Goal: Task Accomplishment & Management: Manage account settings

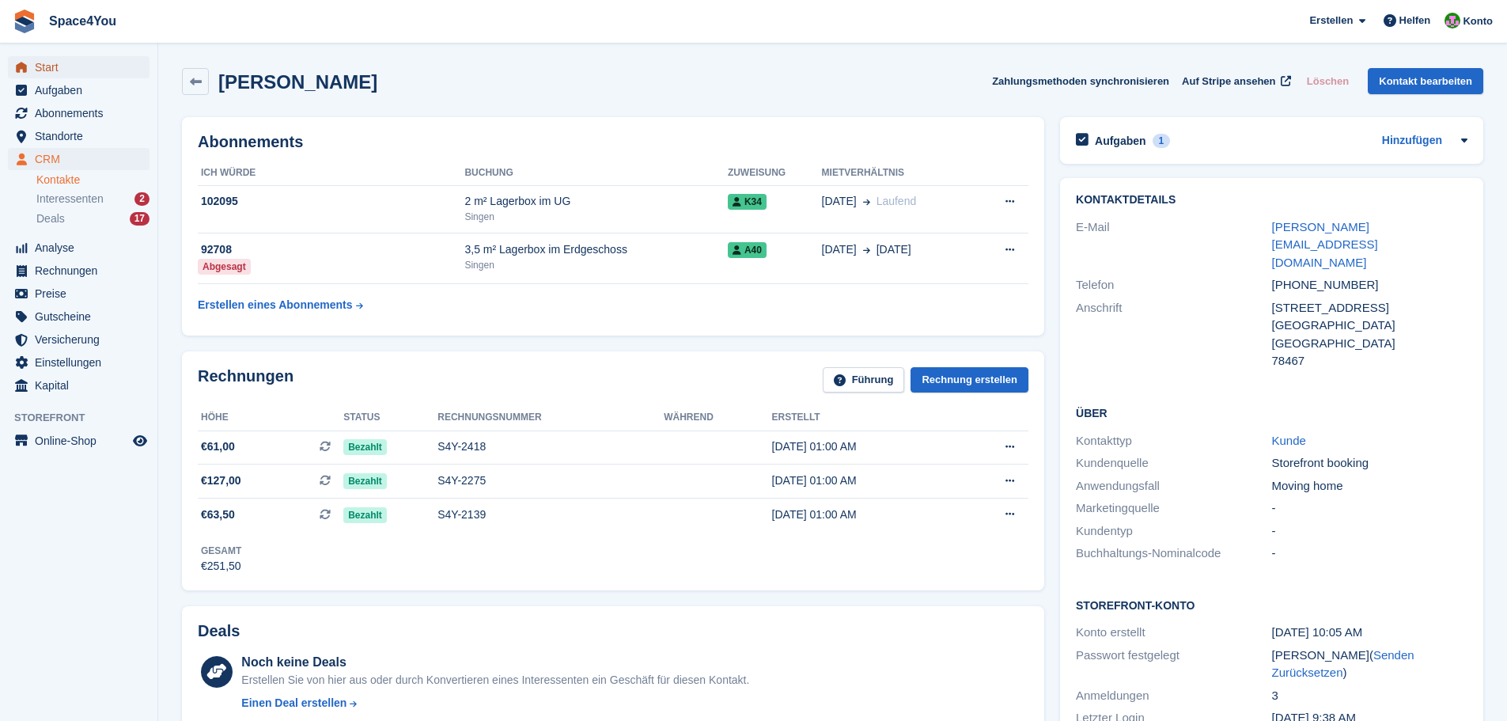
click at [24, 74] on span "menu" at bounding box center [21, 67] width 19 height 19
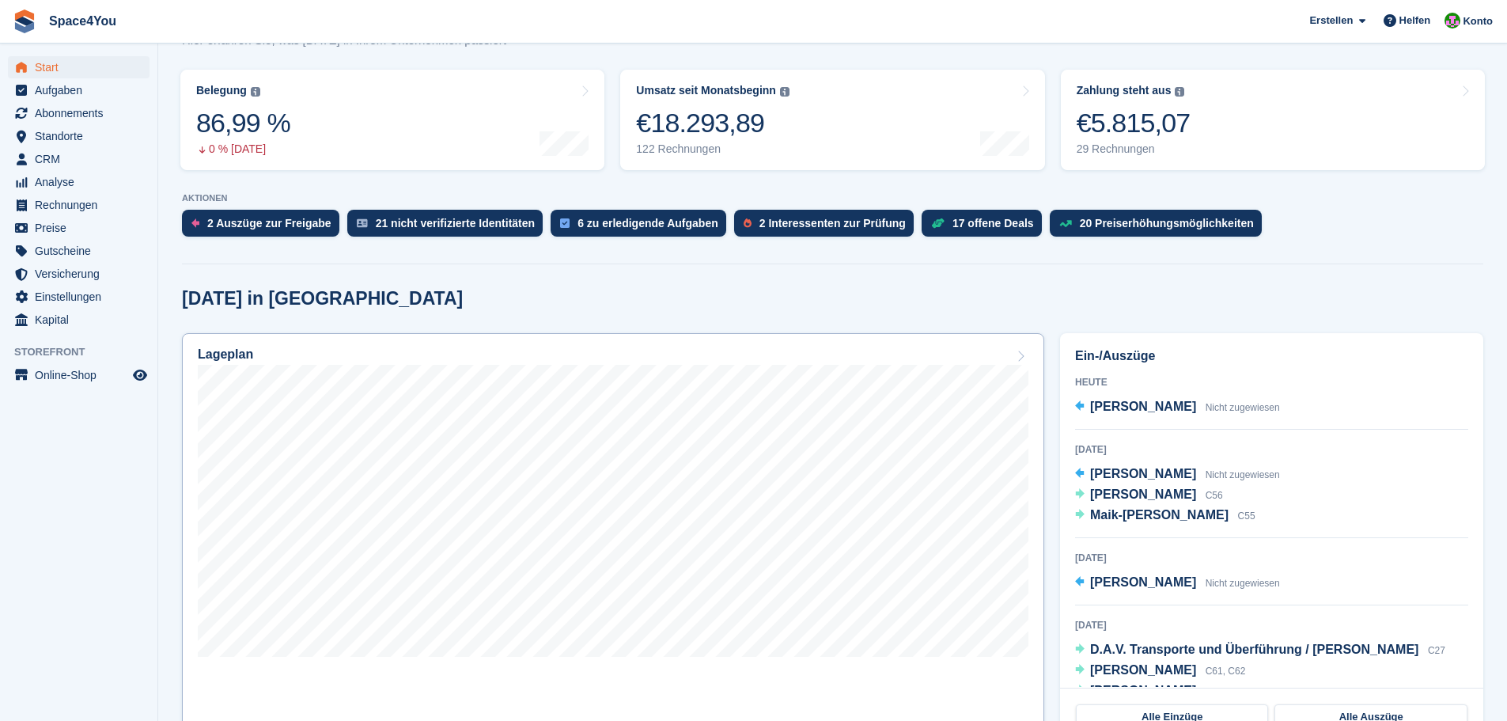
scroll to position [158, 0]
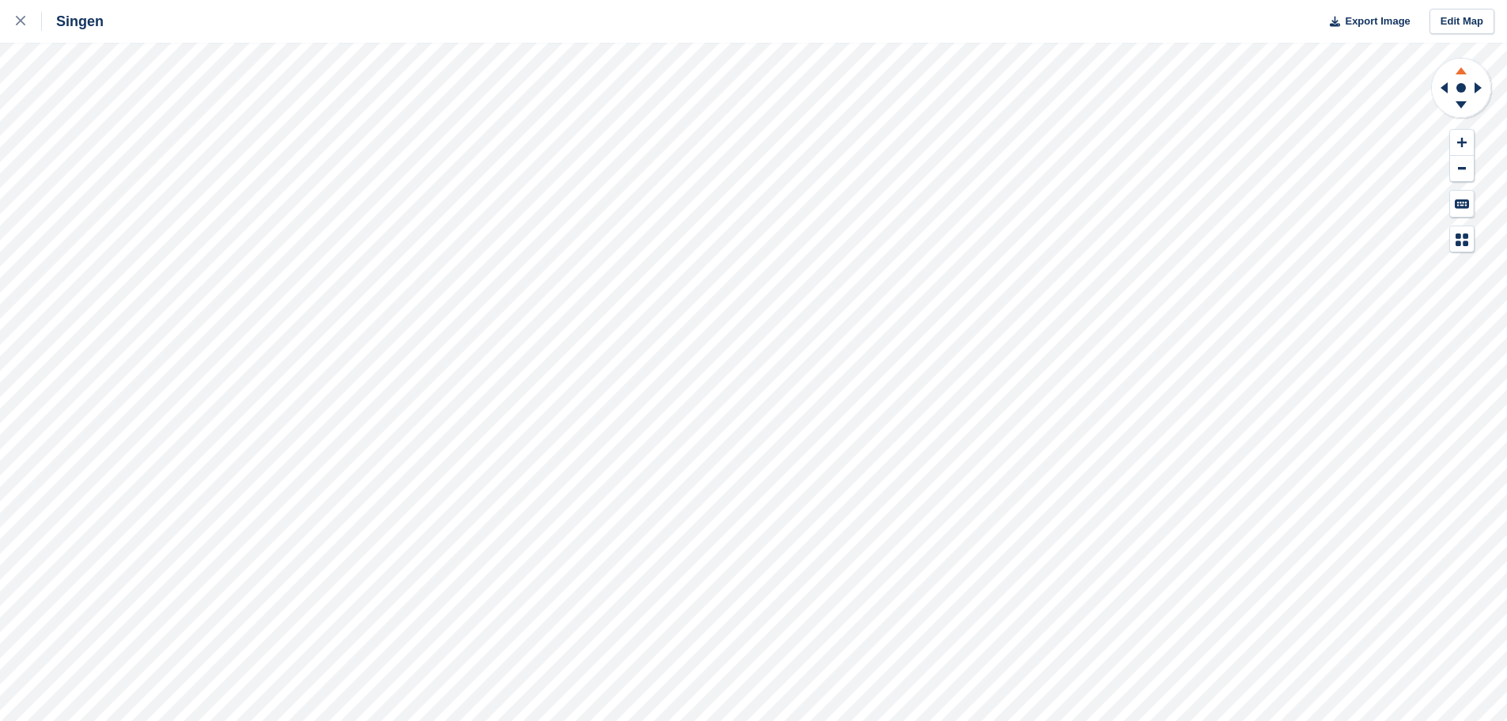
click at [745, 69] on icon at bounding box center [1461, 69] width 41 height 20
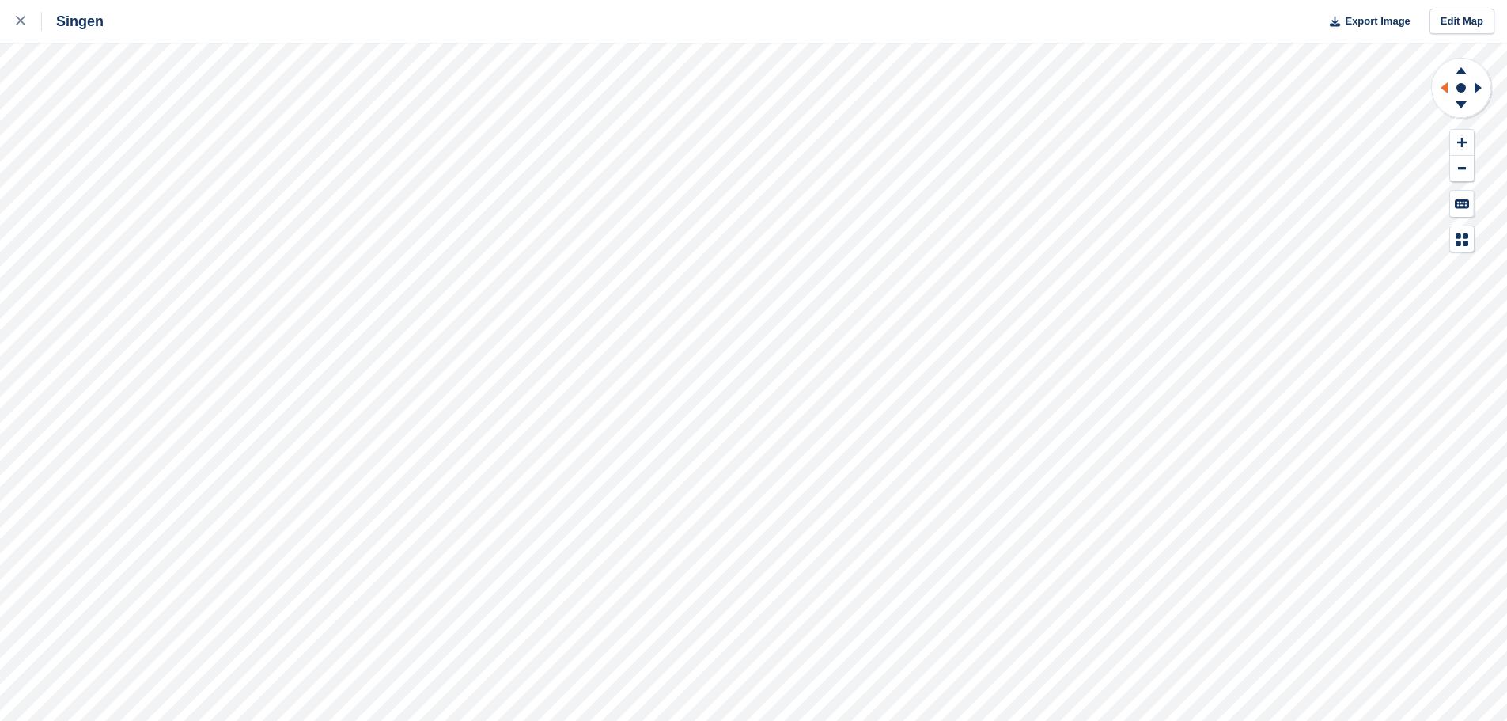
click at [745, 93] on icon at bounding box center [1442, 87] width 20 height 41
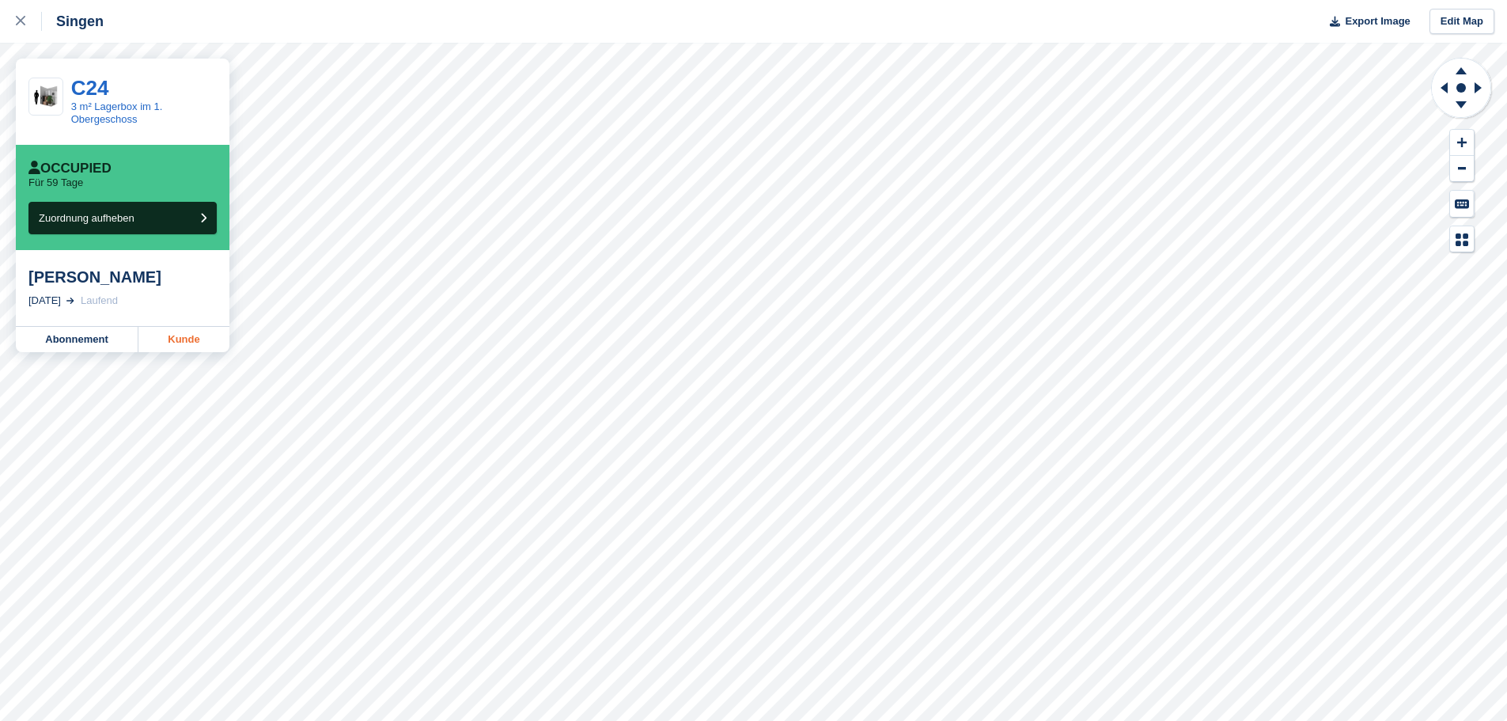
click at [203, 341] on link "Kunde" at bounding box center [183, 339] width 91 height 25
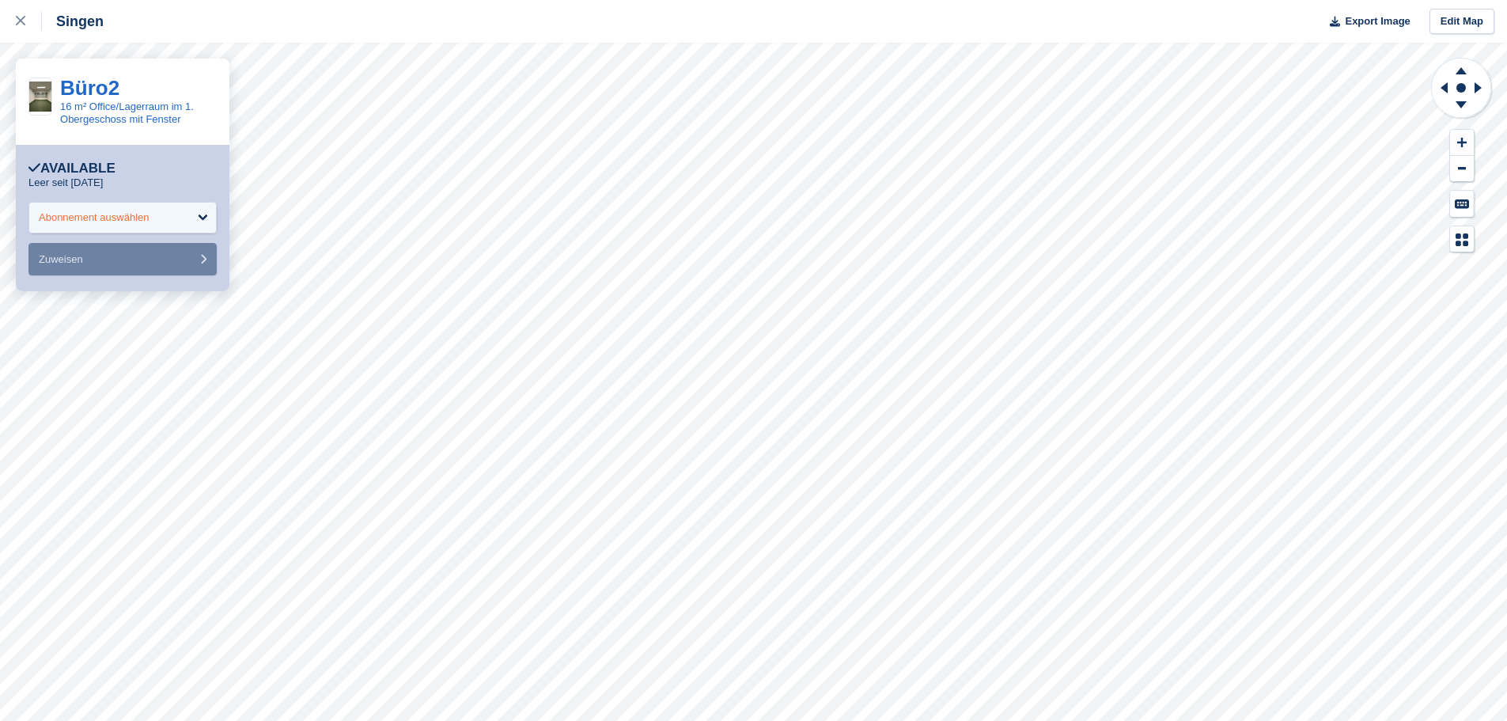
click at [142, 217] on div "Abonnement auswählen" at bounding box center [94, 218] width 111 height 16
click at [81, 89] on link "Büro2" at bounding box center [89, 88] width 59 height 24
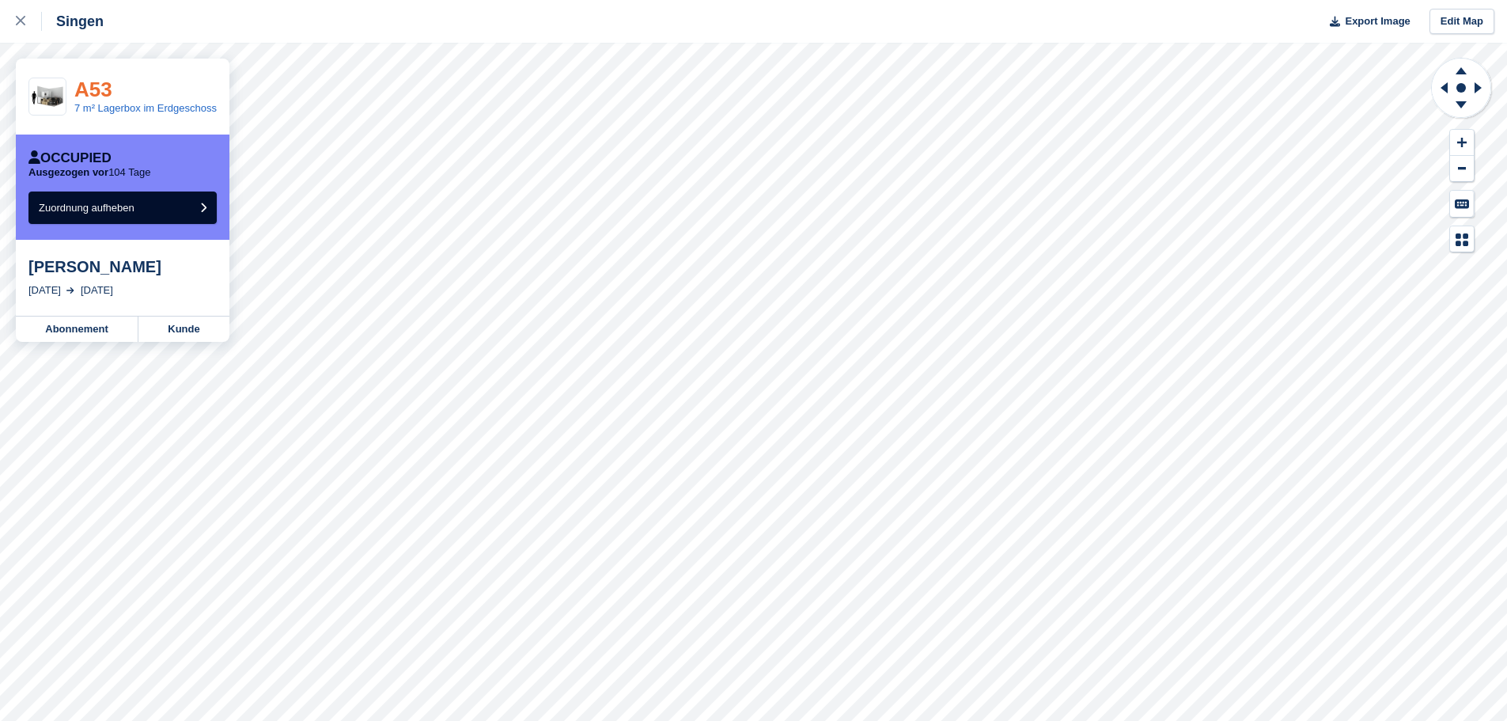
click at [95, 91] on link "A53" at bounding box center [93, 90] width 38 height 24
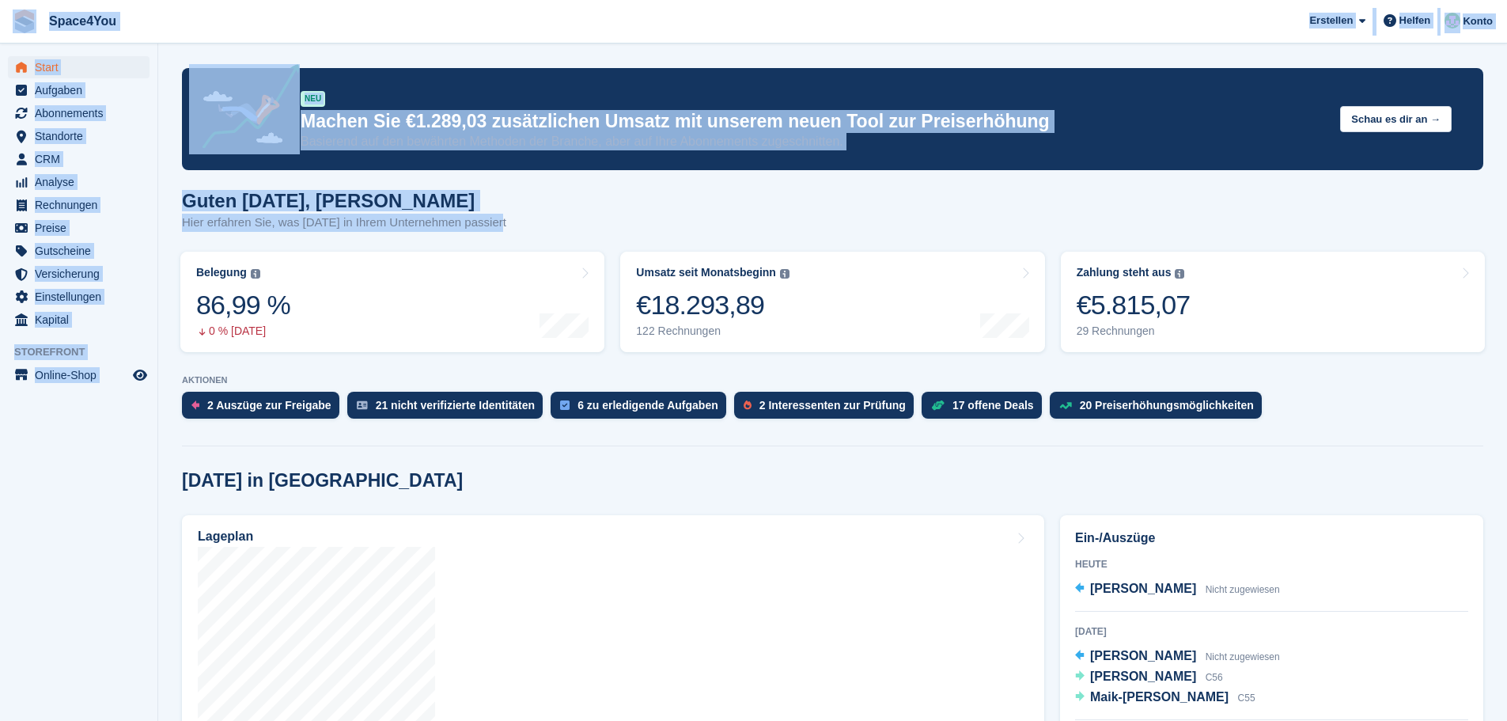
drag, startPoint x: 503, startPoint y: 217, endPoint x: 14, endPoint y: 21, distance: 526.5
click at [593, 233] on div "Guten Morgen, Luca-André Hier erfahren Sie, was heute in Ihrem Unternehmen pass…" at bounding box center [832, 220] width 1301 height 61
drag, startPoint x: 492, startPoint y: 226, endPoint x: 21, endPoint y: 18, distance: 515.4
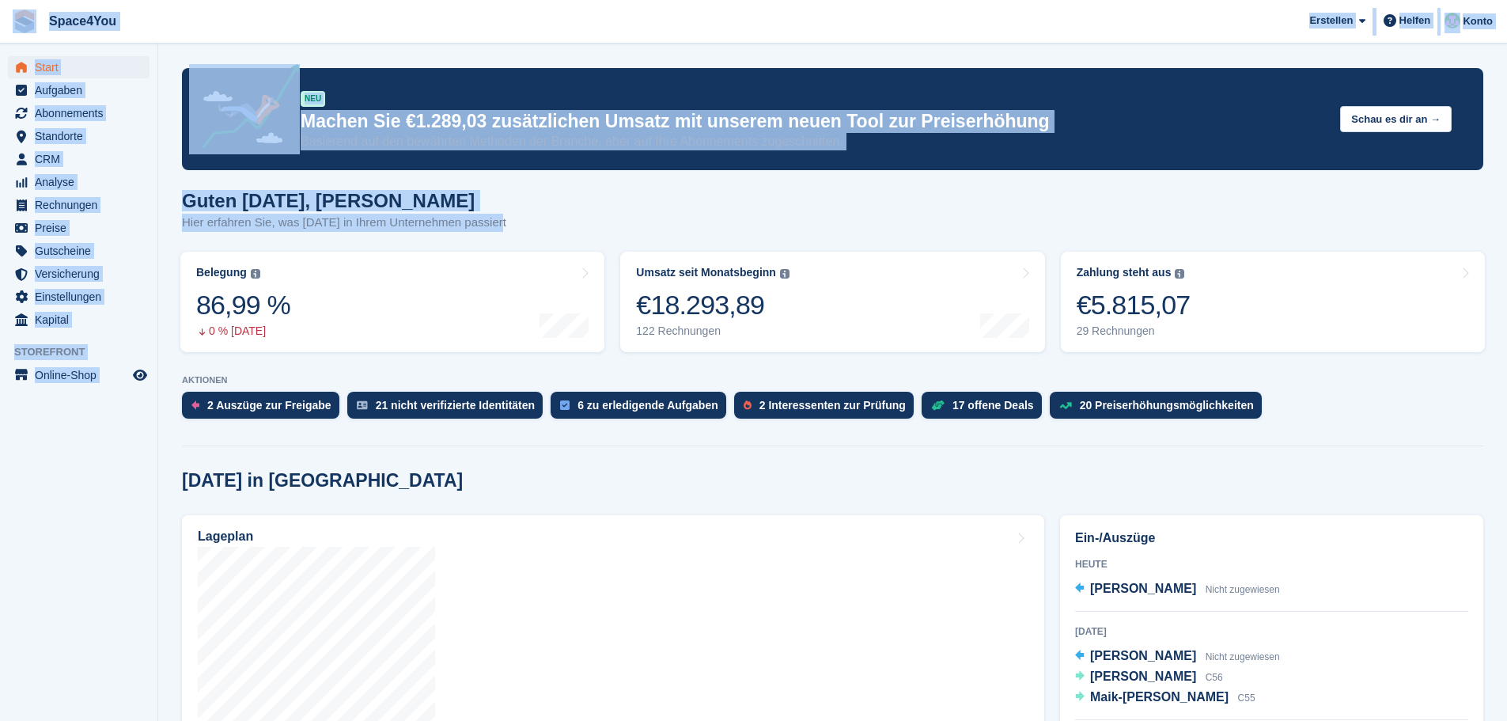
click at [536, 217] on div "Guten Morgen, Luca-André Hier erfahren Sie, was heute in Ihrem Unternehmen pass…" at bounding box center [832, 220] width 1301 height 61
drag, startPoint x: 513, startPoint y: 218, endPoint x: 10, endPoint y: 11, distance: 543.9
click at [385, 16] on span "Space4You Erstellen Abonnement Rechnung Kontakt Deal Rabatt Seite Helfen Chat-S…" at bounding box center [753, 21] width 1507 height 43
drag, startPoint x: 529, startPoint y: 225, endPoint x: 2, endPoint y: 17, distance: 566.8
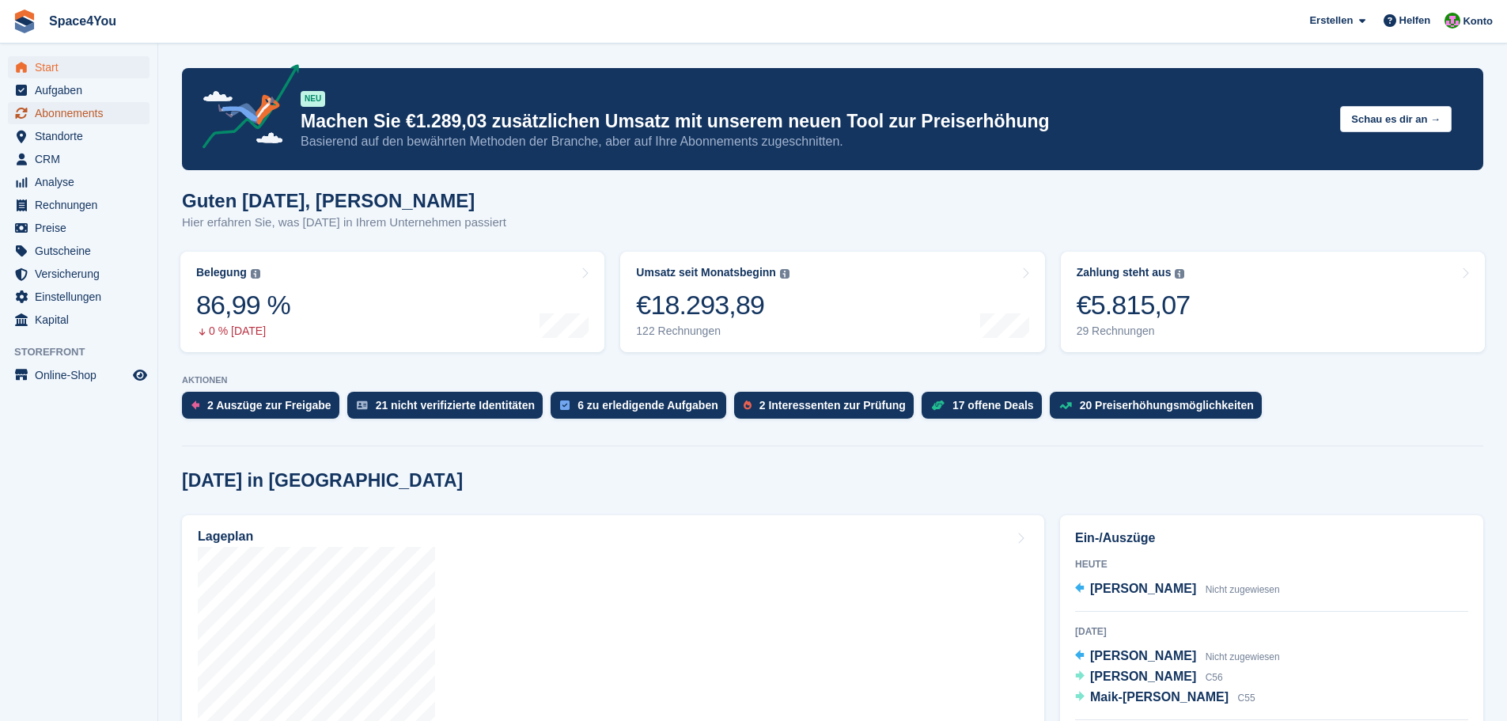
click at [115, 112] on span "Abonnements" at bounding box center [82, 113] width 95 height 22
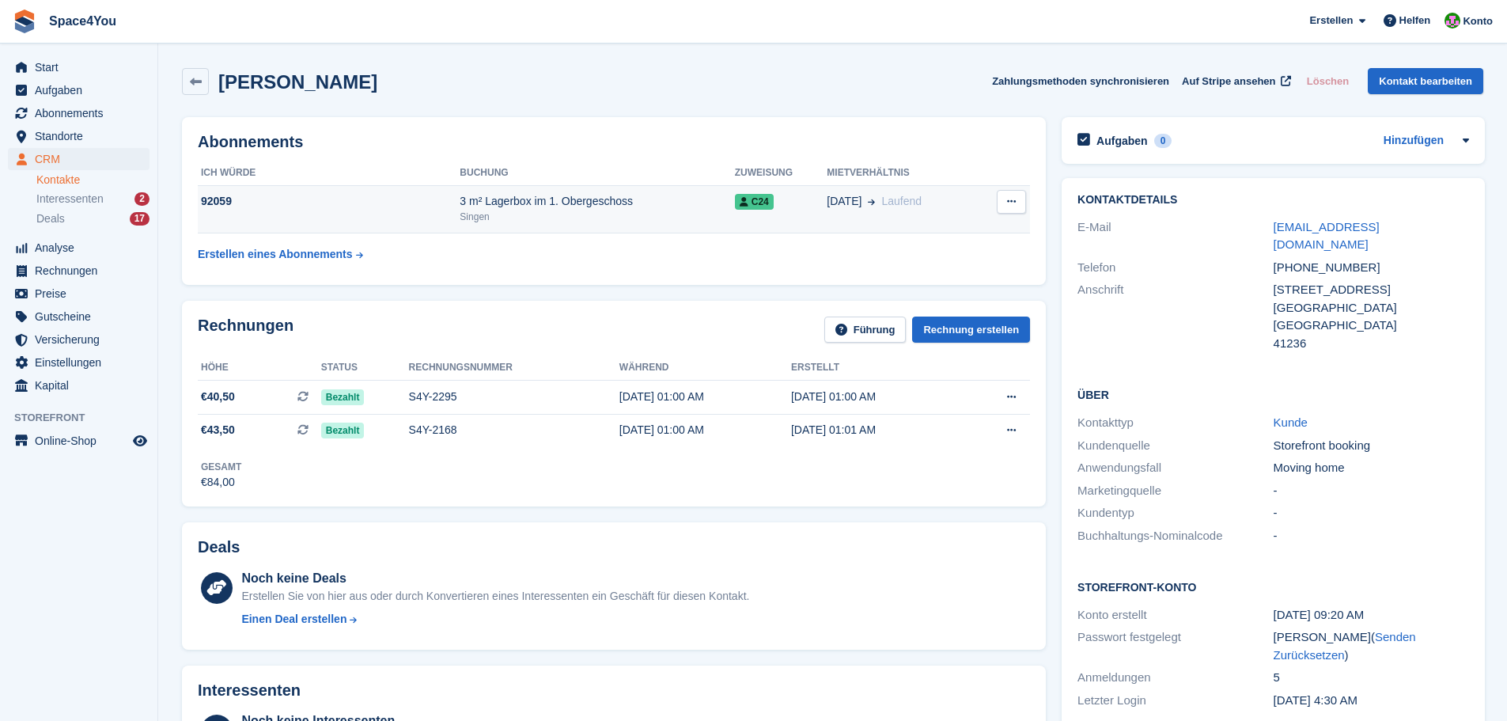
click at [642, 222] on div "Singen" at bounding box center [597, 217] width 275 height 14
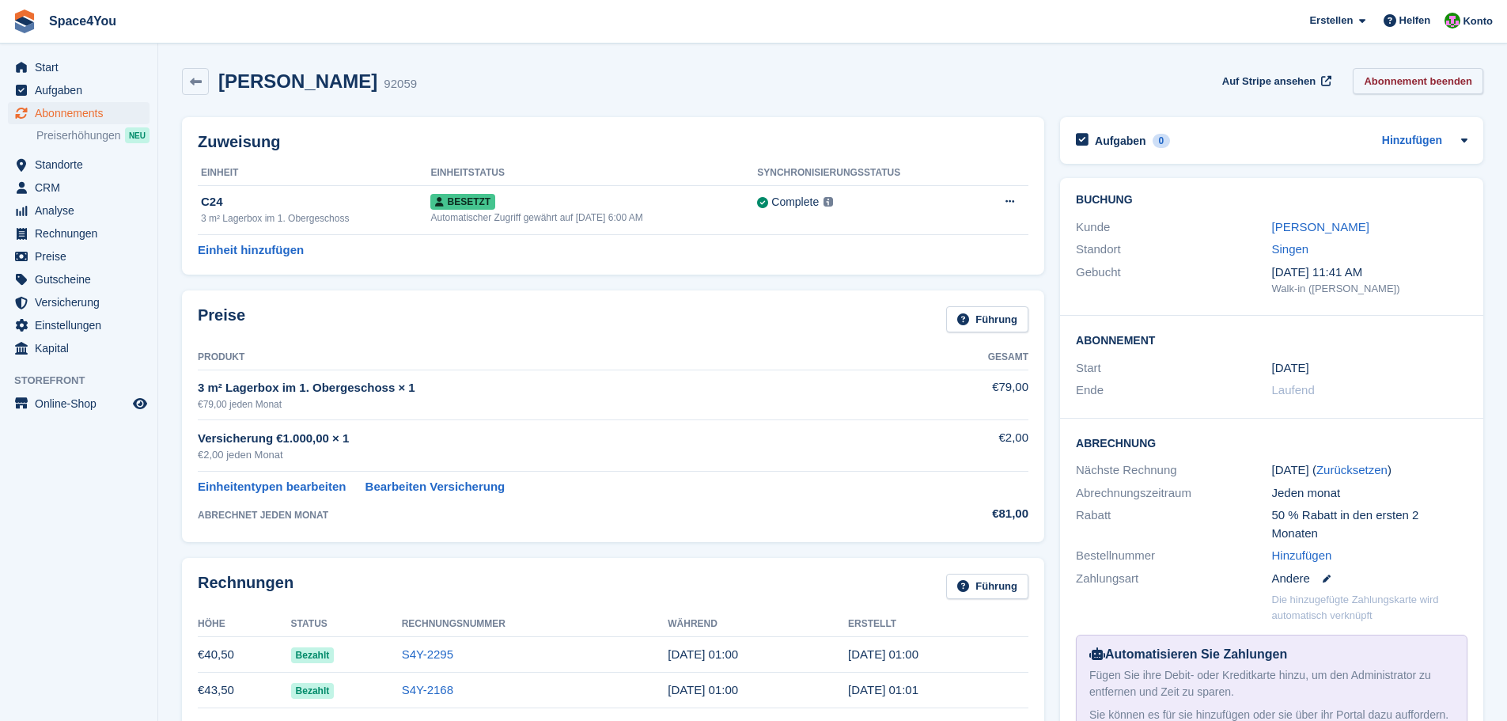
click at [1411, 84] on link "Abonnement beenden" at bounding box center [1418, 81] width 131 height 26
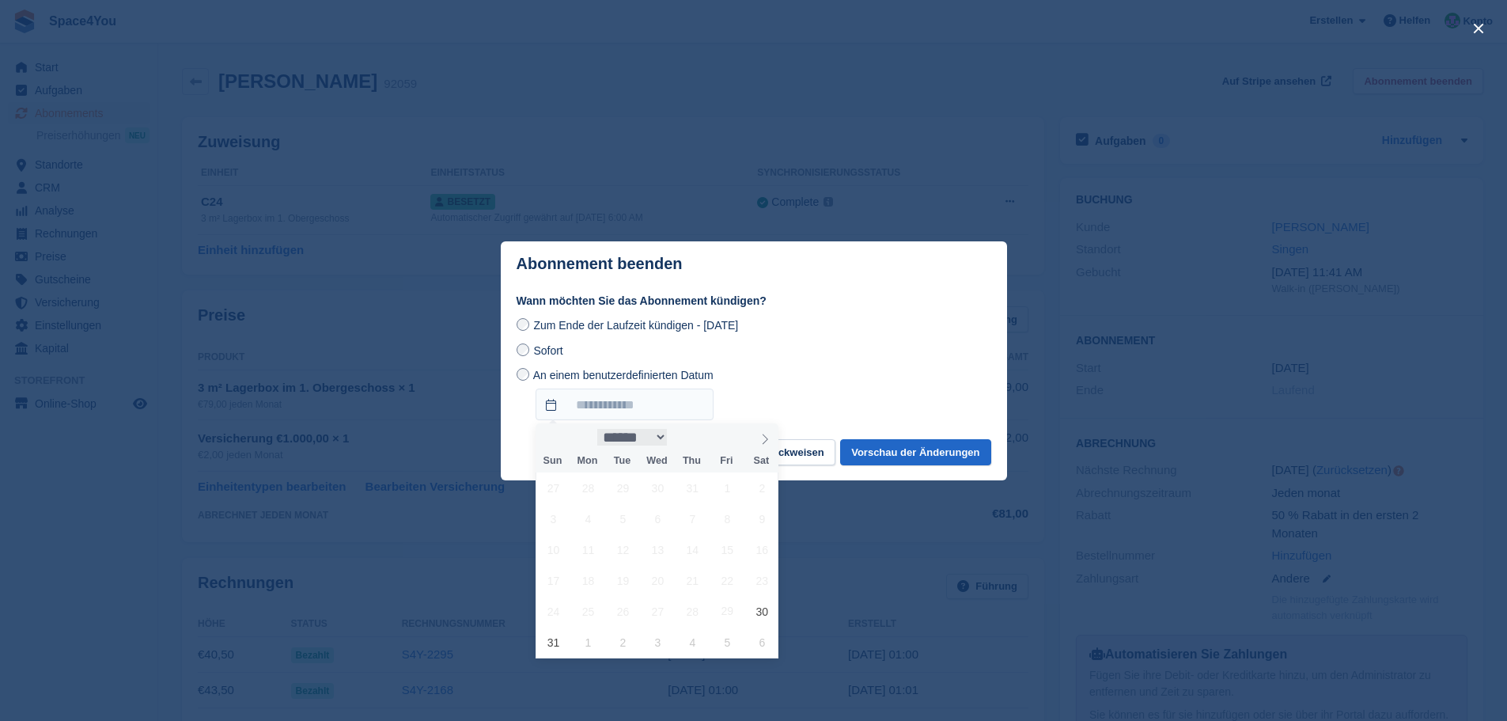
click at [656, 445] on select "****** ********* ******* ******** ********" at bounding box center [632, 437] width 70 height 17
select select "*"
click at [597, 429] on select "****** ********* ******* ******** ********" at bounding box center [632, 437] width 70 height 17
click at [628, 608] on span "30" at bounding box center [623, 611] width 31 height 31
type input "**********"
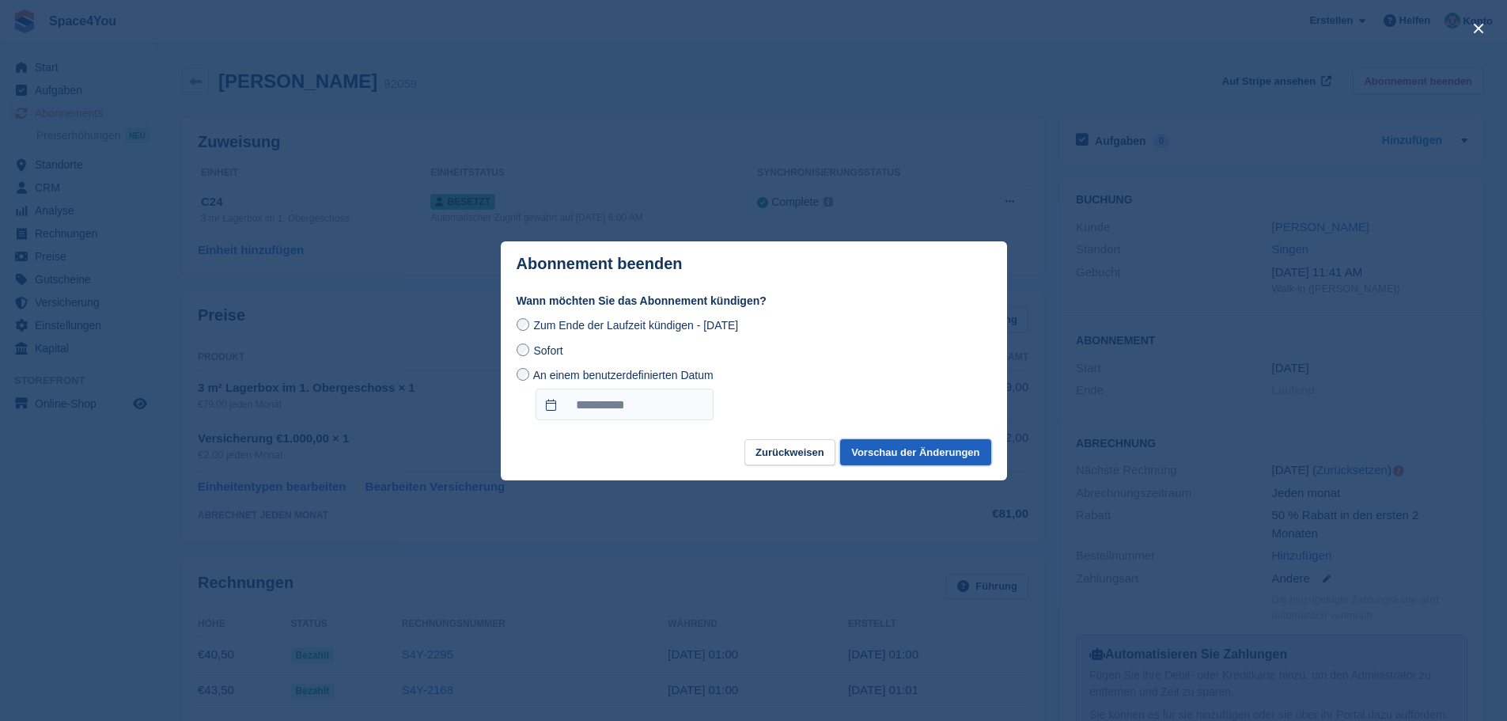
click at [930, 446] on button "Vorschau der Änderungen" at bounding box center [915, 452] width 150 height 26
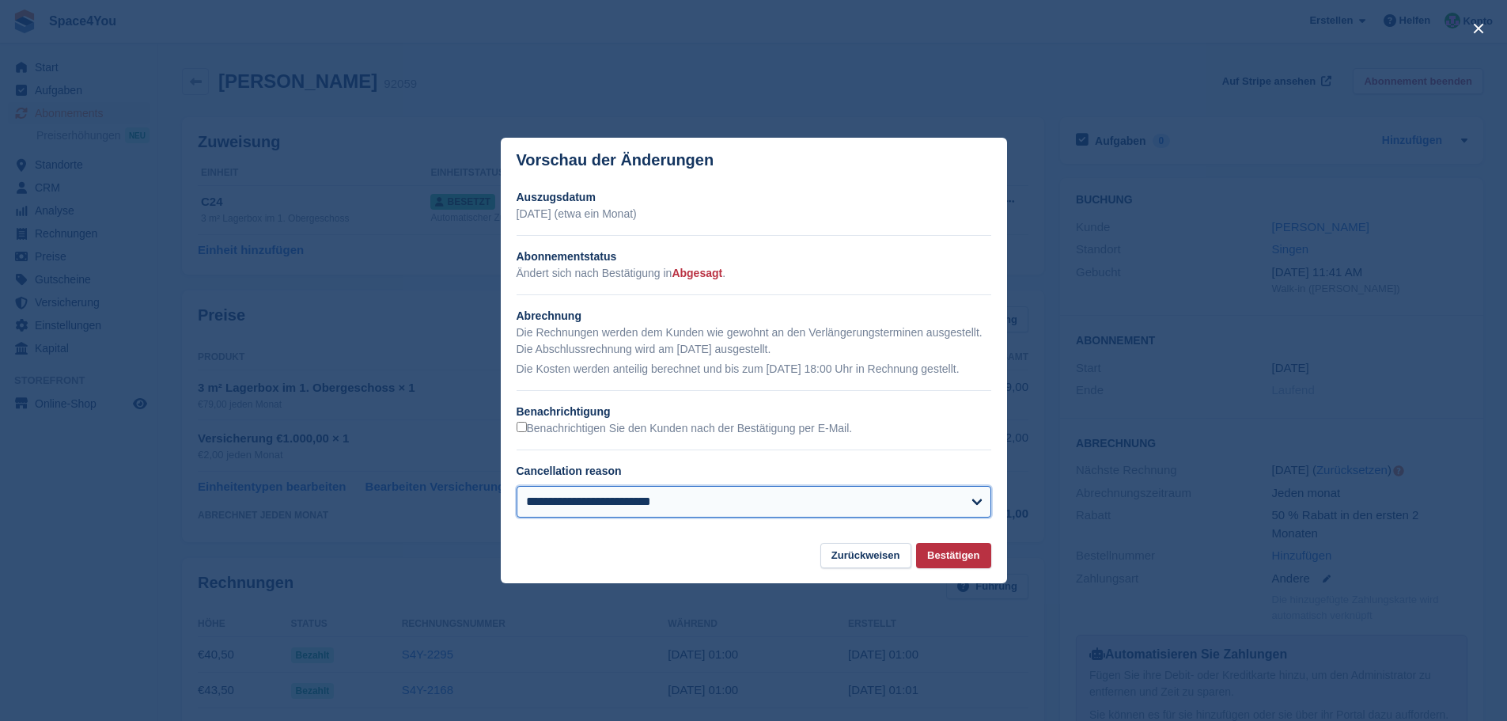
click at [819, 508] on select "**********" at bounding box center [754, 502] width 475 height 32
select select "**********"
click at [517, 487] on select "**********" at bounding box center [754, 502] width 475 height 32
click at [950, 562] on button "Bestätigen" at bounding box center [953, 556] width 74 height 26
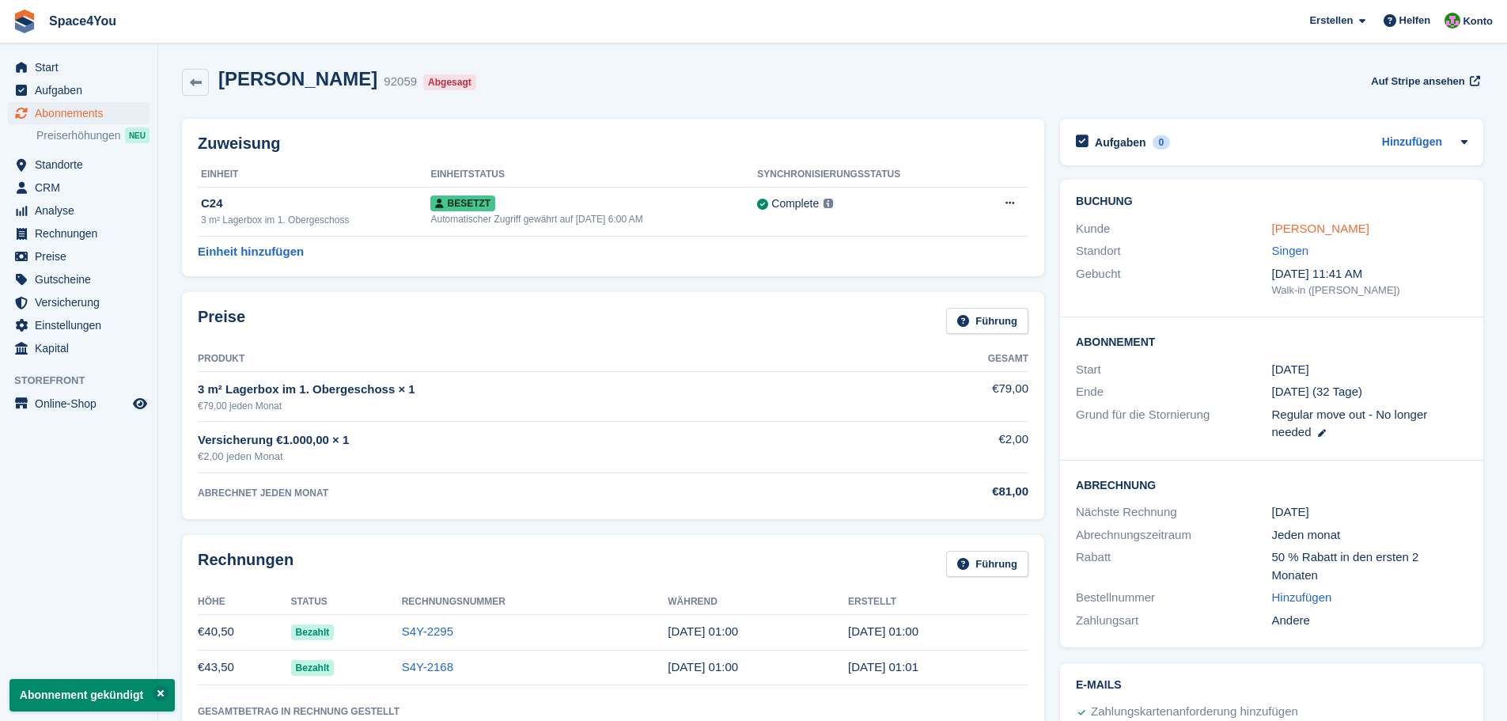
click at [1303, 233] on link "Frank Metcheui" at bounding box center [1320, 228] width 97 height 13
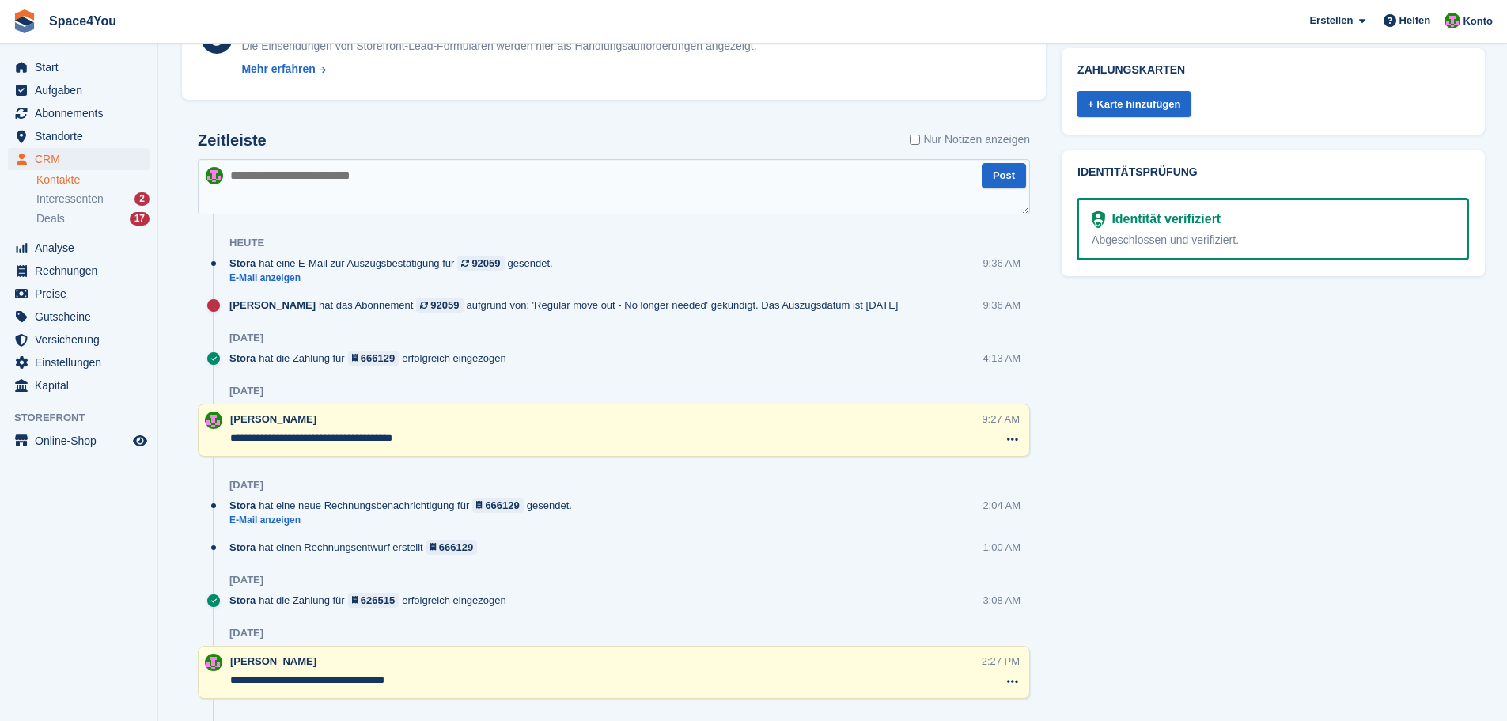
scroll to position [712, 0]
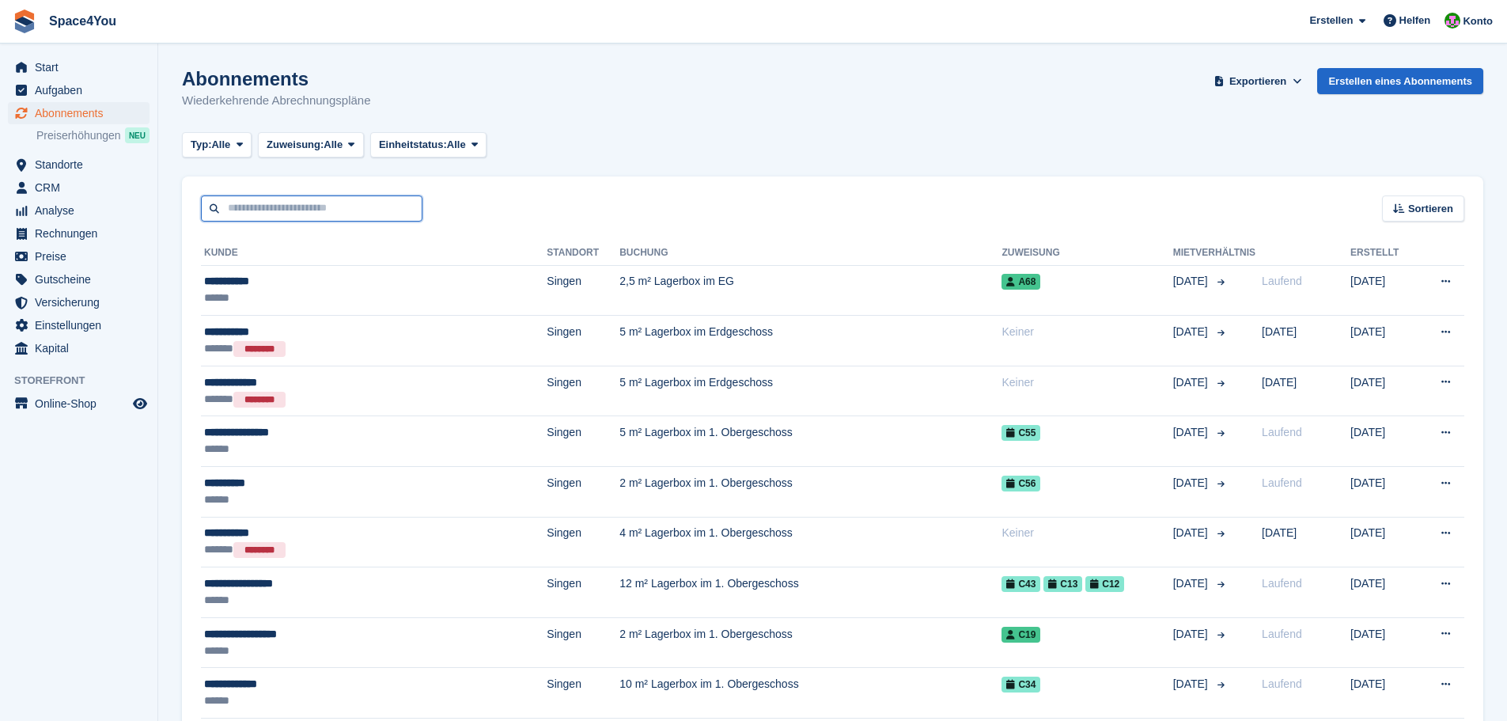
click at [253, 202] on input "text" at bounding box center [312, 208] width 222 height 26
type input "********"
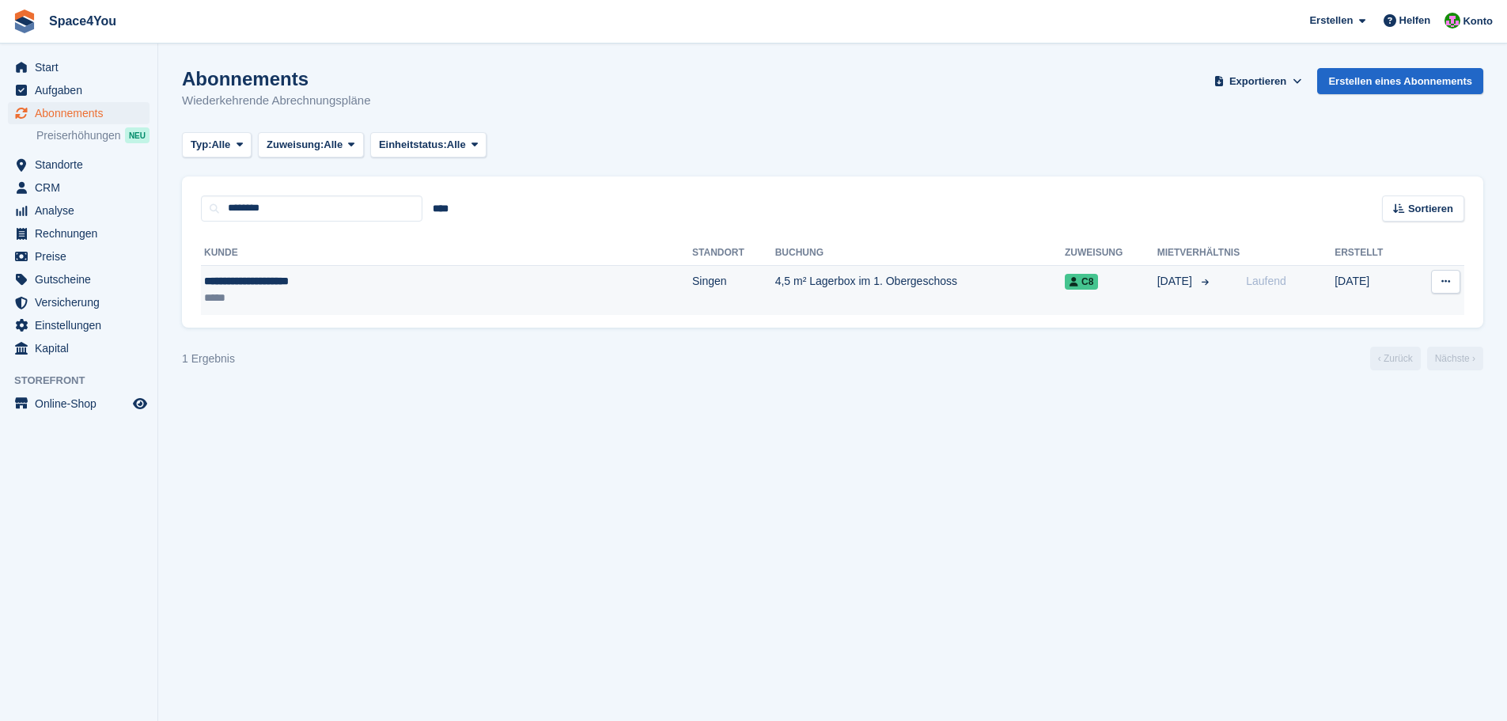
click at [275, 282] on div "**********" at bounding box center [356, 281] width 305 height 17
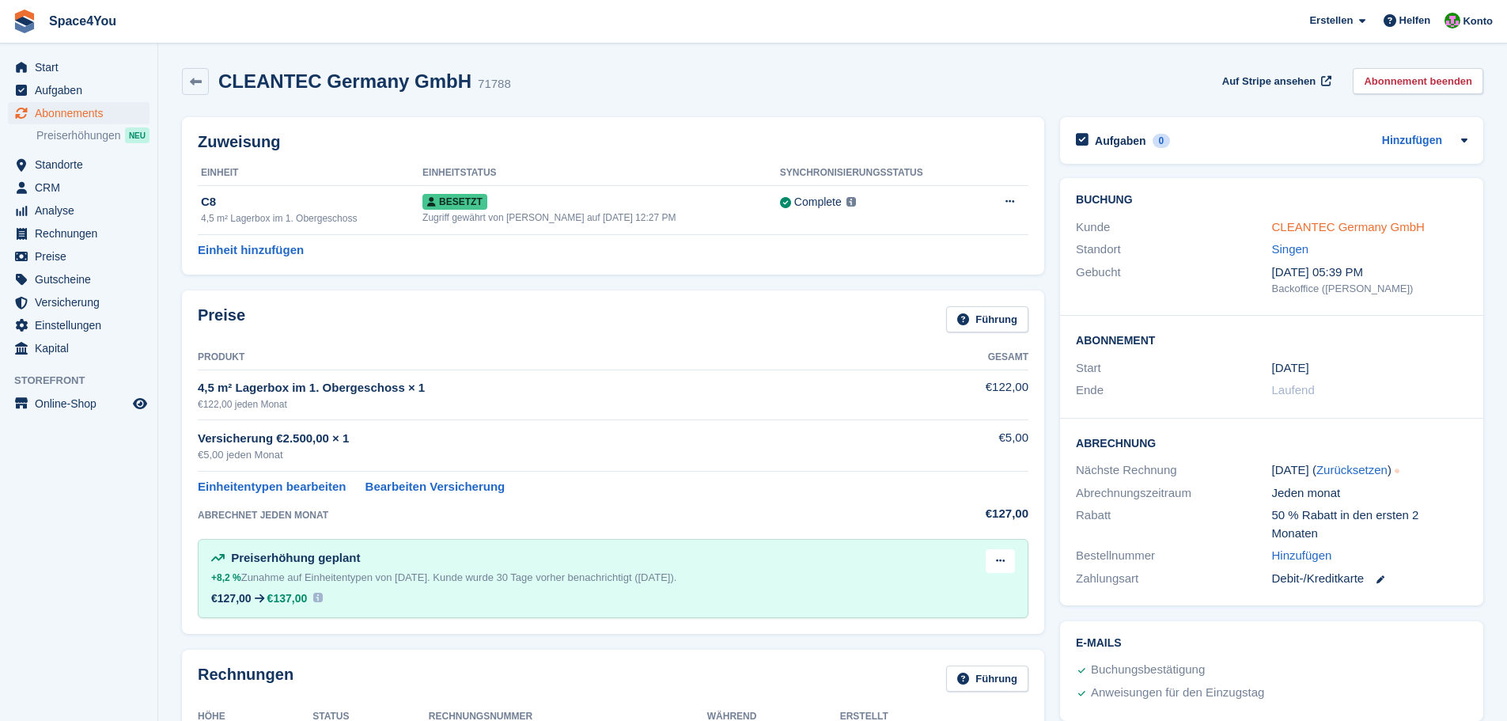
click at [1311, 230] on link "CLEANTEC Germany GmbH" at bounding box center [1348, 226] width 153 height 13
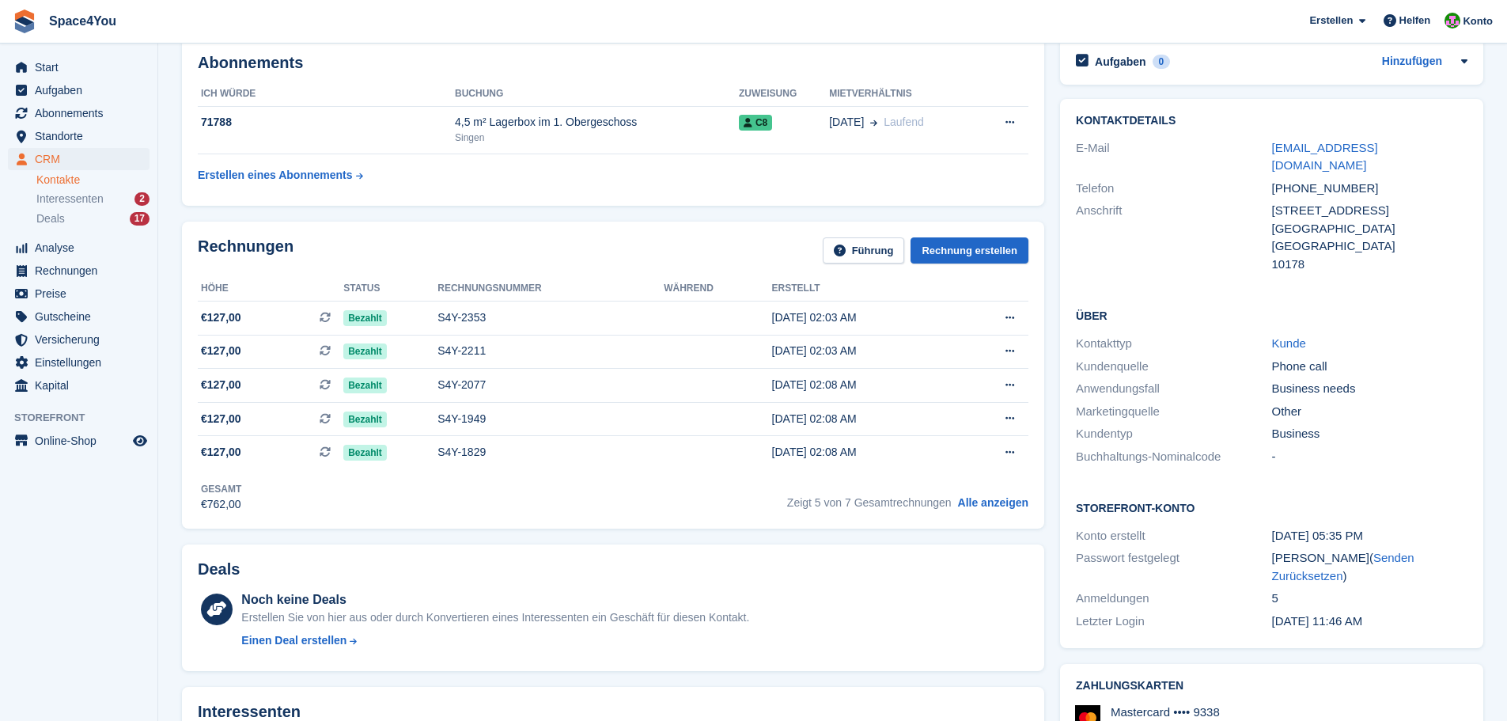
scroll to position [158, 0]
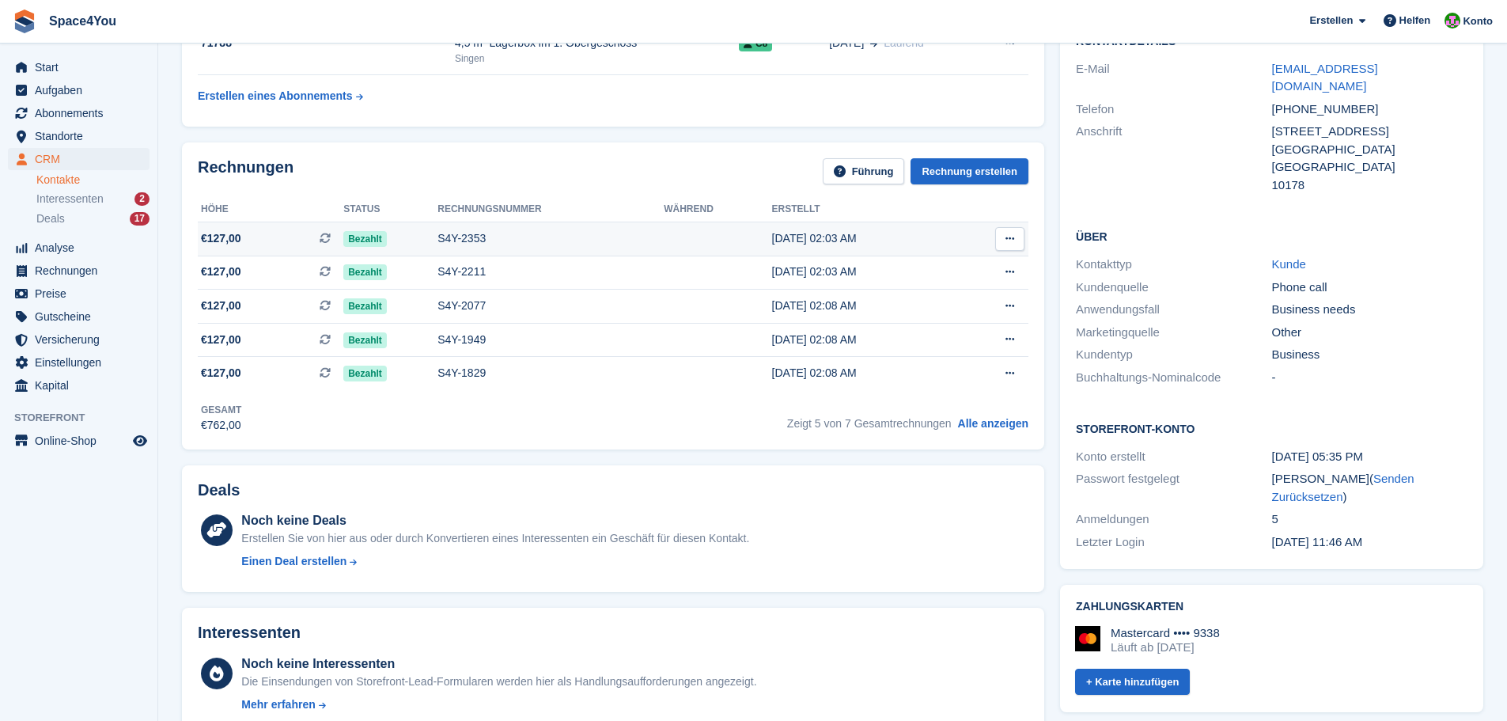
click at [848, 236] on div "14 Aug, 02:03 AM" at bounding box center [864, 238] width 184 height 17
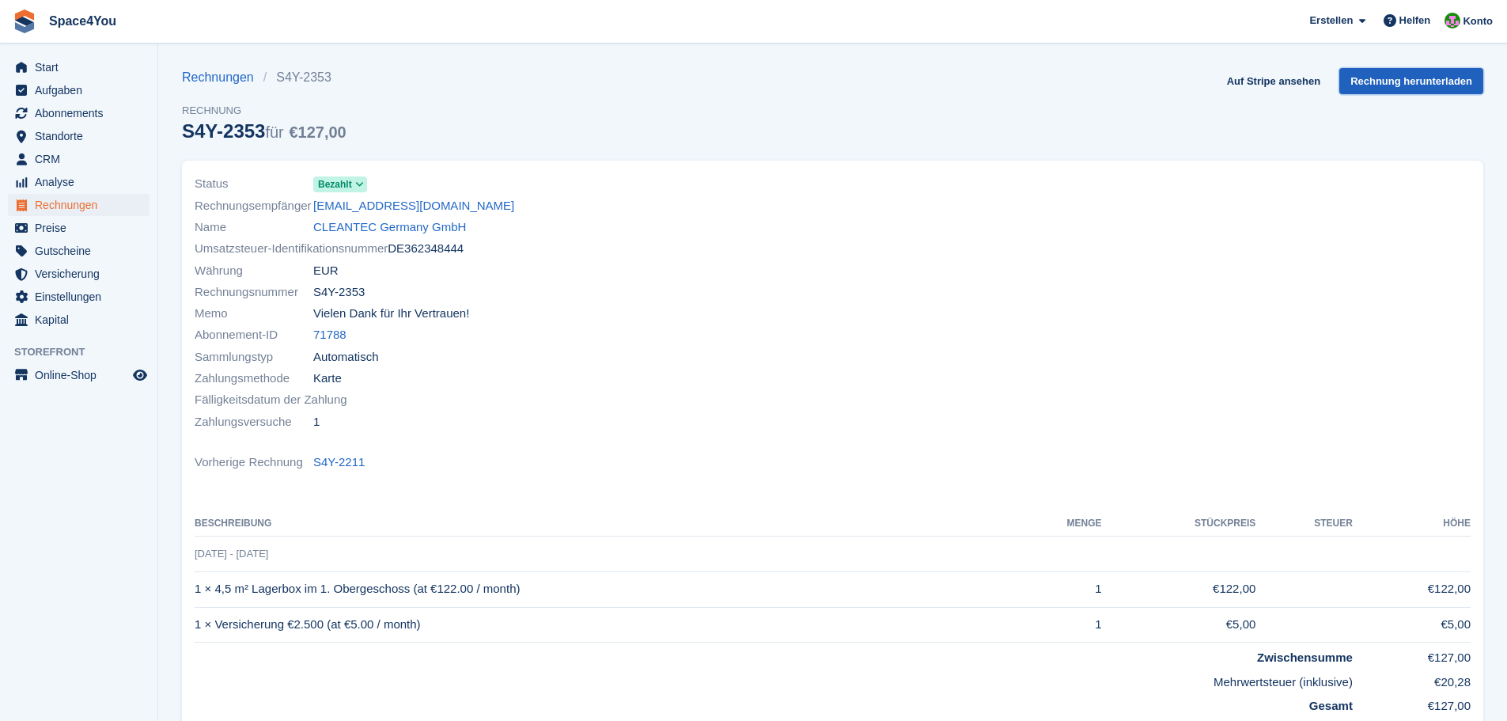
click at [1380, 85] on link "Rechnung herunterladen" at bounding box center [1411, 81] width 144 height 26
click at [64, 71] on span "Start" at bounding box center [82, 67] width 95 height 22
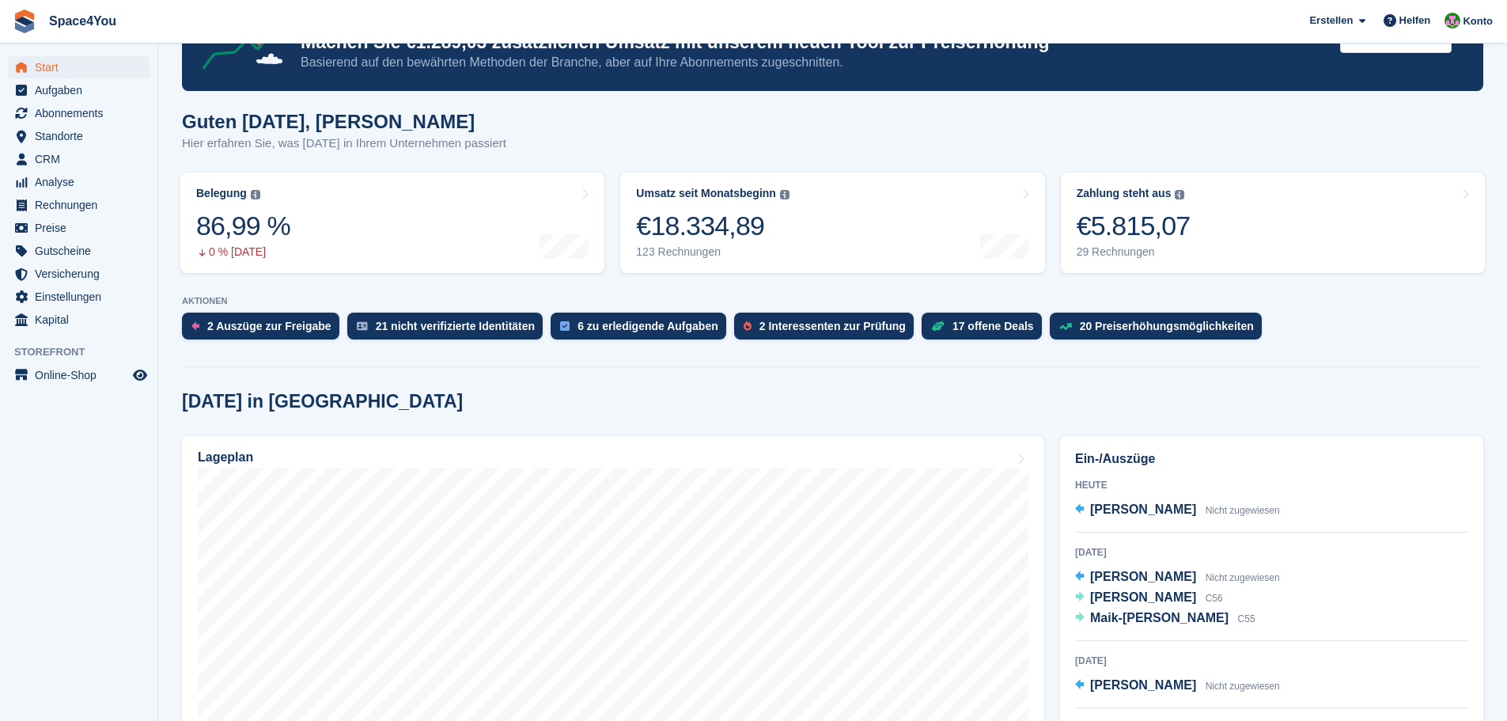
scroll to position [79, 0]
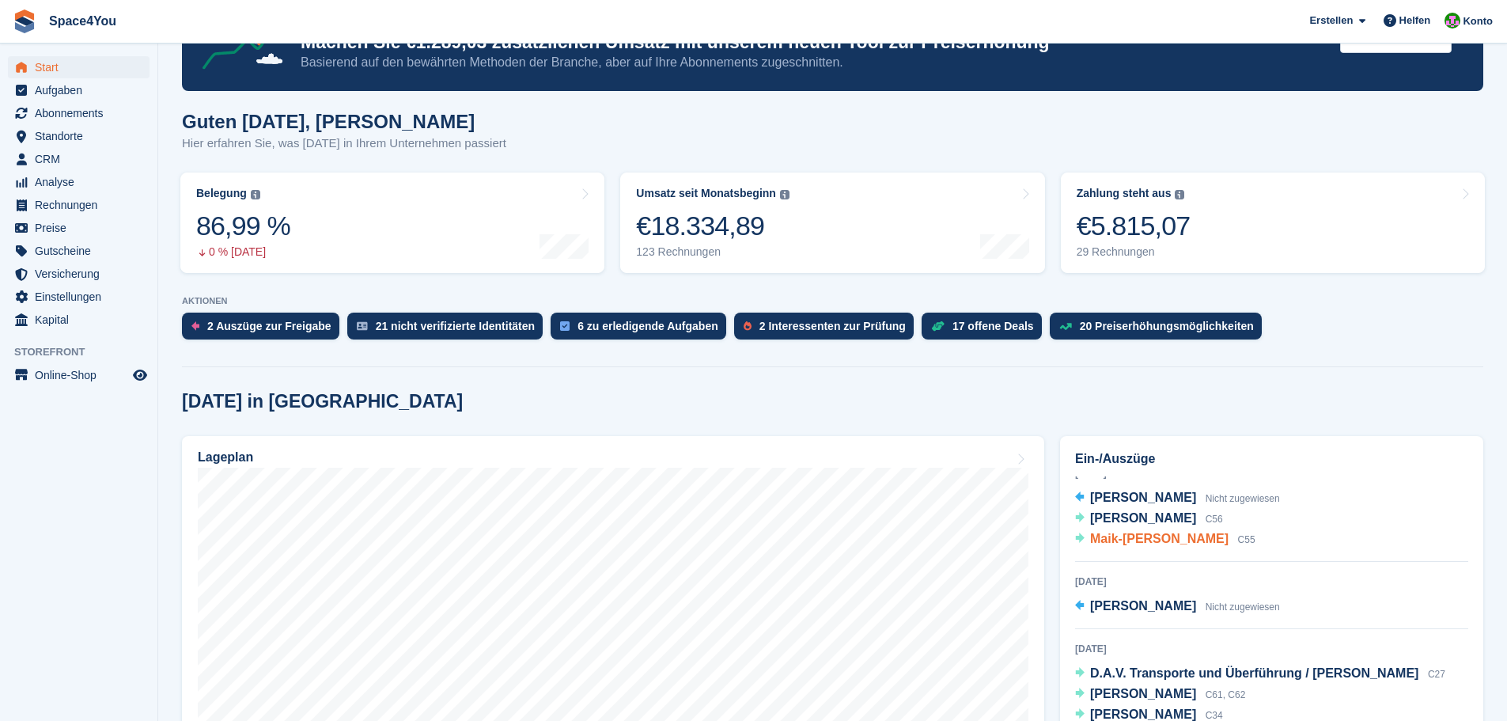
click at [1148, 545] on span "Maik-[PERSON_NAME]" at bounding box center [1159, 538] width 138 height 13
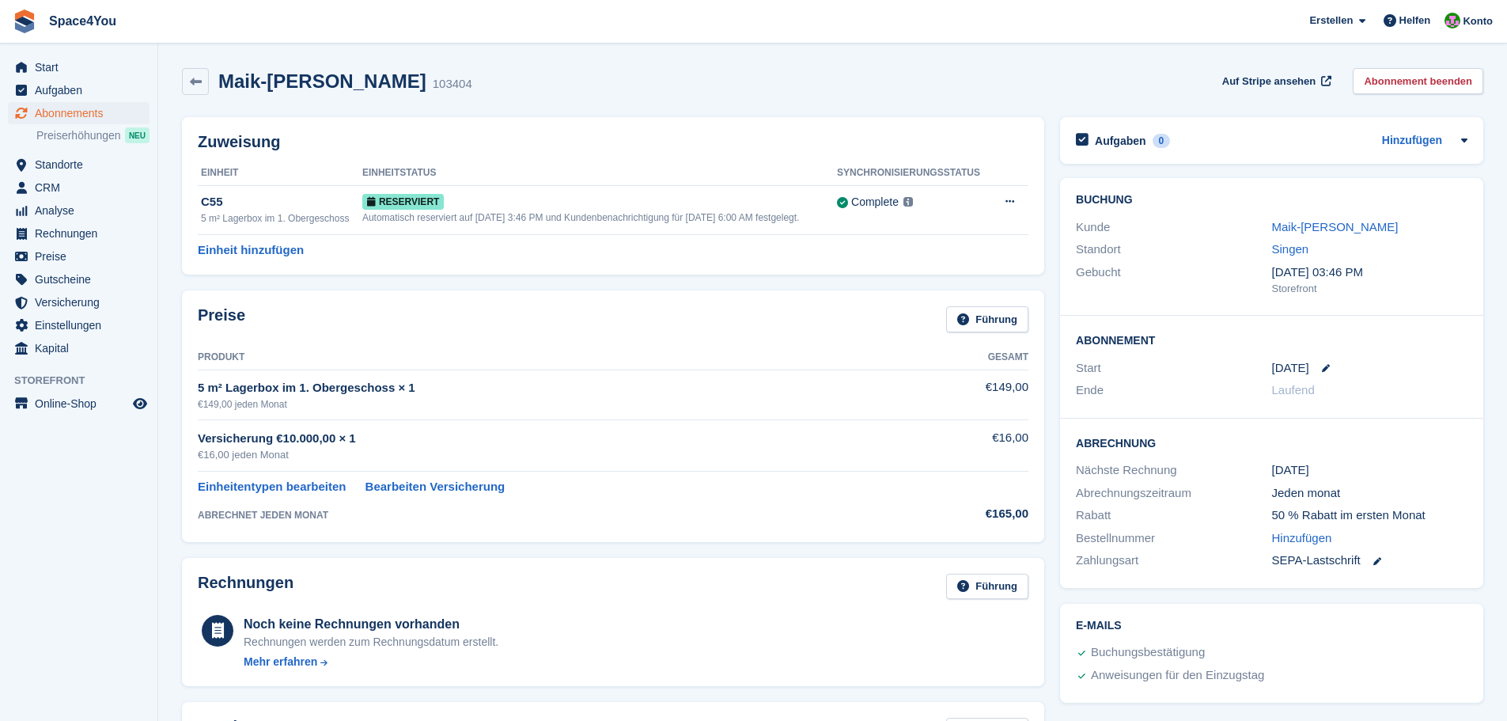
click at [1422, 89] on link "Abonnement beenden" at bounding box center [1418, 81] width 131 height 26
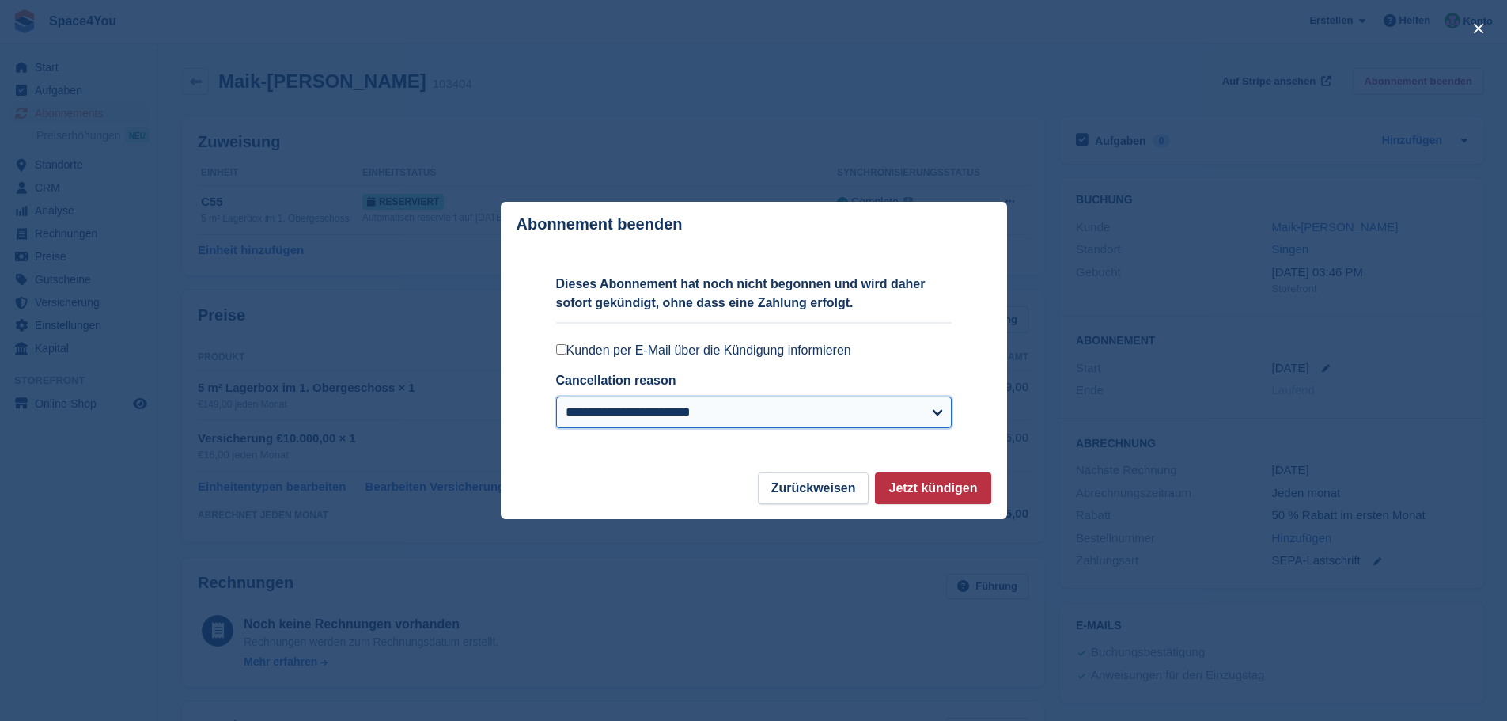
click at [713, 406] on select "**********" at bounding box center [754, 412] width 396 height 32
select select "*******"
click at [556, 398] on select "**********" at bounding box center [754, 412] width 396 height 32
click at [926, 490] on button "Jetzt kündigen" at bounding box center [932, 488] width 115 height 32
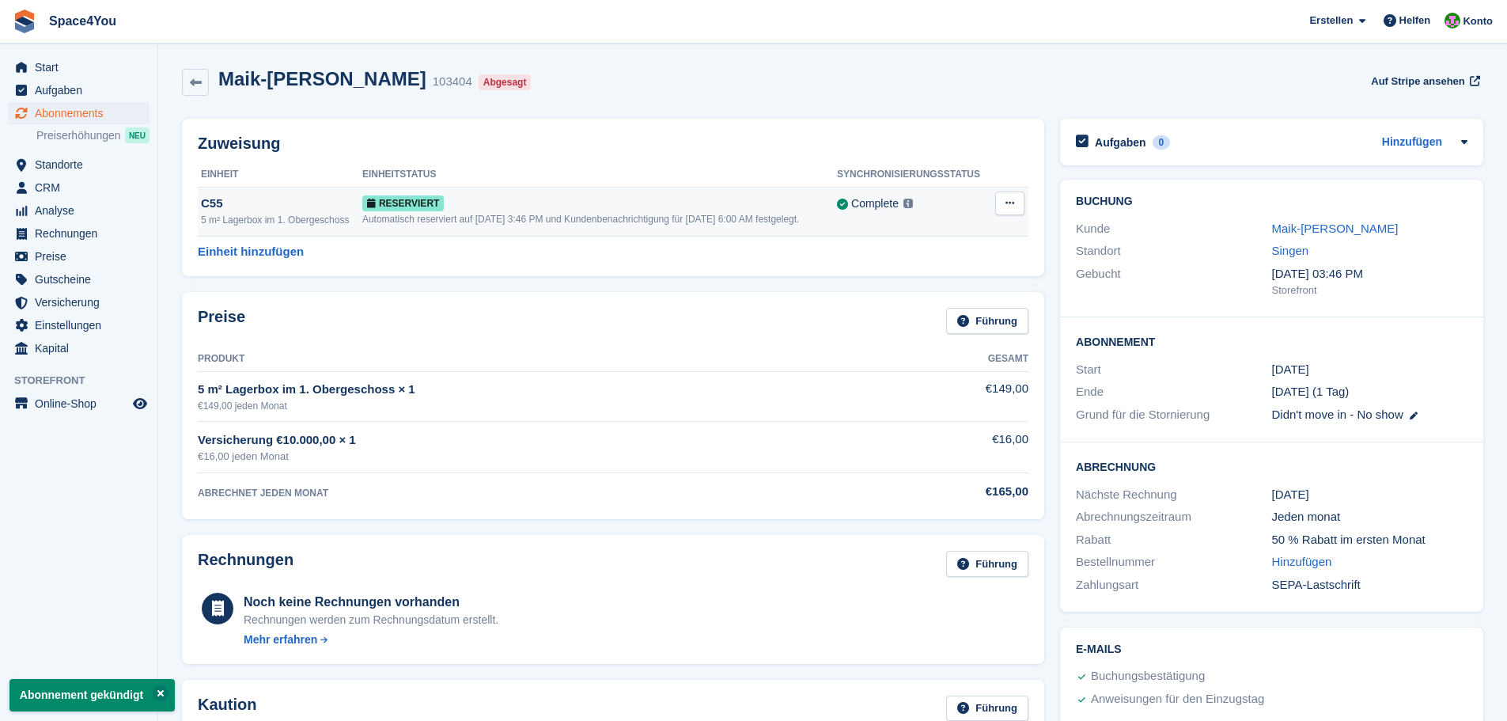
click at [1005, 201] on button at bounding box center [1009, 203] width 29 height 24
click at [965, 282] on p "Zuordnung aufheben" at bounding box center [949, 282] width 138 height 21
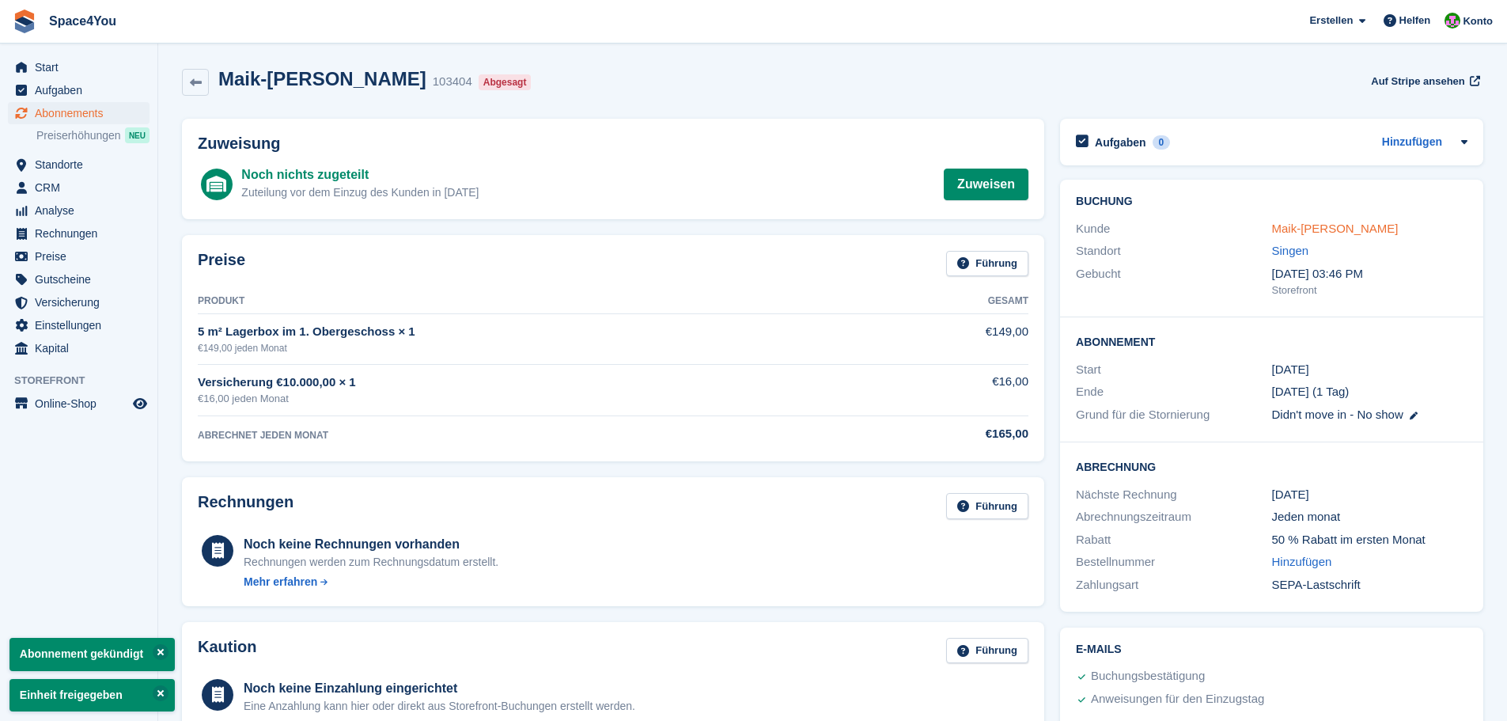
click at [1286, 232] on link "Maik-Uwe Zillich" at bounding box center [1335, 228] width 127 height 13
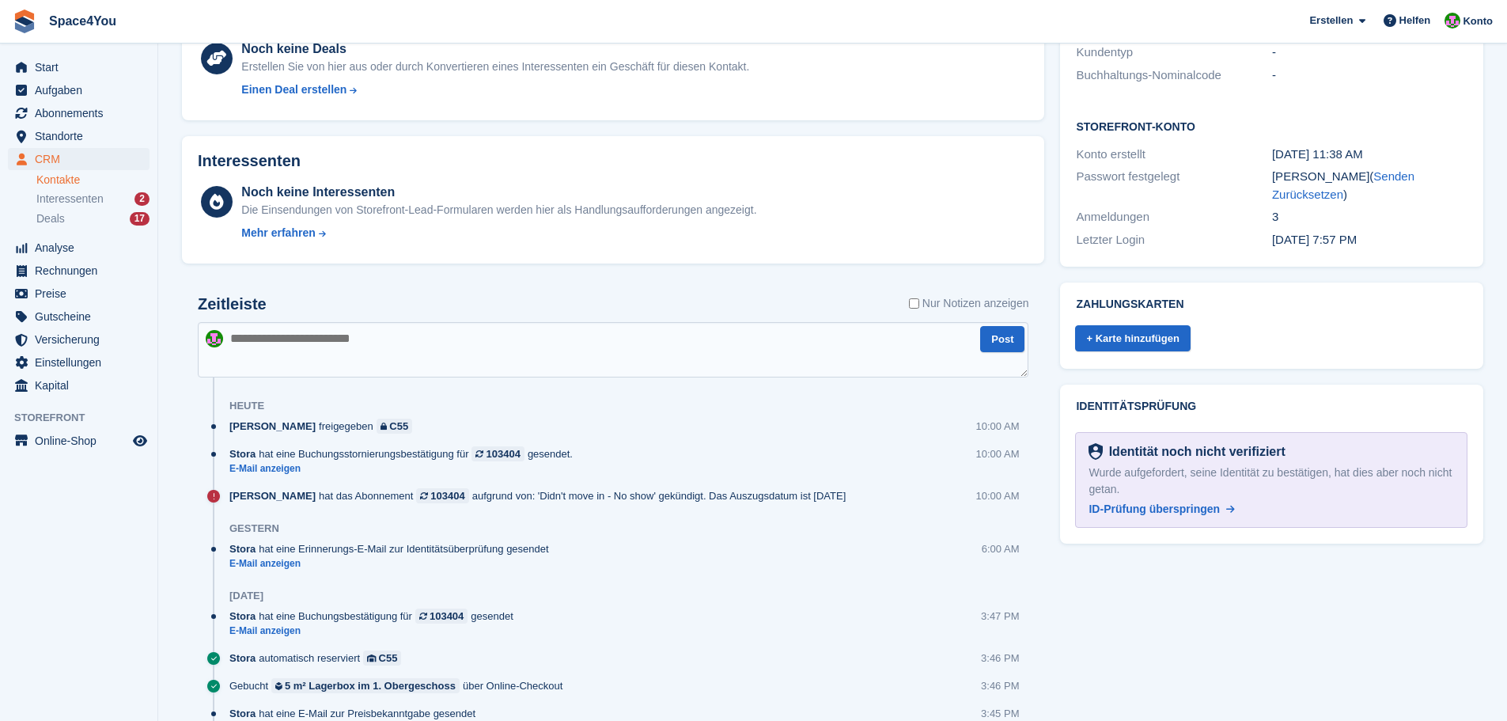
scroll to position [475, 0]
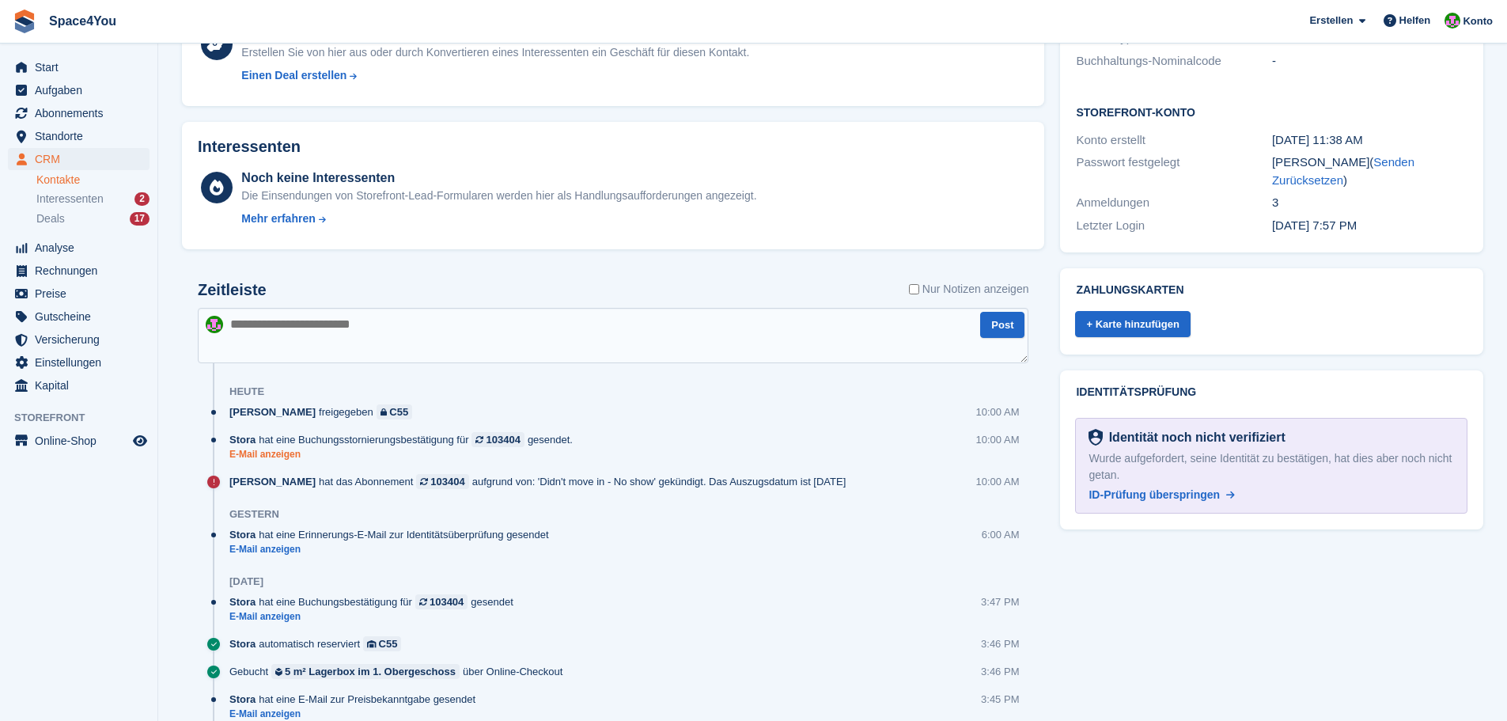
click at [264, 456] on link "E-Mail anzeigen" at bounding box center [404, 454] width 351 height 13
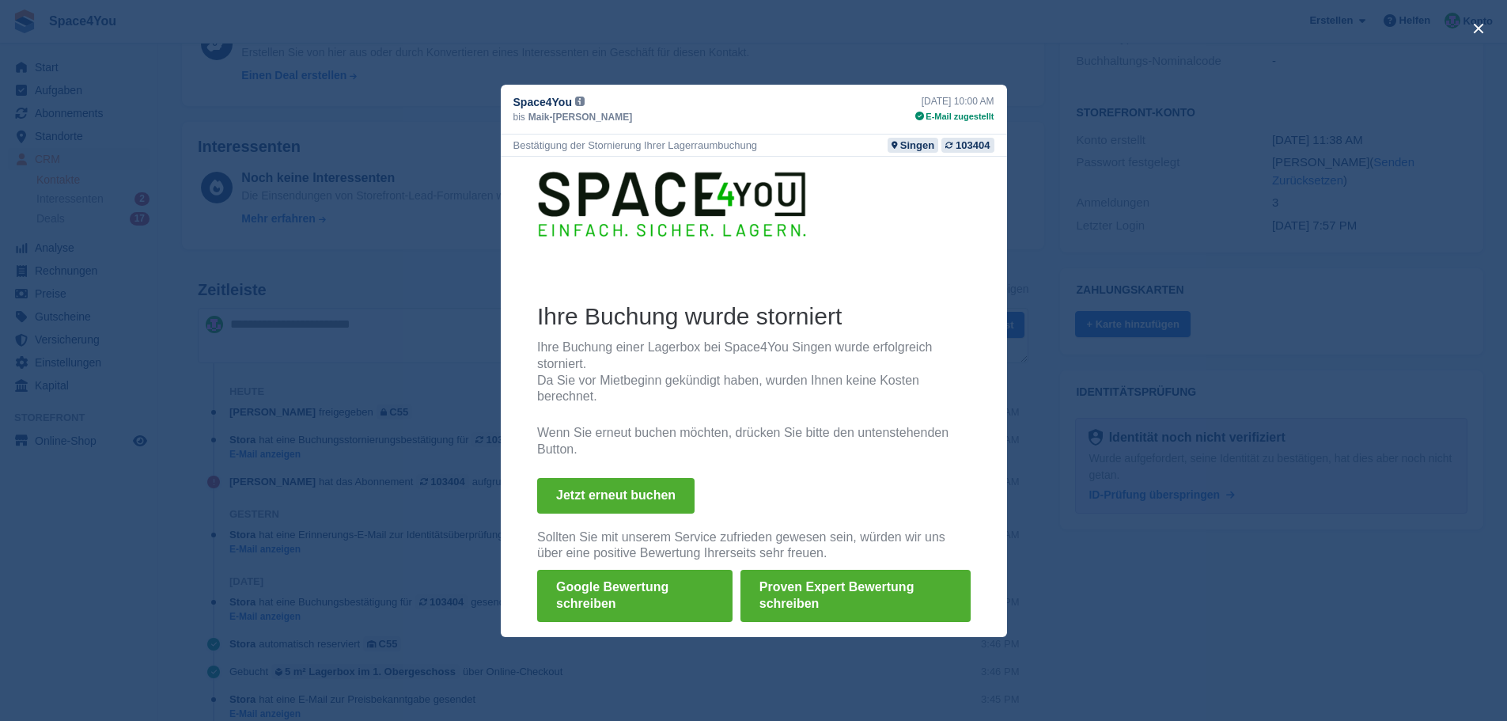
click at [48, 578] on div "close" at bounding box center [753, 360] width 1507 height 721
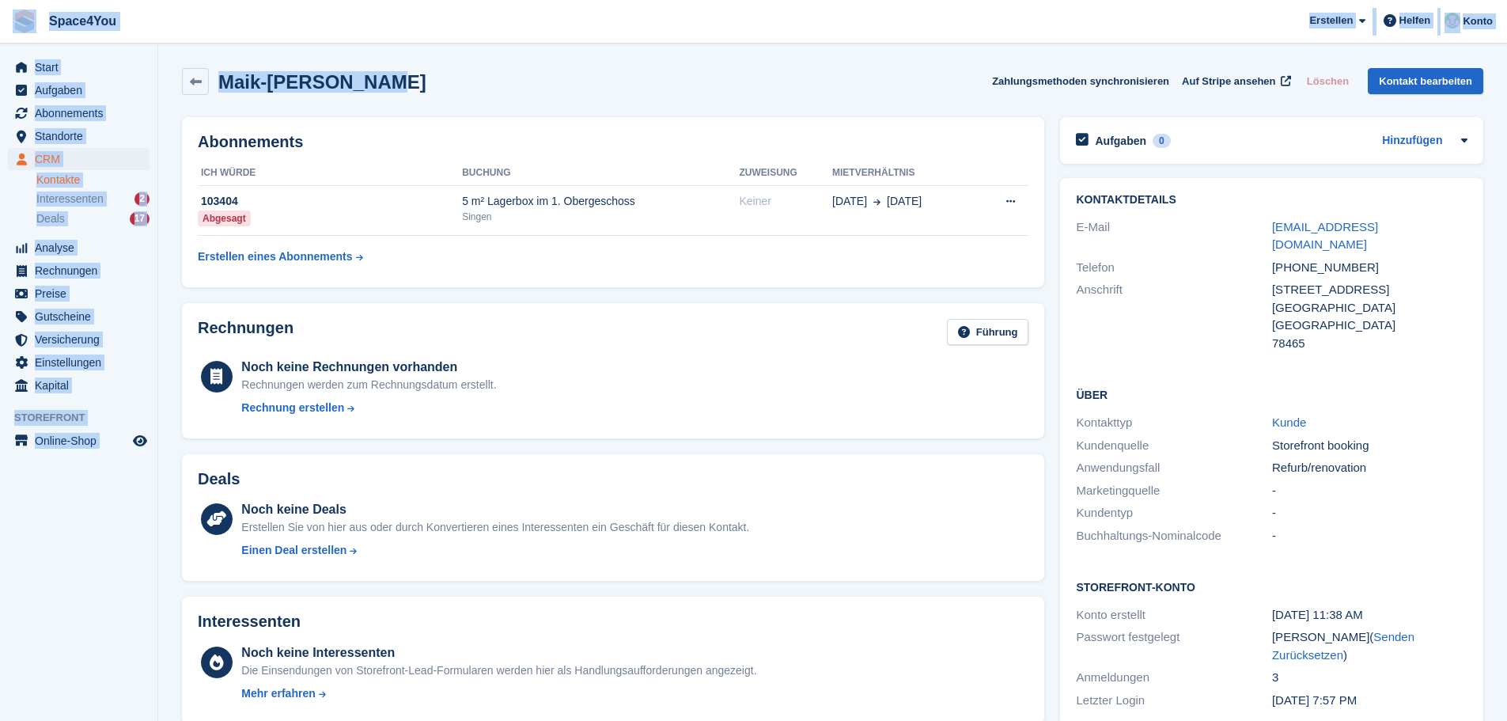
drag, startPoint x: 395, startPoint y: 88, endPoint x: 0, endPoint y: 18, distance: 400.8
click at [165, 27] on span "Space4You [GEOGRAPHIC_DATA] Abonnement Rechnung Kontakt Deal [GEOGRAPHIC_DATA] …" at bounding box center [753, 21] width 1507 height 43
drag, startPoint x: 406, startPoint y: 76, endPoint x: 20, endPoint y: 25, distance: 389.5
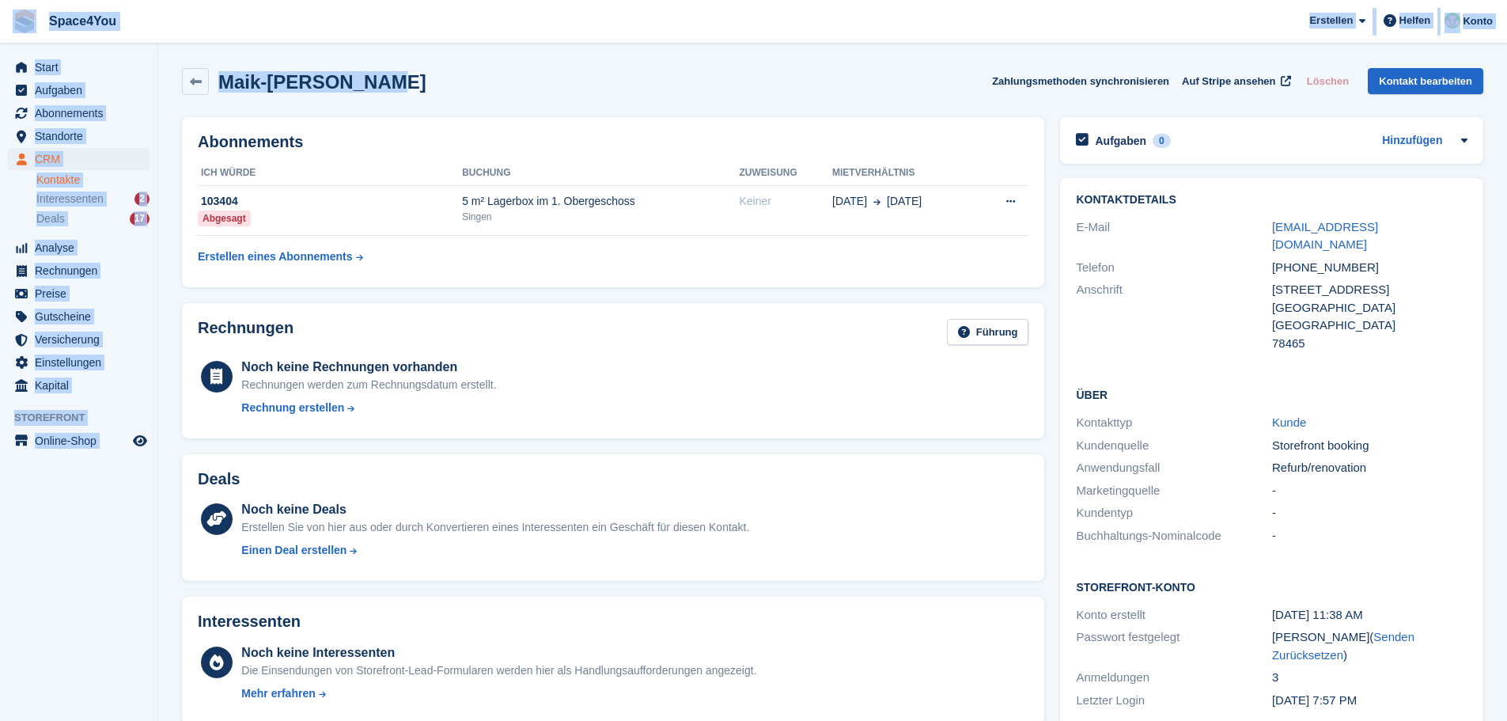
click at [138, 21] on span "Space4You Erstellen Abonnement Rechnung Kontakt Deal Rabatt Seite Helfen Chat-S…" at bounding box center [753, 21] width 1507 height 43
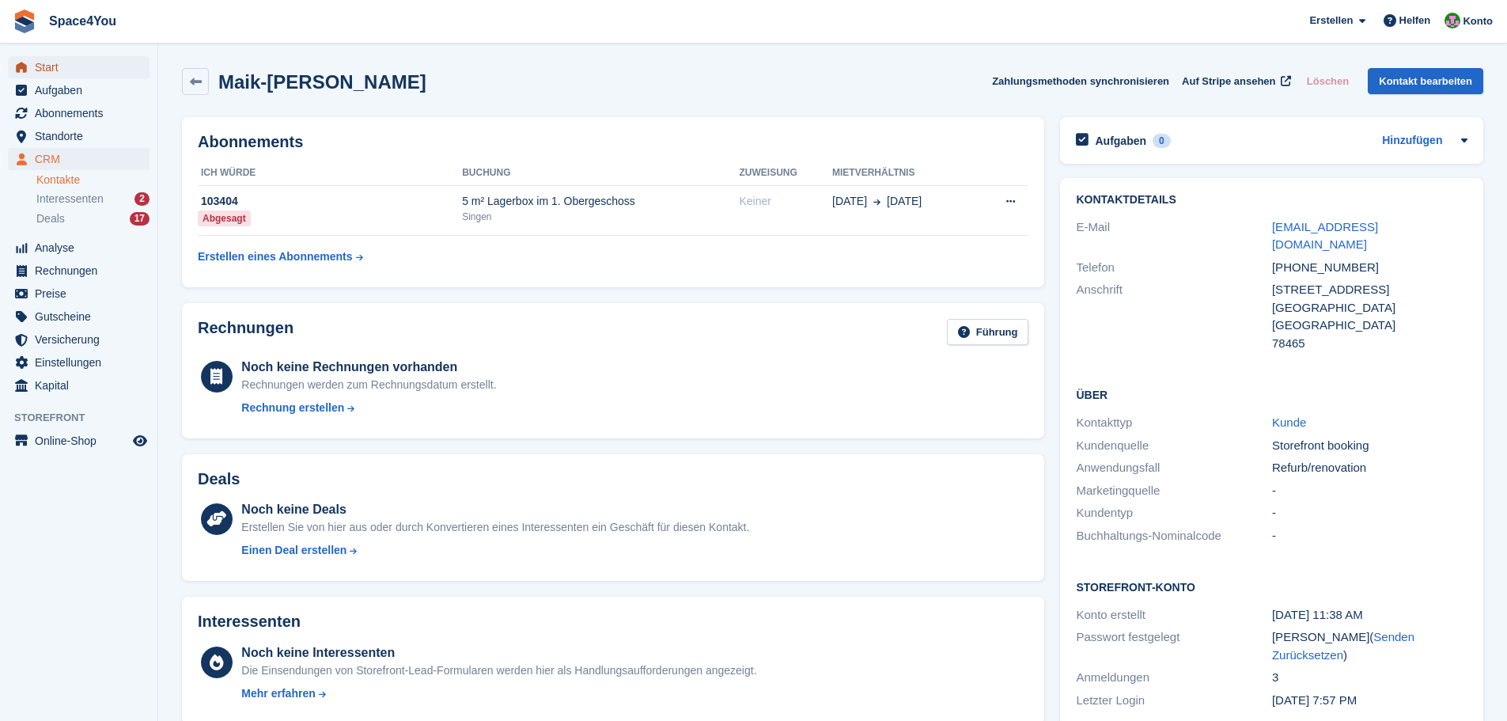
click at [64, 74] on span "Start" at bounding box center [82, 67] width 95 height 22
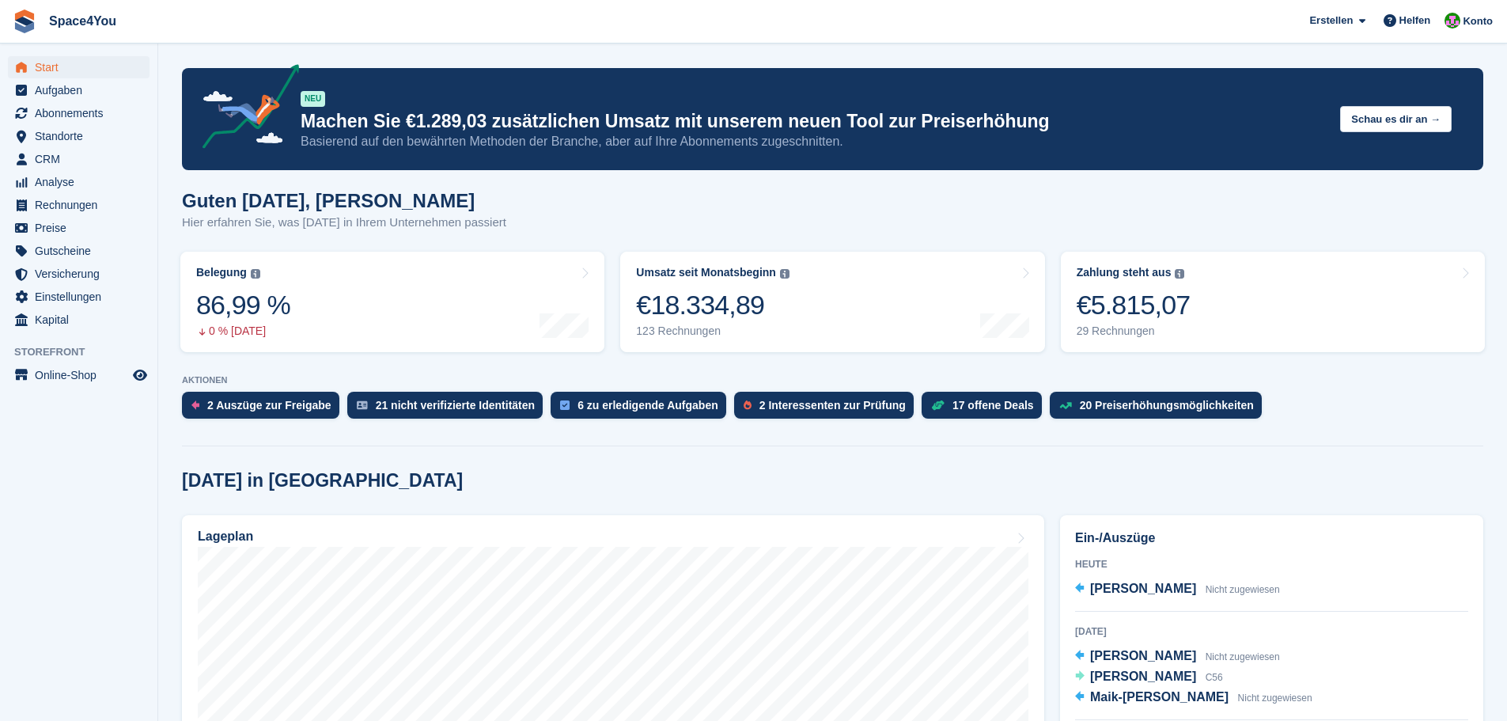
click at [1195, 297] on link "Zahlung steht aus Der gesamte ausstehende Saldo aller offenen Rechnungen. Der g…" at bounding box center [1273, 302] width 424 height 100
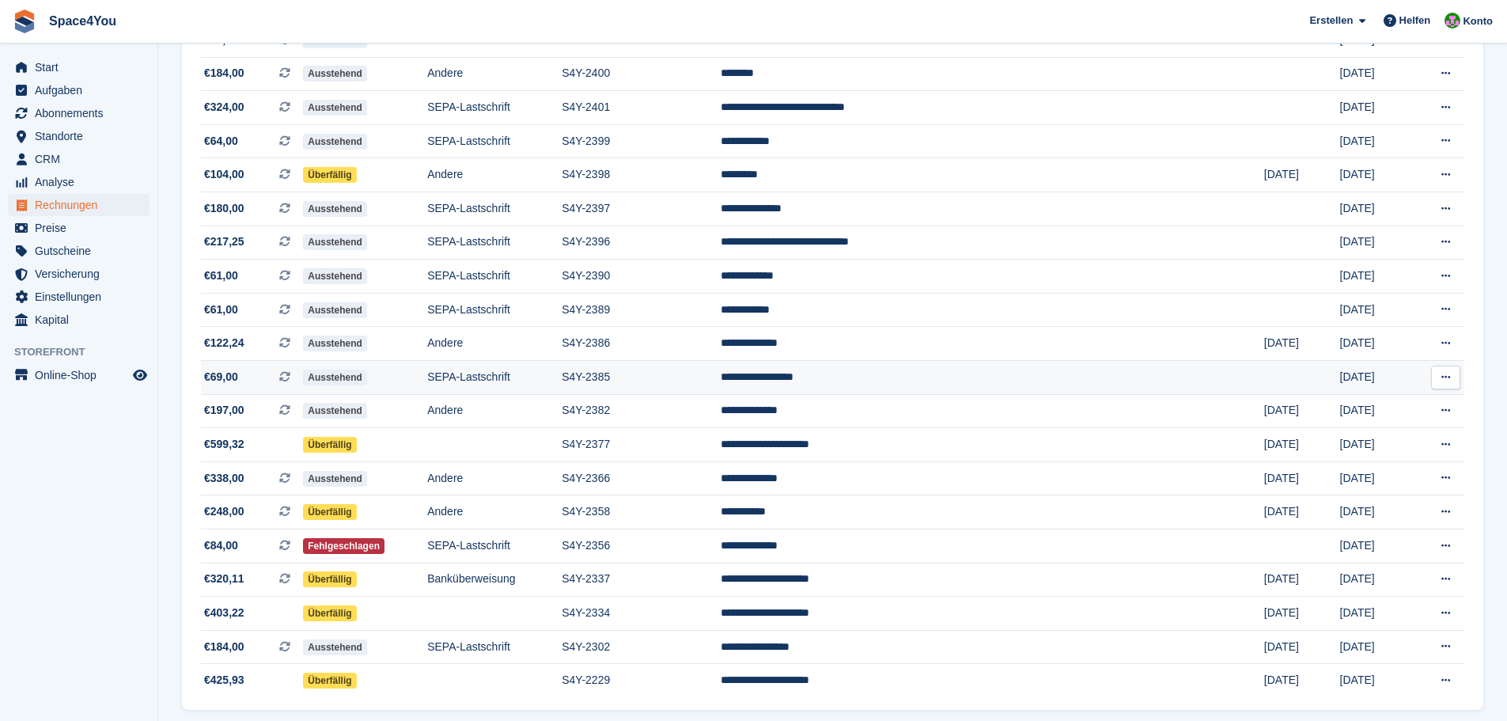
scroll to position [600, 0]
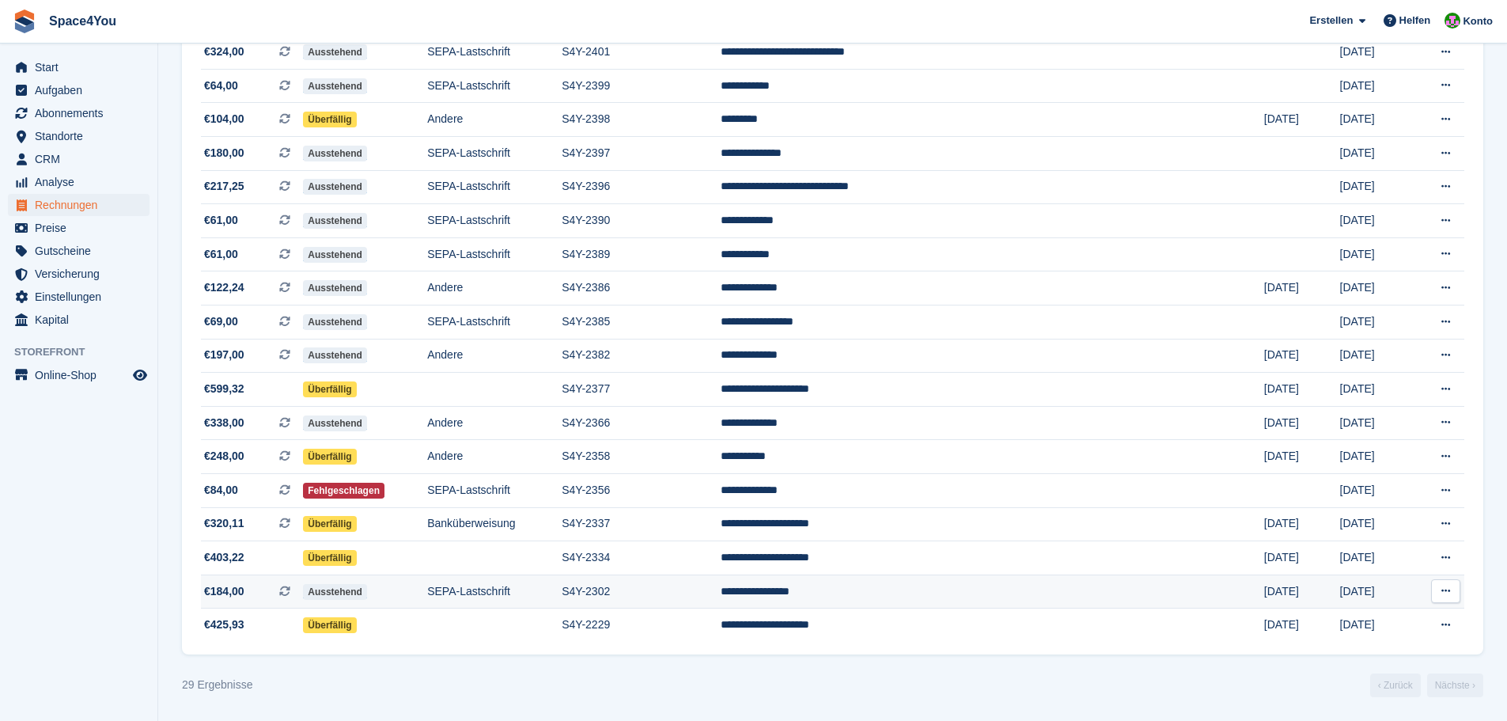
click at [242, 590] on span "€184,00" at bounding box center [224, 591] width 40 height 17
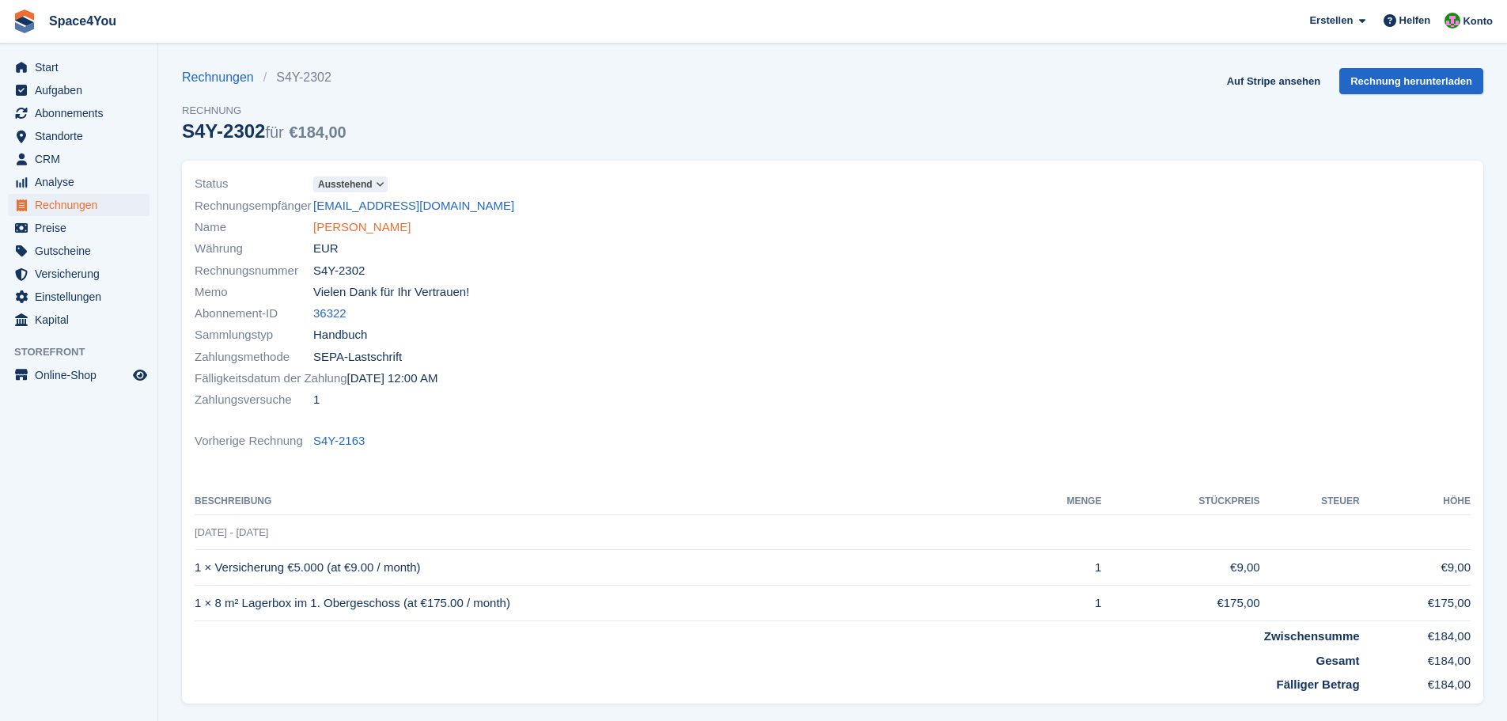
click at [350, 229] on link "[PERSON_NAME]" at bounding box center [361, 227] width 97 height 18
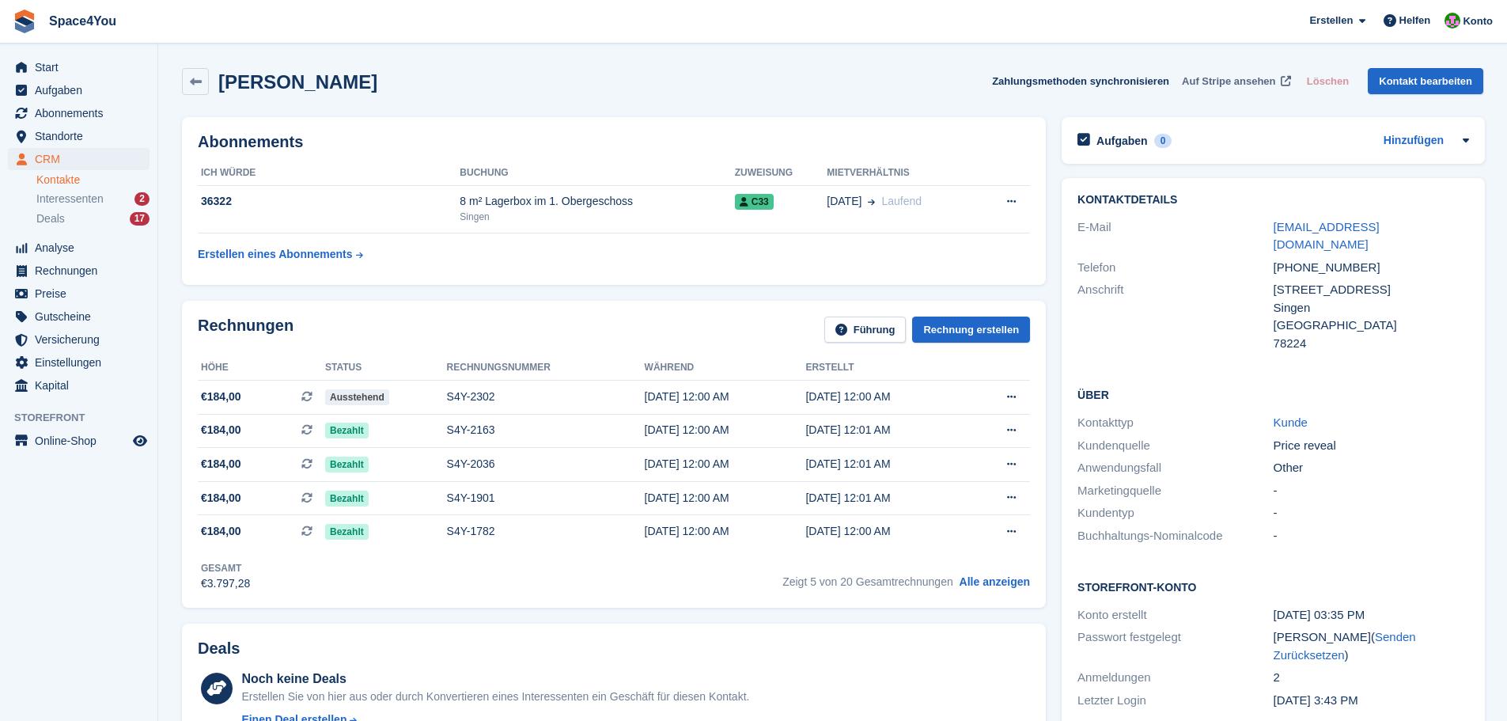
click at [1252, 82] on span "Auf Stripe ansehen" at bounding box center [1228, 82] width 93 height 16
click at [254, 396] on span "€184,00 Dies ist eine wiederkehrende Abonnementrechnung." at bounding box center [261, 396] width 127 height 17
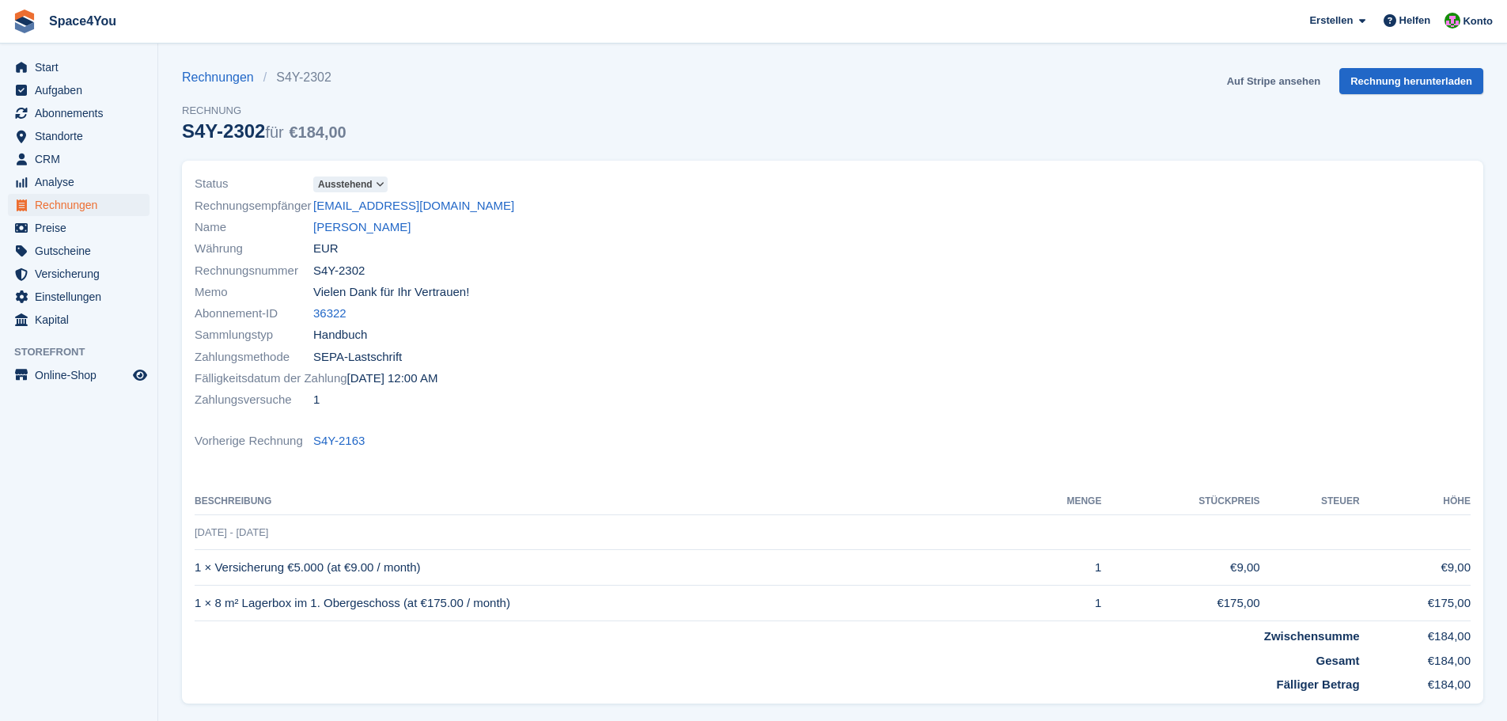
click at [1259, 86] on link "Auf Stripe ansehen" at bounding box center [1274, 81] width 106 height 26
click at [342, 231] on link "[PERSON_NAME]" at bounding box center [361, 227] width 97 height 18
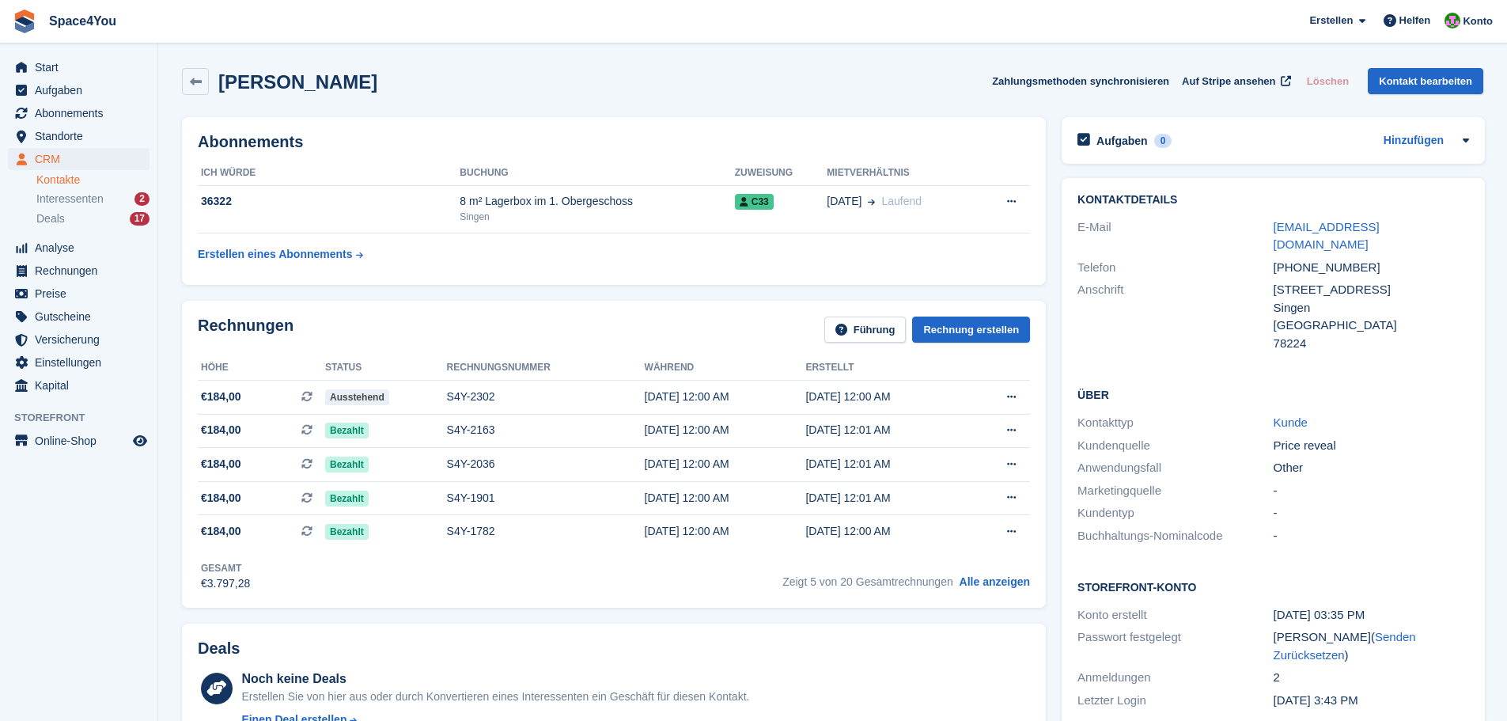
drag, startPoint x: 363, startPoint y: 90, endPoint x: 15, endPoint y: 17, distance: 355.6
click at [460, 93] on div "Kathrin Sebastian Zahlungsmethoden synchronisieren Auf Stripe ansehen Löschen K…" at bounding box center [832, 81] width 1301 height 27
drag, startPoint x: 368, startPoint y: 81, endPoint x: 2, endPoint y: 32, distance: 368.9
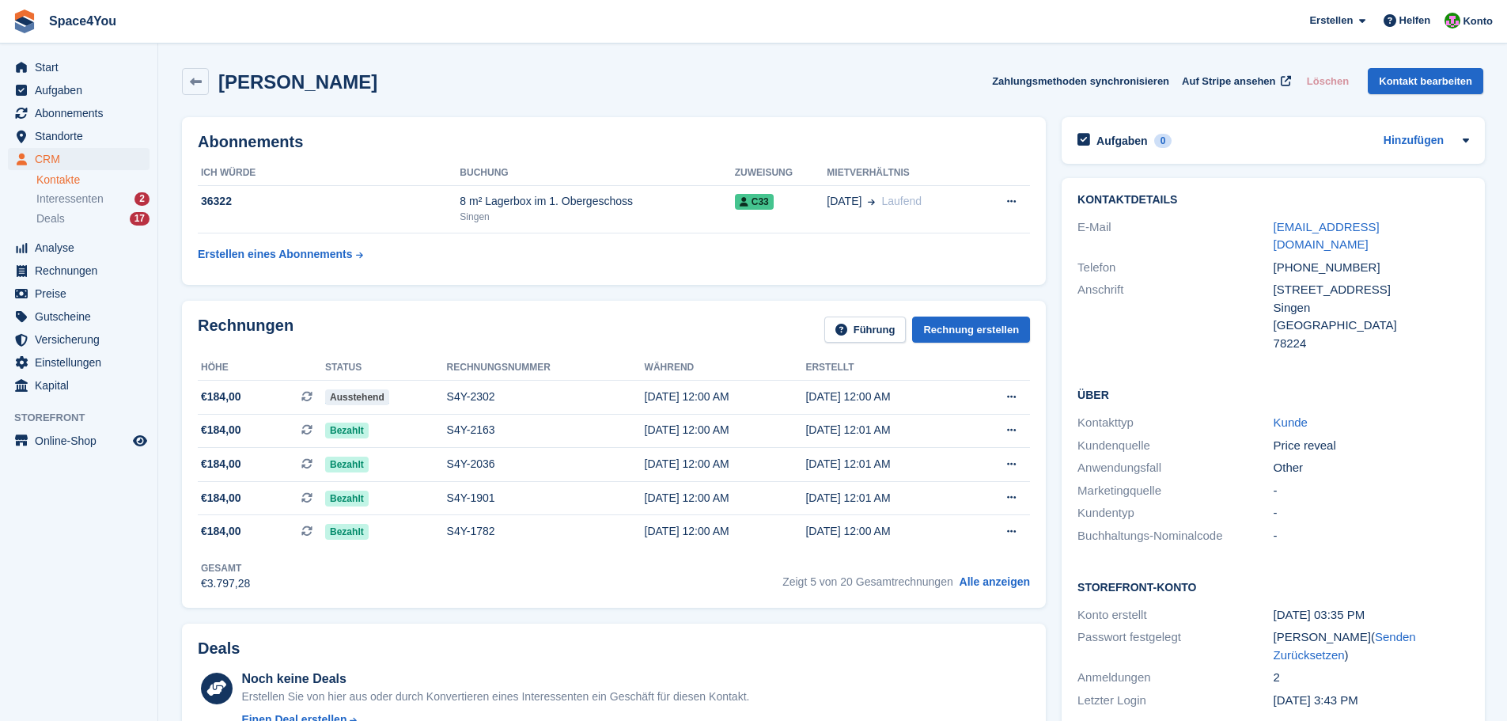
click at [480, 85] on div "Kathrin Sebastian Zahlungsmethoden synchronisieren Auf Stripe ansehen Löschen K…" at bounding box center [832, 81] width 1301 height 27
click at [88, 80] on span "Aufgaben" at bounding box center [82, 90] width 95 height 22
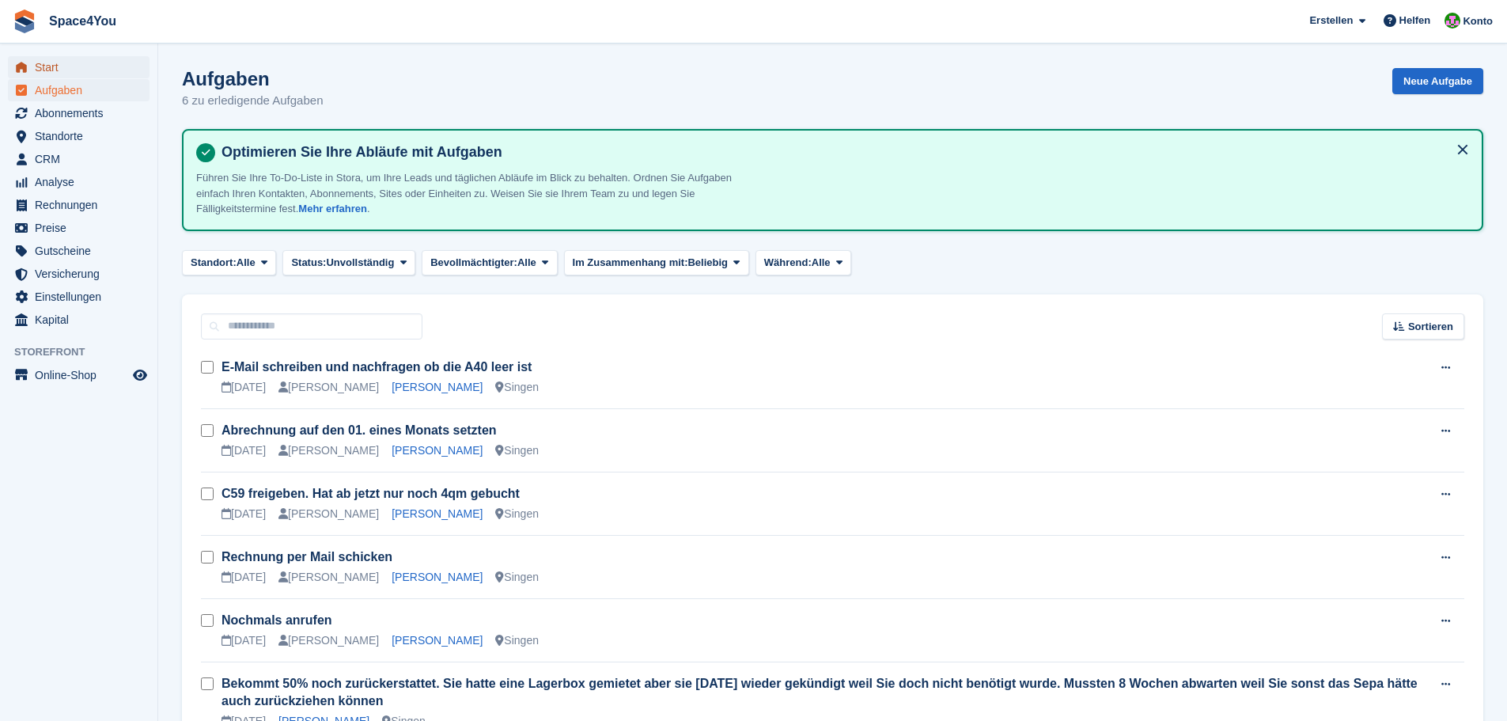
click at [103, 70] on span "Start" at bounding box center [82, 67] width 95 height 22
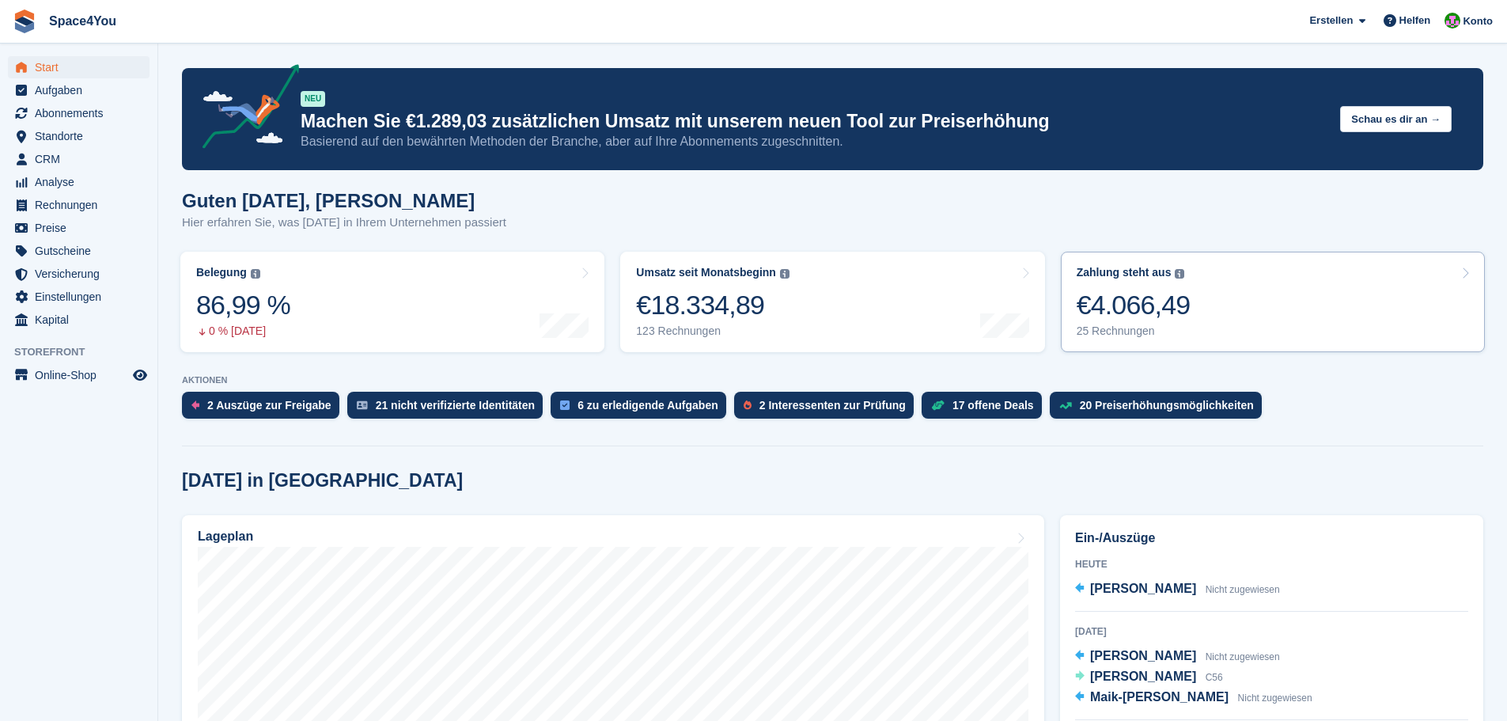
click at [1255, 342] on link "Zahlung steht aus Der gesamte ausstehende Saldo aller offenen Rechnungen. €4.06…" at bounding box center [1273, 302] width 424 height 100
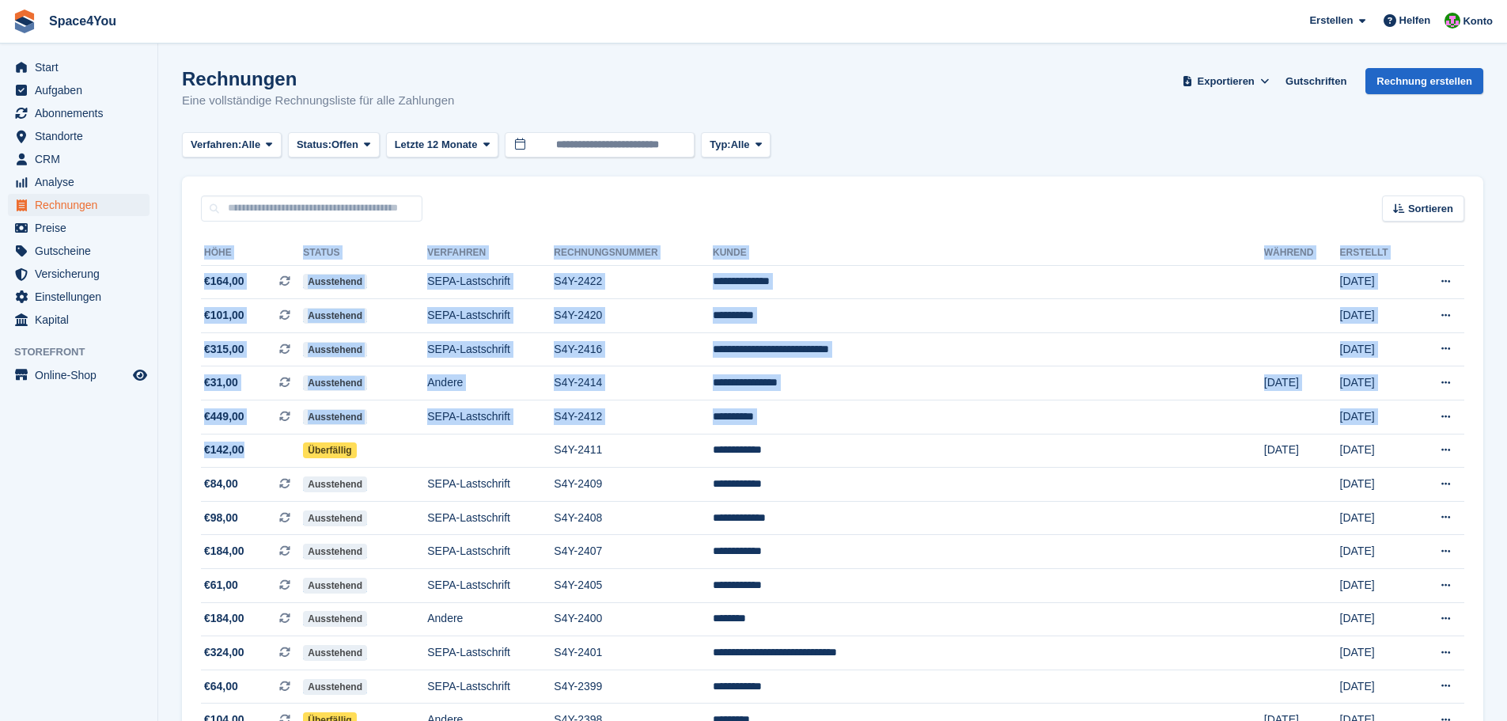
drag, startPoint x: 267, startPoint y: 444, endPoint x: 187, endPoint y: 451, distance: 80.2
click at [187, 451] on div "**********" at bounding box center [832, 671] width 1301 height 899
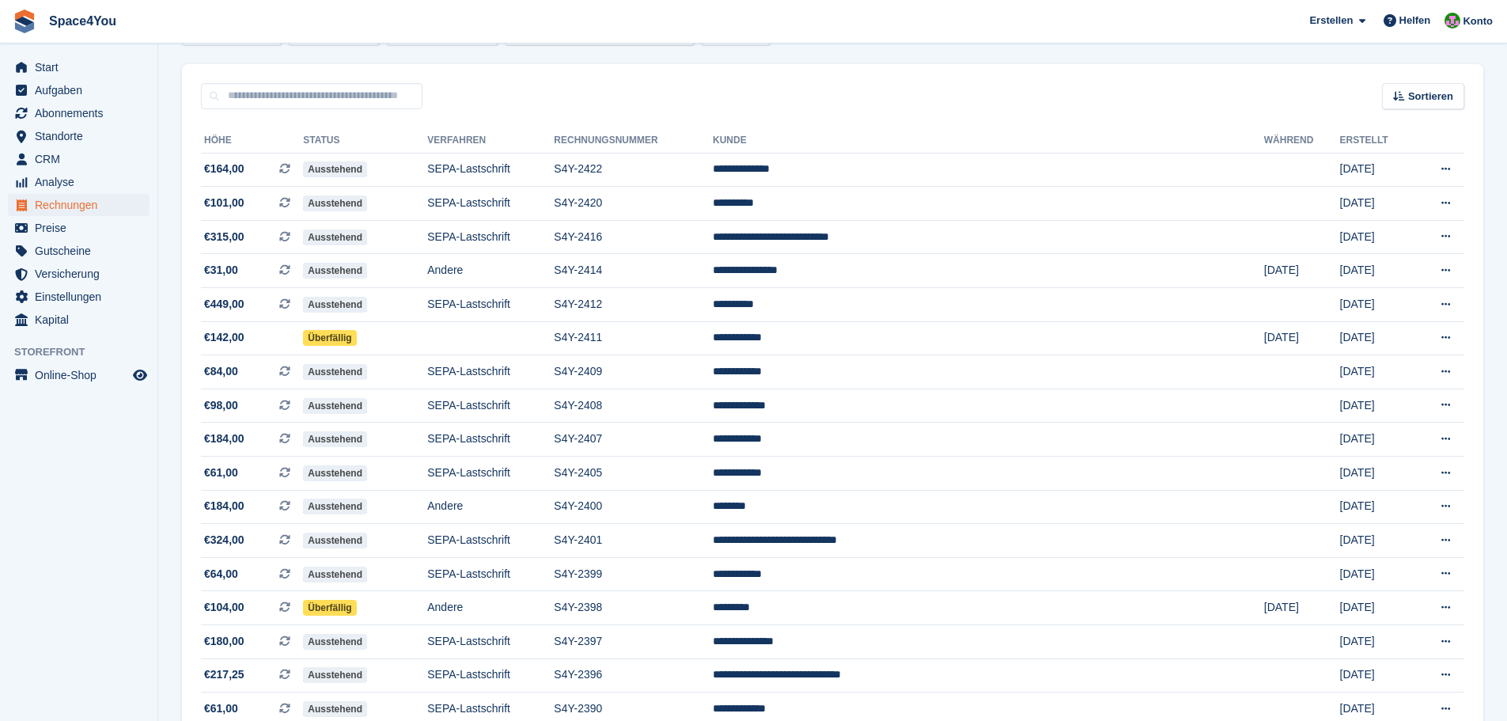
scroll to position [70, 0]
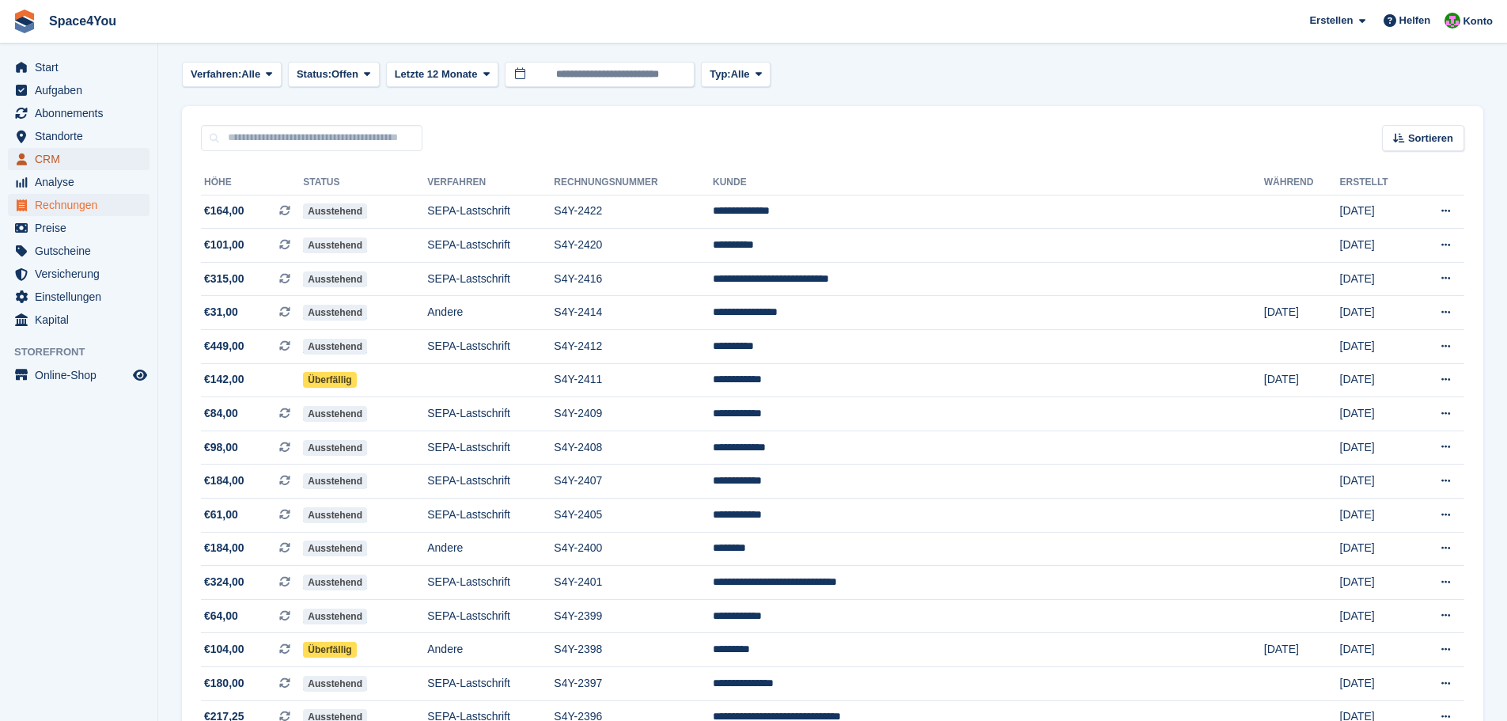
click at [74, 157] on span "CRM" at bounding box center [82, 159] width 95 height 22
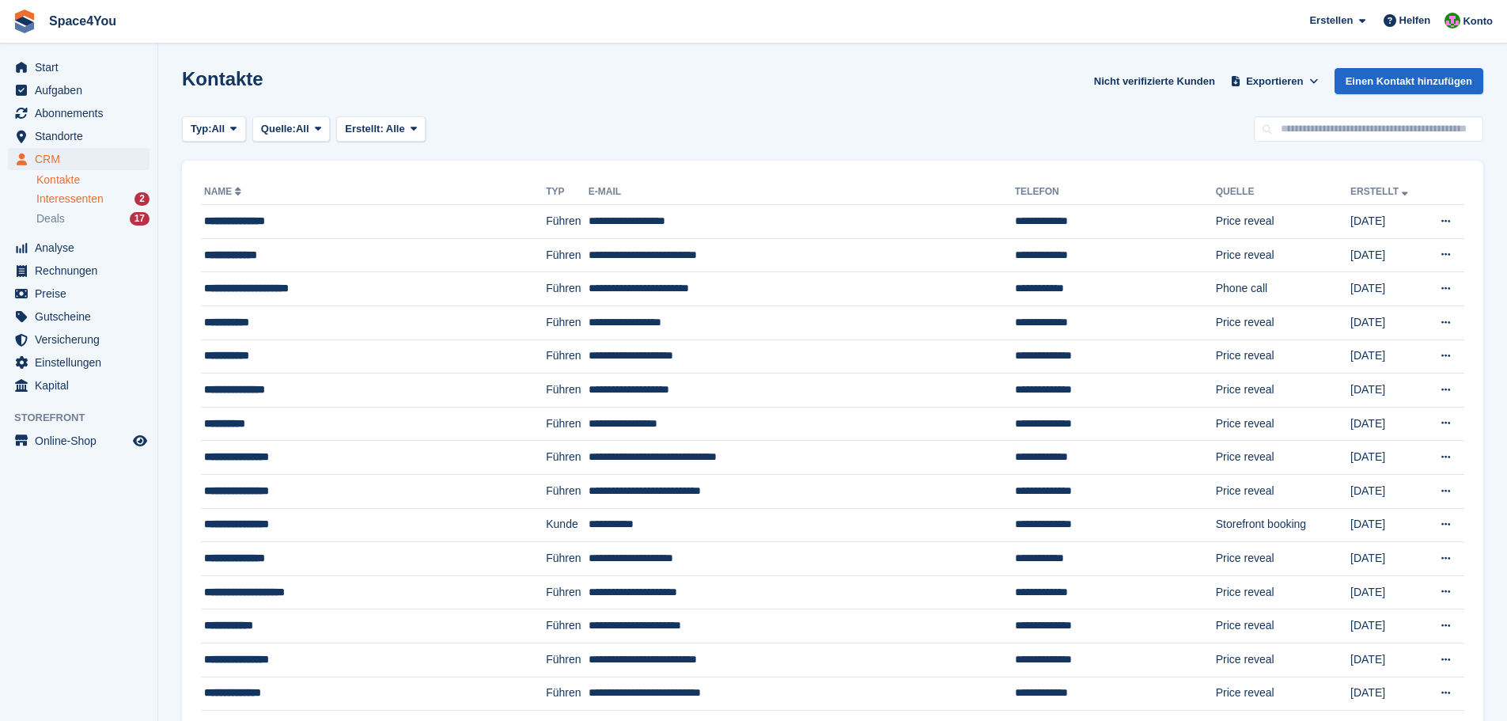
click at [93, 196] on span "Interessenten" at bounding box center [69, 198] width 67 height 15
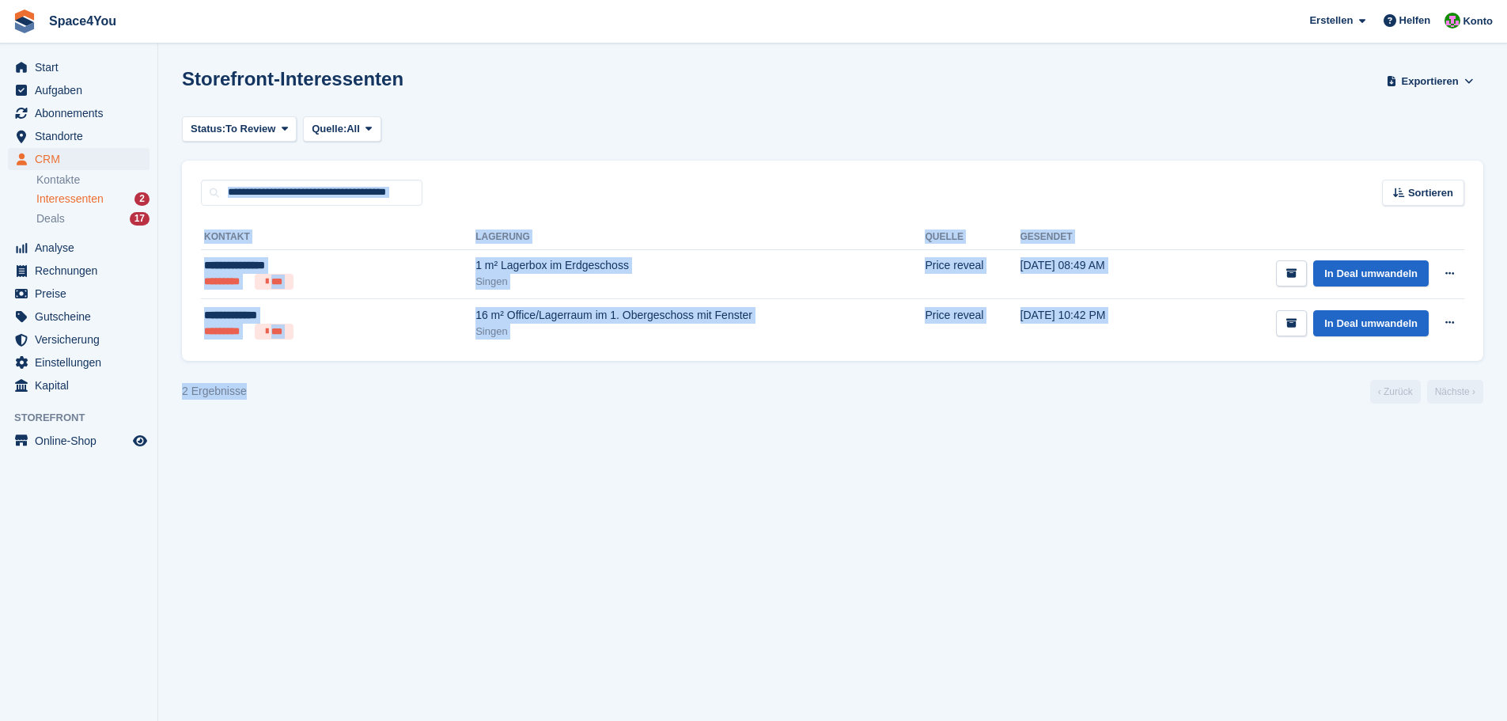
drag, startPoint x: 265, startPoint y: 401, endPoint x: 191, endPoint y: 172, distance: 241.2
click at [191, 172] on section "Storefront-Interessenten Exportieren Exportieren Interessenten Exportieren Sie …" at bounding box center [832, 360] width 1349 height 721
click at [373, 385] on div "2 Ergebnisse ‹ Zurück Nächste ›" at bounding box center [832, 392] width 1301 height 24
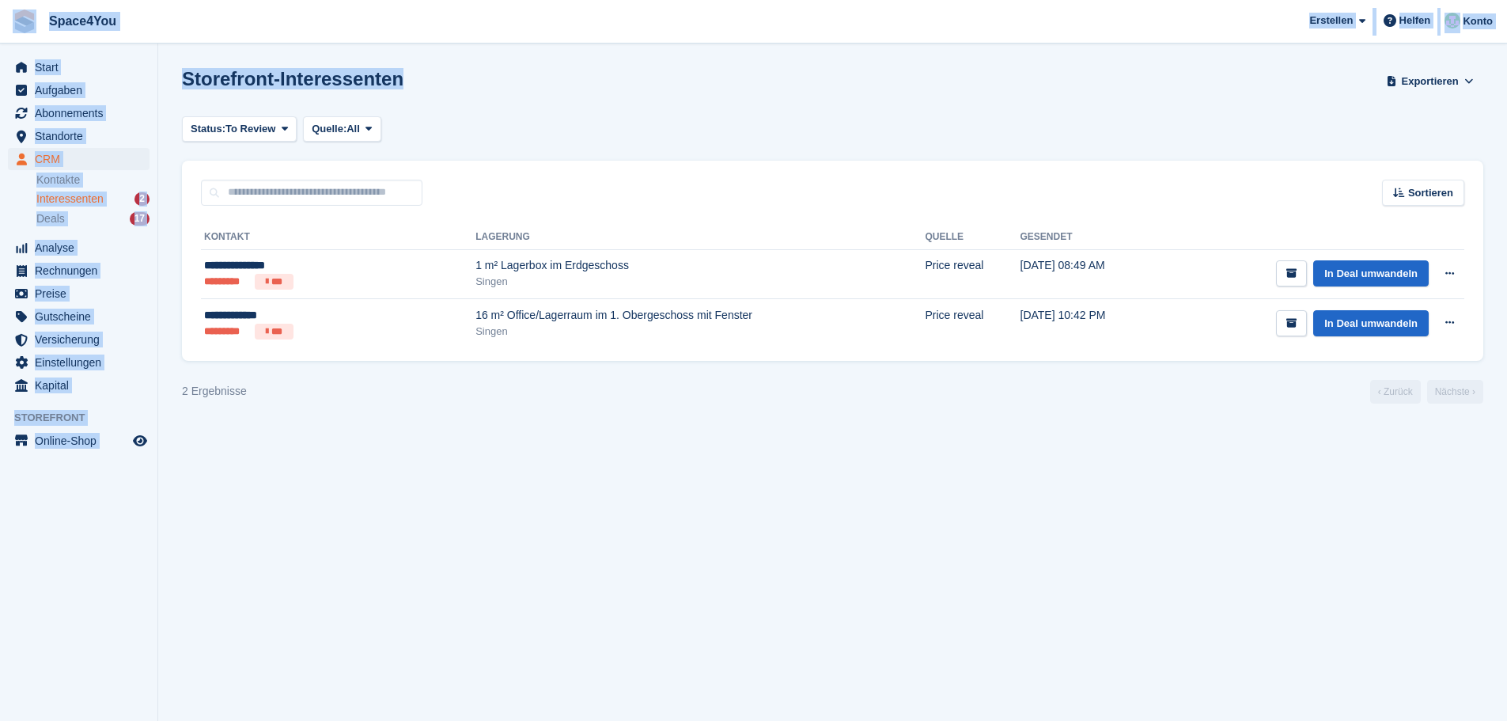
drag, startPoint x: 397, startPoint y: 83, endPoint x: 0, endPoint y: 19, distance: 402.3
click at [0, 19] on div "Space4You [GEOGRAPHIC_DATA] Abonnement Rechnung Kontakt Deal [GEOGRAPHIC_DATA] …" at bounding box center [753, 360] width 1507 height 721
click at [436, 81] on div "Storefront-Interessenten Exportieren Exportieren Interessenten Exportieren Sie …" at bounding box center [832, 90] width 1301 height 45
drag, startPoint x: 411, startPoint y: 86, endPoint x: 0, endPoint y: 34, distance: 413.9
click at [0, 34] on div "Space4You [GEOGRAPHIC_DATA] Abonnement Rechnung Kontakt Deal [GEOGRAPHIC_DATA] …" at bounding box center [753, 360] width 1507 height 721
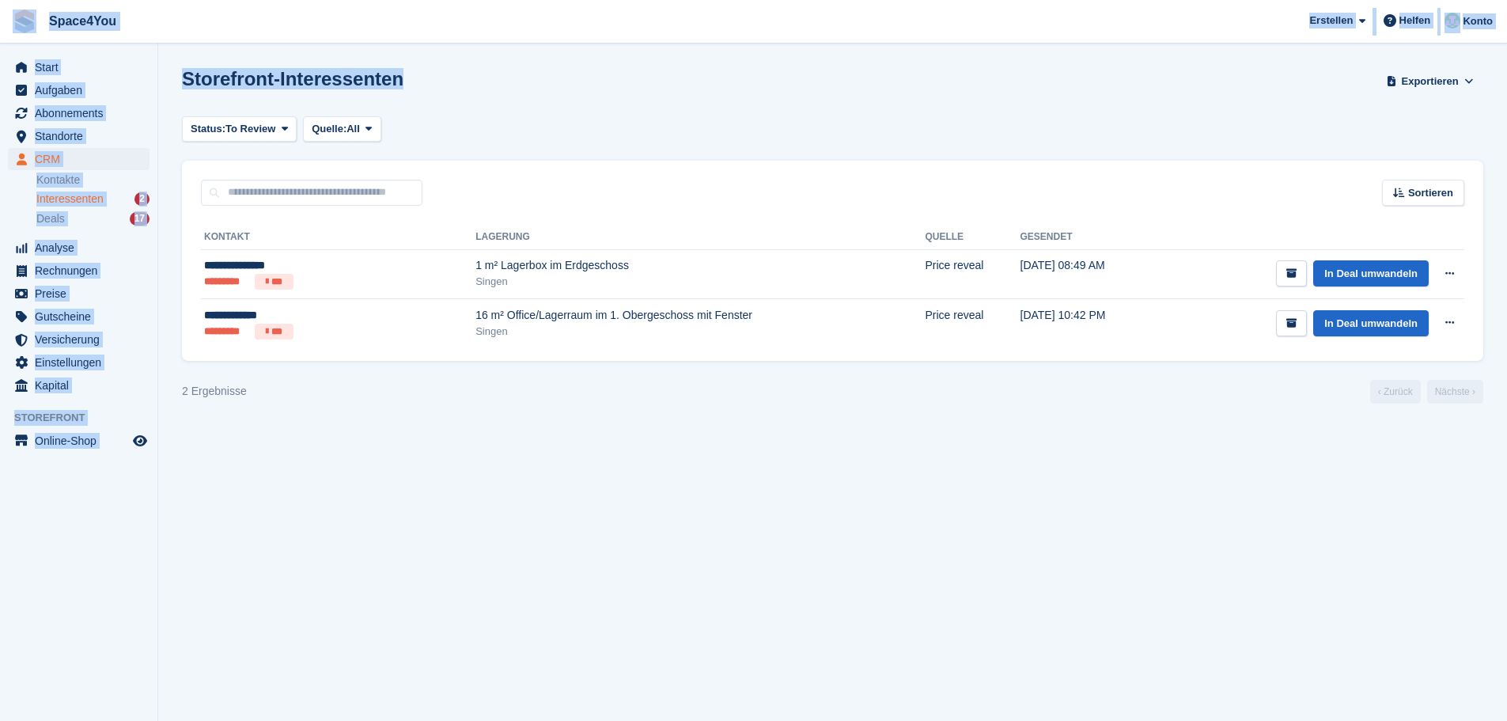
click at [410, 51] on section "Storefront-Interessenten Exportieren Exportieren Interessenten Exportieren Sie …" at bounding box center [832, 360] width 1349 height 721
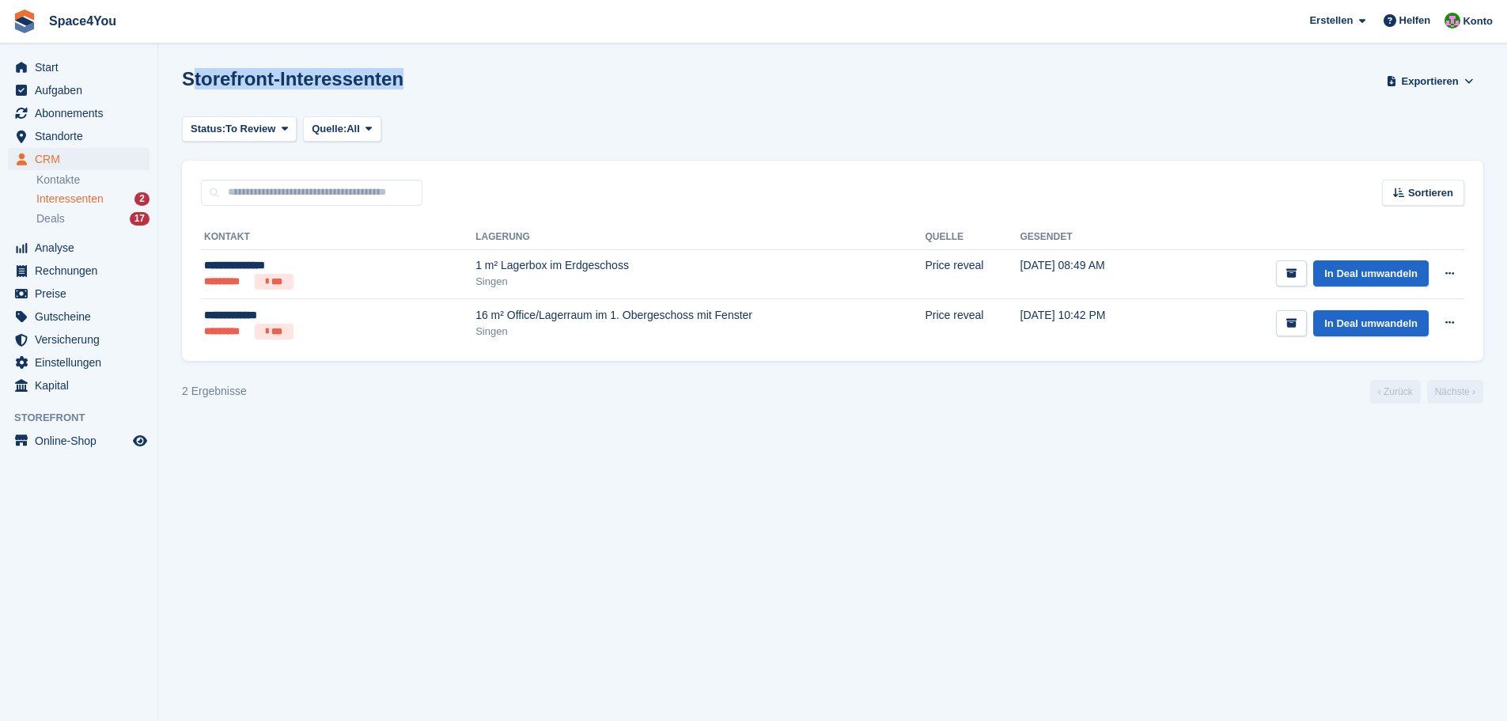
drag, startPoint x: 189, startPoint y: 80, endPoint x: 510, endPoint y: 105, distance: 322.2
click at [510, 105] on div "Storefront-Interessenten Exportieren Exportieren Interessenten Exportieren Sie …" at bounding box center [832, 90] width 1301 height 45
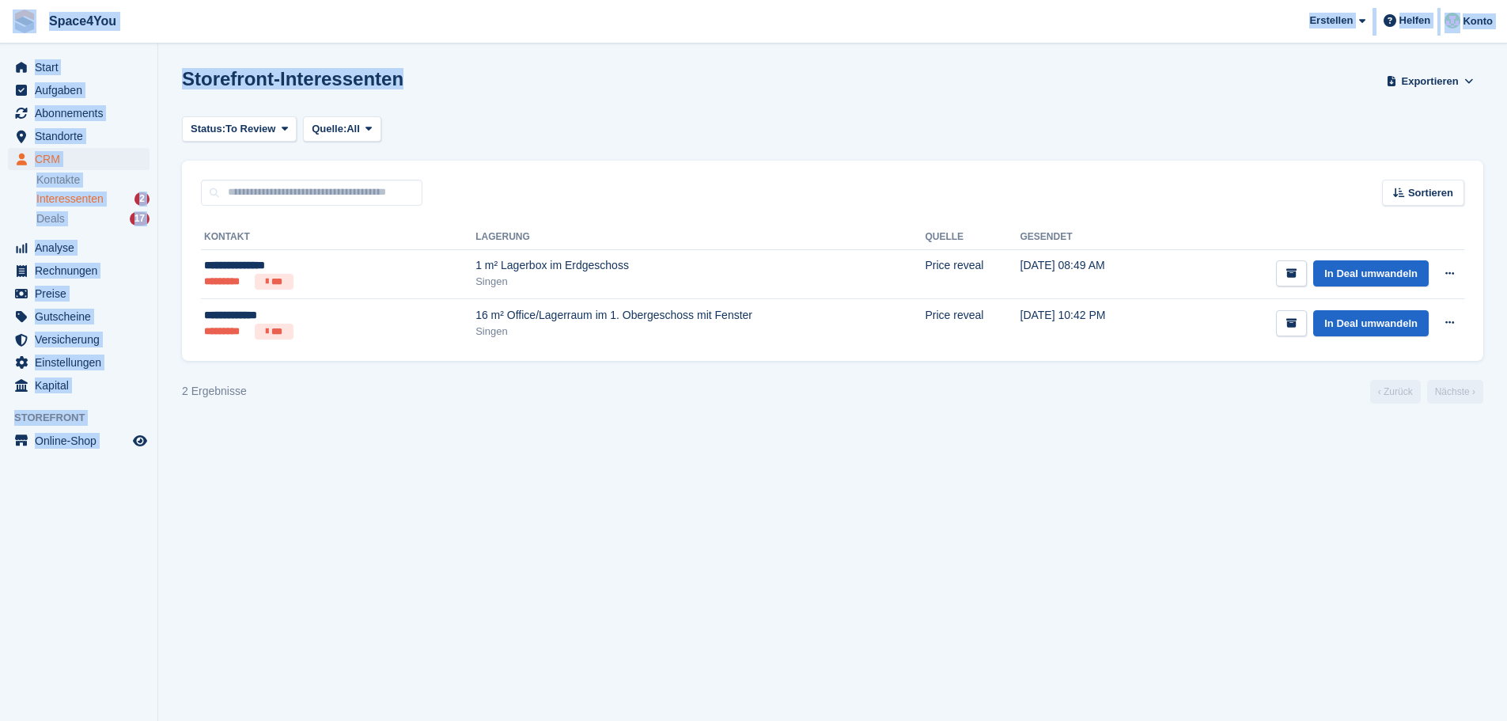
drag, startPoint x: 464, startPoint y: 96, endPoint x: 0, endPoint y: 30, distance: 468.2
click at [0, 30] on div "Space4You [GEOGRAPHIC_DATA] Abonnement Rechnung Kontakt Deal [GEOGRAPHIC_DATA] …" at bounding box center [753, 360] width 1507 height 721
click at [222, 40] on span "Space4You [GEOGRAPHIC_DATA] Abonnement Rechnung Kontakt Deal [GEOGRAPHIC_DATA] …" at bounding box center [753, 21] width 1507 height 43
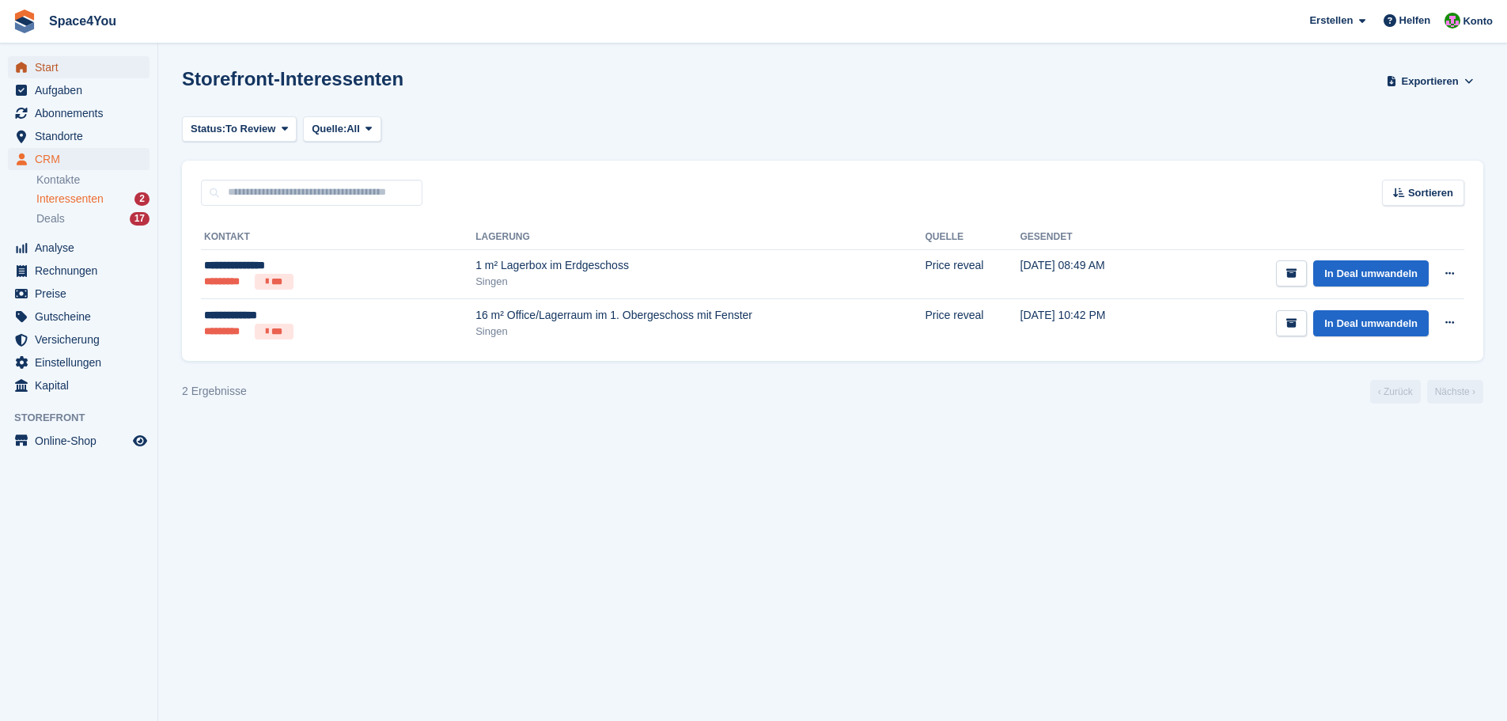
click at [80, 76] on span "Start" at bounding box center [82, 67] width 95 height 22
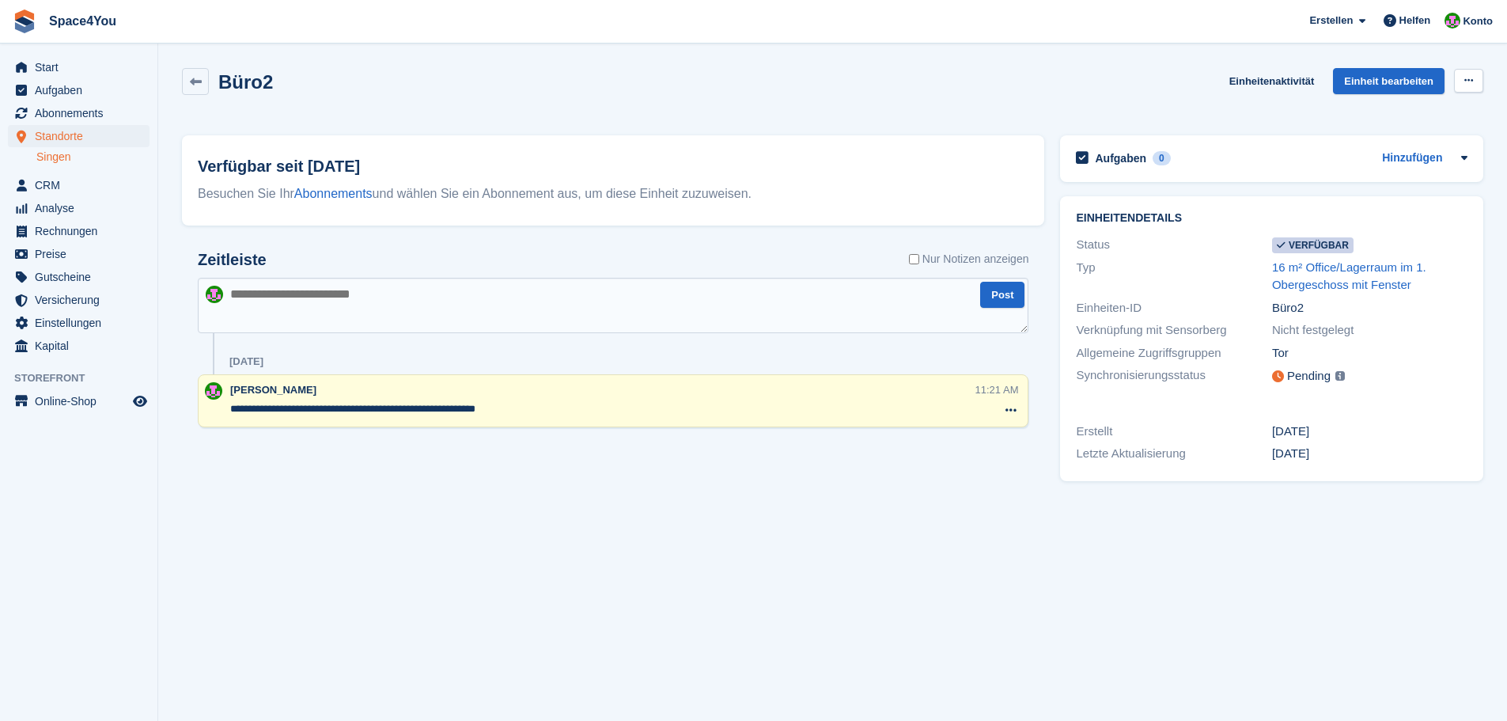
click at [1471, 72] on button at bounding box center [1468, 81] width 29 height 24
click at [1396, 117] on p "Nicht verfügbar machen" at bounding box center [1408, 118] width 138 height 35
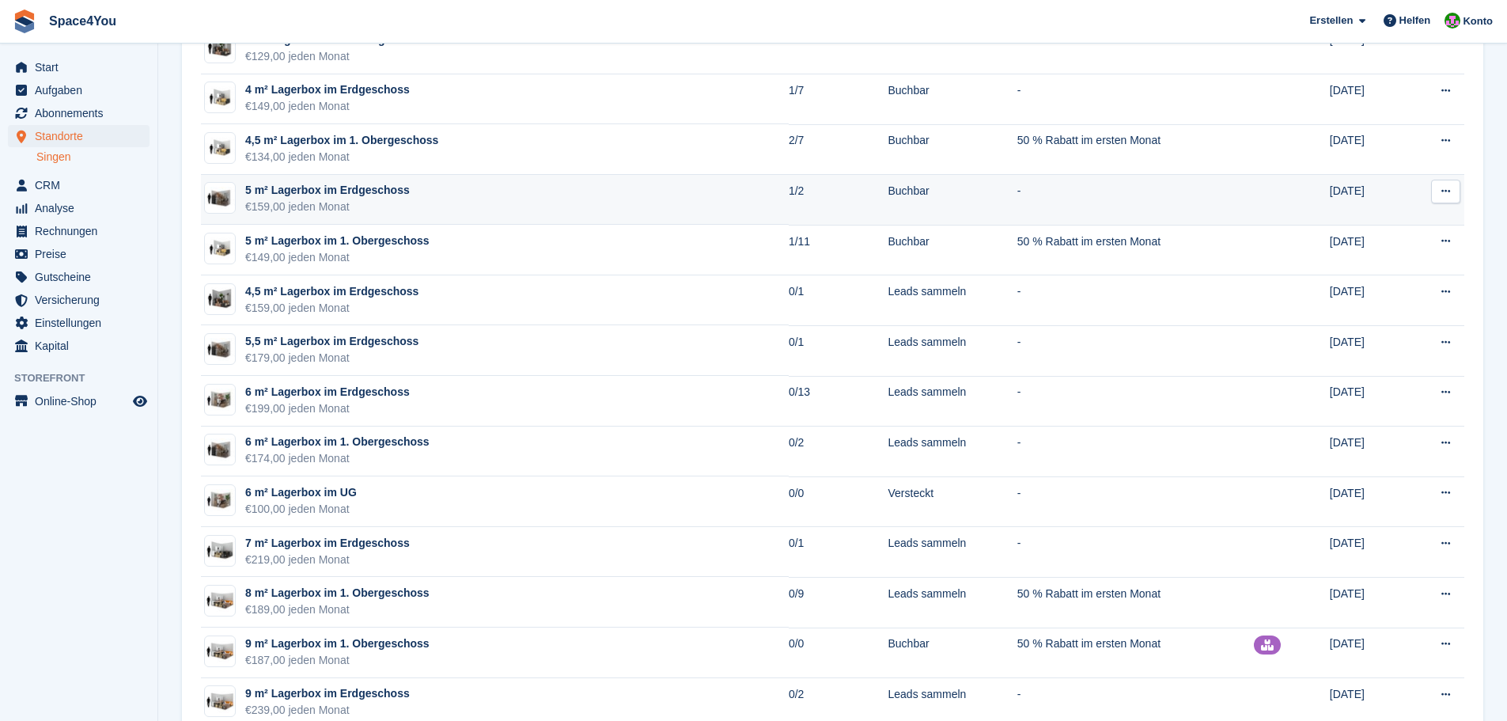
scroll to position [870, 0]
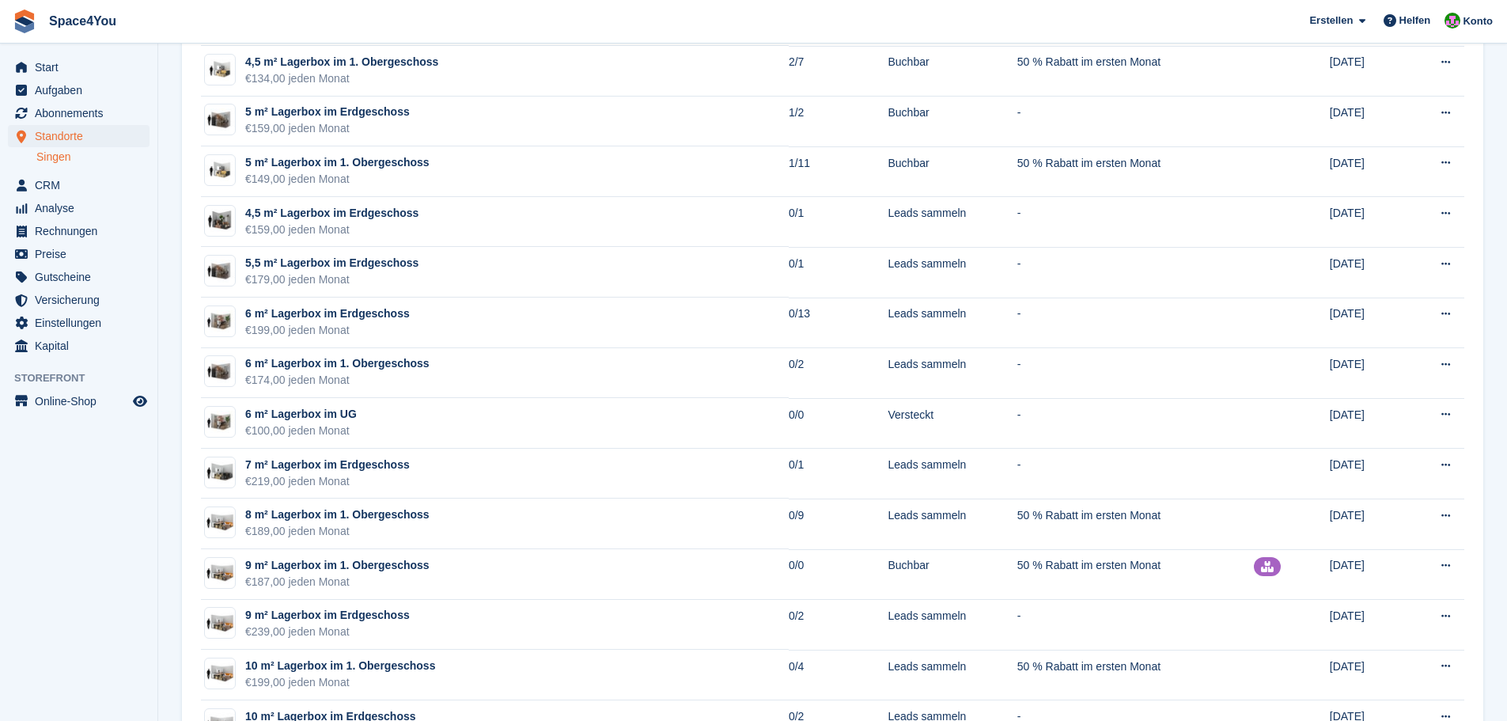
drag, startPoint x: 161, startPoint y: 19, endPoint x: 177, endPoint y: 39, distance: 25.3
click at [177, 39] on span "Space4You [GEOGRAPHIC_DATA] Abonnement Rechnung Kontakt Deal [GEOGRAPHIC_DATA] …" at bounding box center [753, 21] width 1507 height 43
click at [198, 28] on span "Space4You Erstellen Abonnement Rechnung Kontakt Deal Rabatt Seite Helfen Chat-S…" at bounding box center [753, 21] width 1507 height 43
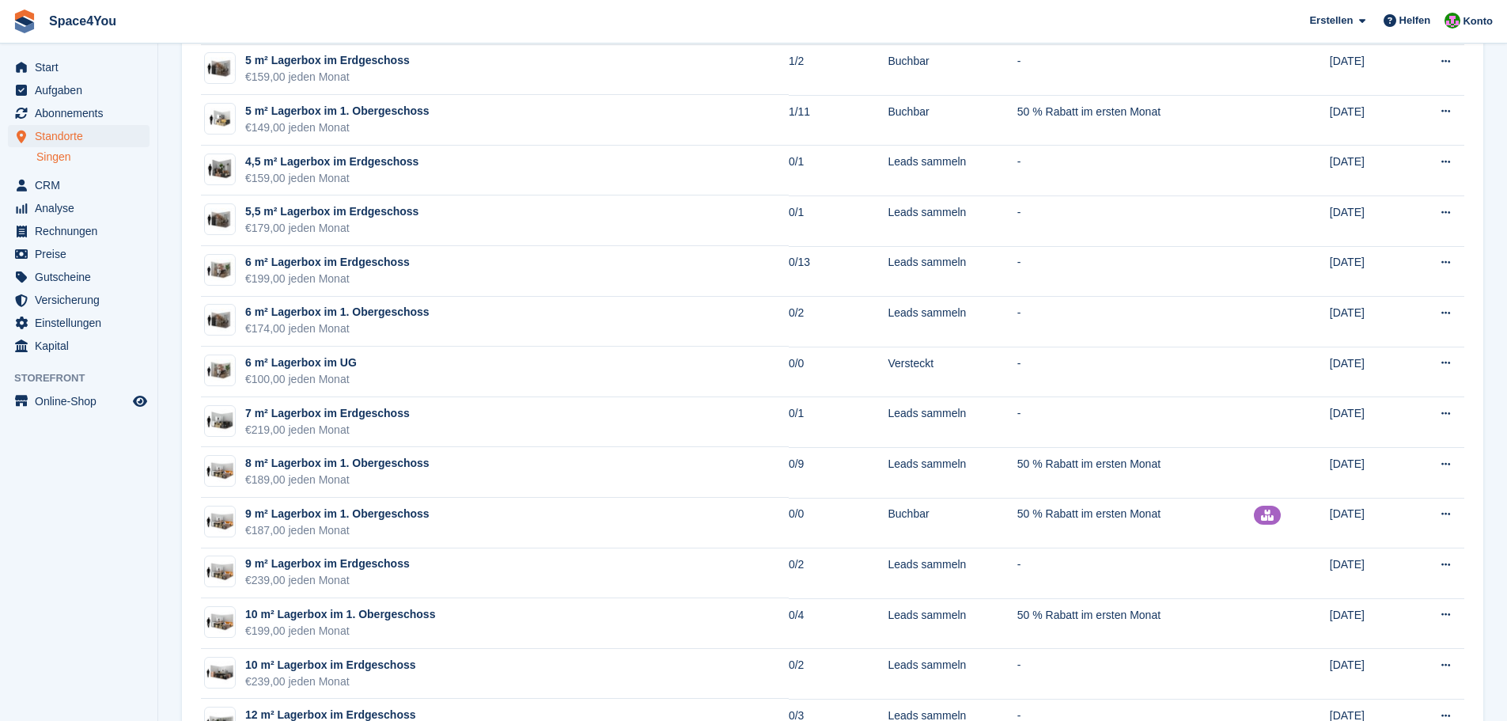
scroll to position [949, 0]
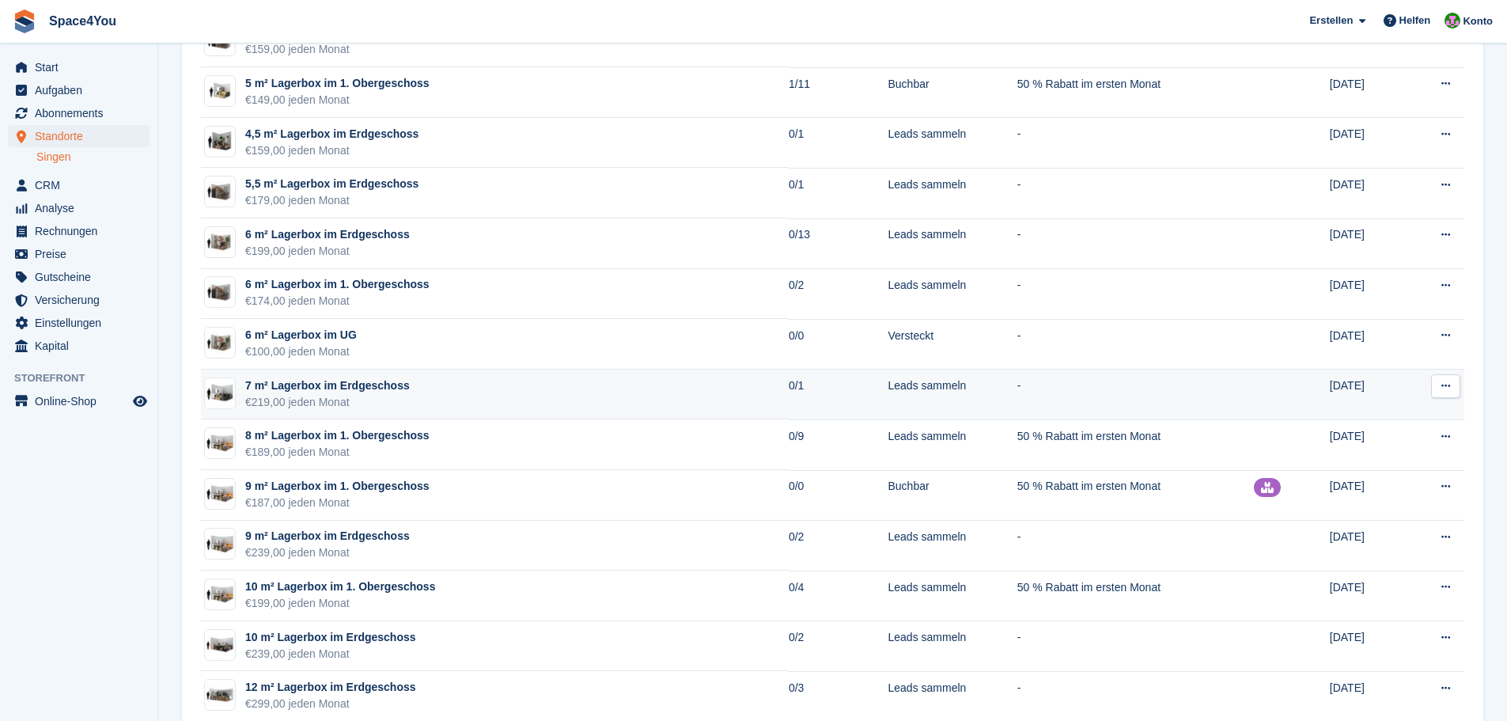
click at [326, 396] on div "€219,00 jeden Monat" at bounding box center [327, 402] width 165 height 17
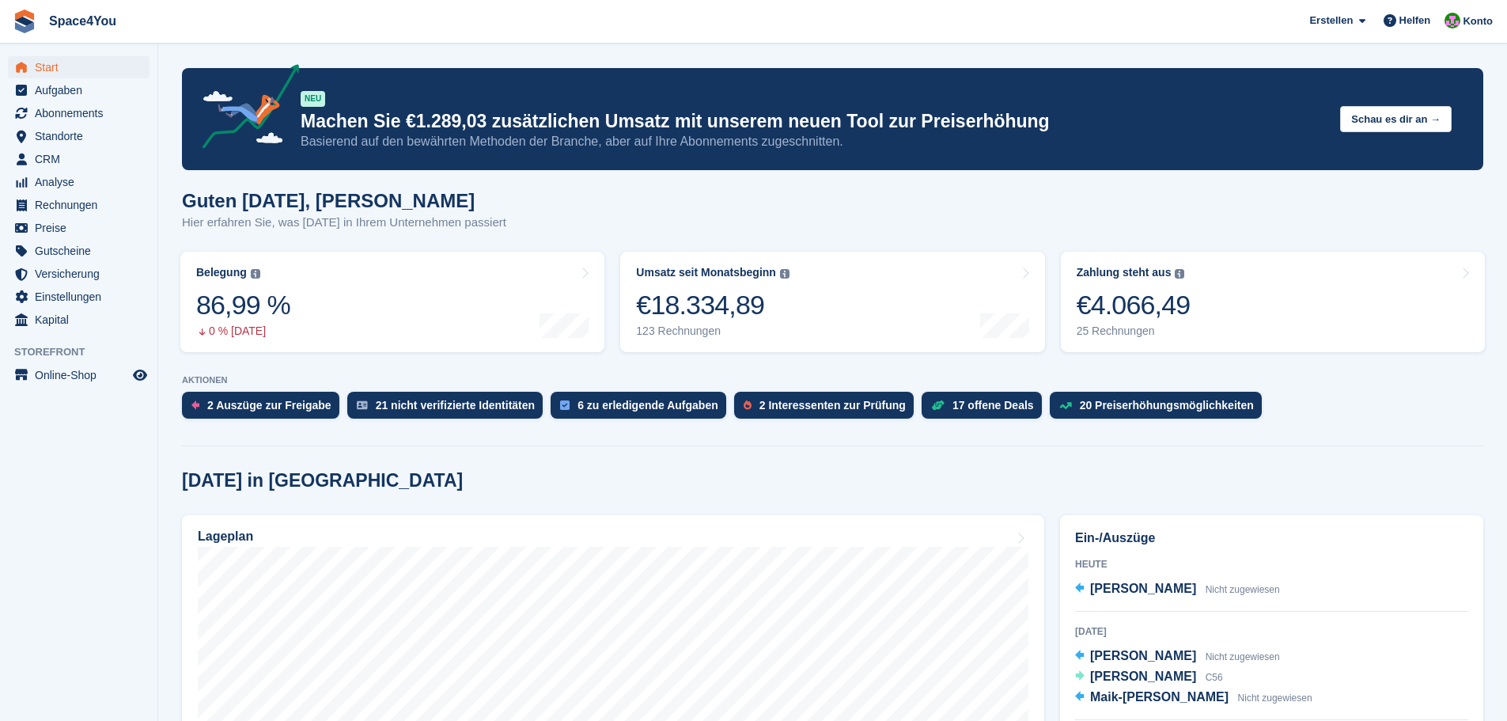
scroll to position [79, 0]
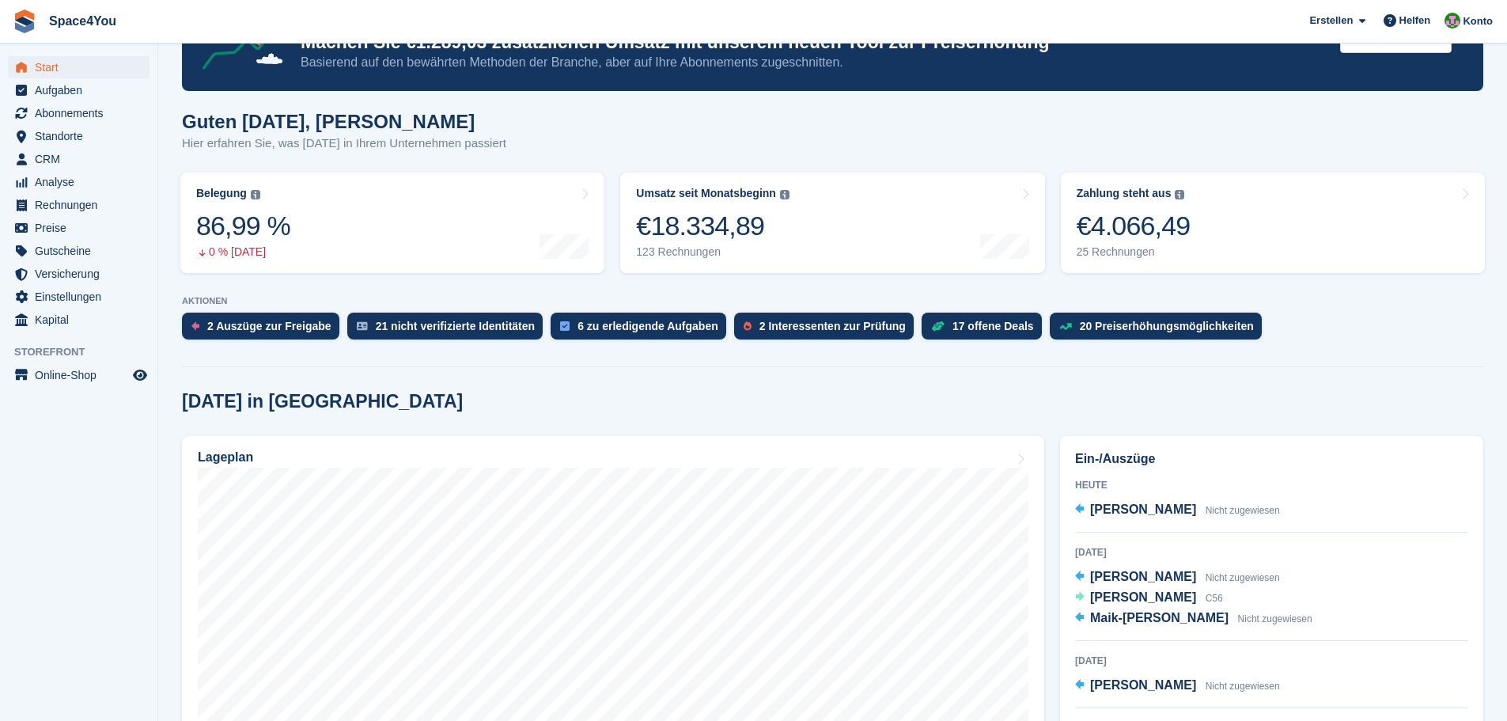
click at [1132, 619] on span "Maik-[PERSON_NAME]" at bounding box center [1159, 617] width 138 height 13
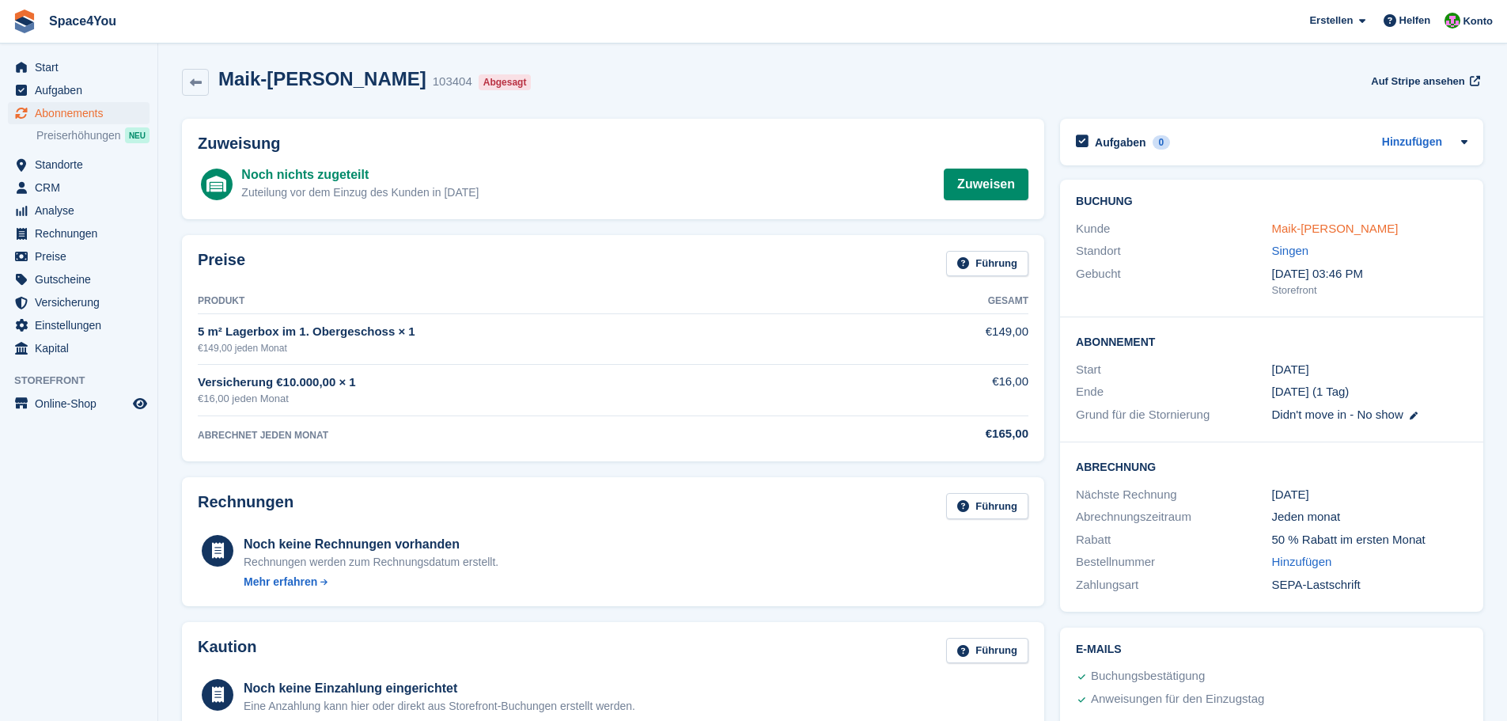
click at [1322, 223] on link "Maik-Uwe Zillich" at bounding box center [1335, 228] width 127 height 13
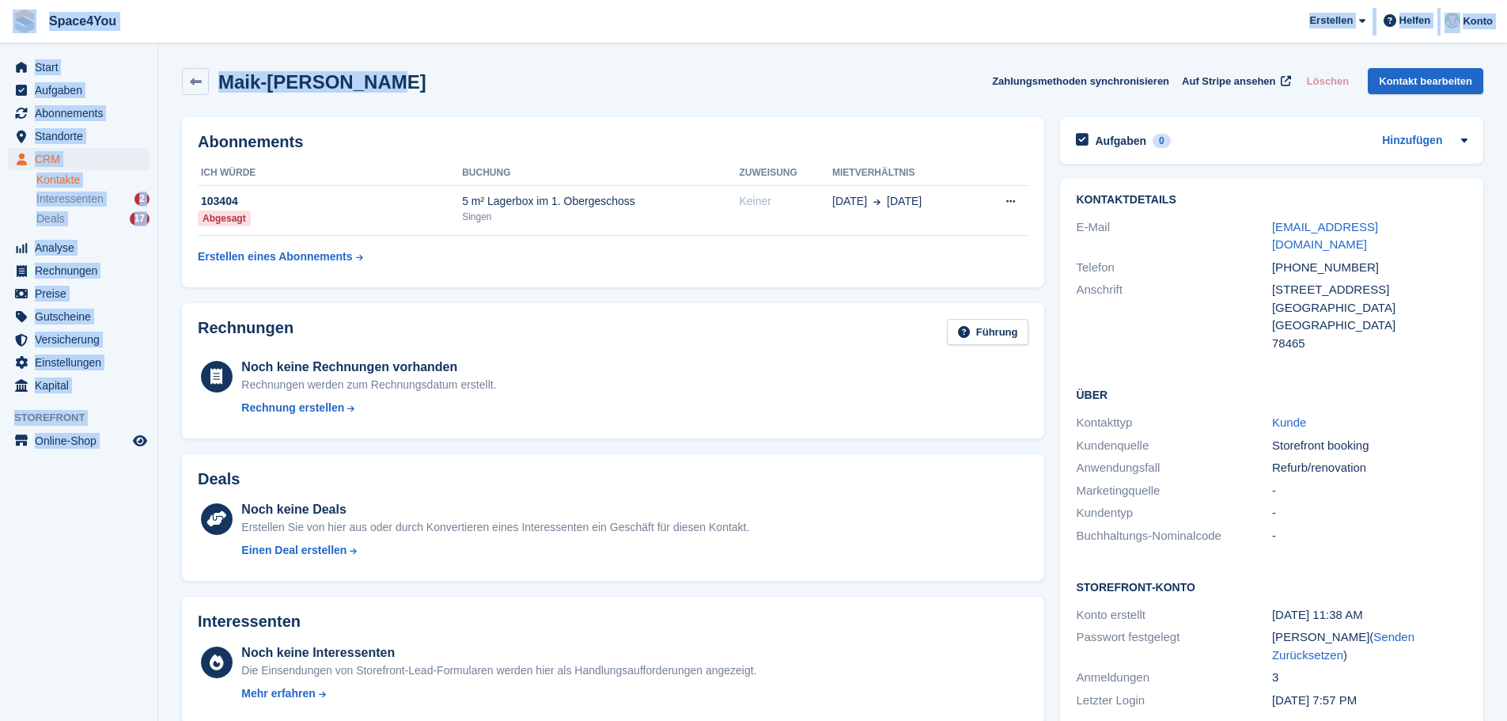
drag, startPoint x: 385, startPoint y: 85, endPoint x: 3, endPoint y: 21, distance: 387.3
click at [237, 25] on span "Space4You [GEOGRAPHIC_DATA] Abonnement Rechnung Kontakt Deal [GEOGRAPHIC_DATA] …" at bounding box center [753, 21] width 1507 height 43
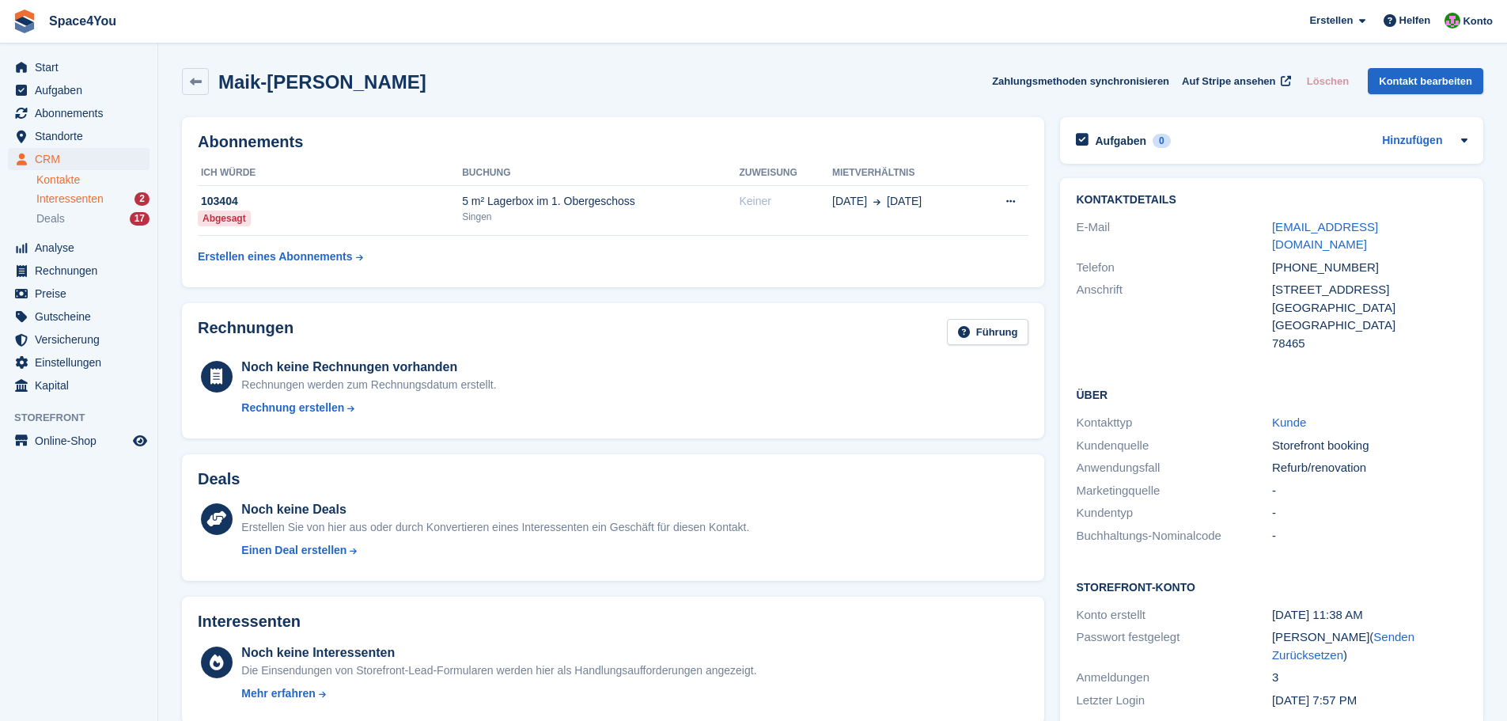
click at [69, 195] on span "Interessenten" at bounding box center [69, 198] width 67 height 15
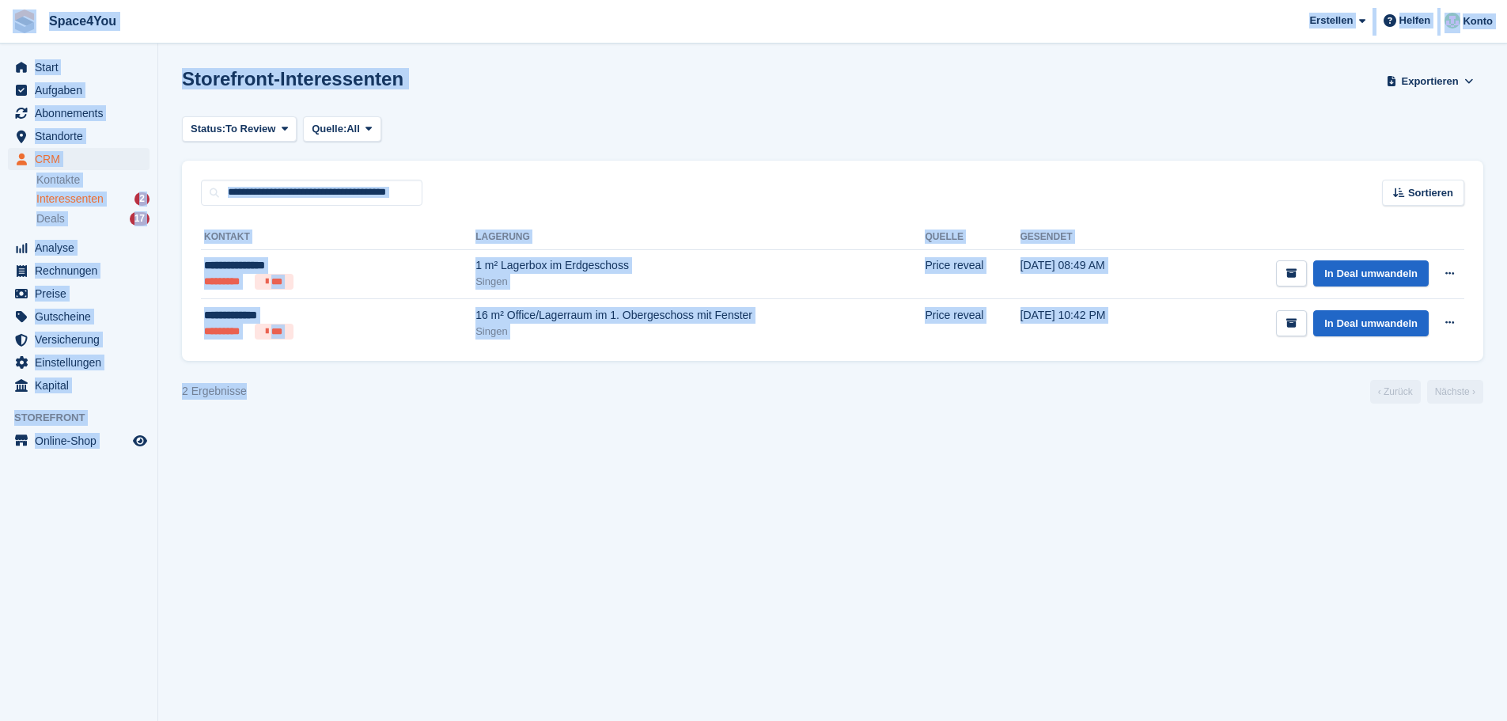
drag, startPoint x: 262, startPoint y: 394, endPoint x: 9, endPoint y: 14, distance: 456.4
click at [9, 14] on div "Space4You [GEOGRAPHIC_DATA] Abonnement Rechnung Kontakt Deal [GEOGRAPHIC_DATA] …" at bounding box center [753, 360] width 1507 height 721
click at [295, 422] on section "Storefront-Interessenten Exportieren Exportieren Interessenten Exportieren Sie …" at bounding box center [832, 360] width 1349 height 721
drag, startPoint x: 269, startPoint y: 390, endPoint x: 11, endPoint y: 9, distance: 459.7
click at [11, 9] on div "Space4You [GEOGRAPHIC_DATA] Abonnement Rechnung Kontakt Deal [GEOGRAPHIC_DATA] …" at bounding box center [753, 360] width 1507 height 721
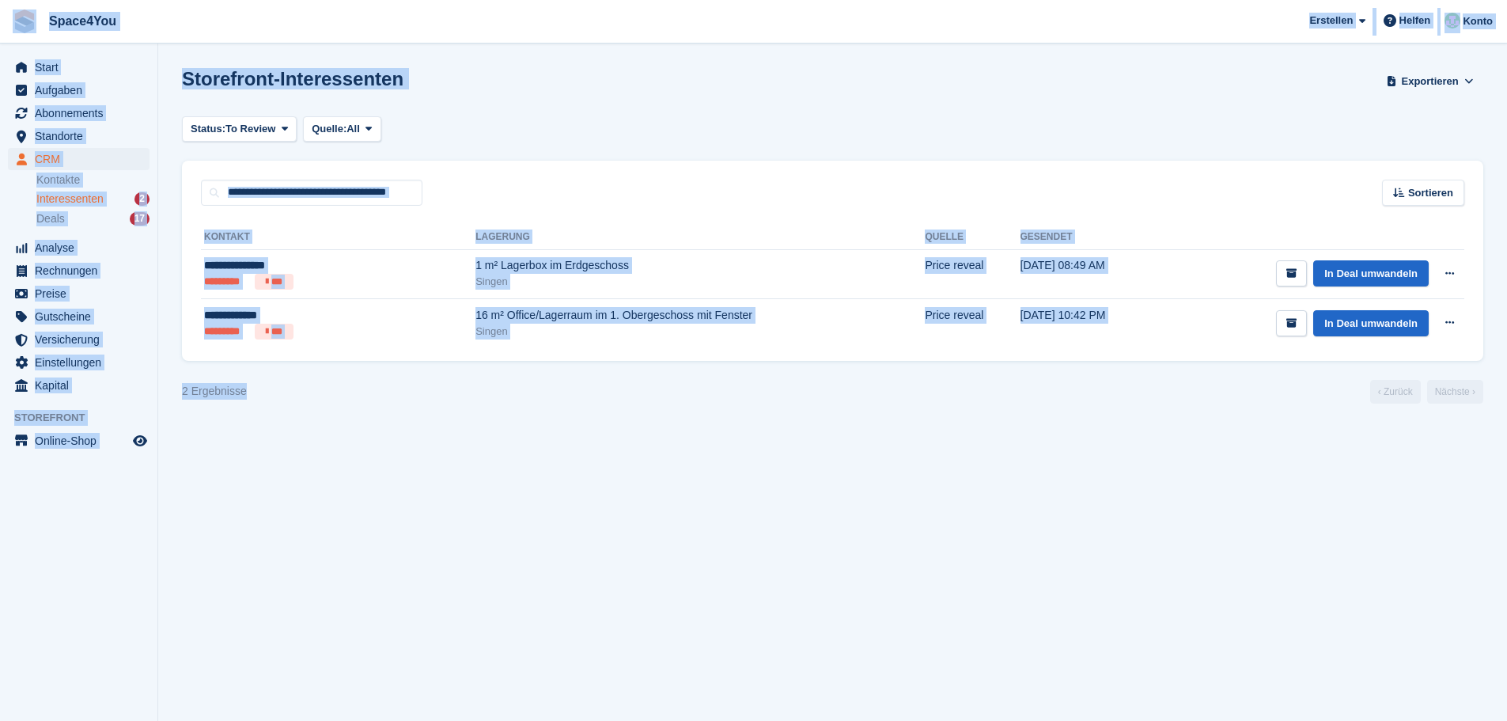
click at [476, 77] on div "Storefront-Interessenten Exportieren Exportieren Interessenten Exportieren Sie …" at bounding box center [832, 90] width 1301 height 45
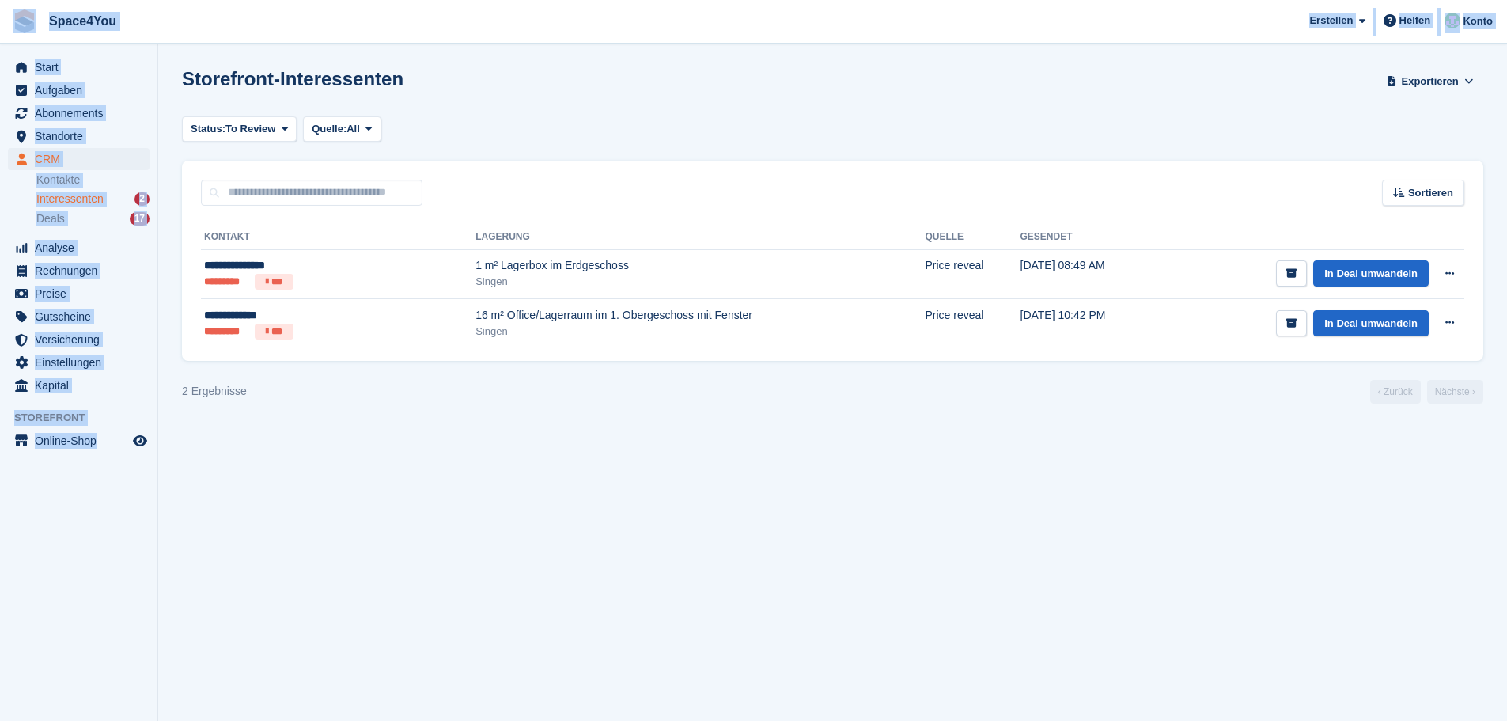
drag, startPoint x: 149, startPoint y: 454, endPoint x: 8, endPoint y: 19, distance: 457.3
click at [8, 19] on div "Space4You [GEOGRAPHIC_DATA] Abonnement Rechnung Kontakt Deal [GEOGRAPHIC_DATA] …" at bounding box center [753, 360] width 1507 height 721
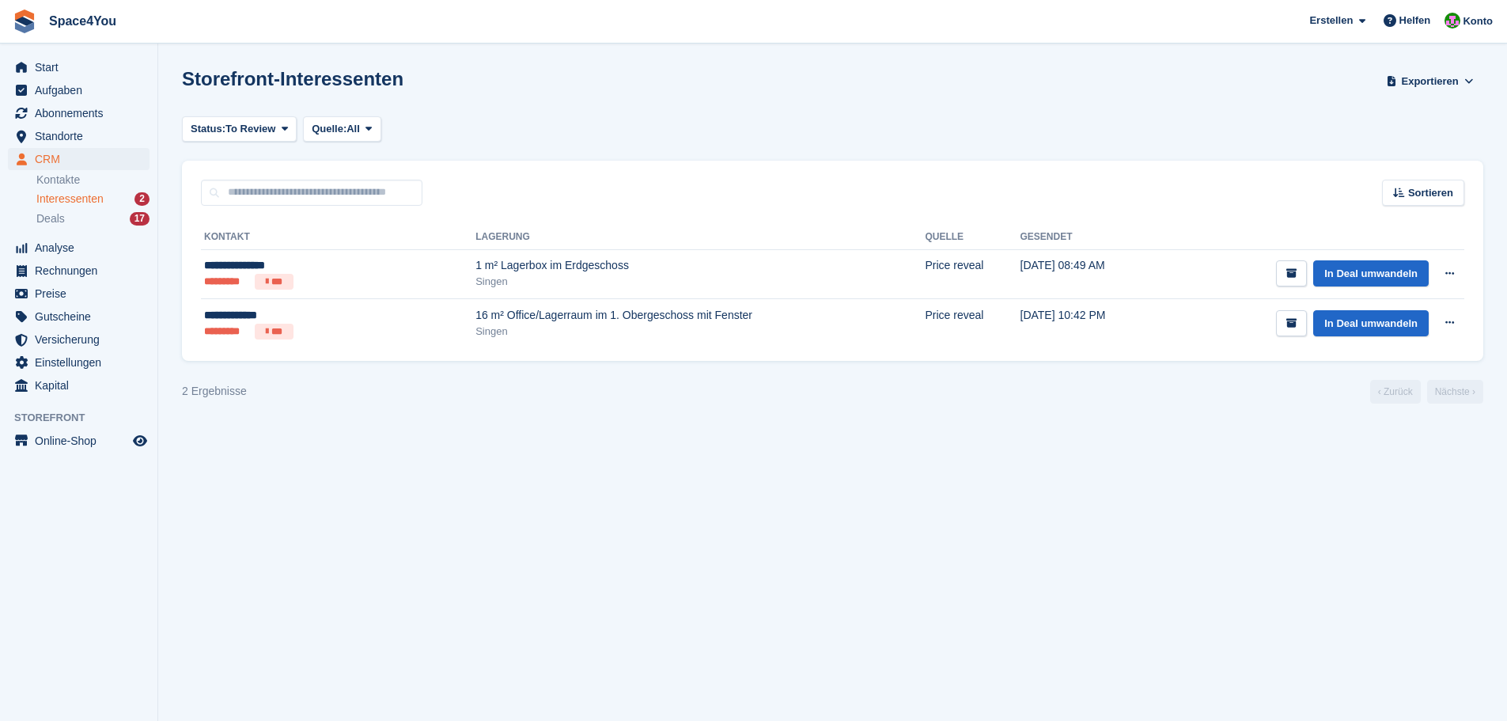
click at [252, 77] on h1 "Storefront-Interessenten" at bounding box center [293, 78] width 222 height 21
click at [436, 86] on div "Storefront-Interessenten Exportieren Exportieren Interessenten Exportieren Sie …" at bounding box center [832, 90] width 1301 height 45
drag, startPoint x: 173, startPoint y: 324, endPoint x: 1510, endPoint y: 355, distance: 1337.3
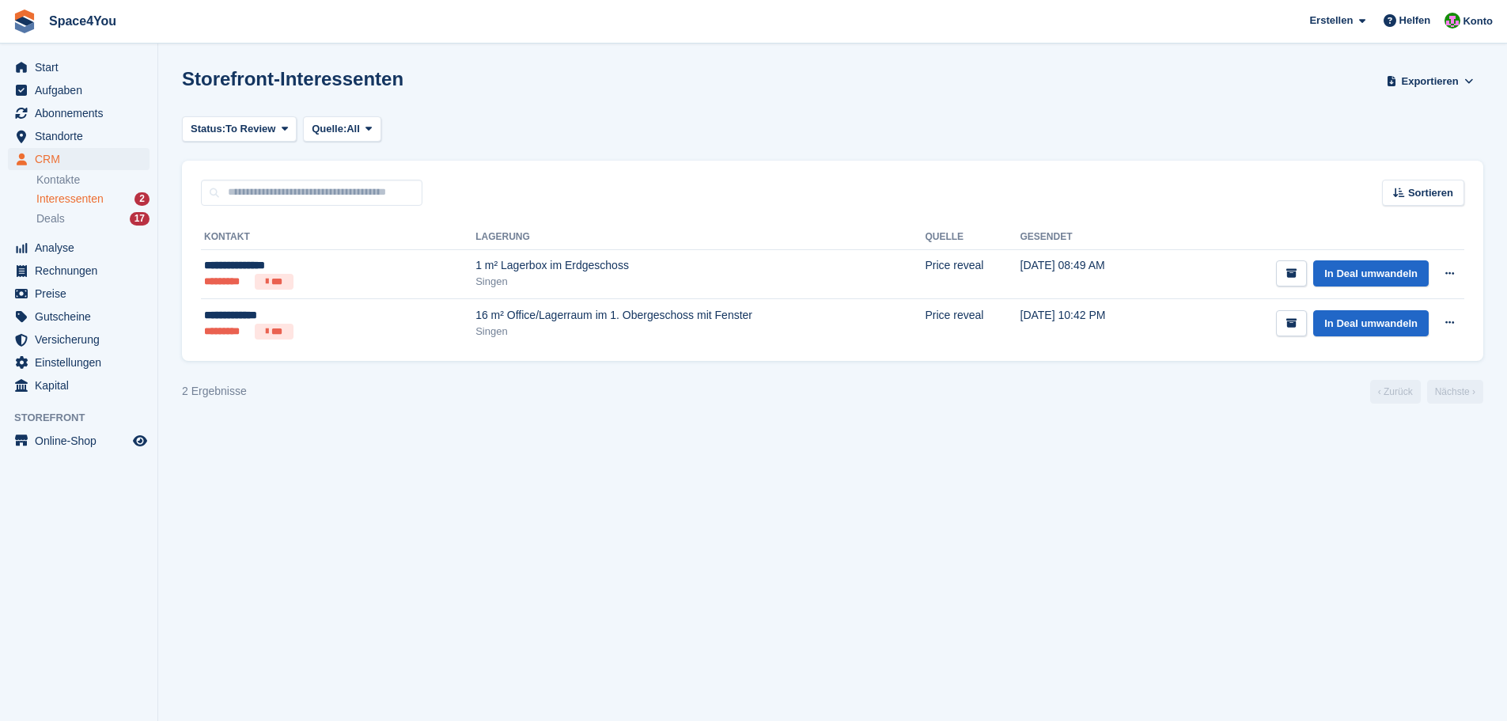
click at [1506, 355] on html "Space4You Erstellen Abonnement Rechnung Kontakt Deal Rabatt Seite Helfen Chat-S…" at bounding box center [753, 360] width 1507 height 721
click at [499, 403] on section "Storefront-Interessenten Exportieren Exportieren Interessenten Exportieren Sie …" at bounding box center [832, 360] width 1349 height 721
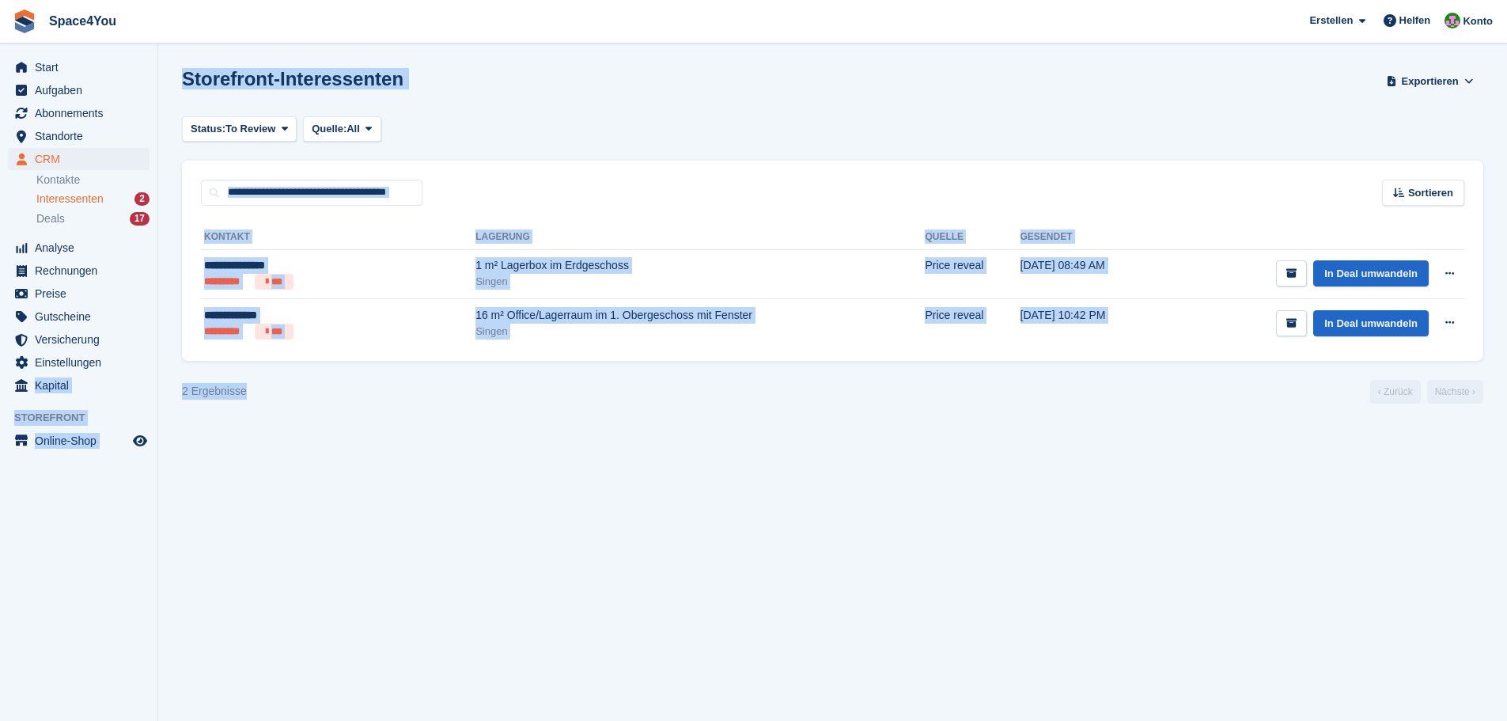
drag, startPoint x: 279, startPoint y: 403, endPoint x: 150, endPoint y: 373, distance: 133.2
click at [150, 373] on div "Start Aufgaben Abonnements Abonnements Abonnements Preiserhöhungen NEU Preiserh…" at bounding box center [753, 360] width 1507 height 721
click at [318, 401] on div "2 Ergebnisse ‹ Zurück Nächste ›" at bounding box center [832, 392] width 1301 height 24
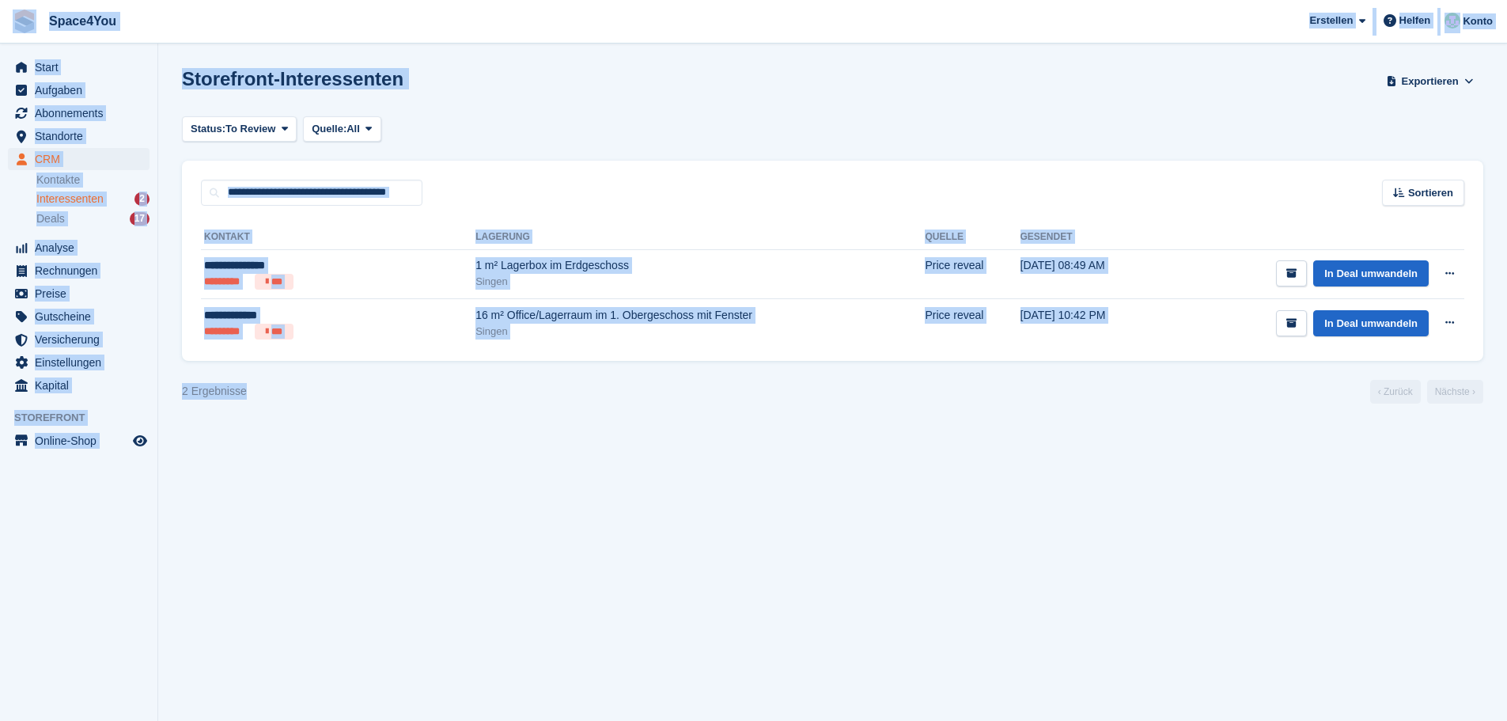
drag, startPoint x: 307, startPoint y: 395, endPoint x: 28, endPoint y: 37, distance: 453.7
click at [28, 37] on div "Space4You [GEOGRAPHIC_DATA] Abonnement Rechnung Kontakt Deal [GEOGRAPHIC_DATA] …" at bounding box center [753, 360] width 1507 height 721
click at [545, 131] on div "Status: To Review All Archived To Review Quelle: All All Incomplete booking Pri…" at bounding box center [832, 129] width 1301 height 26
click at [548, 132] on div "Status: To Review All Archived To Review Quelle: All All Incomplete booking Pri…" at bounding box center [832, 129] width 1301 height 26
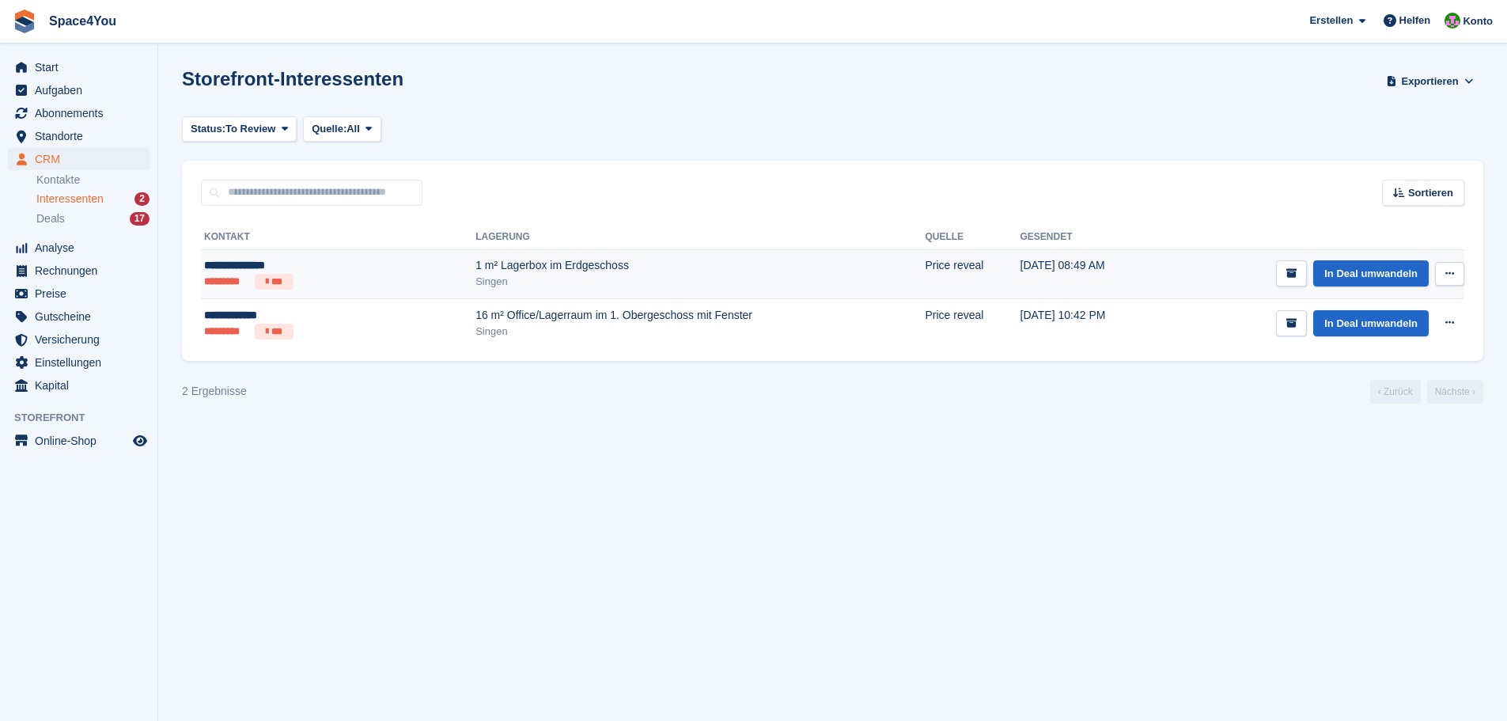
click at [475, 267] on div "1 m² Lagerbox im Erdgeschoss" at bounding box center [699, 265] width 449 height 17
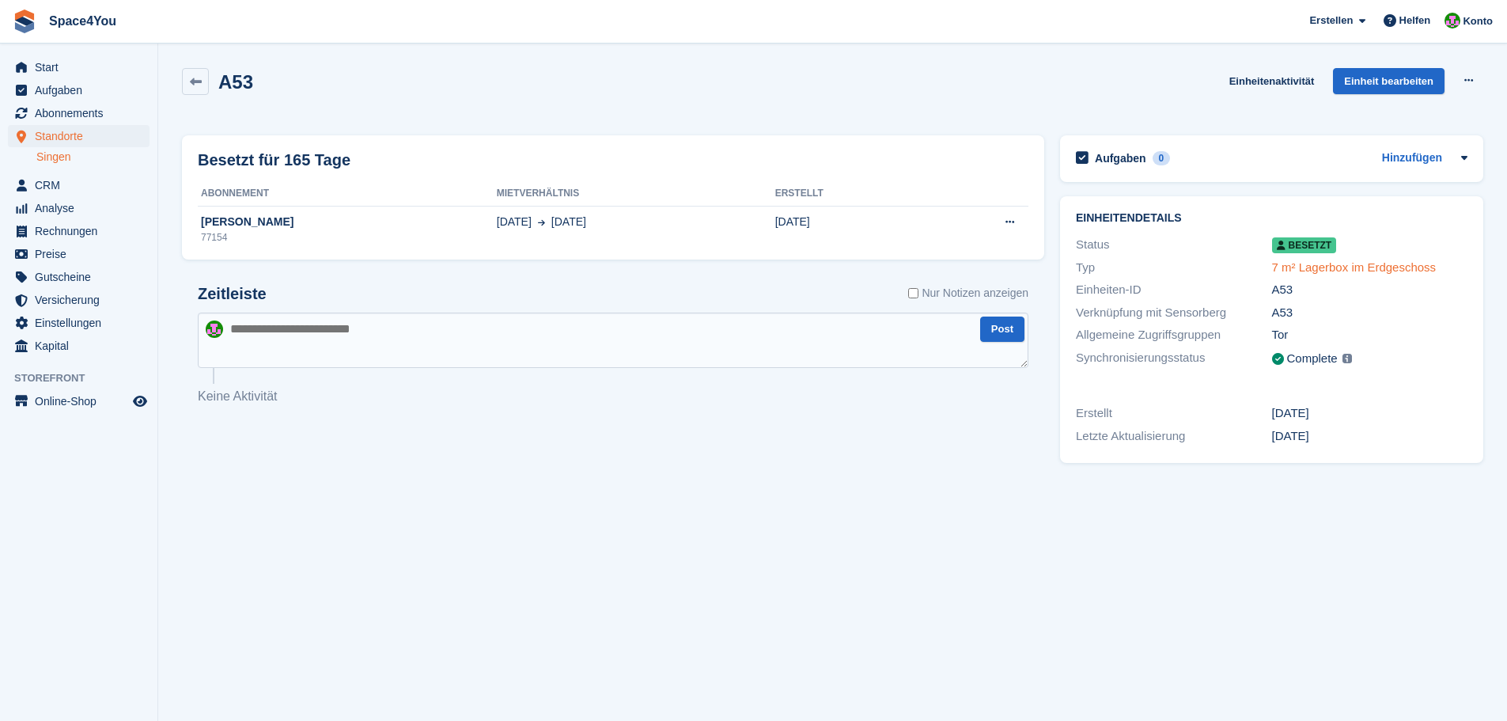
click at [1313, 268] on link "7 m² Lagerbox im Erdgeschoss" at bounding box center [1354, 266] width 165 height 13
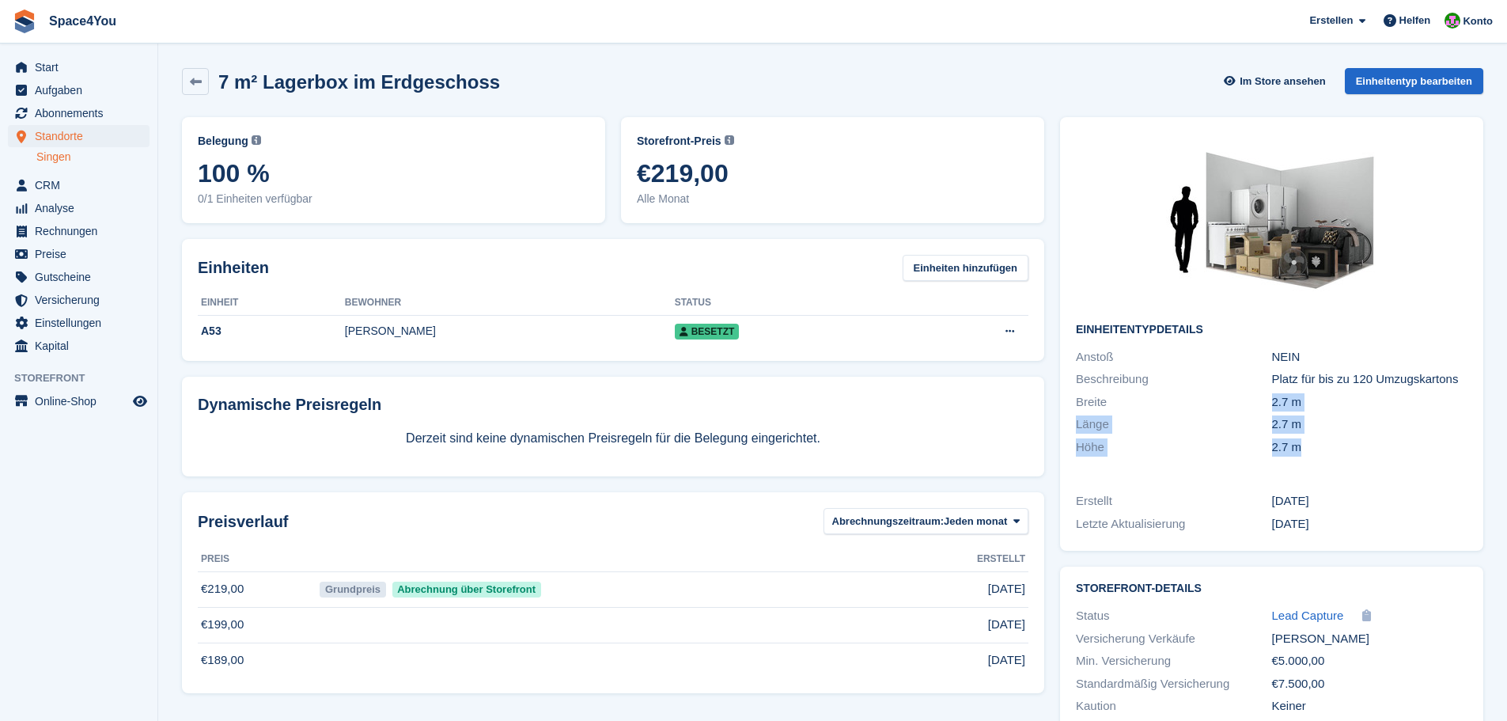
drag, startPoint x: 1253, startPoint y: 405, endPoint x: 1309, endPoint y: 445, distance: 68.7
click at [1309, 445] on div "Einheitentypdetails Anstoß NEIN Beschreibung Platz für bis zu 120 Umzugskartons…" at bounding box center [1271, 295] width 423 height 357
click at [1309, 445] on div "2.7 m" at bounding box center [1369, 447] width 195 height 18
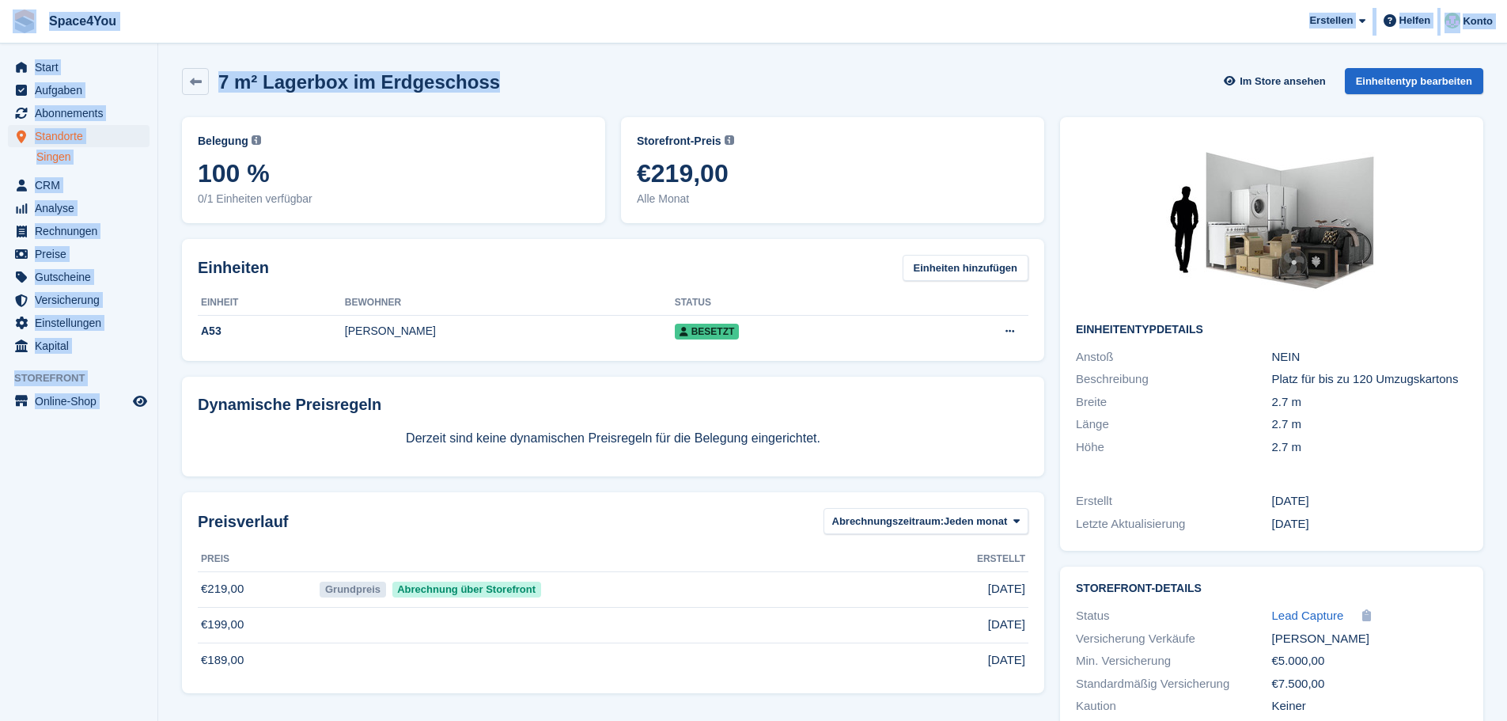
drag, startPoint x: 513, startPoint y: 81, endPoint x: 8, endPoint y: 9, distance: 509.8
click at [8, 9] on div "Space4You [GEOGRAPHIC_DATA] Abonnement Rechnung Kontakt Deal [GEOGRAPHIC_DATA] …" at bounding box center [753, 388] width 1507 height 776
click at [727, 82] on div "7 m² Lagerbox im Erdgeschoss Im Store ansehen Einheitentyp bearbeiten" at bounding box center [832, 81] width 1301 height 27
drag, startPoint x: 147, startPoint y: 415, endPoint x: 2, endPoint y: 33, distance: 408.1
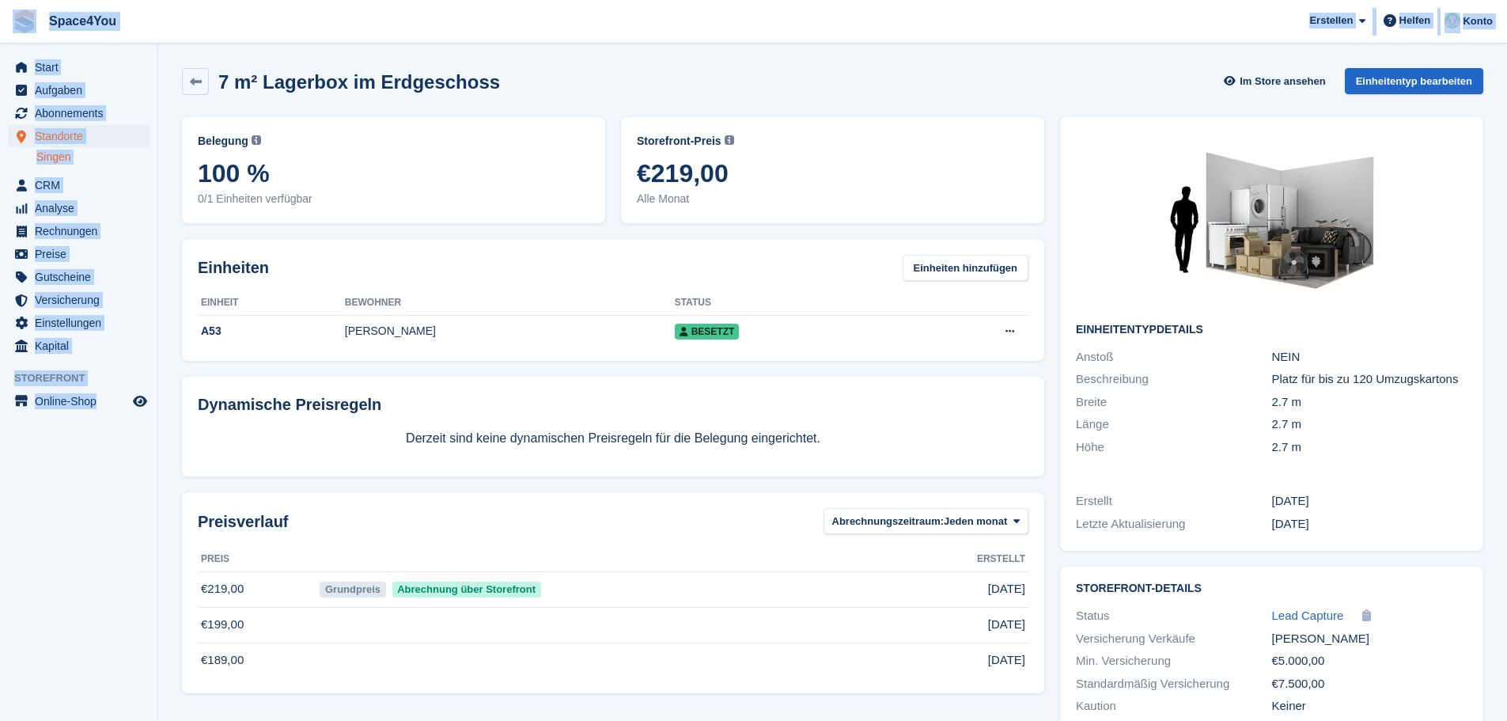
click at [2, 33] on div "Space4You [GEOGRAPHIC_DATA] Abonnement Rechnung Kontakt Deal [GEOGRAPHIC_DATA] …" at bounding box center [753, 388] width 1507 height 776
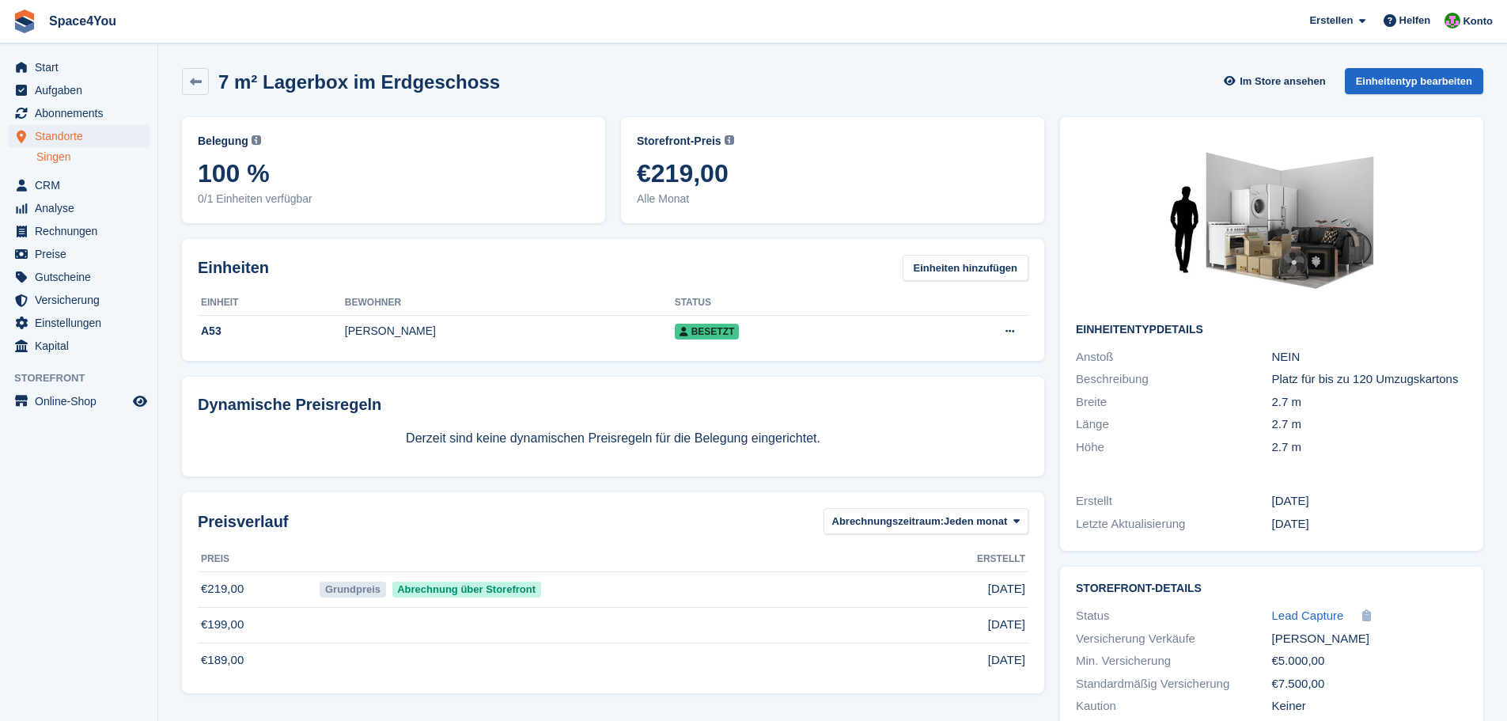
click at [544, 66] on div "7 m² Lagerbox im Erdgeschoss Im Store ansehen Einheitentyp bearbeiten" at bounding box center [832, 84] width 1317 height 49
click at [198, 89] on link at bounding box center [195, 81] width 27 height 27
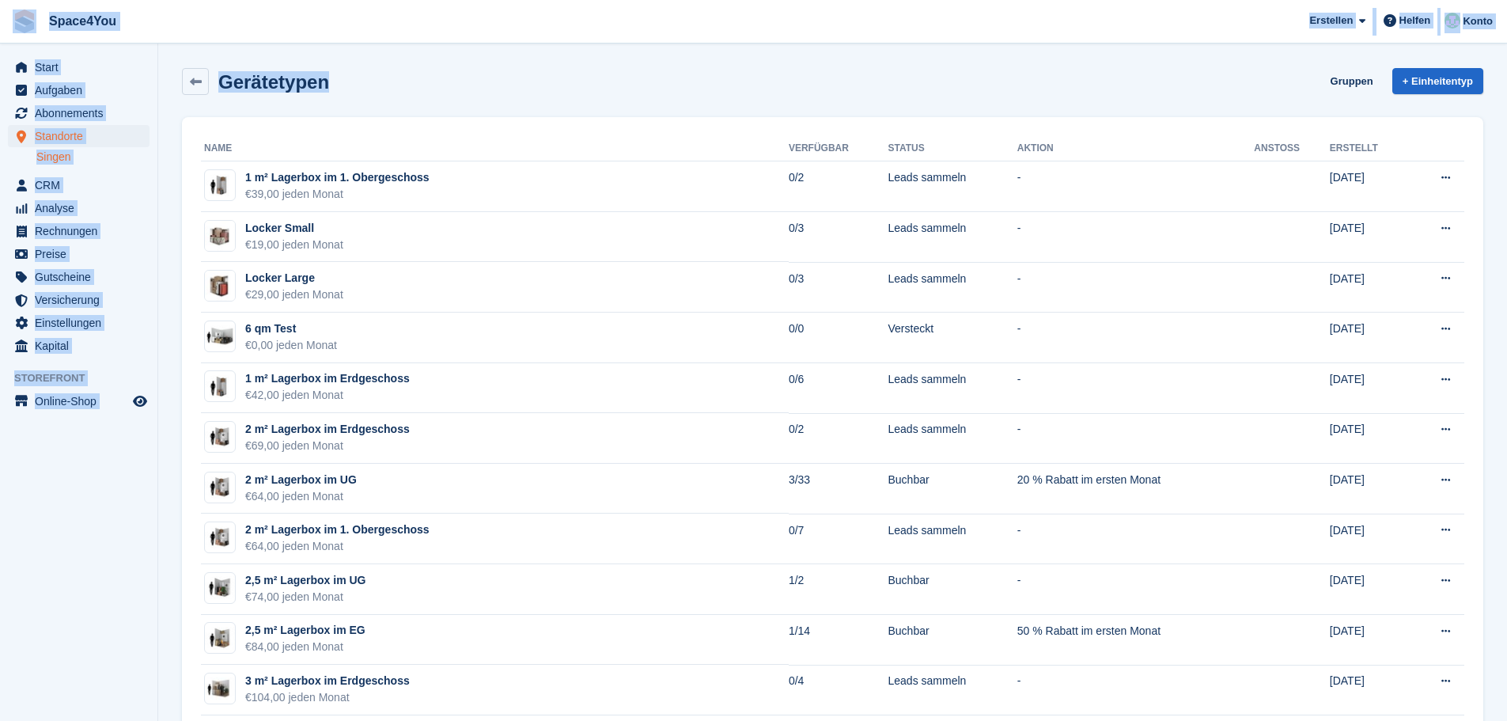
drag, startPoint x: 348, startPoint y: 93, endPoint x: 2, endPoint y: 20, distance: 354.2
drag, startPoint x: 337, startPoint y: 87, endPoint x: 21, endPoint y: 16, distance: 324.3
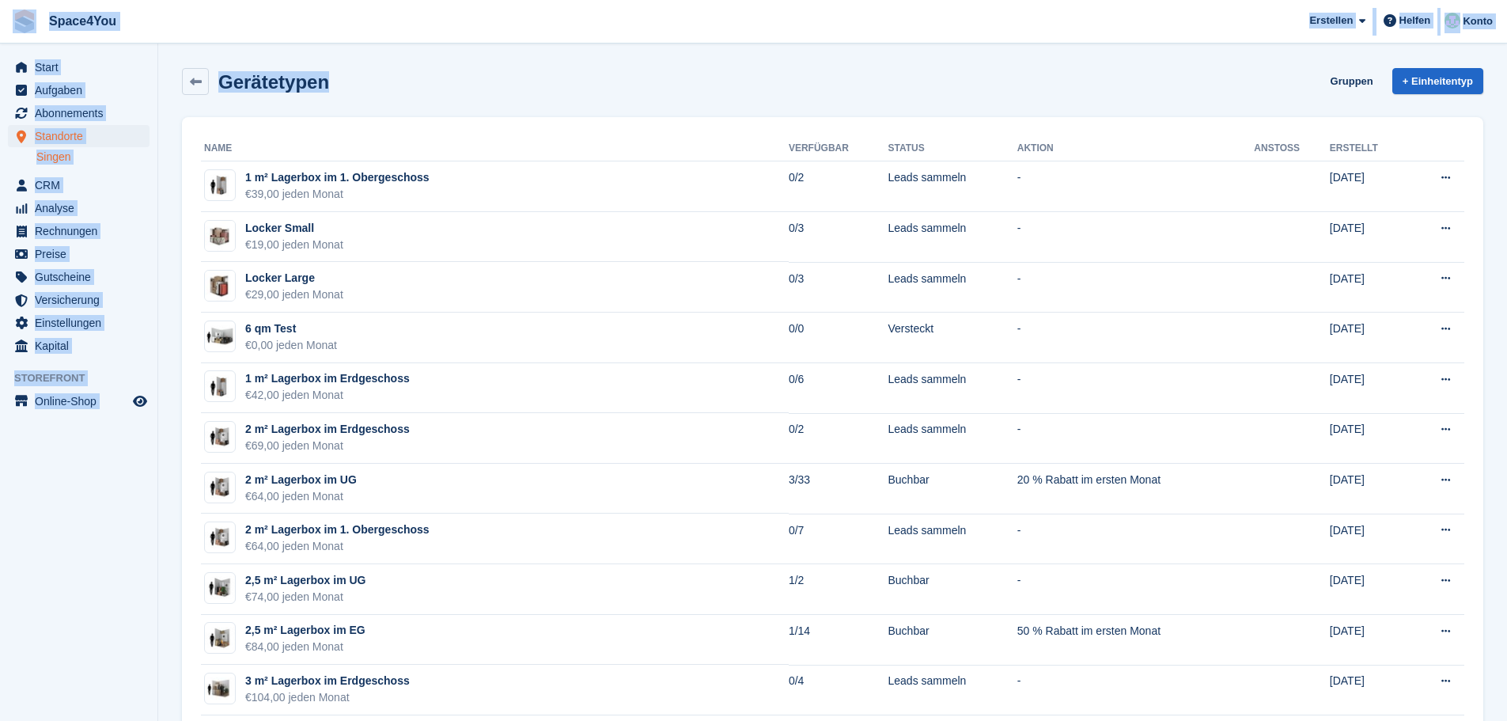
click at [204, 19] on span "Space4You [GEOGRAPHIC_DATA] Abonnement Rechnung Kontakt Deal [GEOGRAPHIC_DATA] …" at bounding box center [753, 21] width 1507 height 43
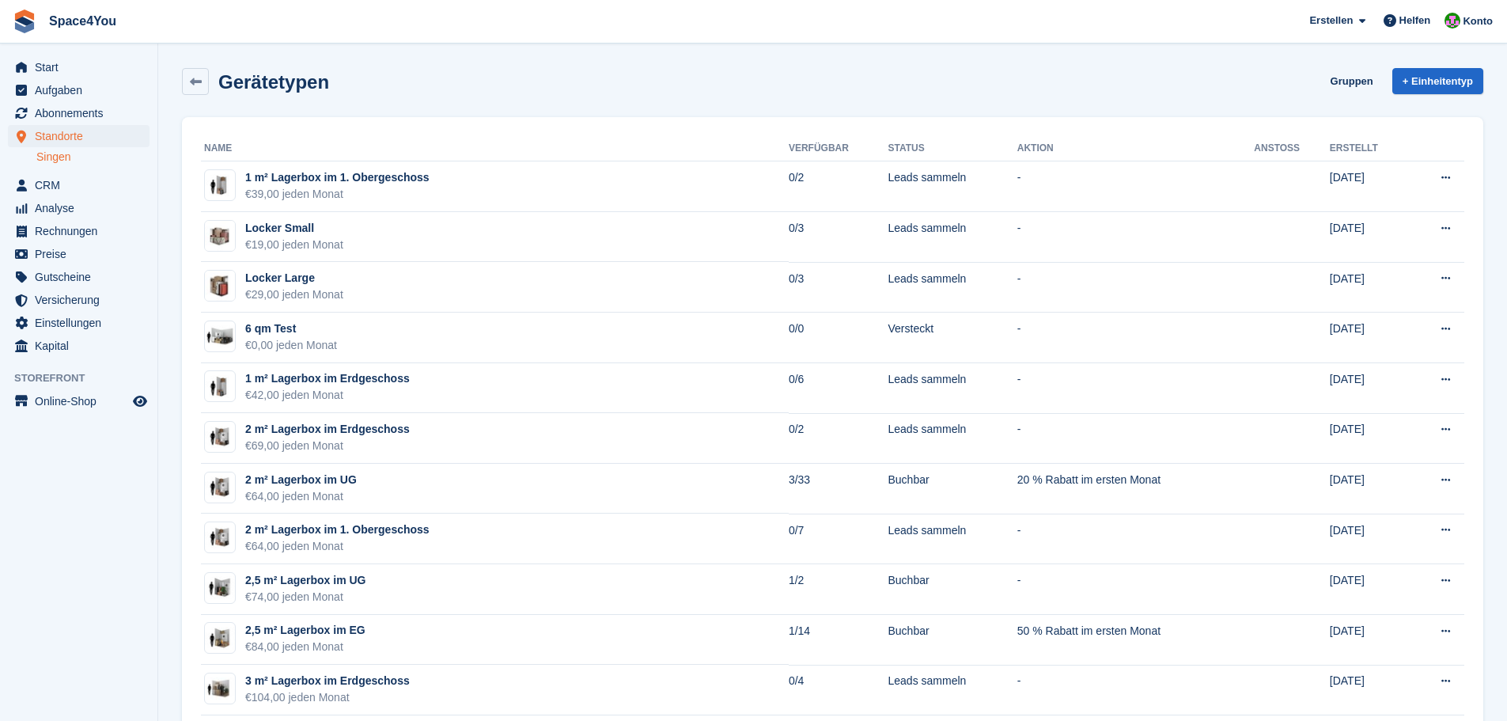
click at [490, 105] on div "Gerätetypen Gruppen + Einheitentyp" at bounding box center [832, 84] width 1317 height 49
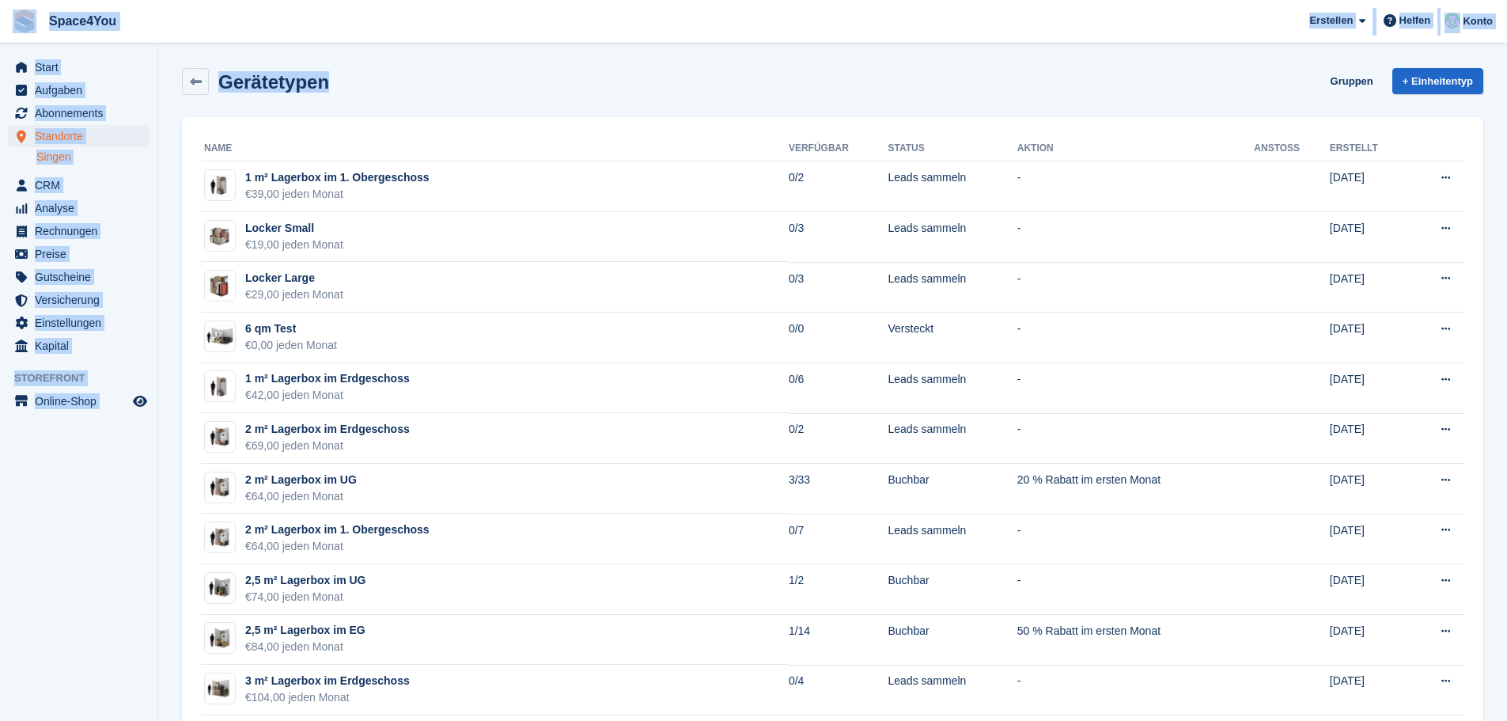
drag, startPoint x: 330, startPoint y: 80, endPoint x: 17, endPoint y: 18, distance: 318.5
click at [306, 36] on span "Space4You [GEOGRAPHIC_DATA] Abonnement Rechnung Kontakt Deal [GEOGRAPHIC_DATA] …" at bounding box center [753, 21] width 1507 height 43
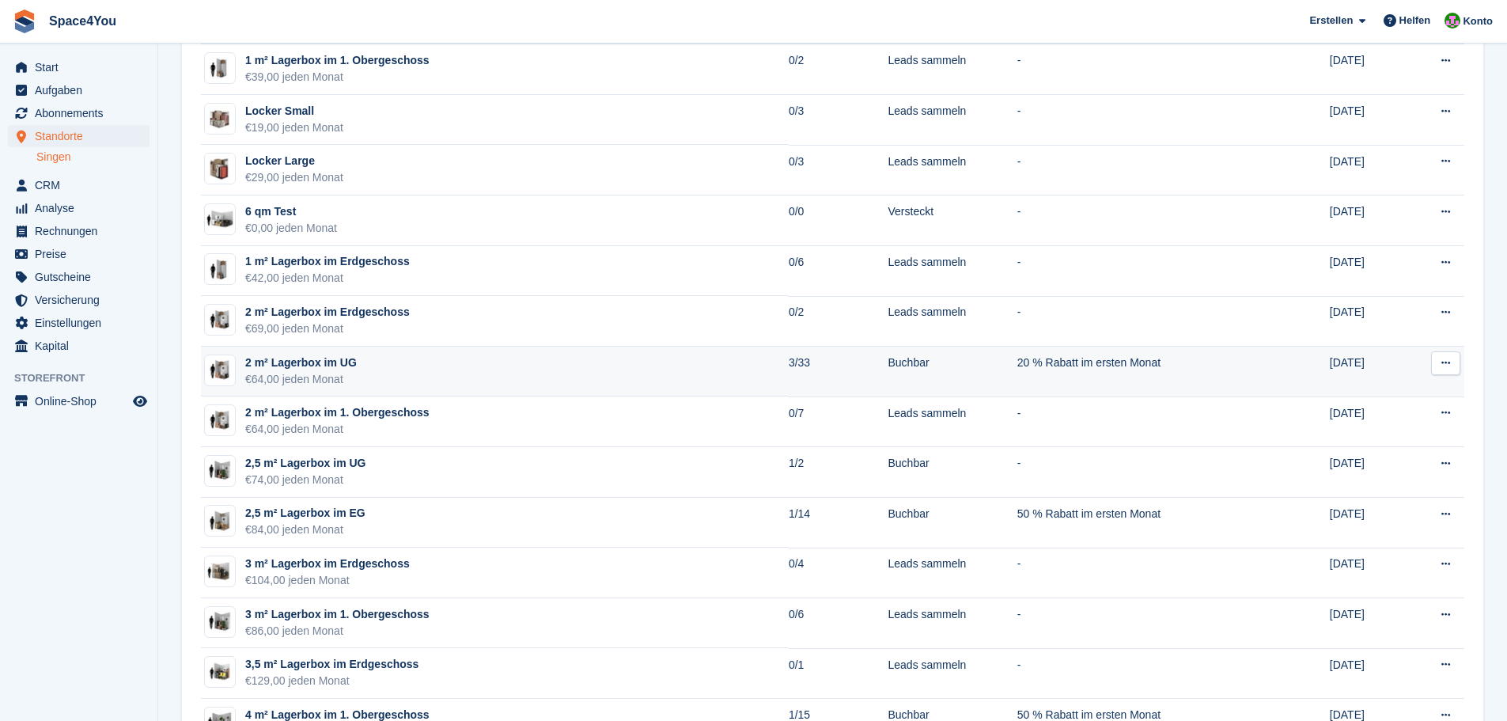
scroll to position [158, 0]
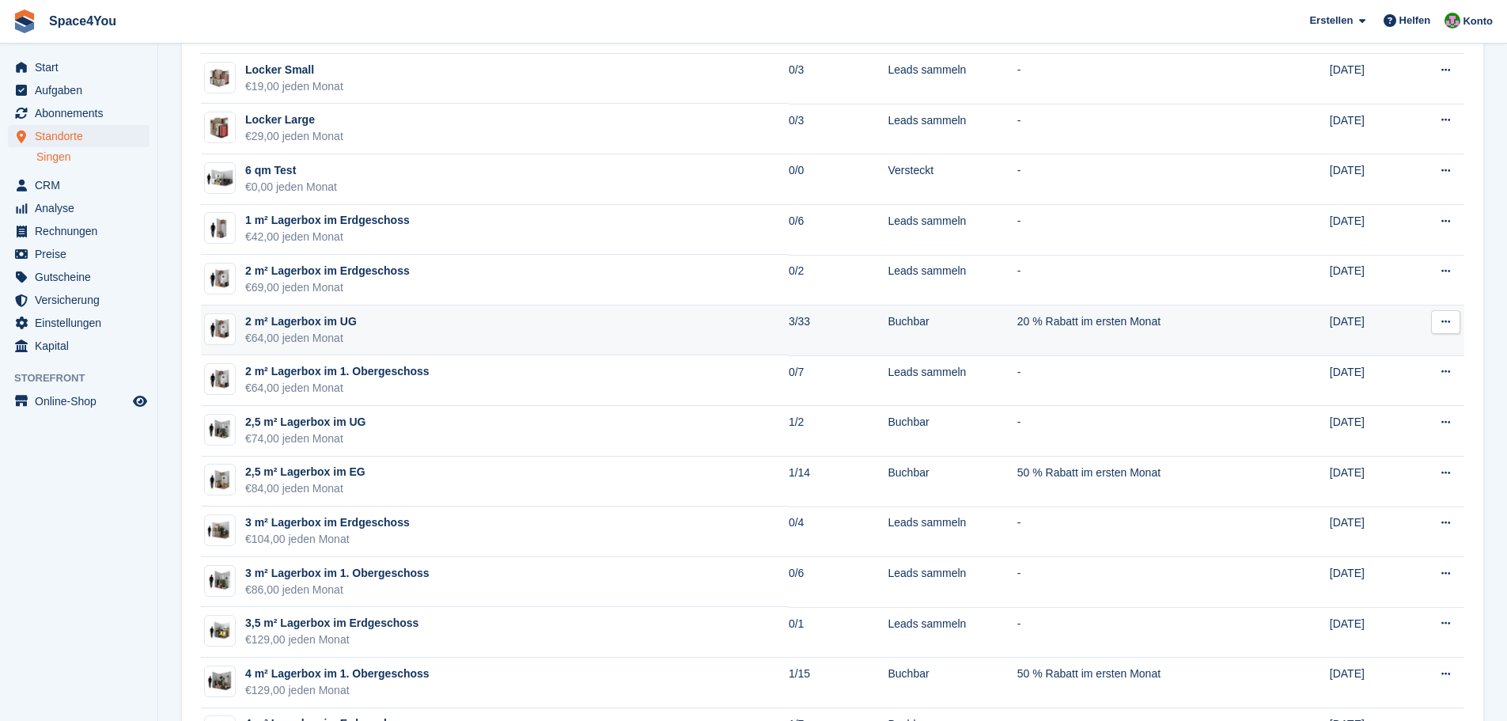
drag, startPoint x: 361, startPoint y: 339, endPoint x: 205, endPoint y: 309, distance: 158.9
click at [205, 309] on td "2 m² Lagerbox im UG €64,00 jeden Monat" at bounding box center [495, 330] width 588 height 51
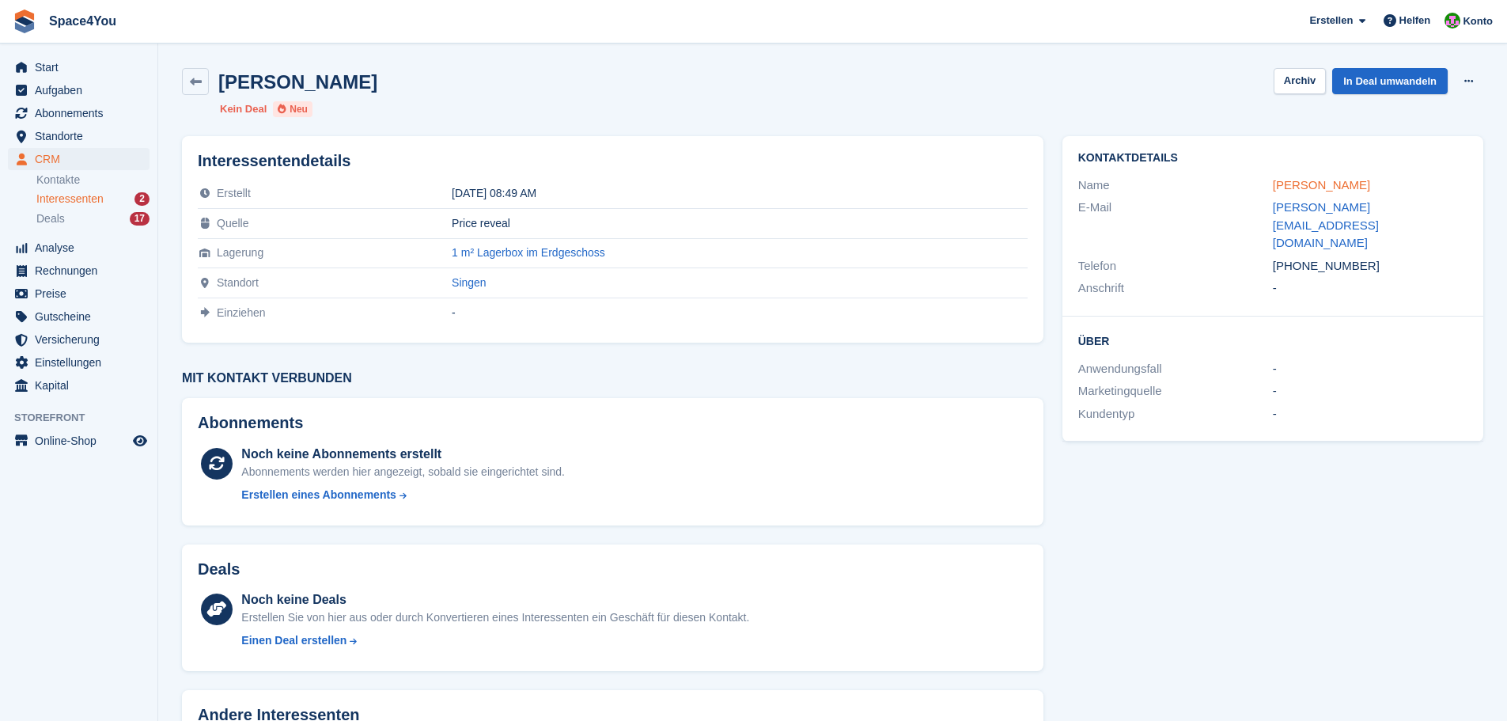
click at [1285, 182] on link "[PERSON_NAME]" at bounding box center [1321, 184] width 97 height 13
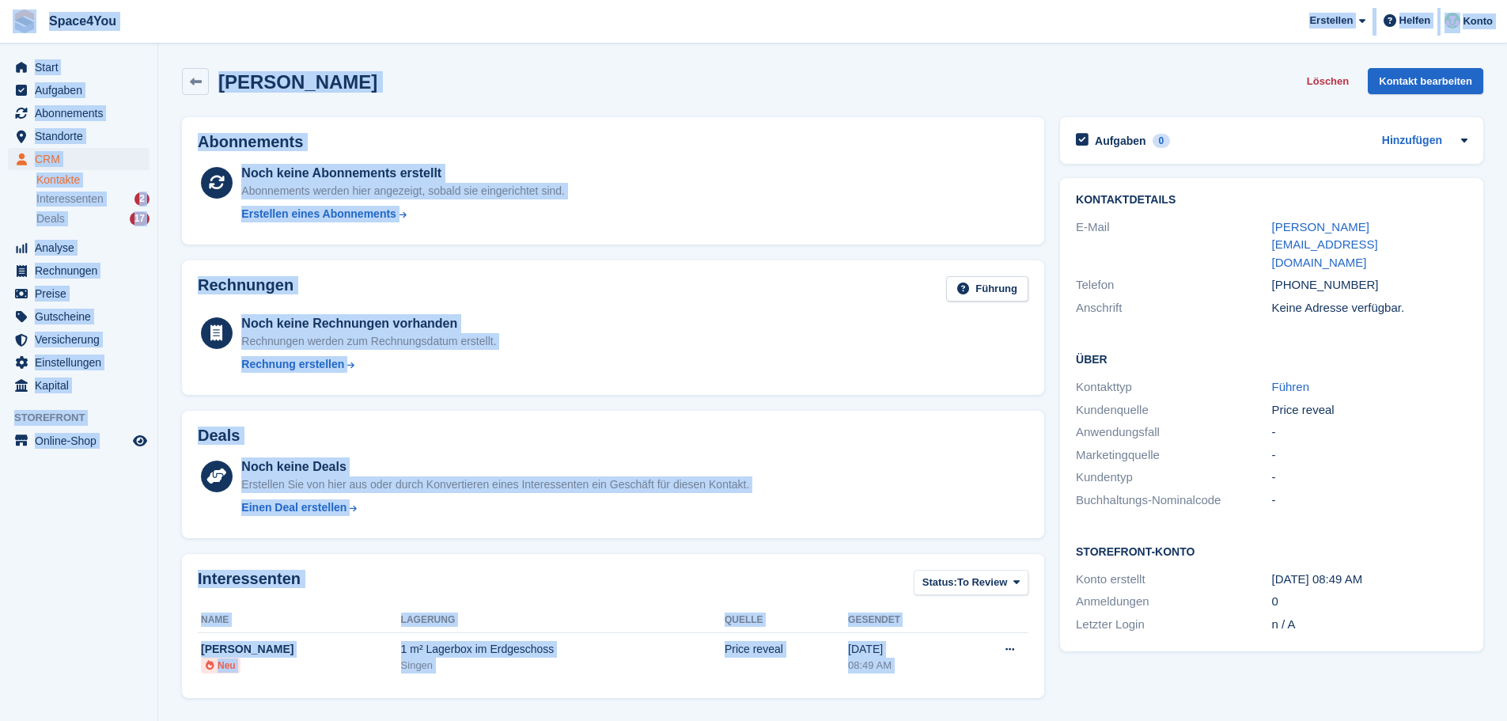
drag, startPoint x: 263, startPoint y: 426, endPoint x: 4, endPoint y: 17, distance: 483.3
click at [4, 17] on div "Space4You [GEOGRAPHIC_DATA] Abonnement Rechnung Kontakt Deal [GEOGRAPHIC_DATA] …" at bounding box center [753, 517] width 1507 height 1035
click at [490, 87] on div "[PERSON_NAME] Löschen Kontakt bearbeiten" at bounding box center [832, 81] width 1301 height 27
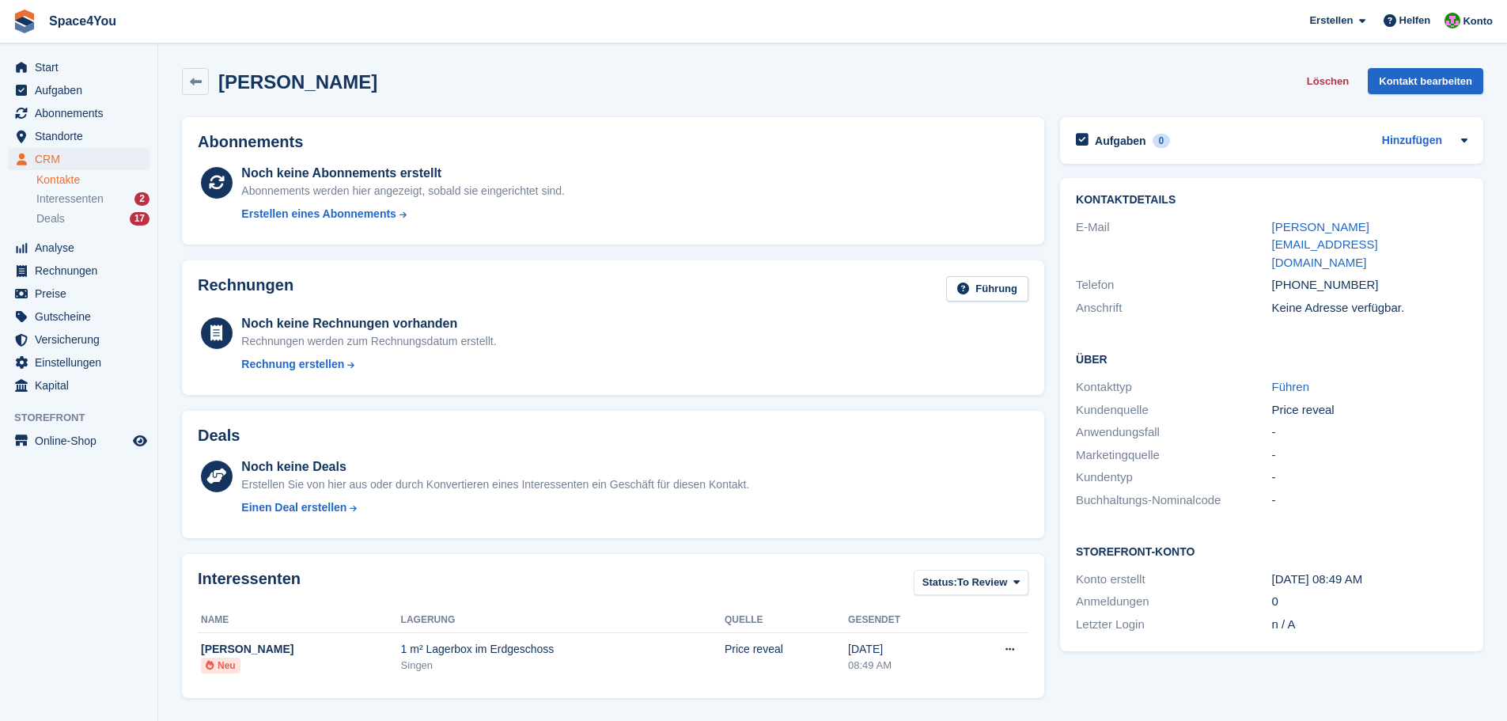
drag, startPoint x: 373, startPoint y: 83, endPoint x: 25, endPoint y: 2, distance: 356.5
click at [25, 2] on div "Space4You [GEOGRAPHIC_DATA] Abonnement Rechnung Kontakt Deal [GEOGRAPHIC_DATA] …" at bounding box center [753, 517] width 1507 height 1035
click at [255, 24] on span "Space4You [GEOGRAPHIC_DATA] Abonnement Rechnung Kontakt Deal [GEOGRAPHIC_DATA] …" at bounding box center [753, 21] width 1507 height 43
drag, startPoint x: 361, startPoint y: 81, endPoint x: 0, endPoint y: 28, distance: 364.6
click at [0, 28] on div "Space4You [GEOGRAPHIC_DATA] Abonnement Rechnung Kontakt Deal [GEOGRAPHIC_DATA] …" at bounding box center [753, 517] width 1507 height 1035
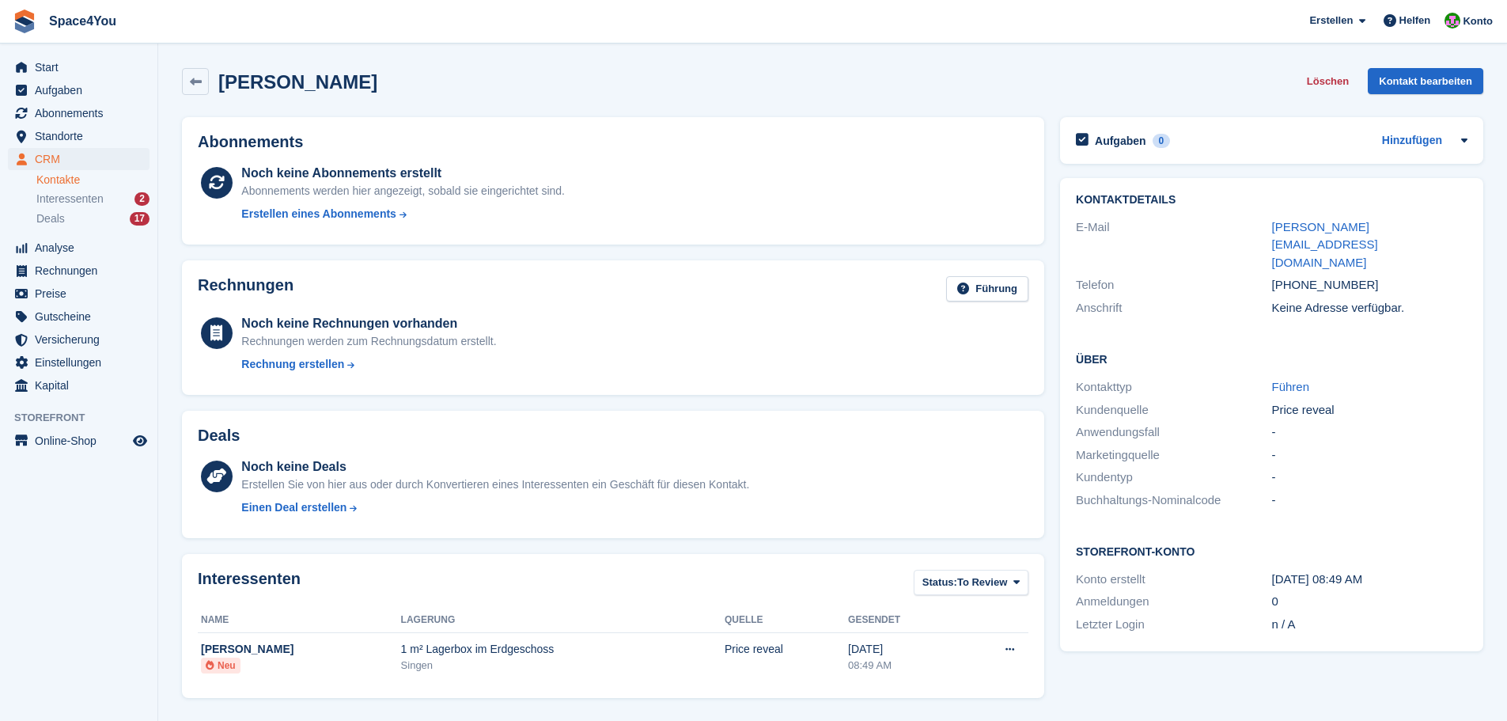
click at [528, 68] on div "Denis Milakovic Löschen Kontakt bearbeiten" at bounding box center [832, 81] width 1301 height 27
drag, startPoint x: 377, startPoint y: 70, endPoint x: 13, endPoint y: 23, distance: 367.8
click at [13, 23] on div "Space4You [GEOGRAPHIC_DATA] Abonnement Rechnung Kontakt Deal [GEOGRAPHIC_DATA] …" at bounding box center [753, 517] width 1507 height 1035
click at [158, 22] on span "Space4You [GEOGRAPHIC_DATA] Abonnement Rechnung Kontakt Deal [GEOGRAPHIC_DATA] …" at bounding box center [753, 21] width 1507 height 43
drag, startPoint x: 158, startPoint y: 22, endPoint x: 0, endPoint y: 21, distance: 158.2
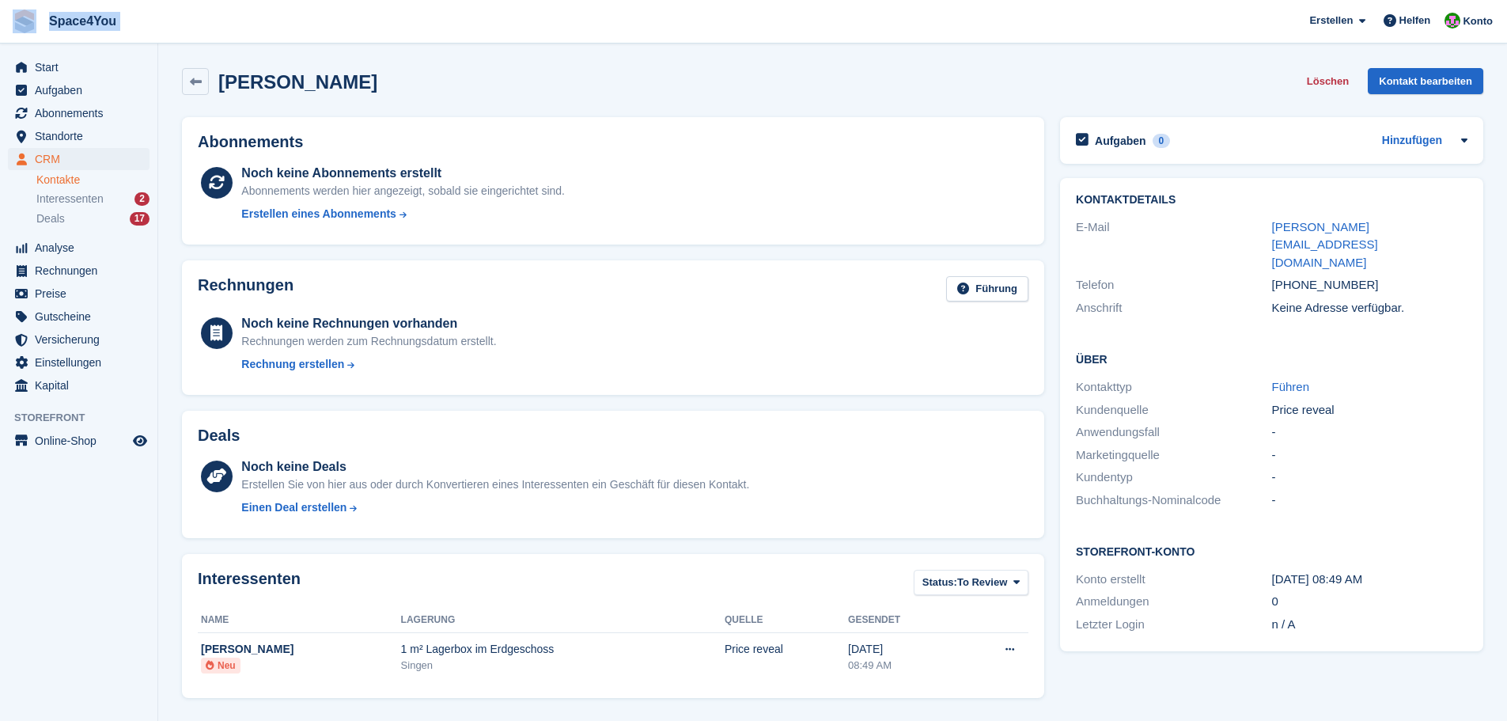
click at [0, 21] on span "Space4You [GEOGRAPHIC_DATA] Abonnement Rechnung Kontakt Deal [GEOGRAPHIC_DATA] …" at bounding box center [753, 21] width 1507 height 43
click at [217, 24] on span "Space4You [GEOGRAPHIC_DATA] Abonnement Rechnung Kontakt Deal [GEOGRAPHIC_DATA] …" at bounding box center [753, 21] width 1507 height 43
drag, startPoint x: 419, startPoint y: 81, endPoint x: 0, endPoint y: 28, distance: 422.5
click at [0, 28] on div "Space4You [GEOGRAPHIC_DATA] Abonnement Rechnung Kontakt Deal [GEOGRAPHIC_DATA] …" at bounding box center [753, 517] width 1507 height 1035
click at [312, 18] on span "Space4You [GEOGRAPHIC_DATA] Abonnement Rechnung Kontakt Deal [GEOGRAPHIC_DATA] …" at bounding box center [753, 21] width 1507 height 43
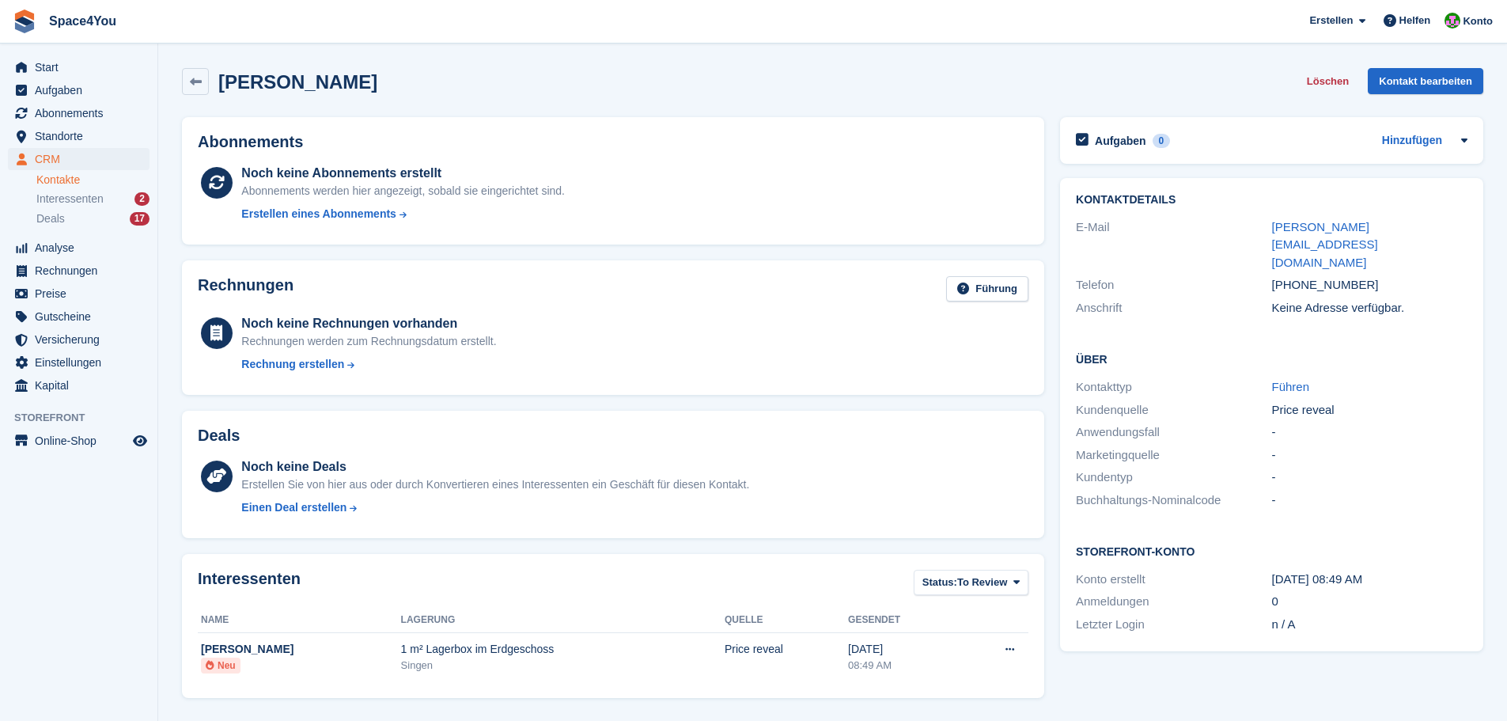
drag, startPoint x: 374, startPoint y: 79, endPoint x: 30, endPoint y: 33, distance: 347.2
click at [30, 33] on div "Space4You [GEOGRAPHIC_DATA] Abonnement Rechnung Kontakt Deal [GEOGRAPHIC_DATA] …" at bounding box center [753, 517] width 1507 height 1035
click at [418, 82] on div "Denis Milakovic Löschen Kontakt bearbeiten" at bounding box center [832, 81] width 1301 height 27
drag, startPoint x: 418, startPoint y: 82, endPoint x: 4, endPoint y: 22, distance: 418.9
click at [4, 22] on div "Space4You Erstellen Abonnement Rechnung Kontakt Deal Rabatt Seite Helfen Chat-S…" at bounding box center [753, 517] width 1507 height 1035
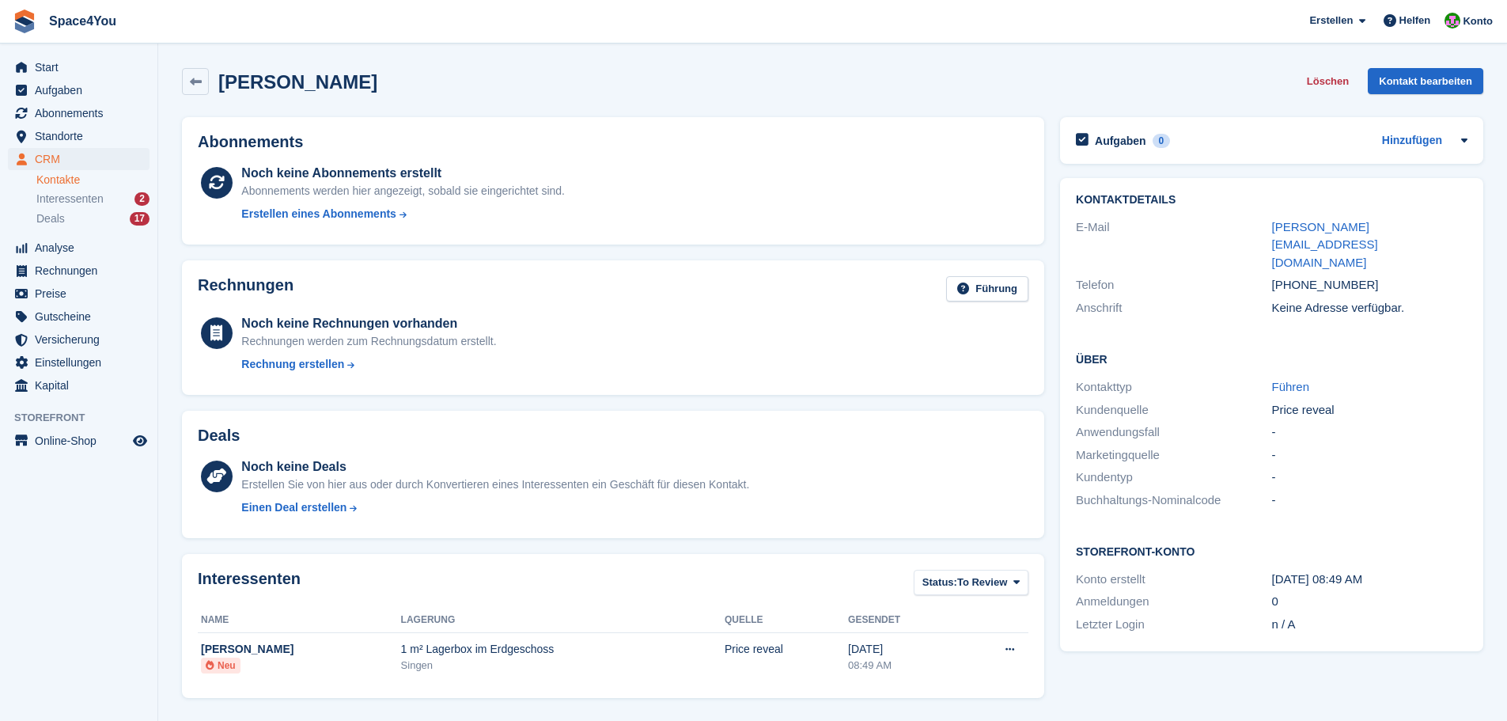
click at [384, 81] on div "Denis Milakovic Löschen Kontakt bearbeiten" at bounding box center [832, 81] width 1301 height 27
drag, startPoint x: 384, startPoint y: 81, endPoint x: 19, endPoint y: 25, distance: 369.0
click at [19, 25] on div "Space4You Erstellen Abonnement Rechnung Kontakt Deal Rabatt Seite Helfen Chat-S…" at bounding box center [753, 517] width 1507 height 1035
click at [275, 52] on section "Denis Milakovic Löschen Kontakt bearbeiten Abonnements Noch keine Abonnements e…" at bounding box center [832, 517] width 1349 height 1035
drag, startPoint x: 365, startPoint y: 74, endPoint x: 14, endPoint y: 25, distance: 353.9
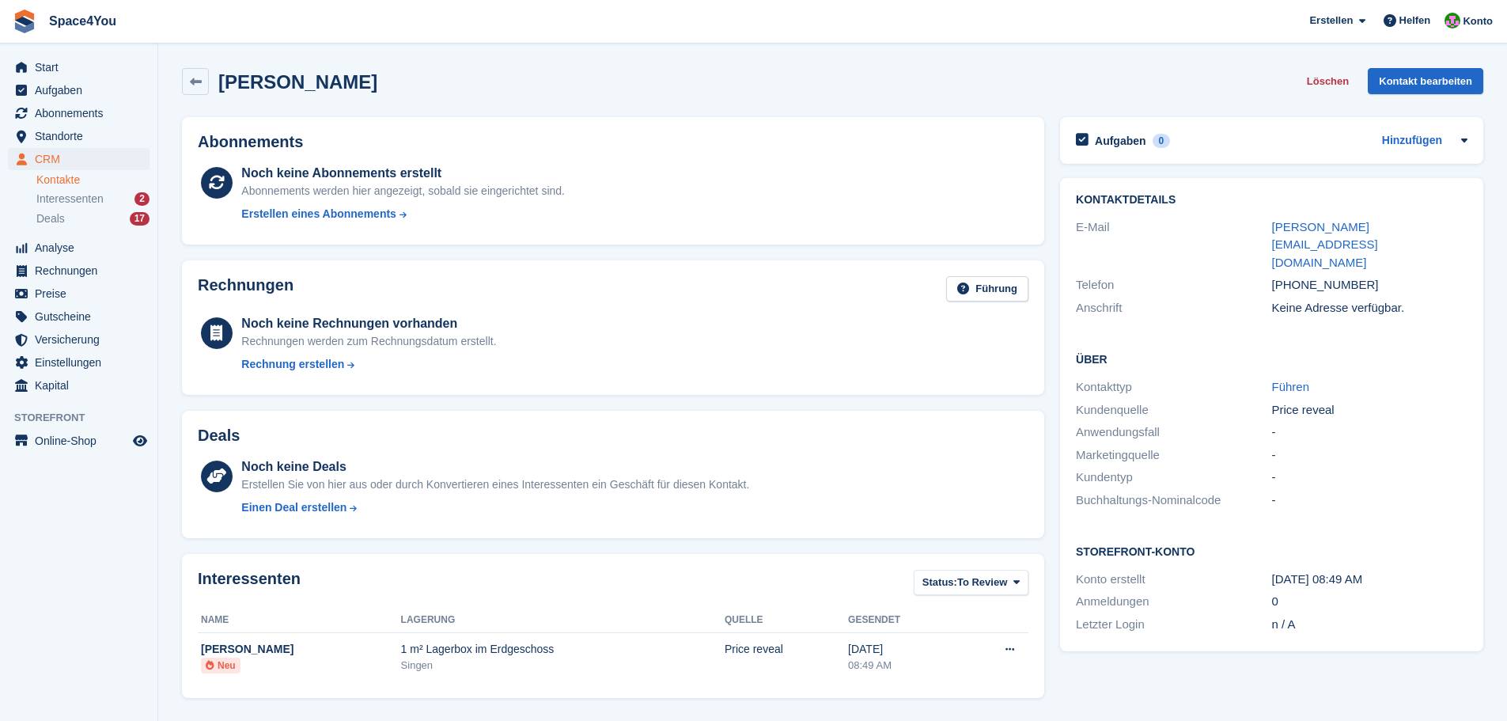
click at [14, 25] on div "Space4You Erstellen Abonnement Rechnung Kontakt Deal Rabatt Seite Helfen Chat-S…" at bounding box center [753, 517] width 1507 height 1035
click at [229, 43] on section "Denis Milakovic Löschen Kontakt bearbeiten Abonnements Noch keine Abonnements e…" at bounding box center [832, 517] width 1349 height 1035
drag, startPoint x: 369, startPoint y: 90, endPoint x: 10, endPoint y: 17, distance: 366.5
click at [10, 17] on div "Space4You Erstellen Abonnement Rechnung Kontakt Deal Rabatt Seite Helfen Chat-S…" at bounding box center [753, 517] width 1507 height 1035
click at [312, 47] on section "Denis Milakovic Löschen Kontakt bearbeiten Abonnements Noch keine Abonnements e…" at bounding box center [832, 517] width 1349 height 1035
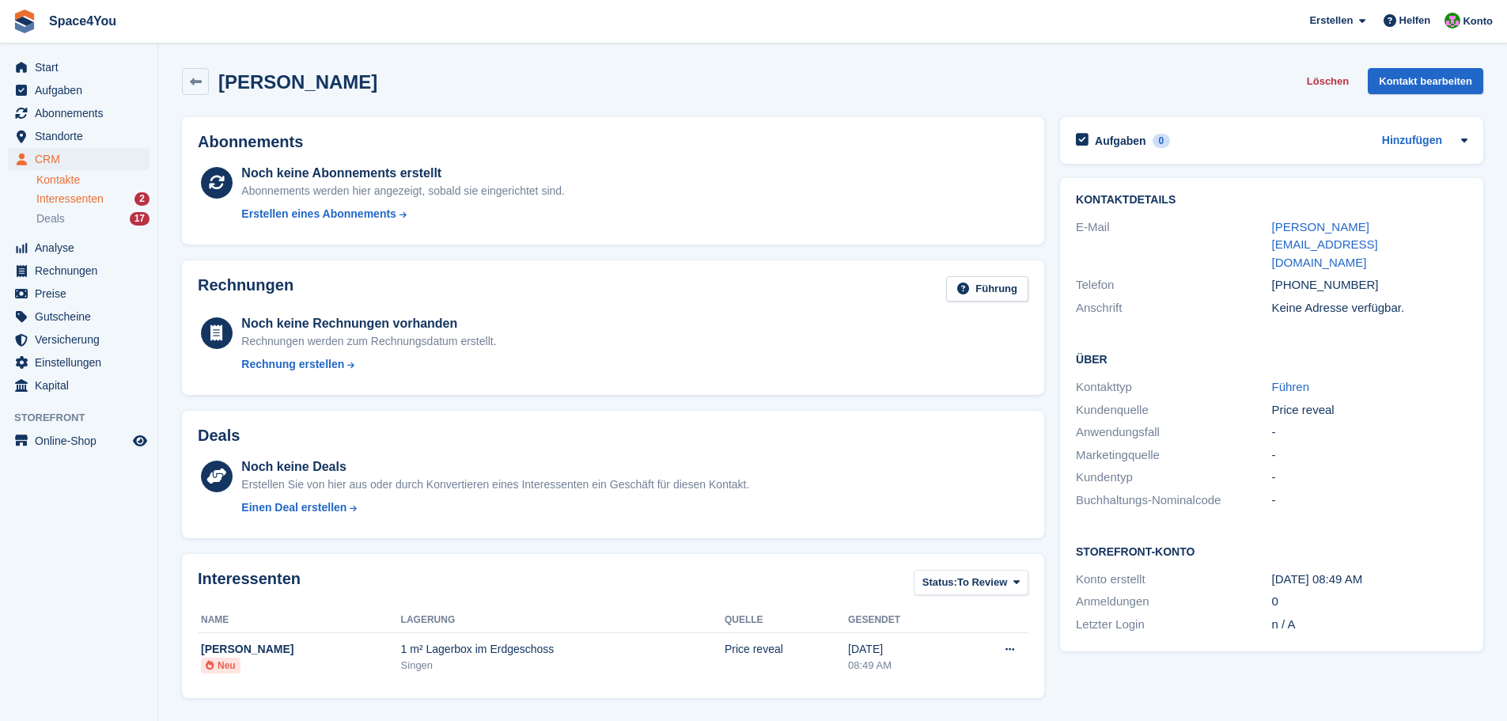
click at [66, 194] on span "Interessenten" at bounding box center [69, 198] width 67 height 15
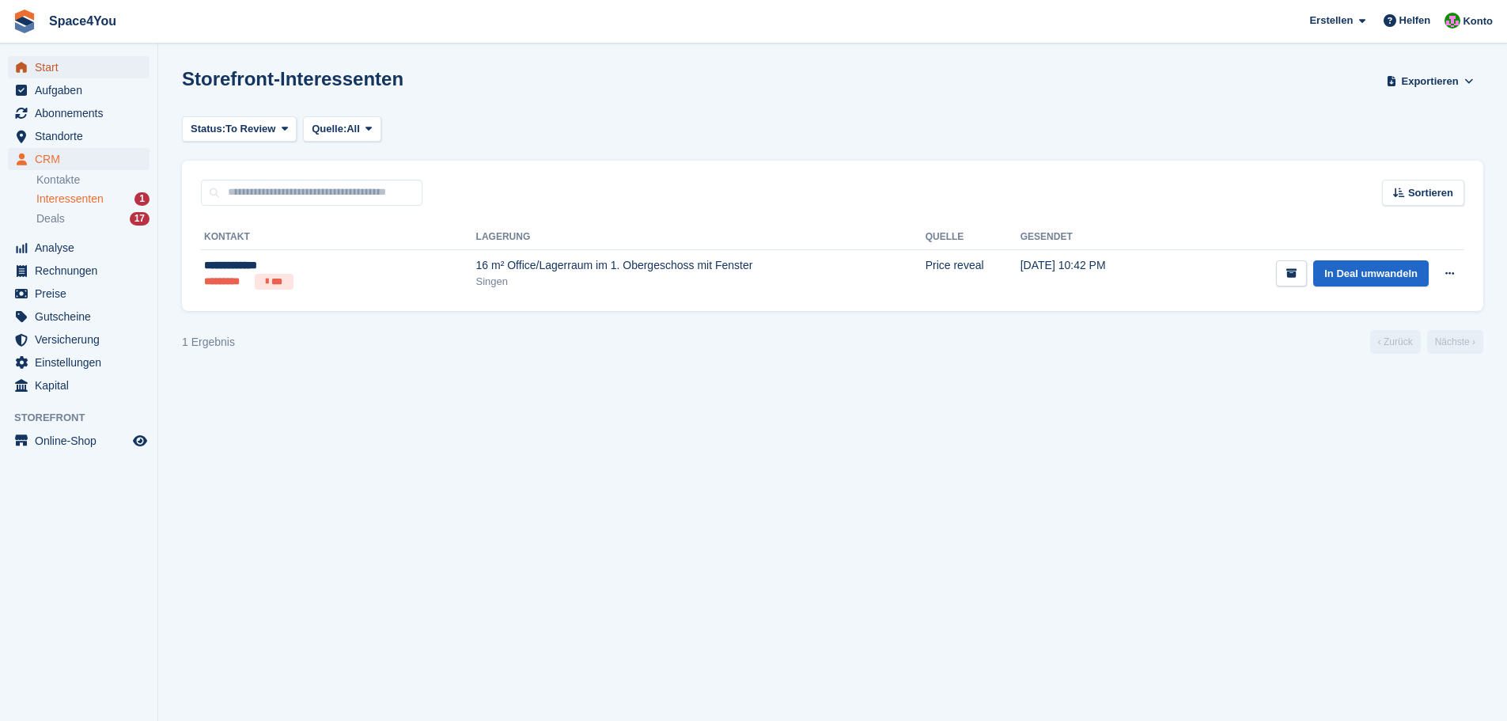
click at [79, 74] on span "Start" at bounding box center [82, 67] width 95 height 22
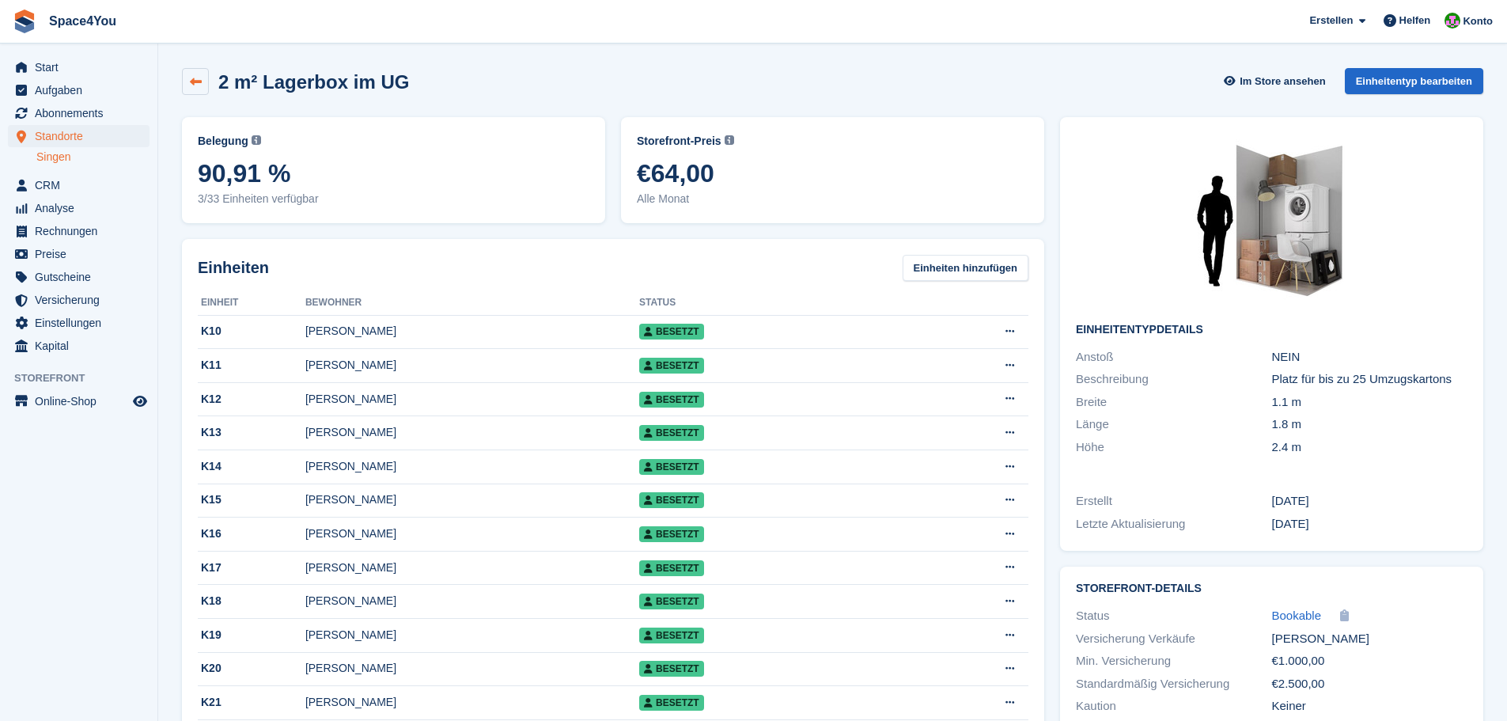
click at [201, 83] on icon at bounding box center [196, 82] width 12 height 12
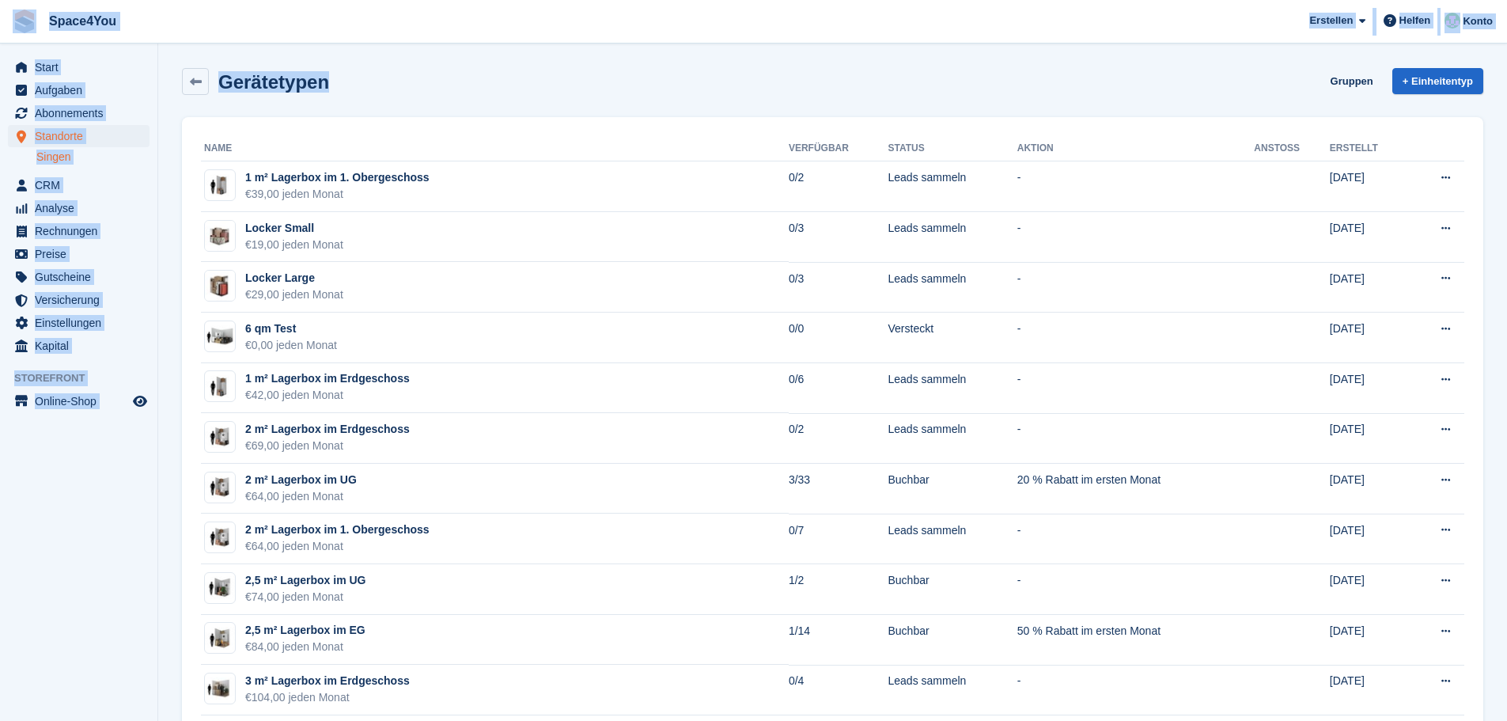
drag, startPoint x: 345, startPoint y: 87, endPoint x: 2, endPoint y: 16, distance: 349.9
click at [399, 88] on div "Gerätetypen Gruppen + Einheitentyp" at bounding box center [832, 81] width 1301 height 27
drag, startPoint x: 382, startPoint y: 89, endPoint x: 3, endPoint y: 15, distance: 386.2
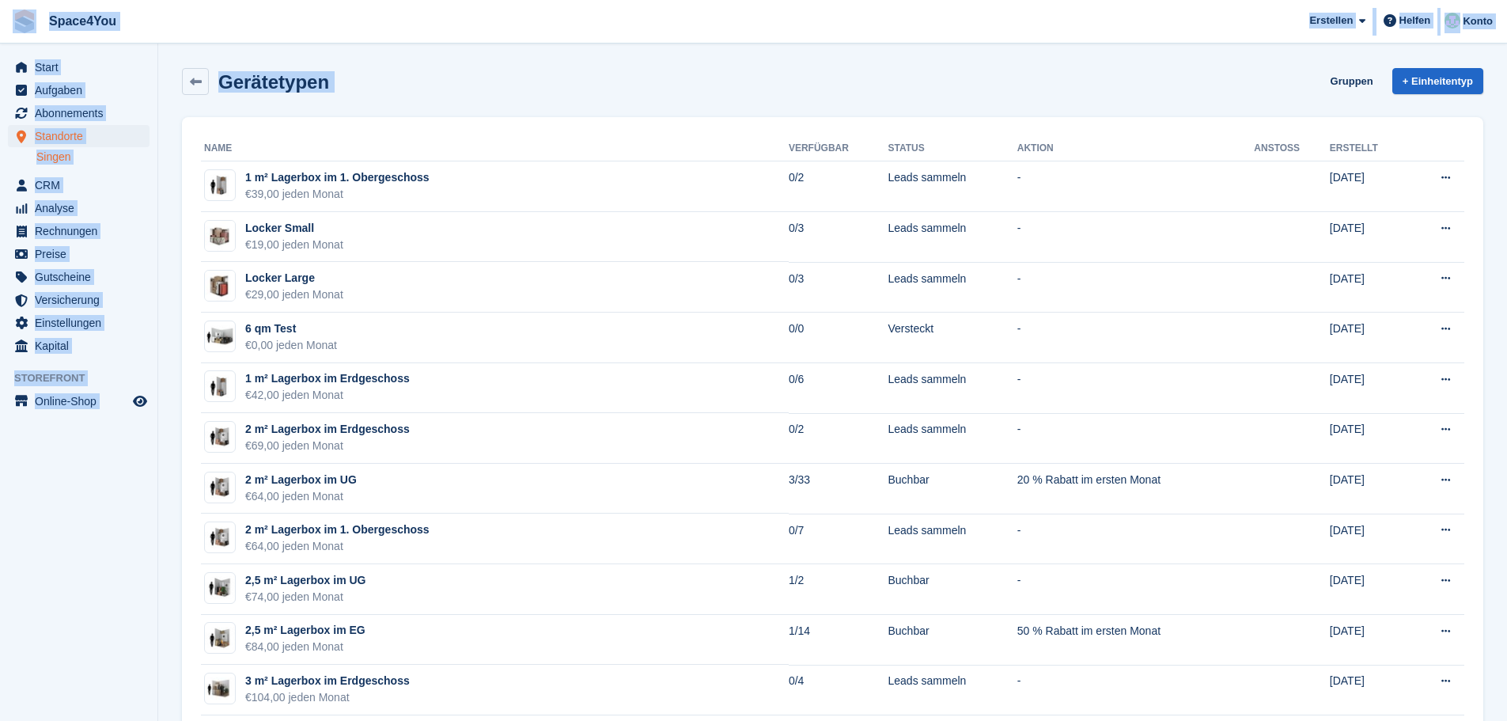
click at [347, 78] on div "Gerätetypen Gruppen + Einheitentyp" at bounding box center [832, 81] width 1301 height 27
drag, startPoint x: 347, startPoint y: 78, endPoint x: 2, endPoint y: 8, distance: 352.8
click at [392, 85] on div "Gerätetypen Gruppen + Einheitentyp" at bounding box center [832, 81] width 1301 height 27
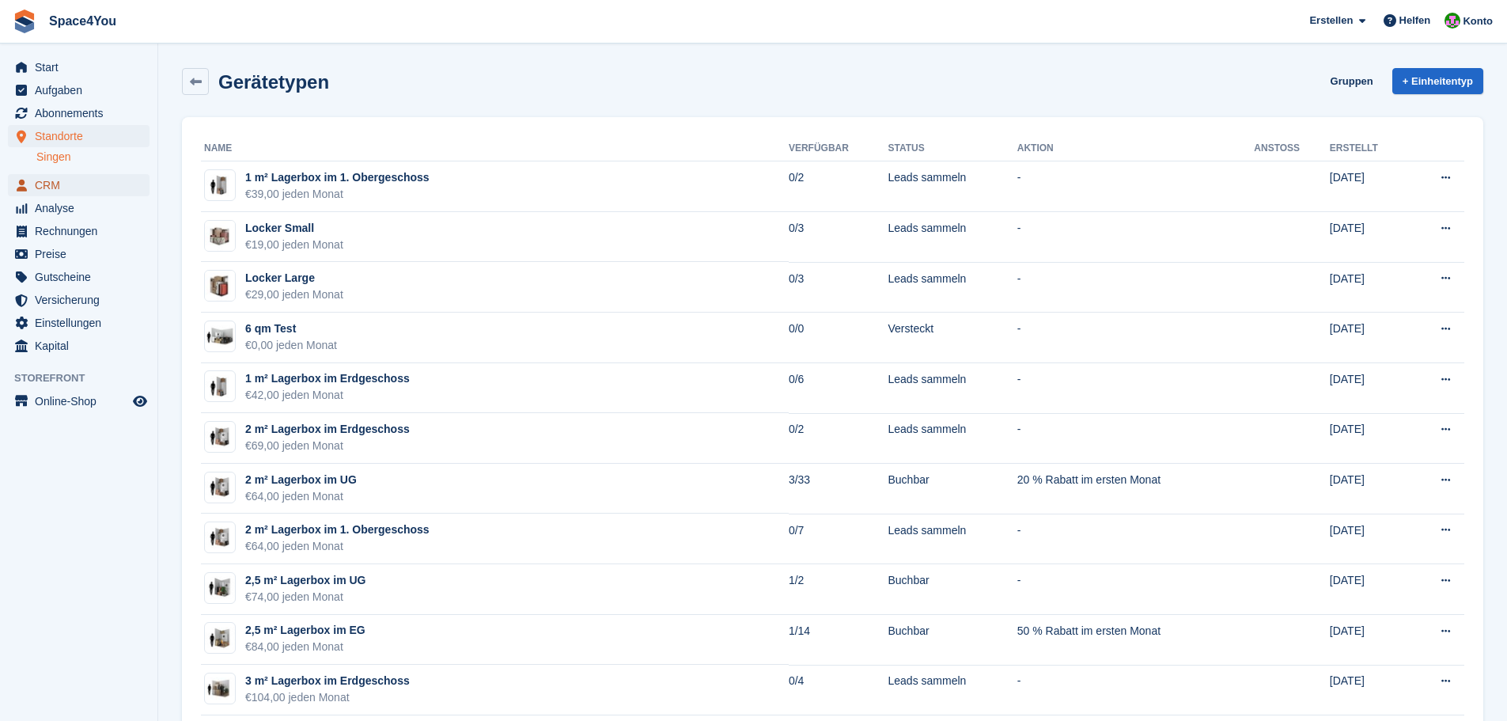
click at [59, 187] on span "CRM" at bounding box center [82, 185] width 95 height 22
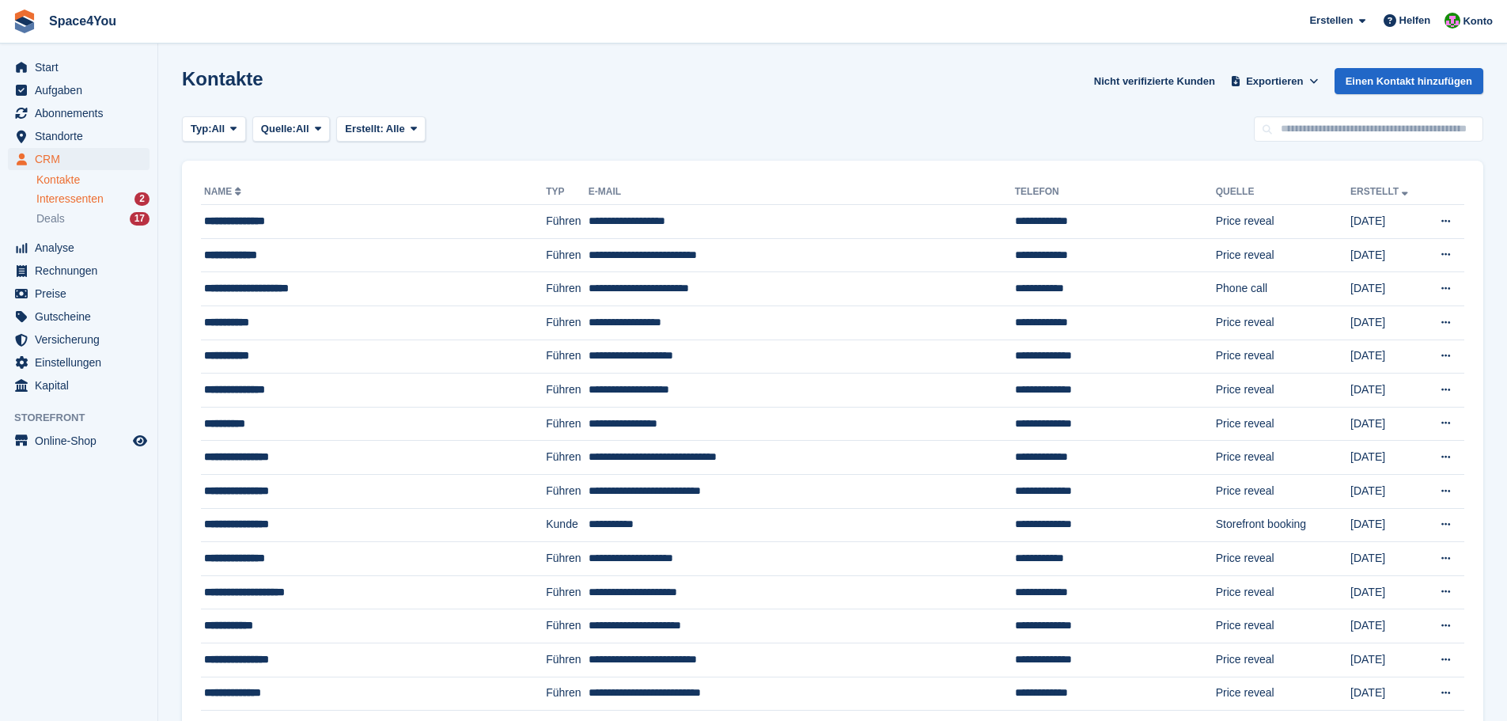
click at [62, 199] on span "Interessenten" at bounding box center [69, 198] width 67 height 15
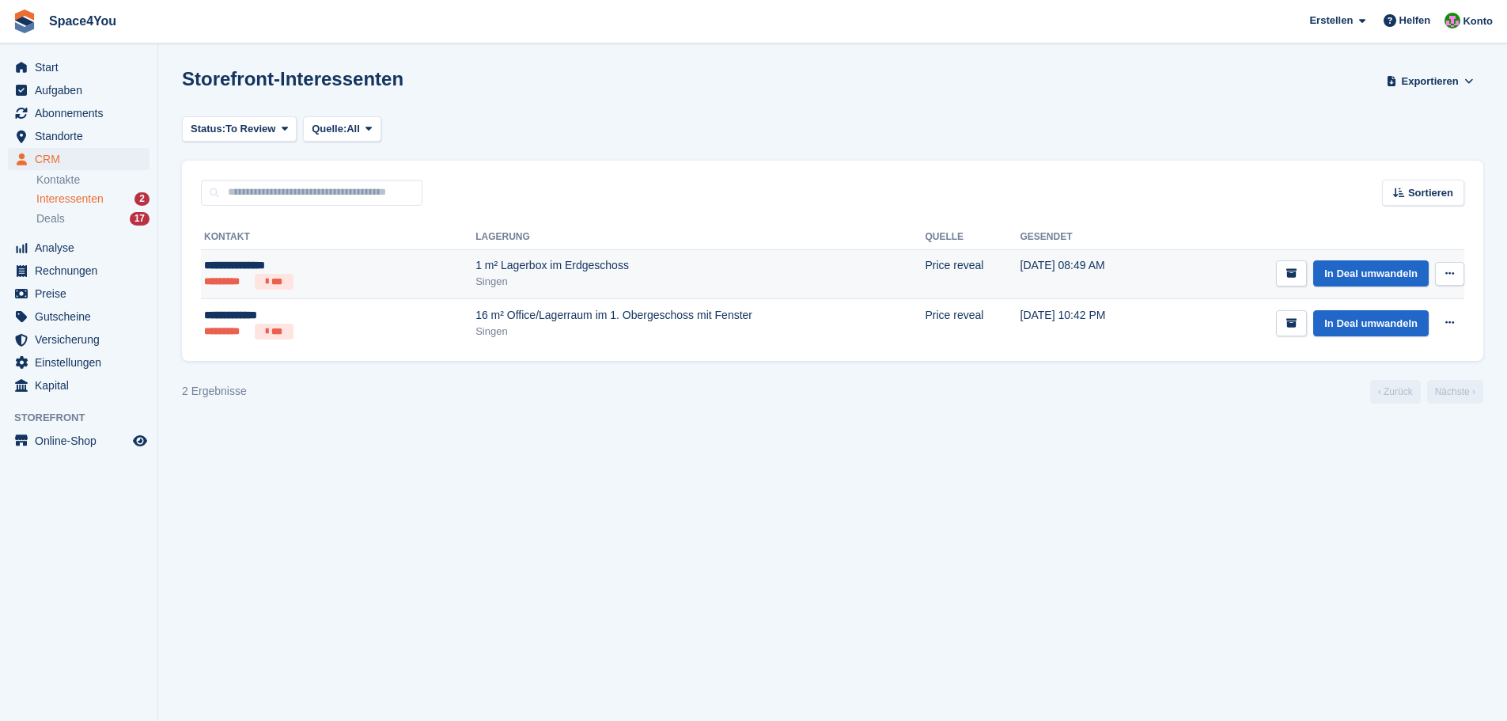
click at [1450, 278] on icon at bounding box center [1449, 273] width 9 height 10
click at [1393, 366] on p "Interessenten löschen" at bounding box center [1389, 359] width 138 height 21
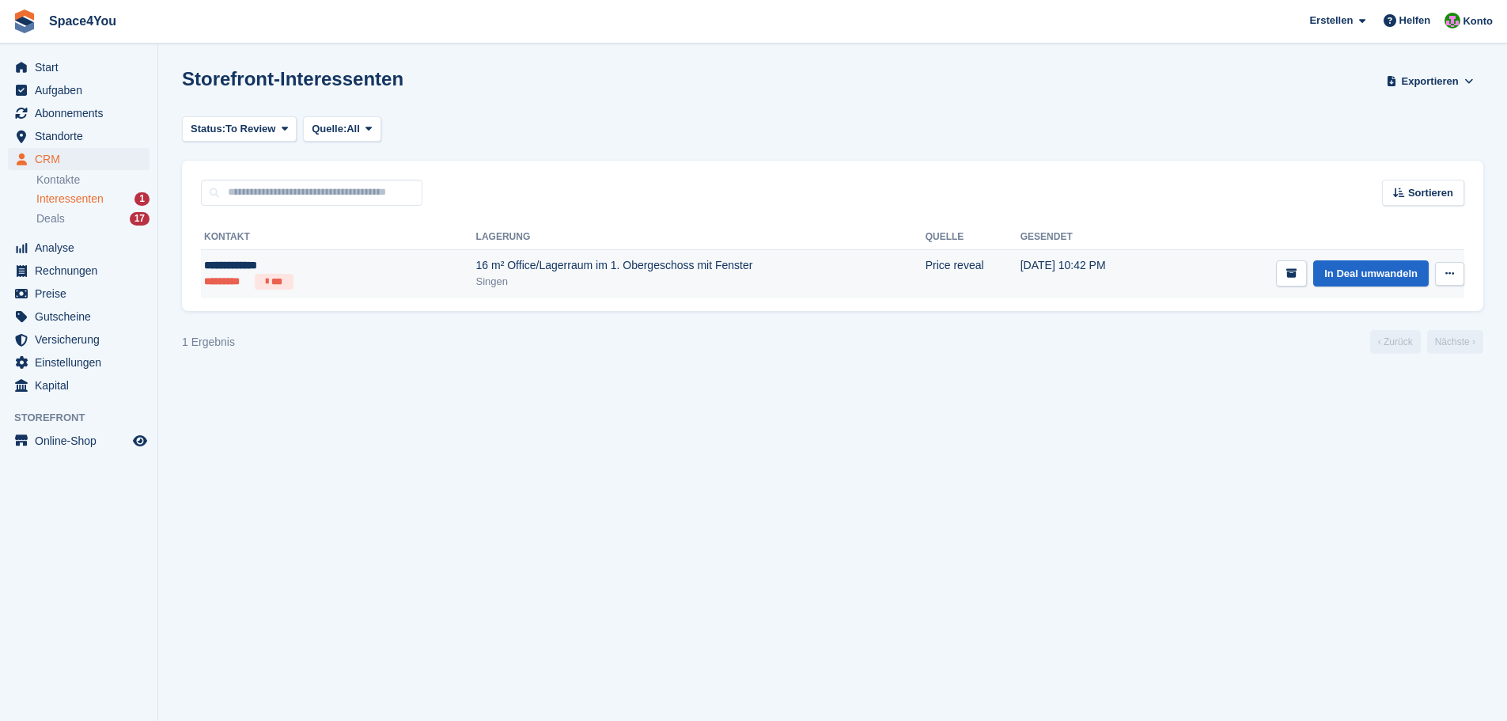
click at [1461, 283] on button at bounding box center [1449, 274] width 29 height 24
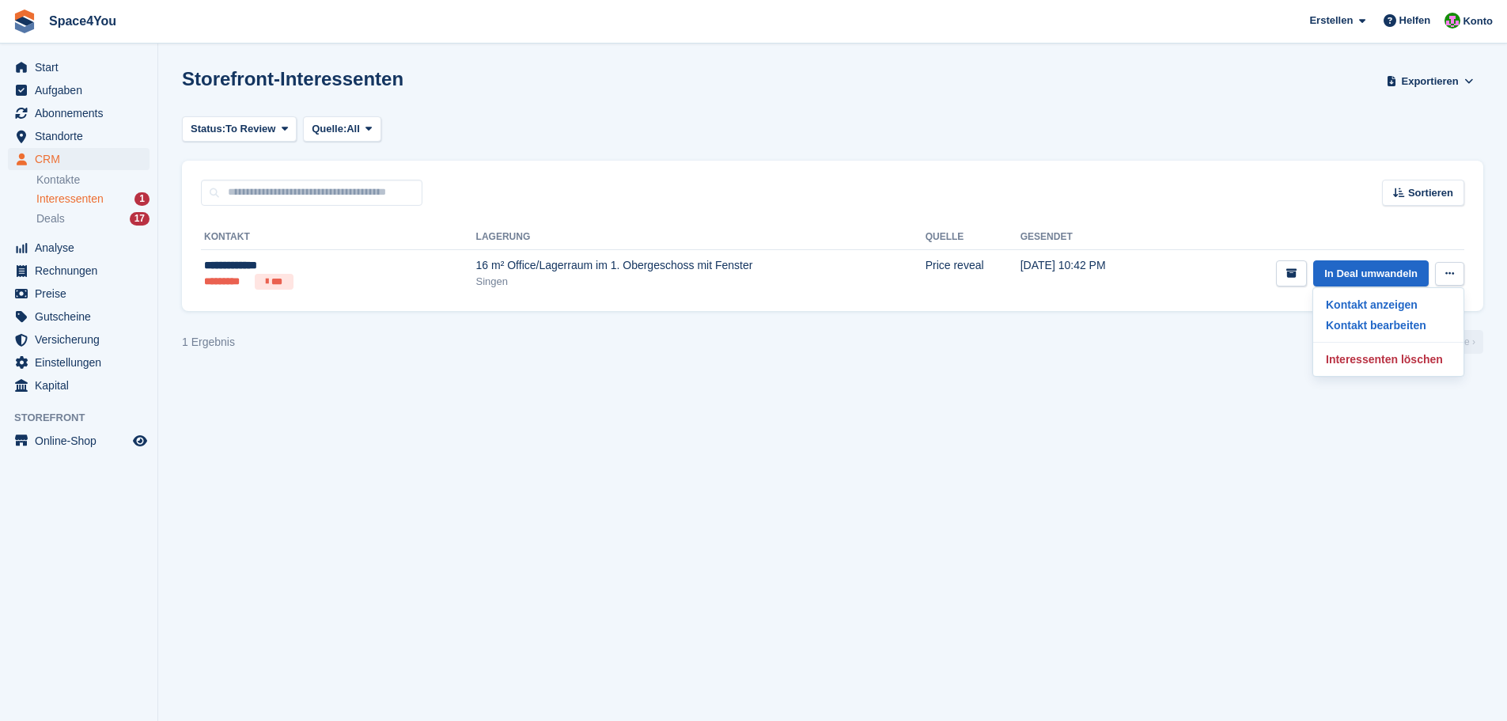
click at [964, 405] on section "Interessent gelöscht Storefront-Interessenten Exportieren Exportieren Interesse…" at bounding box center [832, 360] width 1349 height 721
click at [212, 336] on div "1 Ergebnis" at bounding box center [208, 342] width 53 height 17
click at [223, 346] on div "1 Ergebnis" at bounding box center [208, 342] width 53 height 17
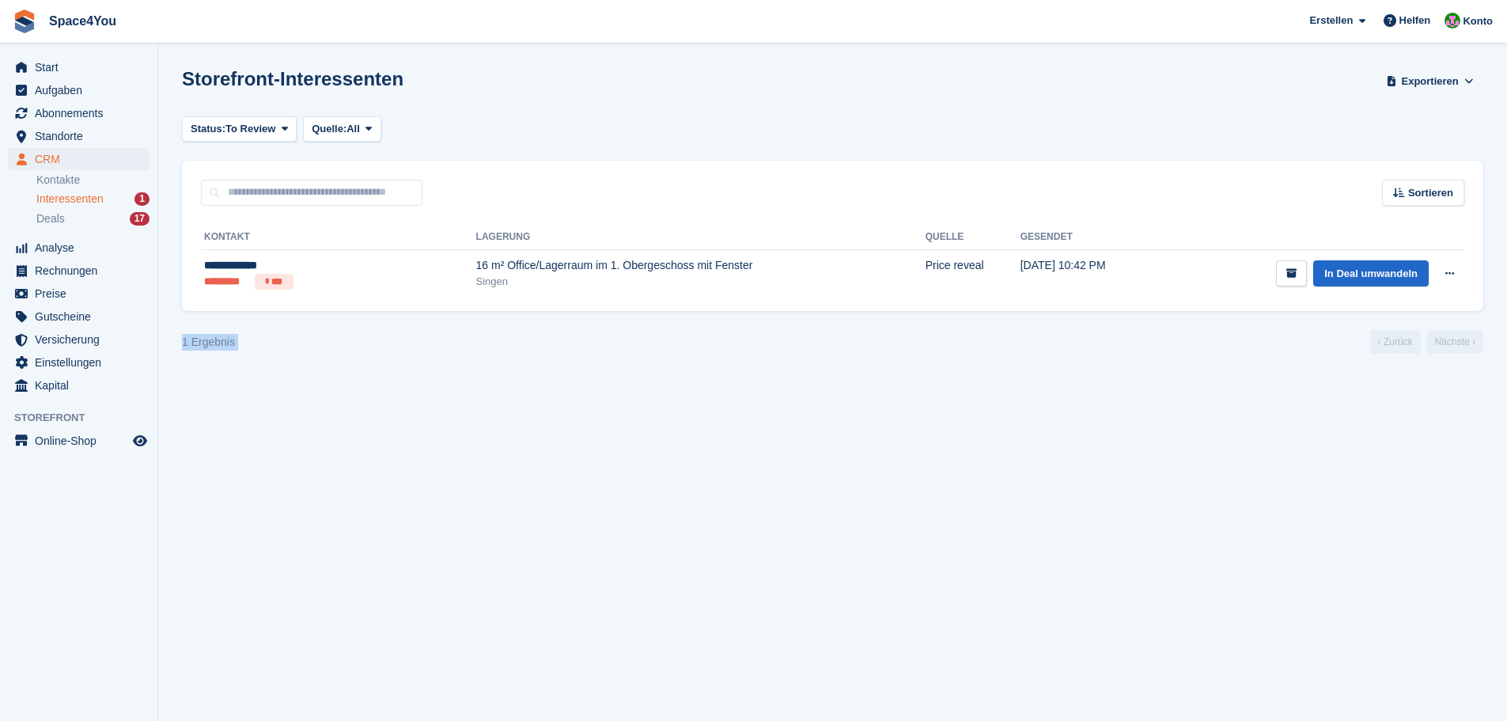
click at [244, 362] on section "Interessent gelöscht Storefront-Interessenten Exportieren Exportieren Interesse…" at bounding box center [832, 360] width 1349 height 721
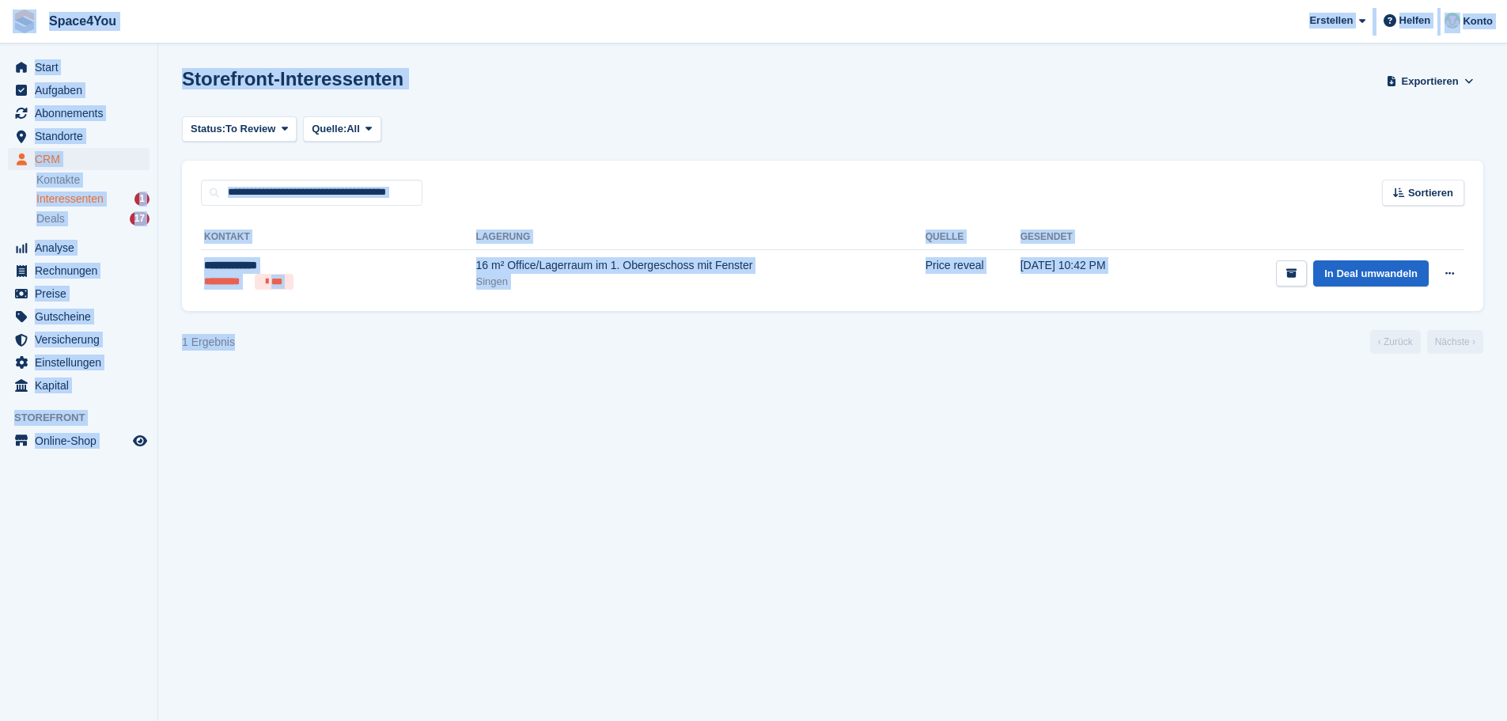
drag, startPoint x: 239, startPoint y: 346, endPoint x: 20, endPoint y: 17, distance: 394.7
click at [20, 17] on div "Space4You Erstellen Abonnement Rechnung Kontakt Deal Rabatt Seite Helfen Chat-S…" at bounding box center [753, 360] width 1507 height 721
click at [479, 62] on section "Interessent gelöscht Storefront-Interessenten Exportieren Exportieren Interesse…" at bounding box center [832, 360] width 1349 height 721
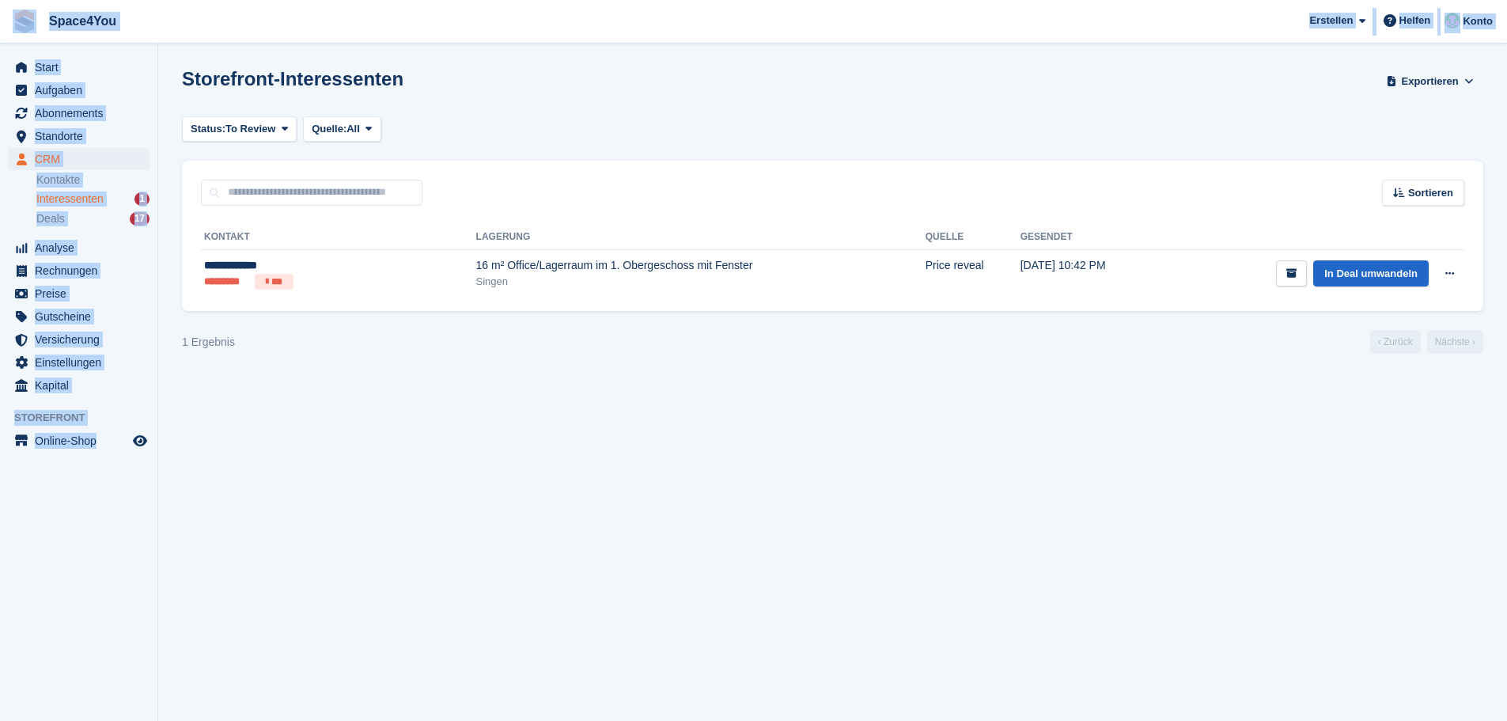
drag, startPoint x: 155, startPoint y: 489, endPoint x: 0, endPoint y: 20, distance: 494.1
click at [0, 20] on div "Space4You [GEOGRAPHIC_DATA] Abonnement Rechnung Kontakt Deal [GEOGRAPHIC_DATA] …" at bounding box center [753, 360] width 1507 height 721
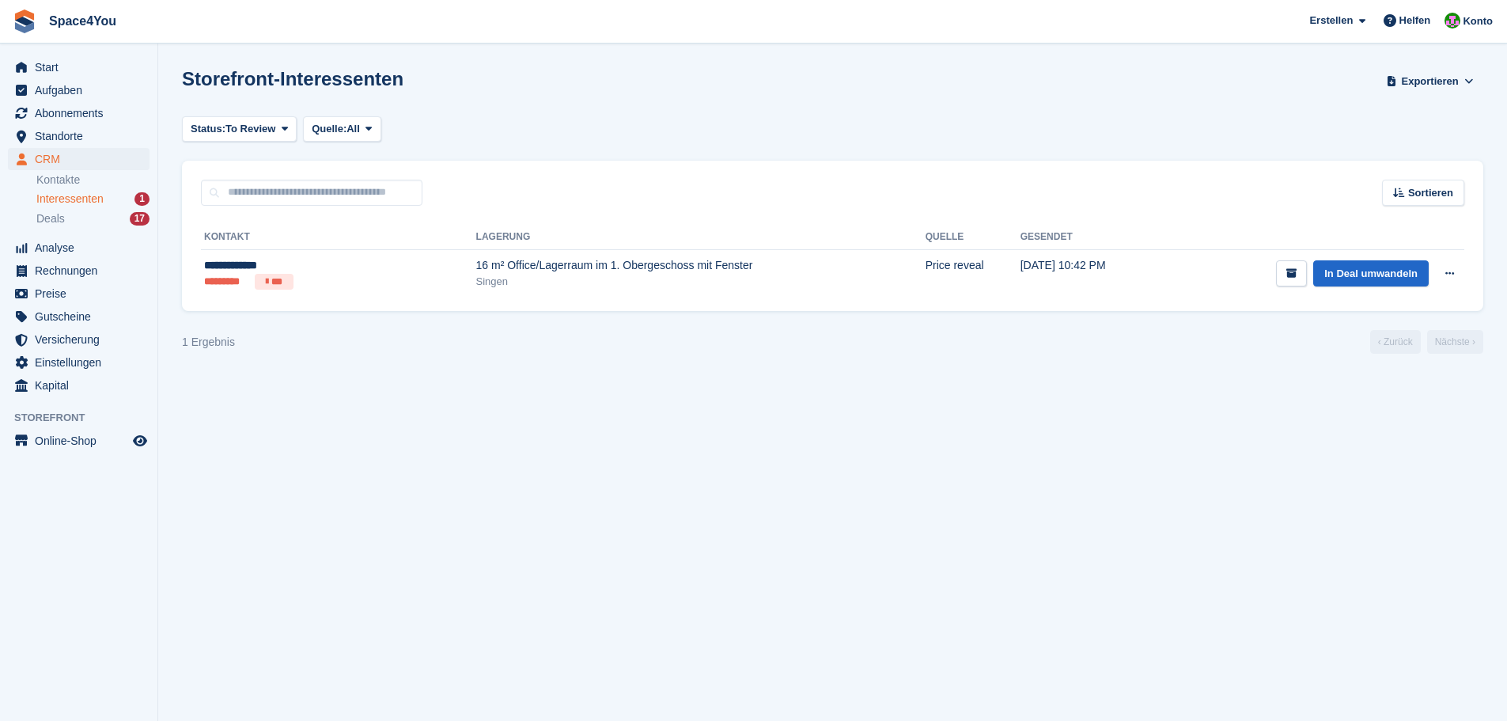
click at [543, 107] on div "Storefront-Interessenten Exportieren Exportieren Interessenten Exportieren Sie …" at bounding box center [832, 90] width 1301 height 45
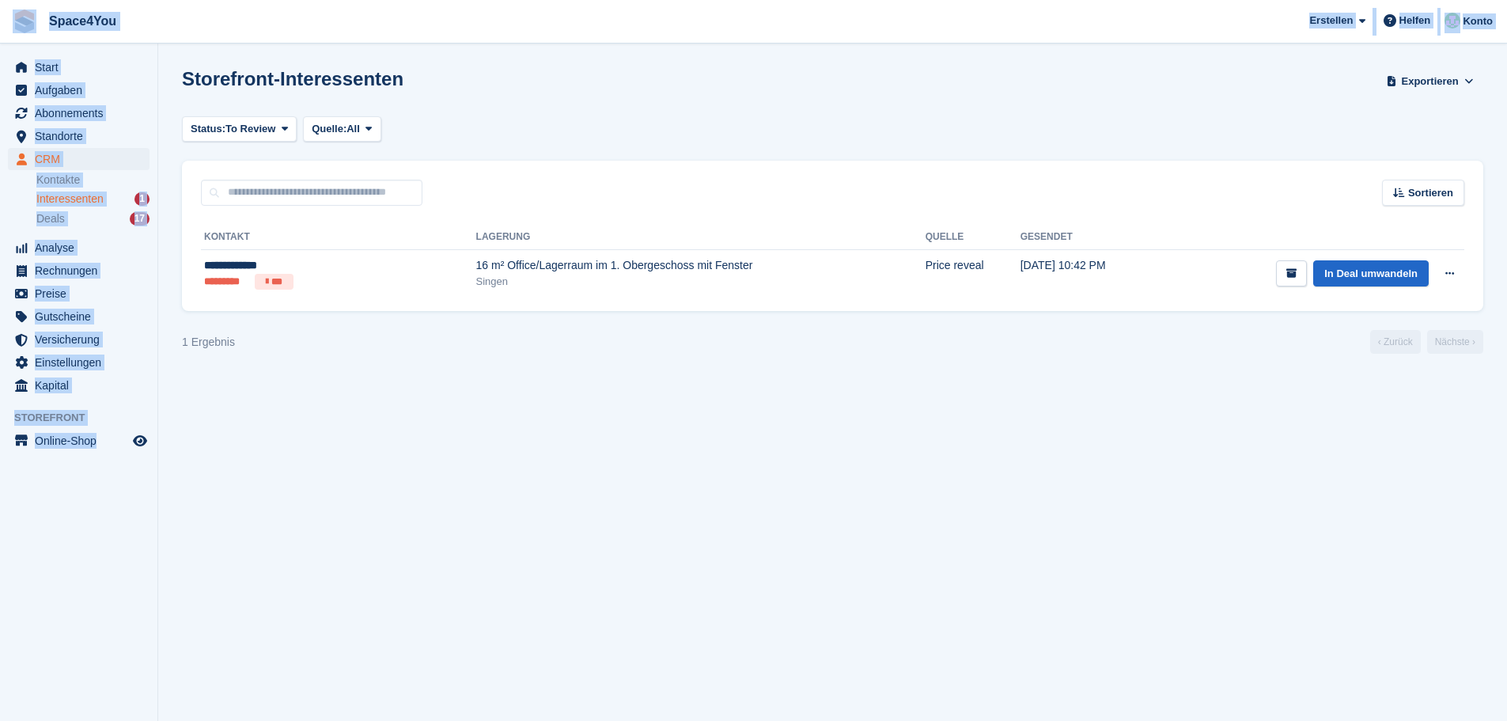
drag, startPoint x: 157, startPoint y: 516, endPoint x: 6, endPoint y: 25, distance: 514.0
click at [6, 25] on div "Space4You [GEOGRAPHIC_DATA] Abonnement Rechnung Kontakt Deal [GEOGRAPHIC_DATA] …" at bounding box center [753, 360] width 1507 height 721
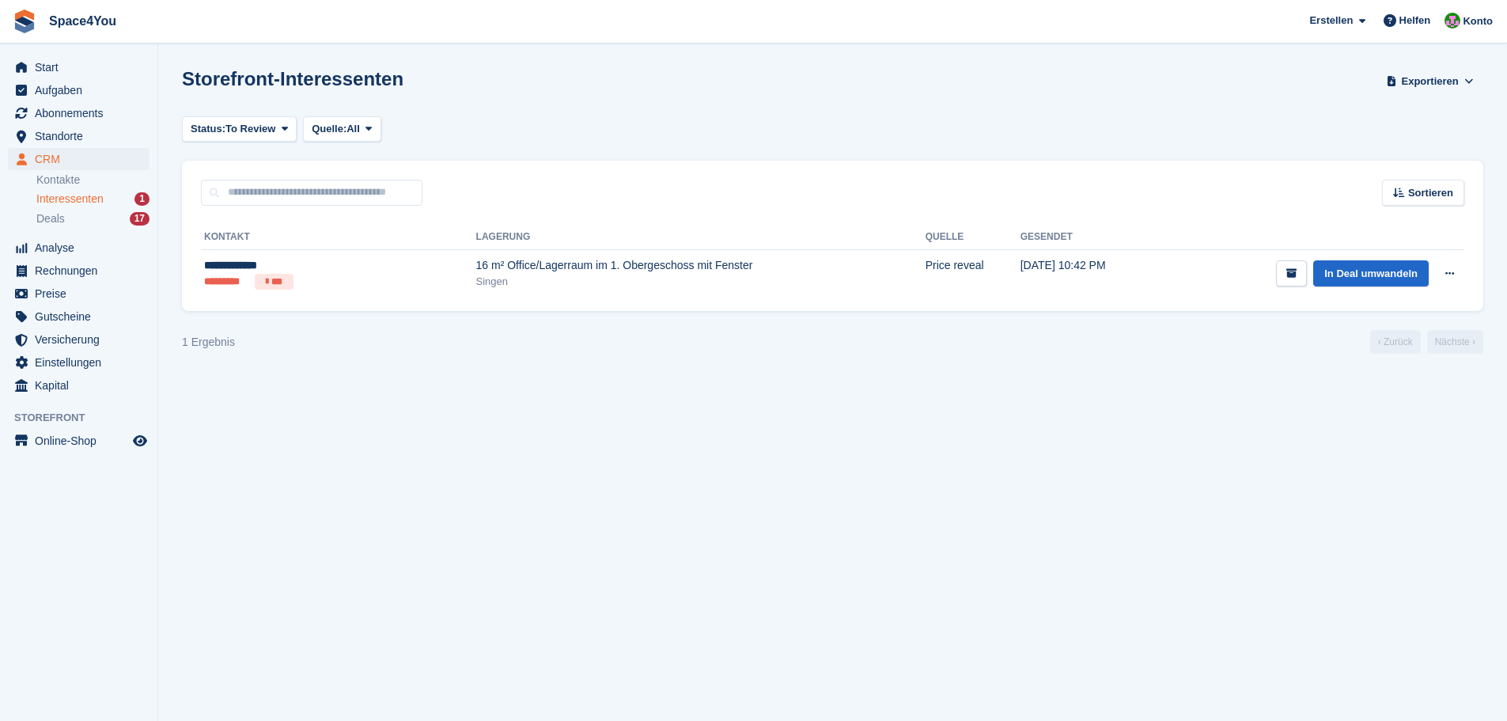
click at [187, 524] on section "Interessent gelöscht Storefront-Interessenten Exportieren Exportieren Interesse…" at bounding box center [832, 360] width 1349 height 721
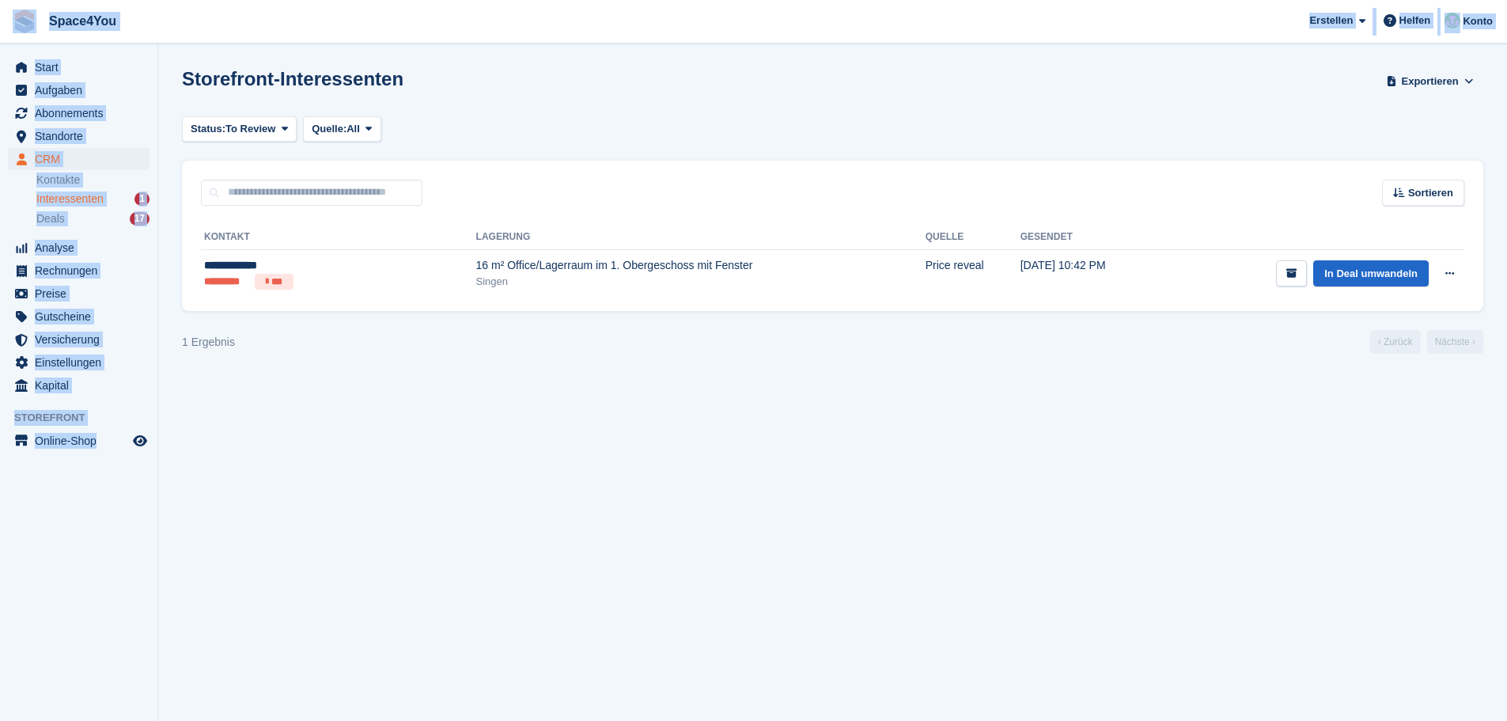
drag, startPoint x: 156, startPoint y: 554, endPoint x: 7, endPoint y: 18, distance: 555.8
click at [7, 18] on div "Space4You [GEOGRAPHIC_DATA] Abonnement Rechnung Kontakt Deal [GEOGRAPHIC_DATA] …" at bounding box center [753, 360] width 1507 height 721
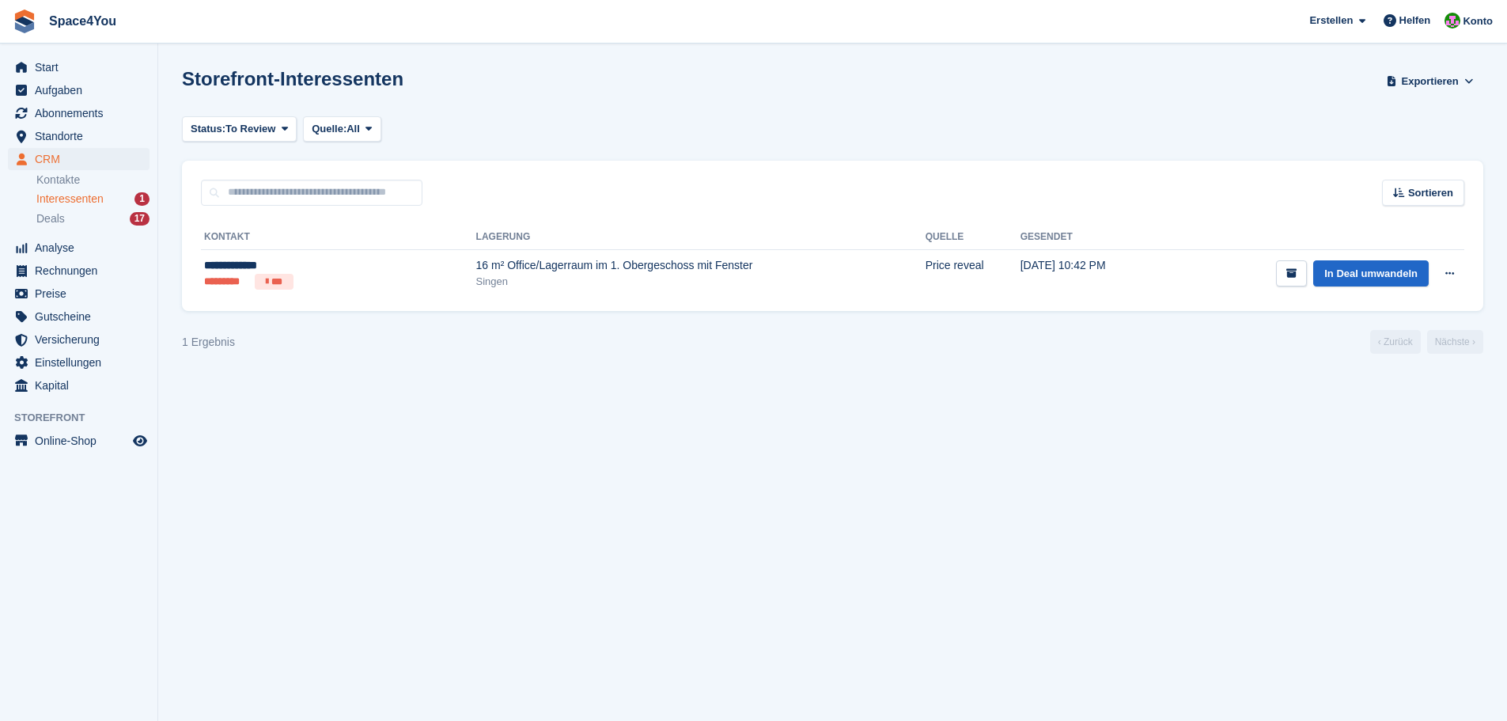
click at [446, 78] on div "Storefront-Interessenten Exportieren Exportieren Interessenten Exportieren Sie …" at bounding box center [832, 90] width 1301 height 45
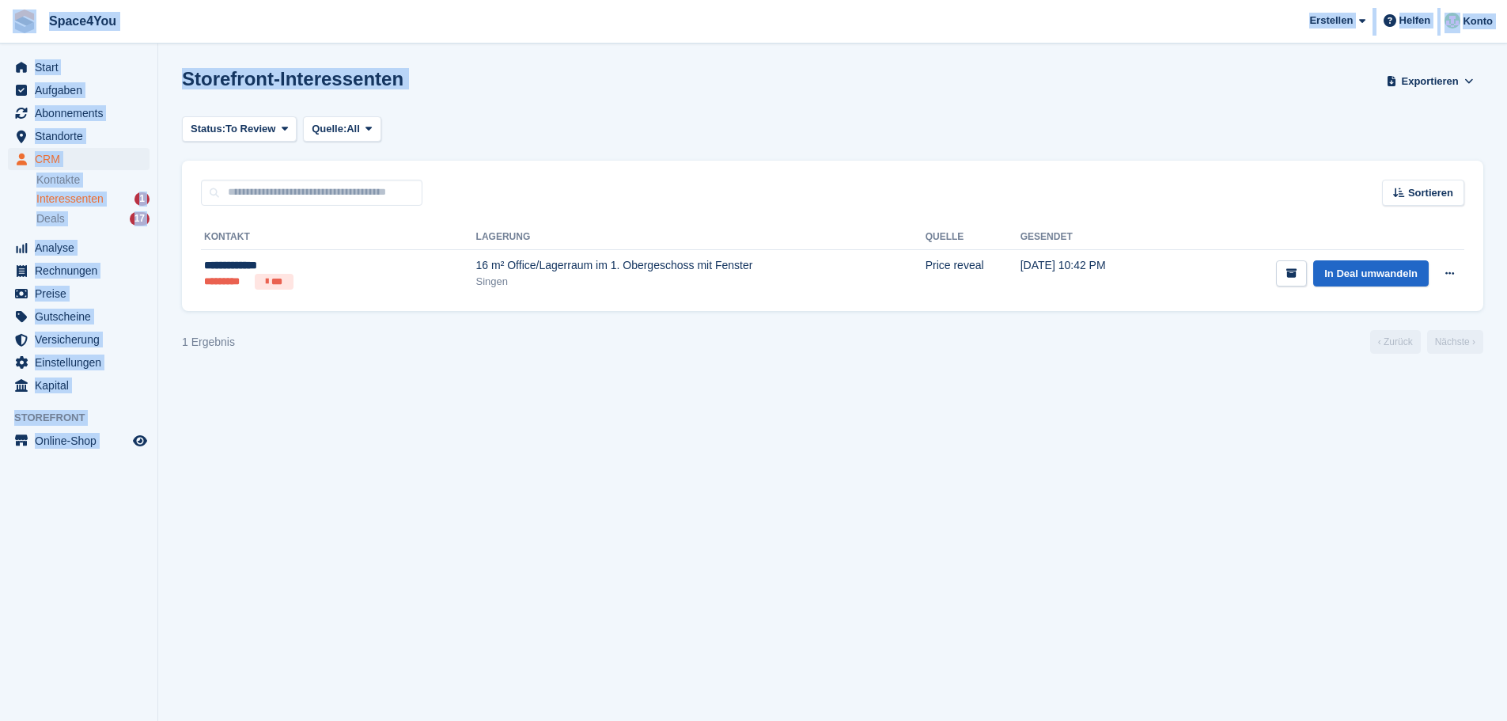
drag, startPoint x: 446, startPoint y: 78, endPoint x: 0, endPoint y: 28, distance: 449.0
click at [0, 28] on div "Space4You [GEOGRAPHIC_DATA] Abonnement Rechnung Kontakt Deal [GEOGRAPHIC_DATA] …" at bounding box center [753, 360] width 1507 height 721
click at [320, 32] on span "Space4You [GEOGRAPHIC_DATA] Abonnement Rechnung Kontakt Deal [GEOGRAPHIC_DATA] …" at bounding box center [753, 21] width 1507 height 43
drag, startPoint x: 424, startPoint y: 84, endPoint x: 0, endPoint y: 22, distance: 428.5
click at [0, 22] on div "Space4You [GEOGRAPHIC_DATA] Abonnement Rechnung Kontakt Deal [GEOGRAPHIC_DATA] …" at bounding box center [753, 360] width 1507 height 721
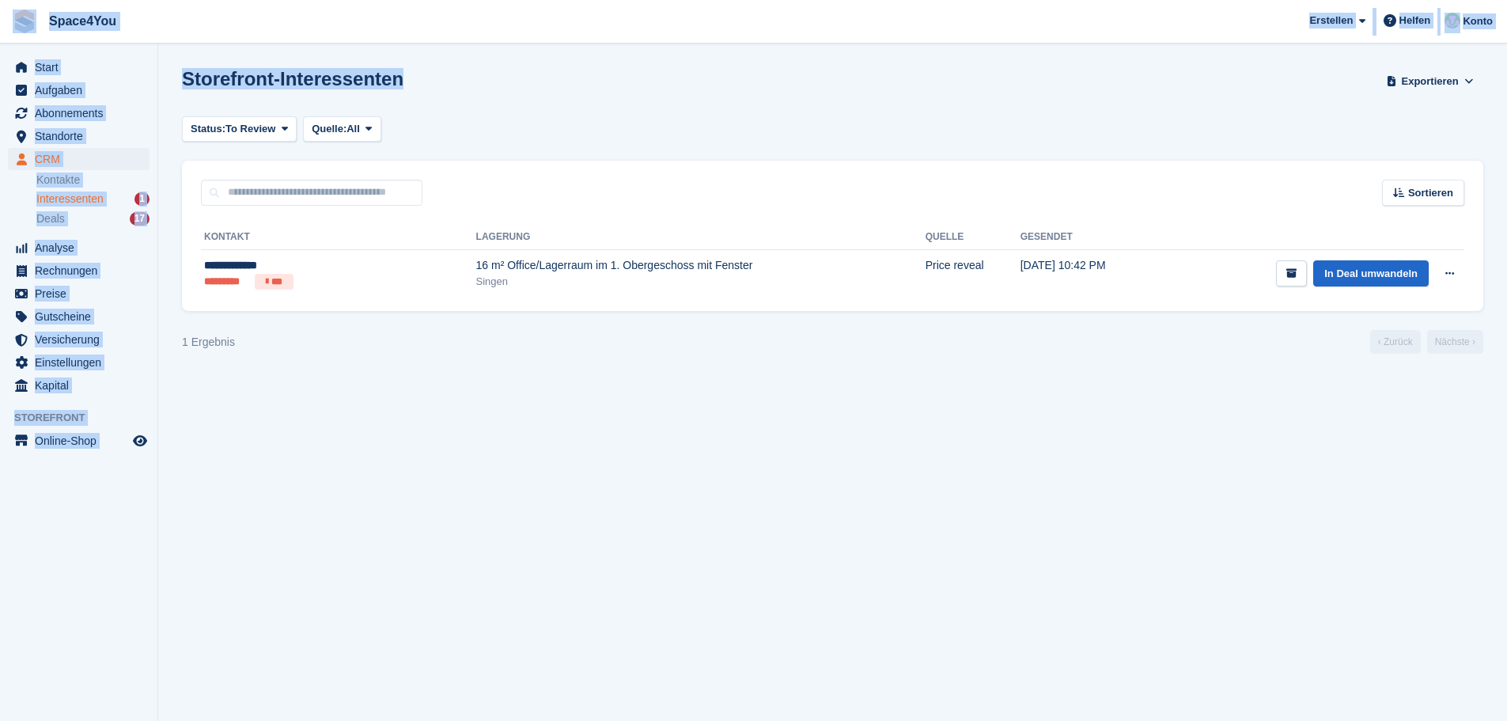
click at [256, 29] on span "Space4You [GEOGRAPHIC_DATA] Abonnement Rechnung Kontakt Deal [GEOGRAPHIC_DATA] …" at bounding box center [753, 21] width 1507 height 43
click at [290, 62] on section "Interessent gelöscht Storefront-Interessenten Exportieren Exportieren Interesse…" at bounding box center [832, 360] width 1349 height 721
drag, startPoint x: 407, startPoint y: 81, endPoint x: 3, endPoint y: 32, distance: 407.3
click at [3, 32] on div "Space4You Erstellen Abonnement Rechnung Kontakt Deal Rabatt Seite Helfen Chat-S…" at bounding box center [753, 360] width 1507 height 721
click at [438, 56] on section "Interessent gelöscht Storefront-Interessenten Exportieren Exportieren Interesse…" at bounding box center [832, 360] width 1349 height 721
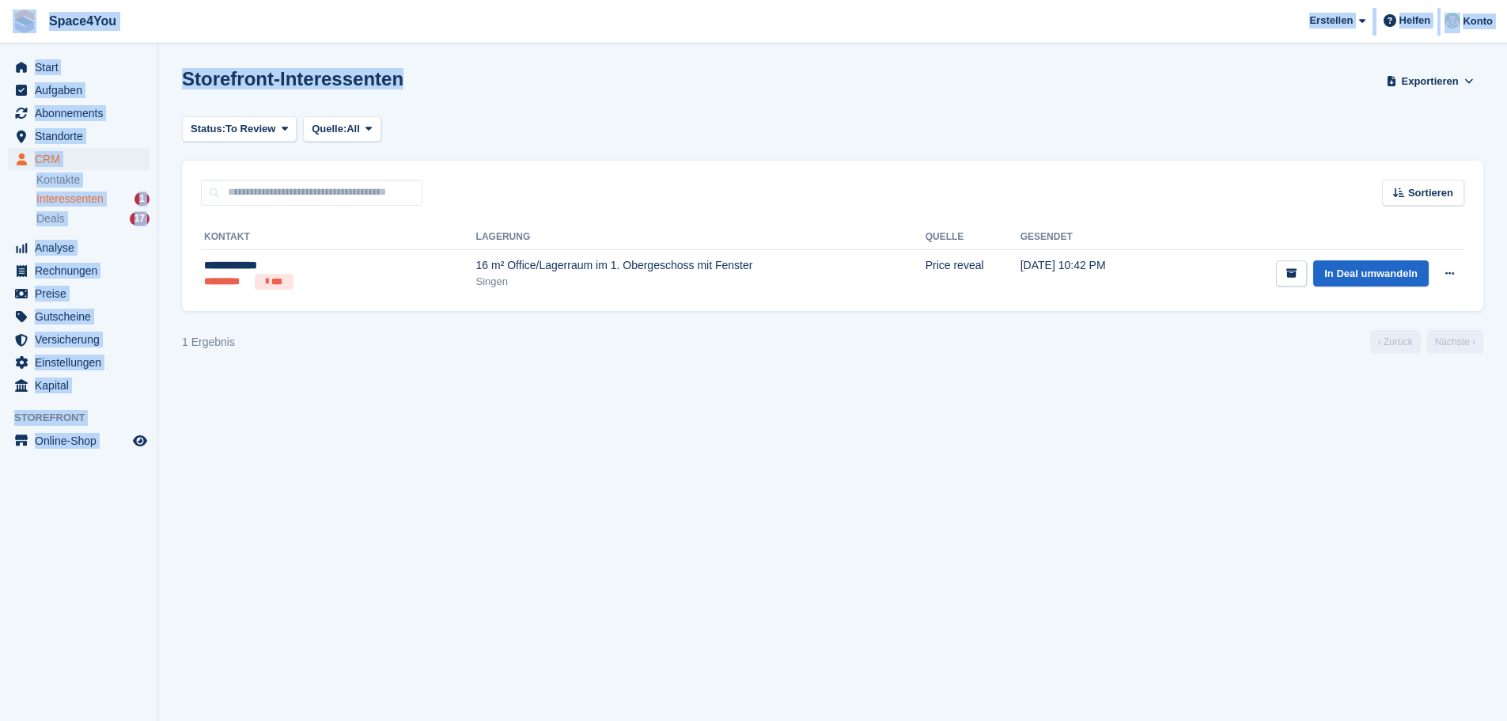
click at [441, 85] on div "Storefront-Interessenten Exportieren Exportieren Interessenten Exportieren Sie …" at bounding box center [832, 90] width 1301 height 45
drag, startPoint x: 415, startPoint y: 76, endPoint x: 18, endPoint y: 24, distance: 399.8
click at [18, 24] on div "Space4You Erstellen Abonnement Rechnung Kontakt Deal Rabatt Seite Helfen Chat-S…" at bounding box center [753, 360] width 1507 height 721
click at [293, 38] on span "Space4You Erstellen Abonnement Rechnung Kontakt Deal Rabatt Seite Helfen Chat-S…" at bounding box center [753, 21] width 1507 height 43
drag, startPoint x: 402, startPoint y: 68, endPoint x: 12, endPoint y: 25, distance: 392.3
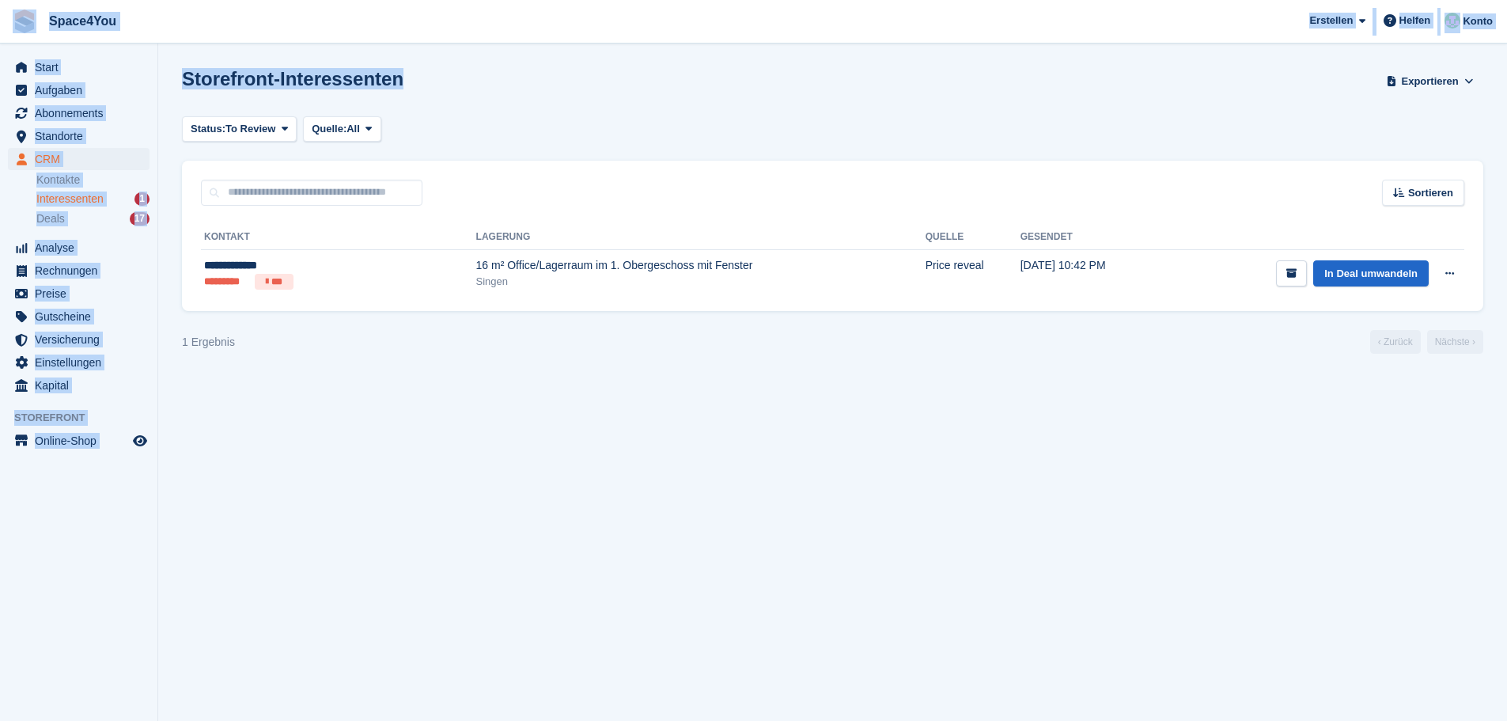
click at [12, 25] on div "Space4You Erstellen Abonnement Rechnung Kontakt Deal Rabatt Seite Helfen Chat-S…" at bounding box center [753, 360] width 1507 height 721
click at [434, 76] on div "Storefront-Interessenten Exportieren Exportieren Interessenten Exportieren Sie …" at bounding box center [832, 90] width 1301 height 45
drag, startPoint x: 430, startPoint y: 74, endPoint x: 0, endPoint y: 25, distance: 433.1
click at [0, 25] on div "Space4You Erstellen Abonnement Rechnung Kontakt Deal Rabatt Seite Helfen Chat-S…" at bounding box center [753, 360] width 1507 height 721
click at [363, 63] on section "Interessent gelöscht Storefront-Interessenten Exportieren Exportieren Interesse…" at bounding box center [832, 360] width 1349 height 721
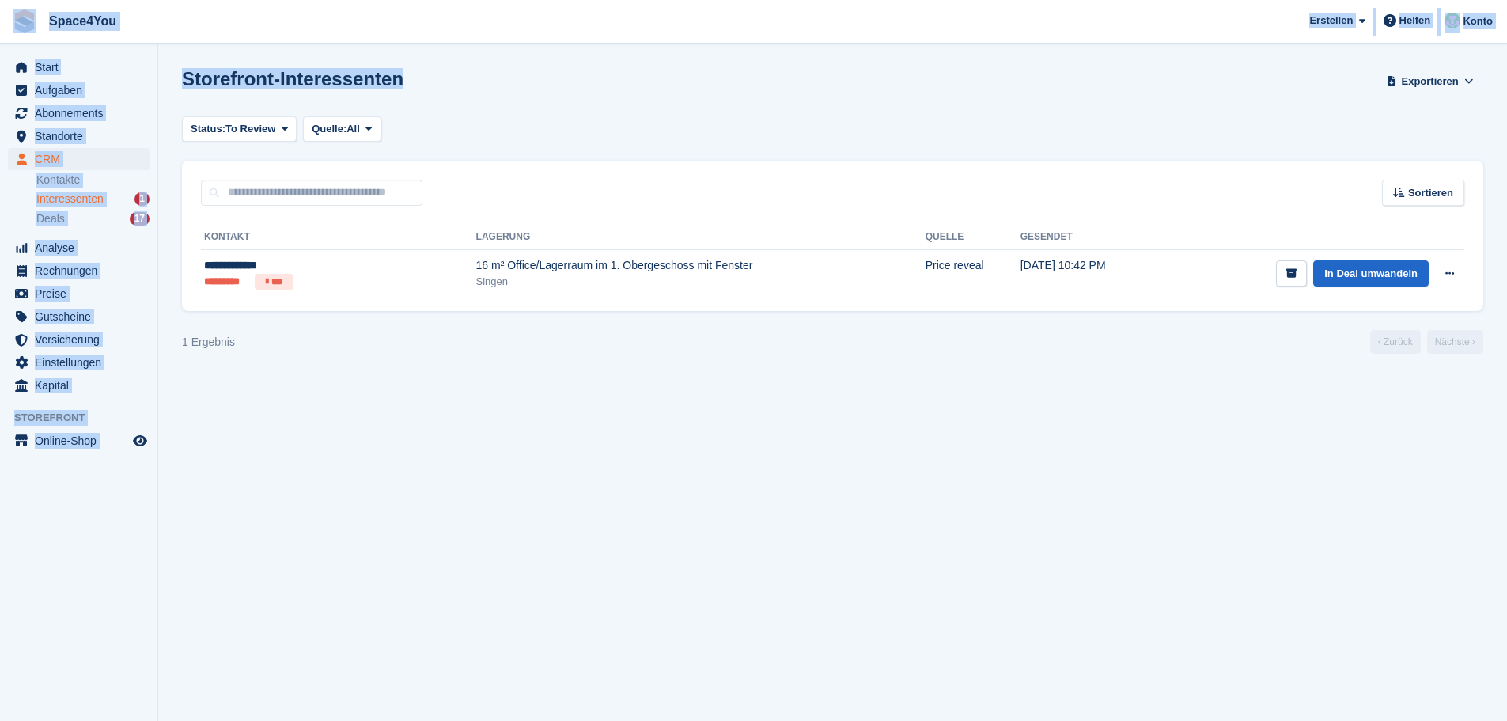
click at [435, 89] on div "Storefront-Interessenten Exportieren Exportieren Interessenten Exportieren Sie …" at bounding box center [832, 90] width 1301 height 45
drag, startPoint x: 414, startPoint y: 84, endPoint x: 12, endPoint y: 20, distance: 407.0
click at [12, 20] on div "Space4You Erstellen Abonnement Rechnung Kontakt Deal Rabatt Seite Helfen Chat-S…" at bounding box center [753, 360] width 1507 height 721
click at [419, 33] on span "Space4You Erstellen Abonnement Rechnung Kontakt Deal Rabatt Seite Helfen Chat-S…" at bounding box center [753, 21] width 1507 height 43
drag, startPoint x: 430, startPoint y: 81, endPoint x: 6, endPoint y: 32, distance: 427.6
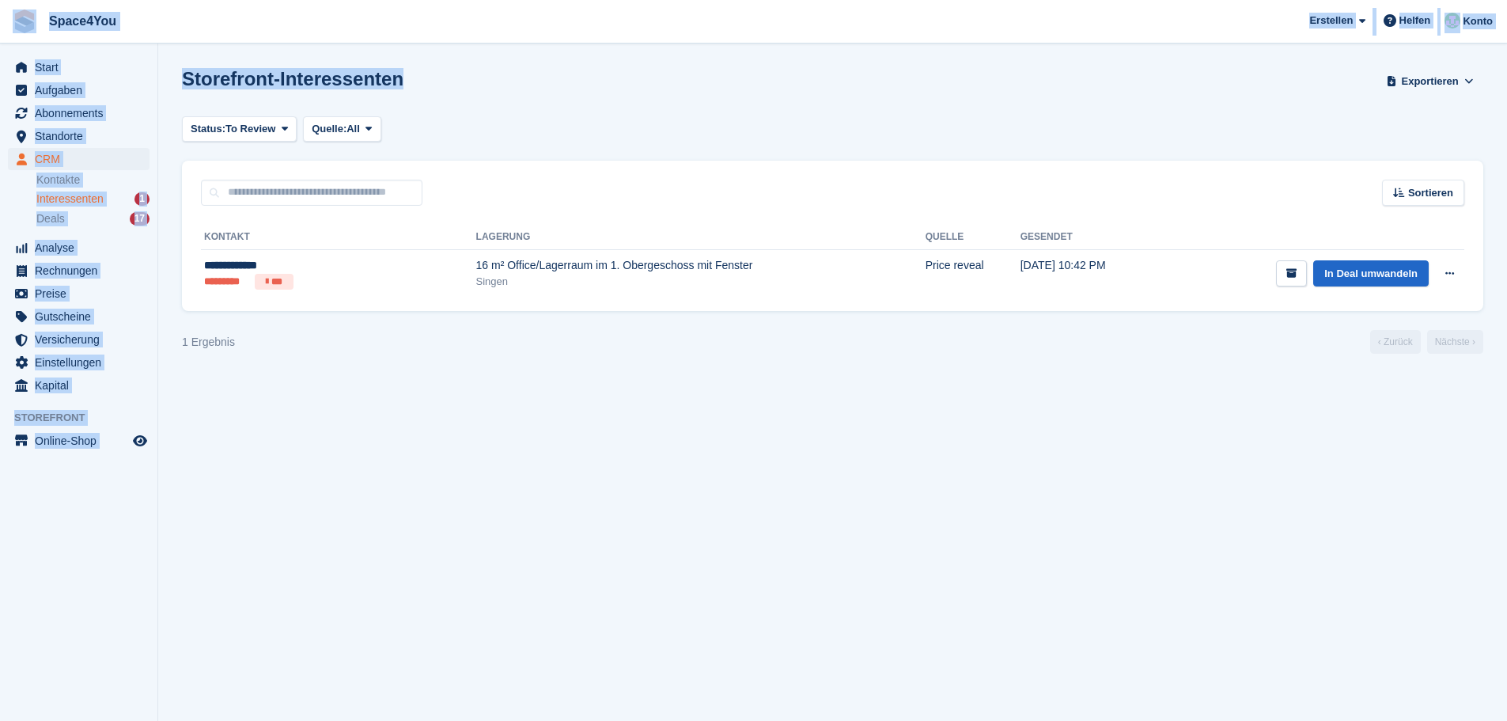
click at [6, 32] on div "Space4You Erstellen Abonnement Rechnung Kontakt Deal Rabatt Seite Helfen Chat-S…" at bounding box center [753, 360] width 1507 height 721
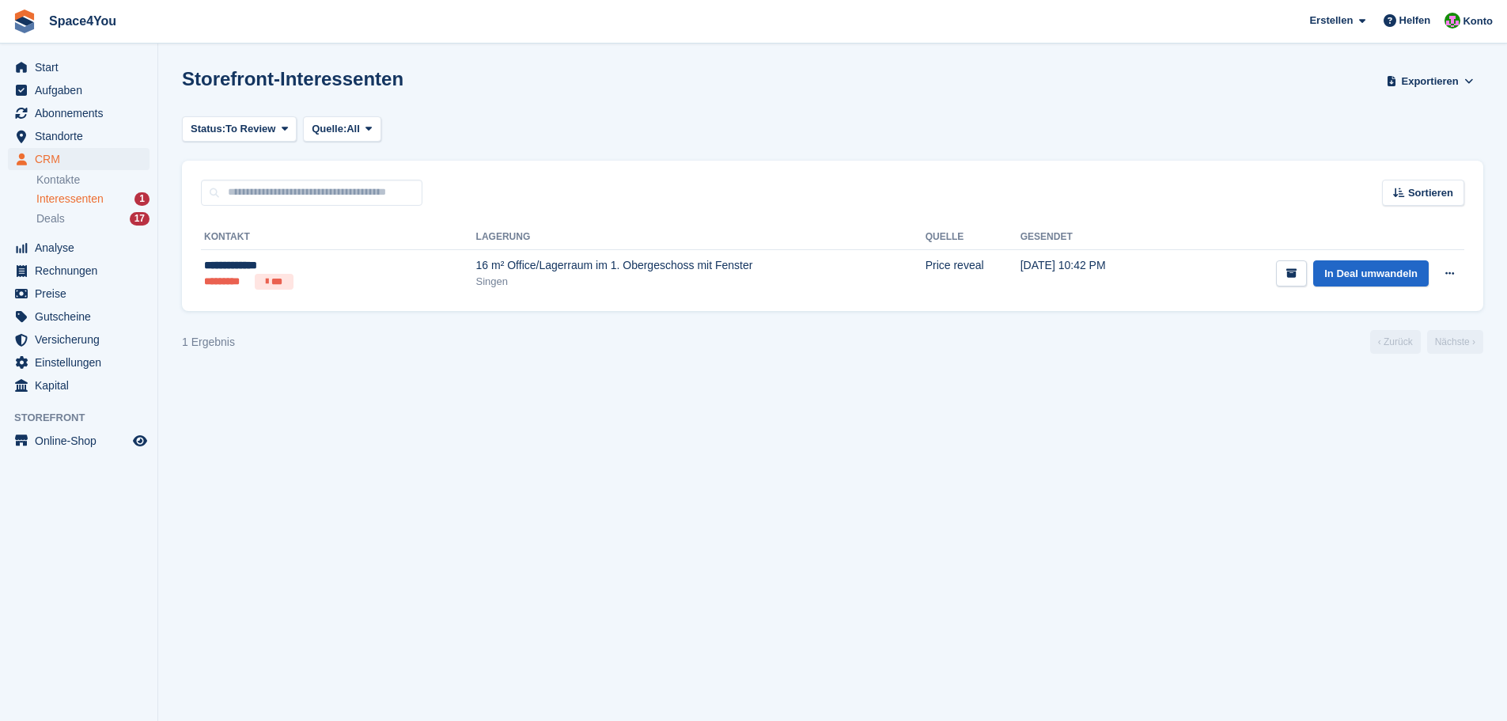
click at [467, 126] on div "Status: To Review All Archived To Review Quelle: All All Incomplete booking Pri…" at bounding box center [832, 129] width 1301 height 26
click at [504, 271] on div "16 m² Office/Lagerraum im 1. Obergeschoss mit Fenster" at bounding box center [700, 265] width 449 height 17
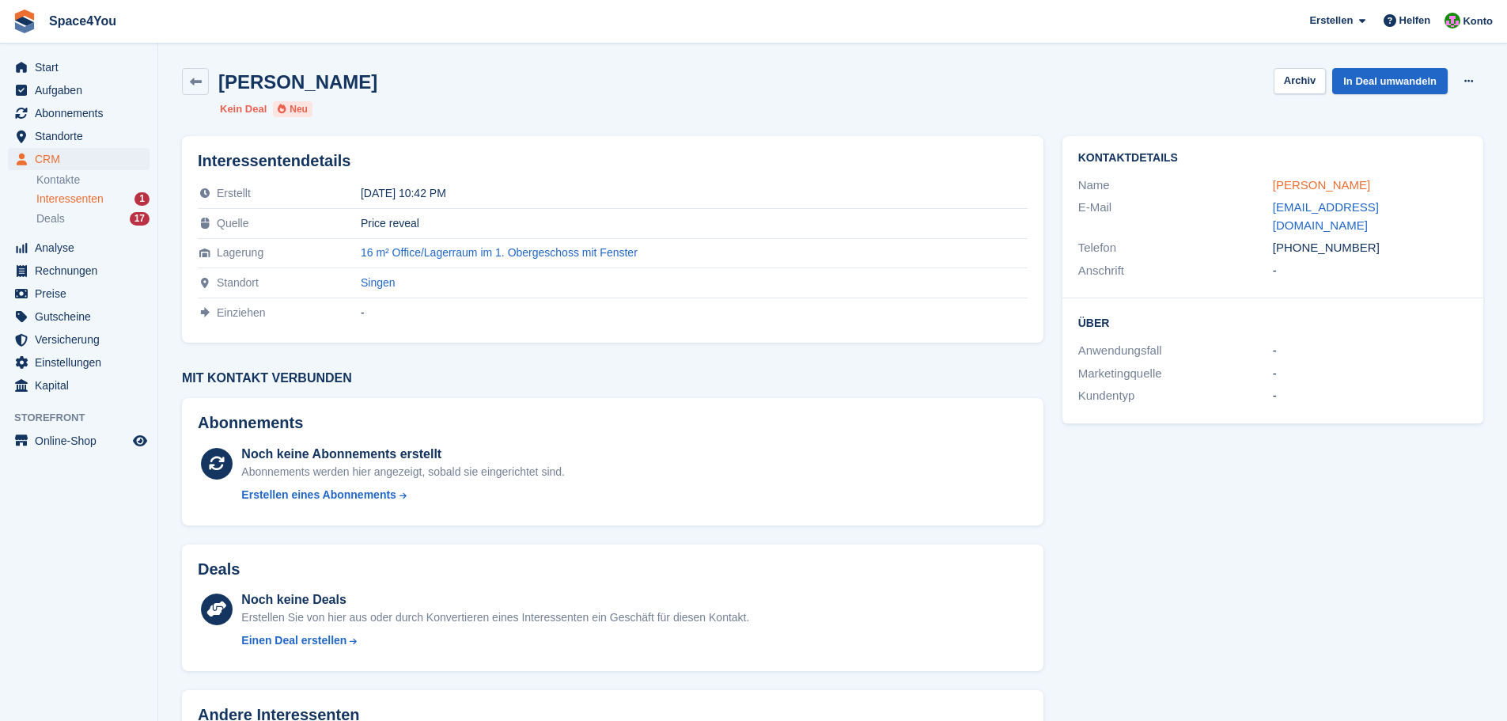
click at [1312, 191] on link "[PERSON_NAME]" at bounding box center [1321, 184] width 97 height 13
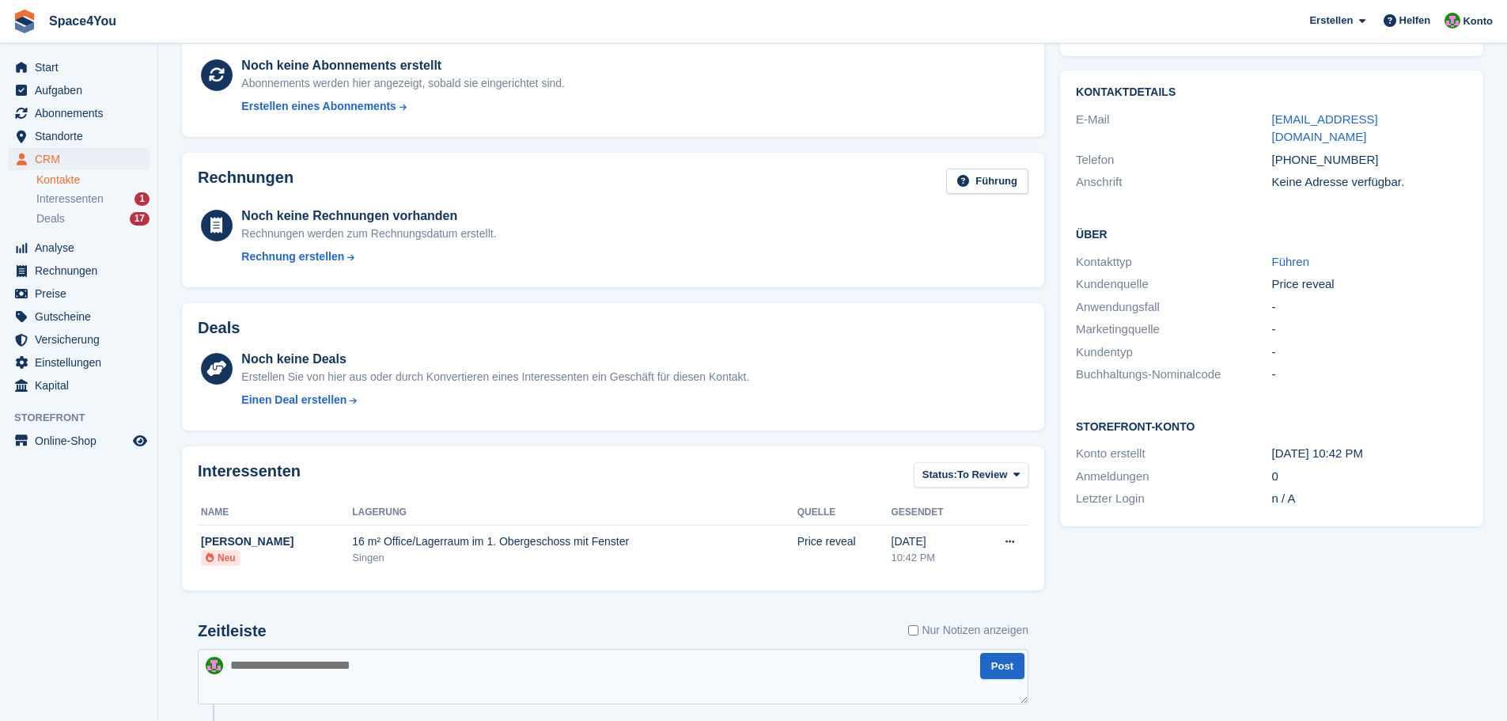
scroll to position [286, 0]
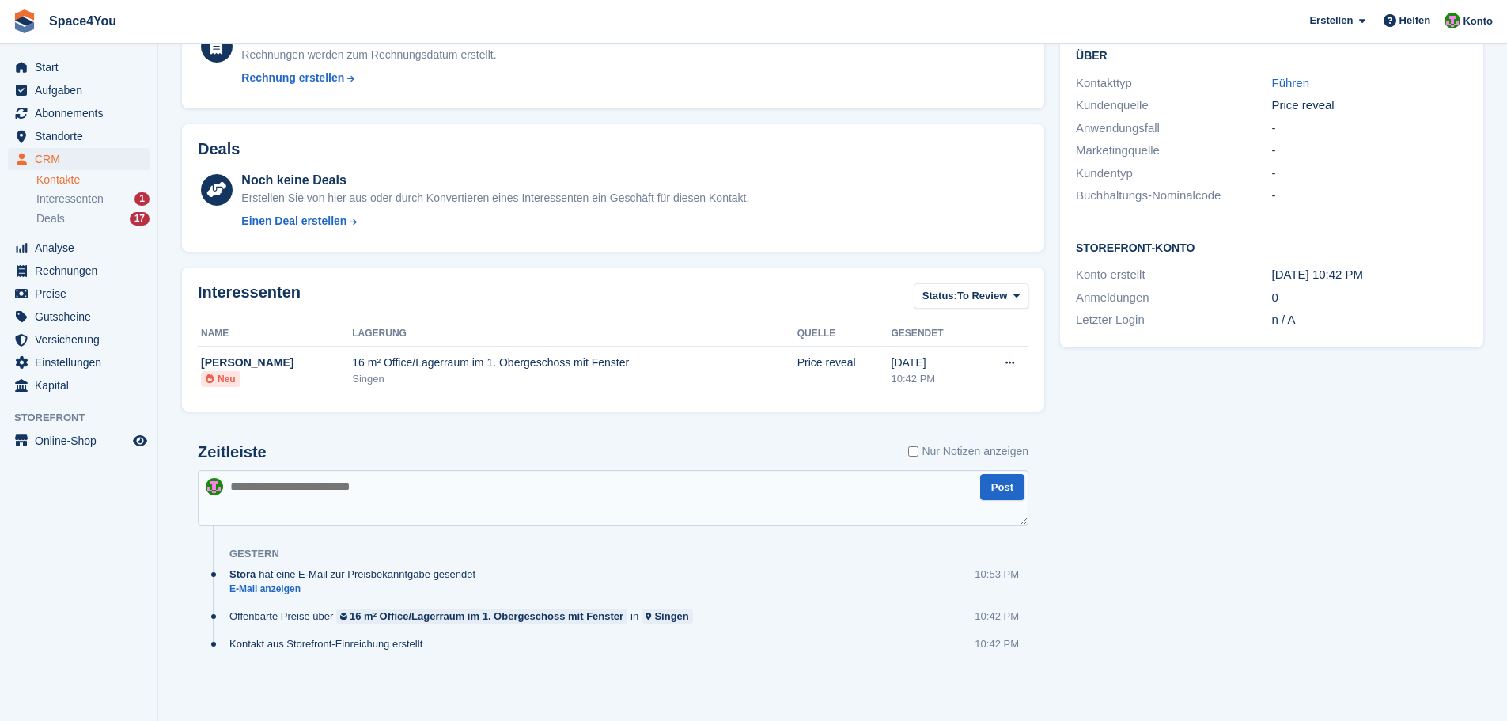
click at [377, 499] on textarea at bounding box center [613, 497] width 831 height 55
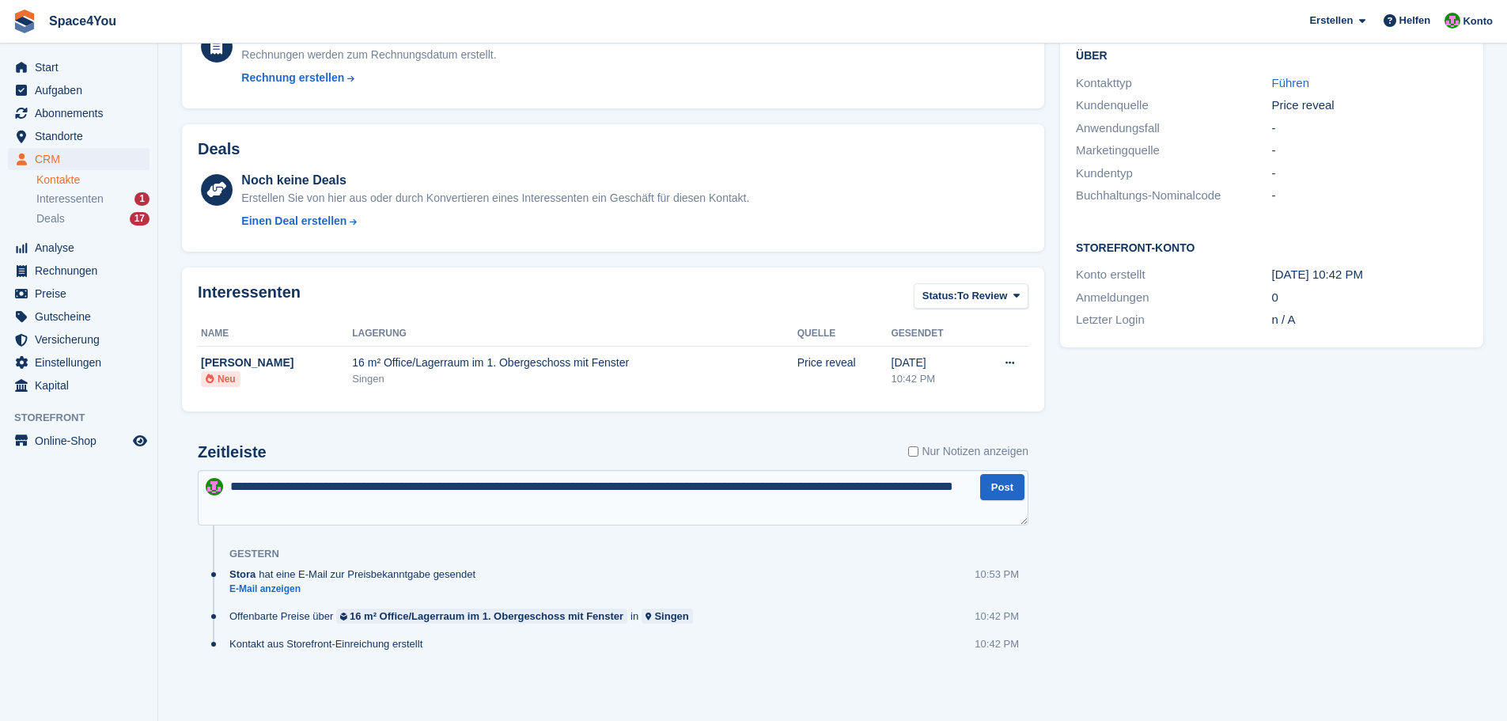
type textarea "**********"
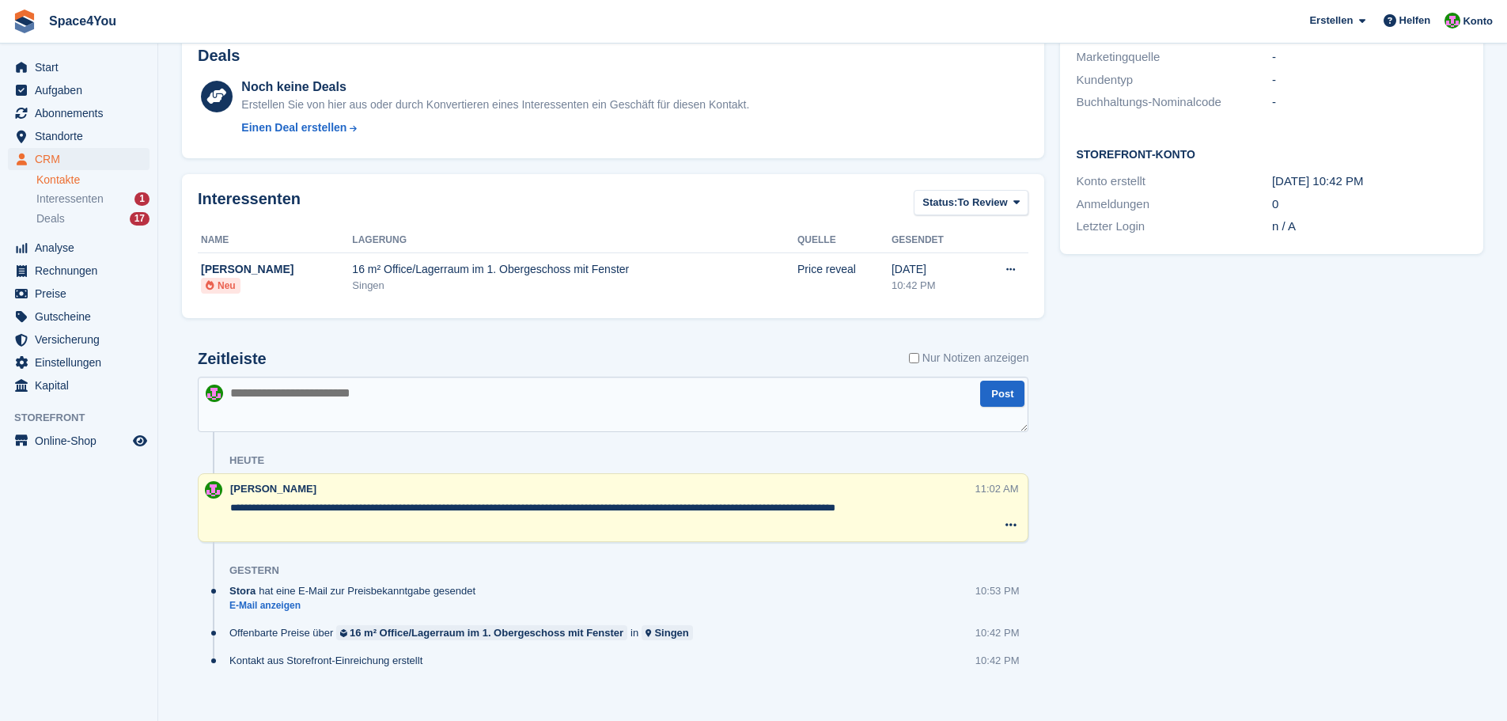
scroll to position [381, 0]
click at [978, 512] on div "11:02 AM Notiz löschen" at bounding box center [1001, 507] width 53 height 54
click at [976, 510] on div "11:02 AM Notiz löschen" at bounding box center [1001, 507] width 53 height 54
click at [981, 508] on div "11:02 AM Notiz löschen" at bounding box center [1001, 507] width 53 height 54
click at [1142, 585] on div "Aufgaben 0 Hinzufügen Keine Aufgaben im Zusammenhang mit Justin Schulz Kontaktd…" at bounding box center [1271, 226] width 439 height 994
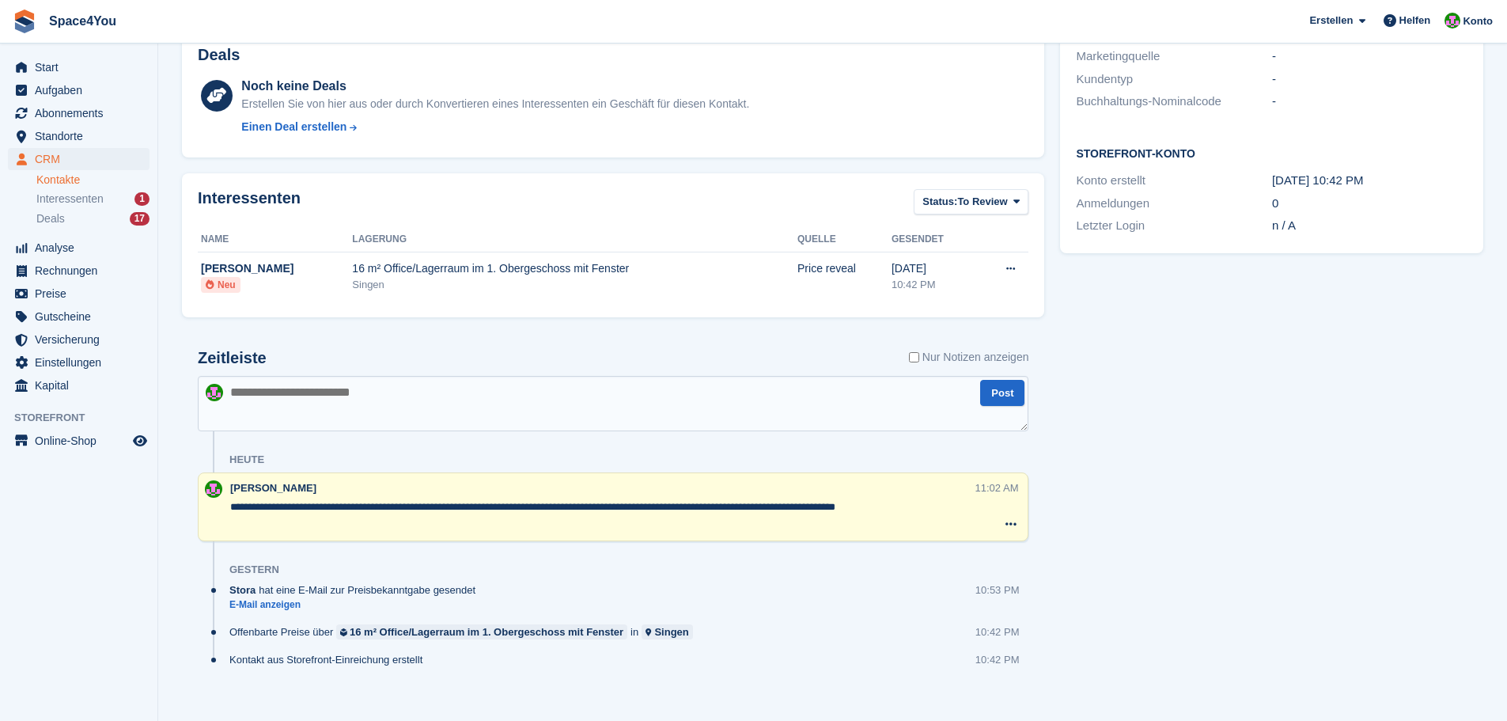
click at [906, 505] on textarea "**********" at bounding box center [602, 507] width 745 height 16
click at [975, 509] on div "11:02 AM Notiz löschen" at bounding box center [1001, 507] width 53 height 54
click at [974, 509] on textarea "**********" at bounding box center [602, 507] width 745 height 16
type textarea "**********"
click at [1119, 523] on div "Aufgaben 0 Hinzufügen Keine Aufgaben im Zusammenhang mit Justin Schulz Kontaktd…" at bounding box center [1271, 226] width 439 height 994
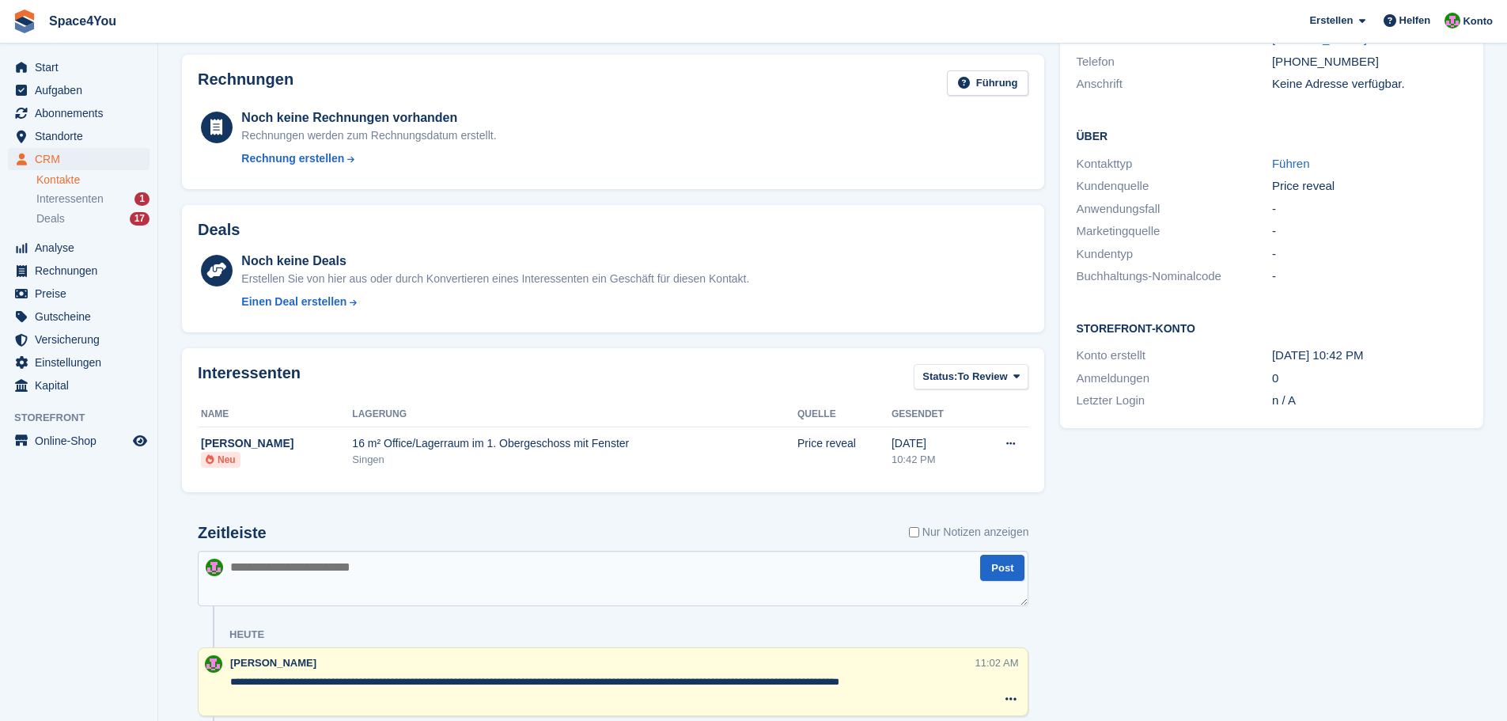
scroll to position [0, 0]
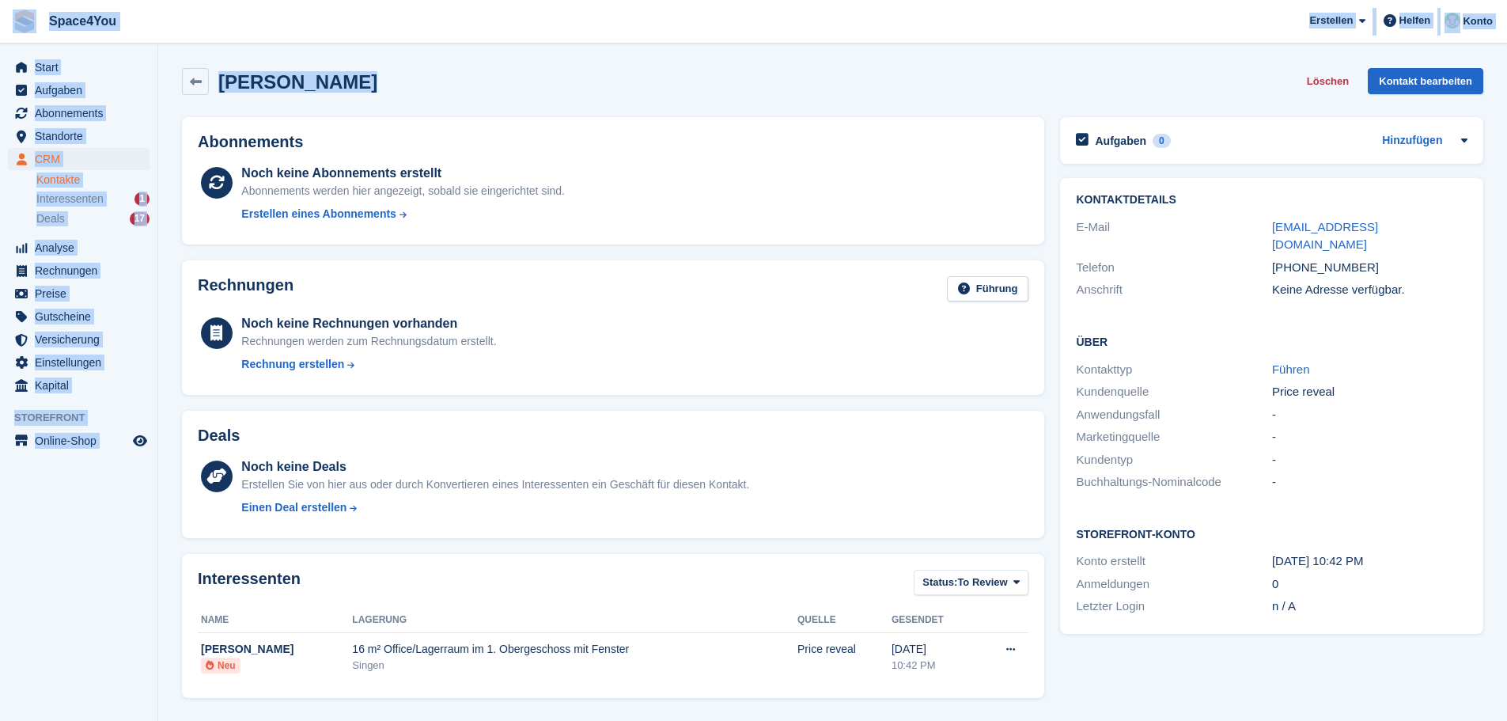
drag, startPoint x: 328, startPoint y: 85, endPoint x: 28, endPoint y: 25, distance: 306.4
click at [28, 25] on div "Space4You Erstellen Abonnement Rechnung Kontakt Deal Rabatt Seite Helfen Chat-S…" at bounding box center [753, 558] width 1507 height 1117
click at [420, 61] on div "Justin Schulz Löschen Kontakt bearbeiten" at bounding box center [832, 84] width 1317 height 49
drag, startPoint x: 349, startPoint y: 85, endPoint x: 13, endPoint y: 22, distance: 342.0
click at [13, 22] on div "Space4You Erstellen Abonnement Rechnung Kontakt Deal Rabatt Seite Helfen Chat-S…" at bounding box center [753, 558] width 1507 height 1117
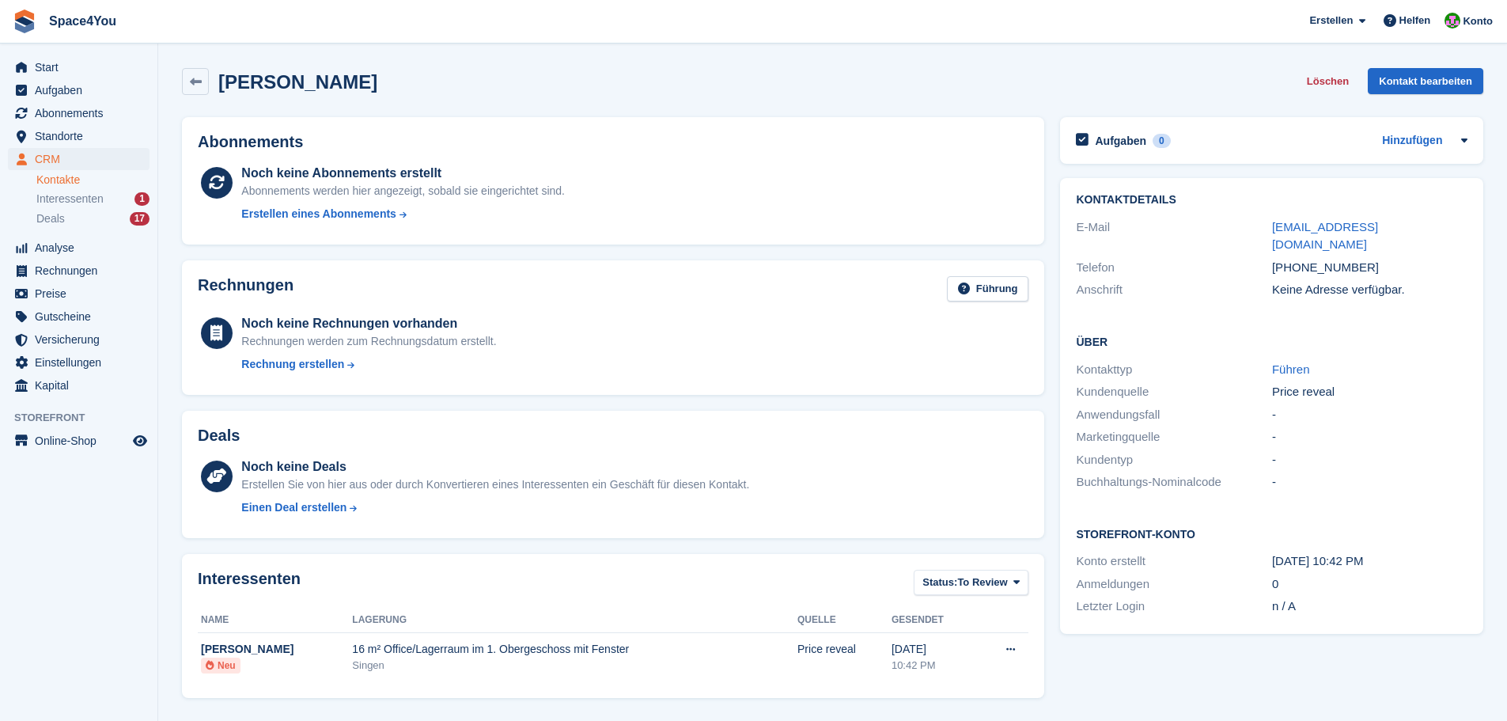
click at [401, 113] on div "Abonnements Noch keine Abonnements erstellt Abonnements werden hier angezeigt, …" at bounding box center [613, 180] width 878 height 143
click at [297, 83] on h2 "Justin Schulz" at bounding box center [297, 81] width 159 height 21
click at [267, 85] on h2 "Justin Schulz" at bounding box center [297, 81] width 159 height 21
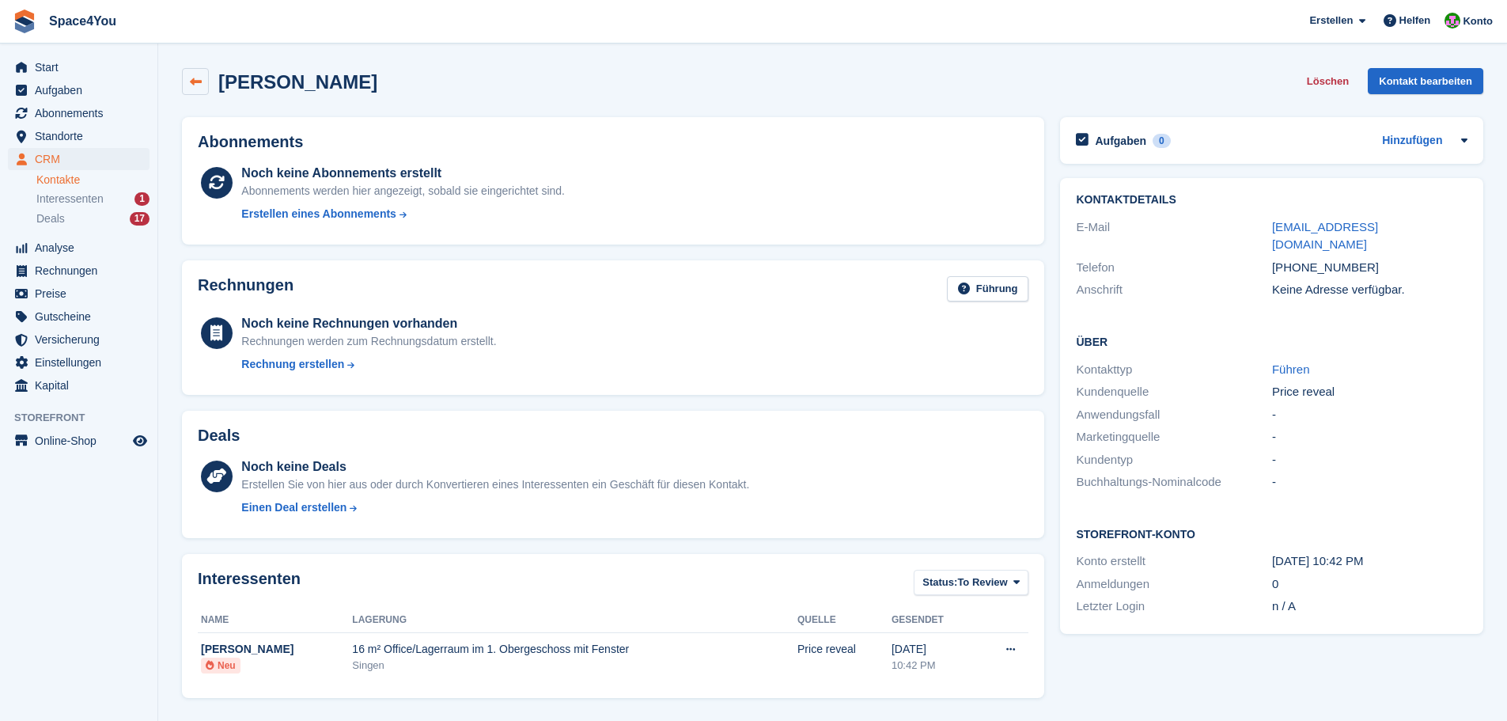
click at [199, 83] on icon at bounding box center [196, 82] width 12 height 12
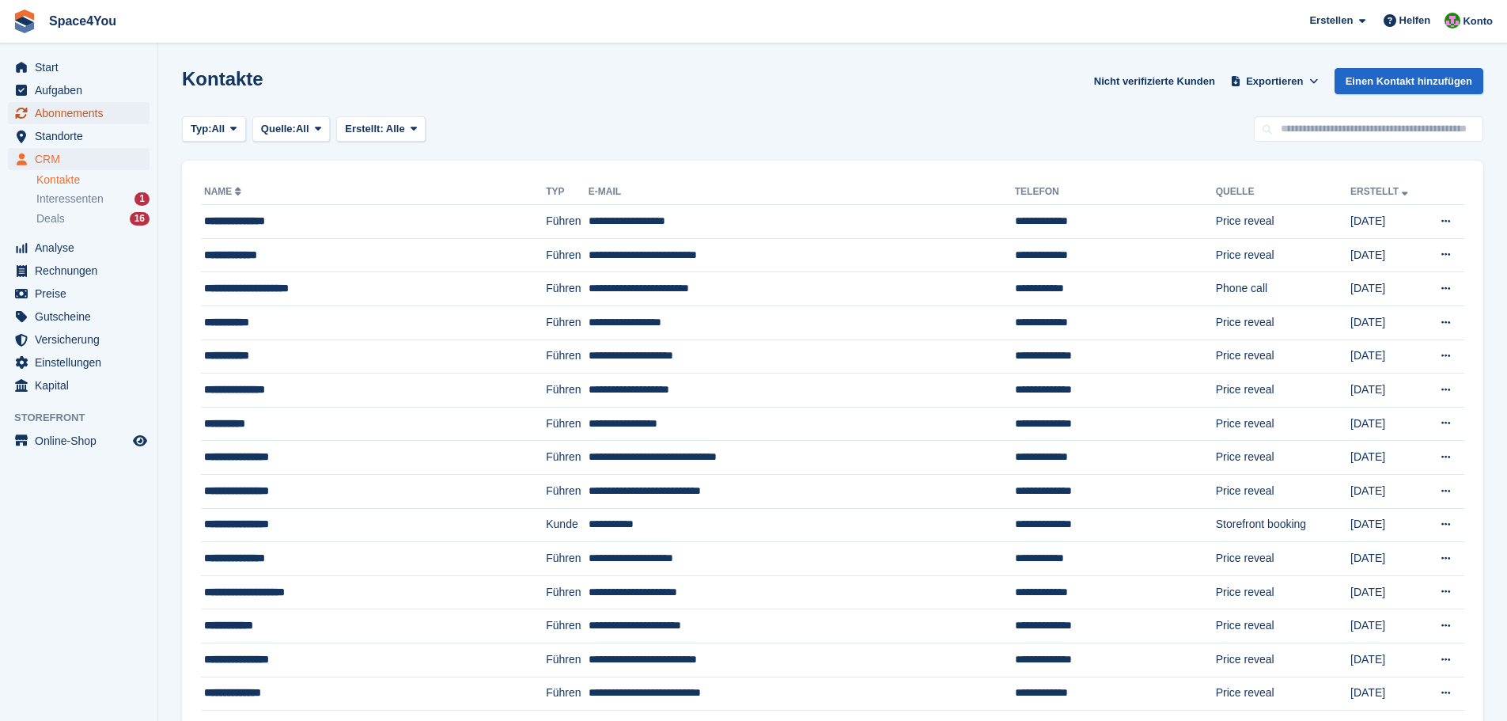
click at [90, 115] on span "Abonnements" at bounding box center [82, 113] width 95 height 22
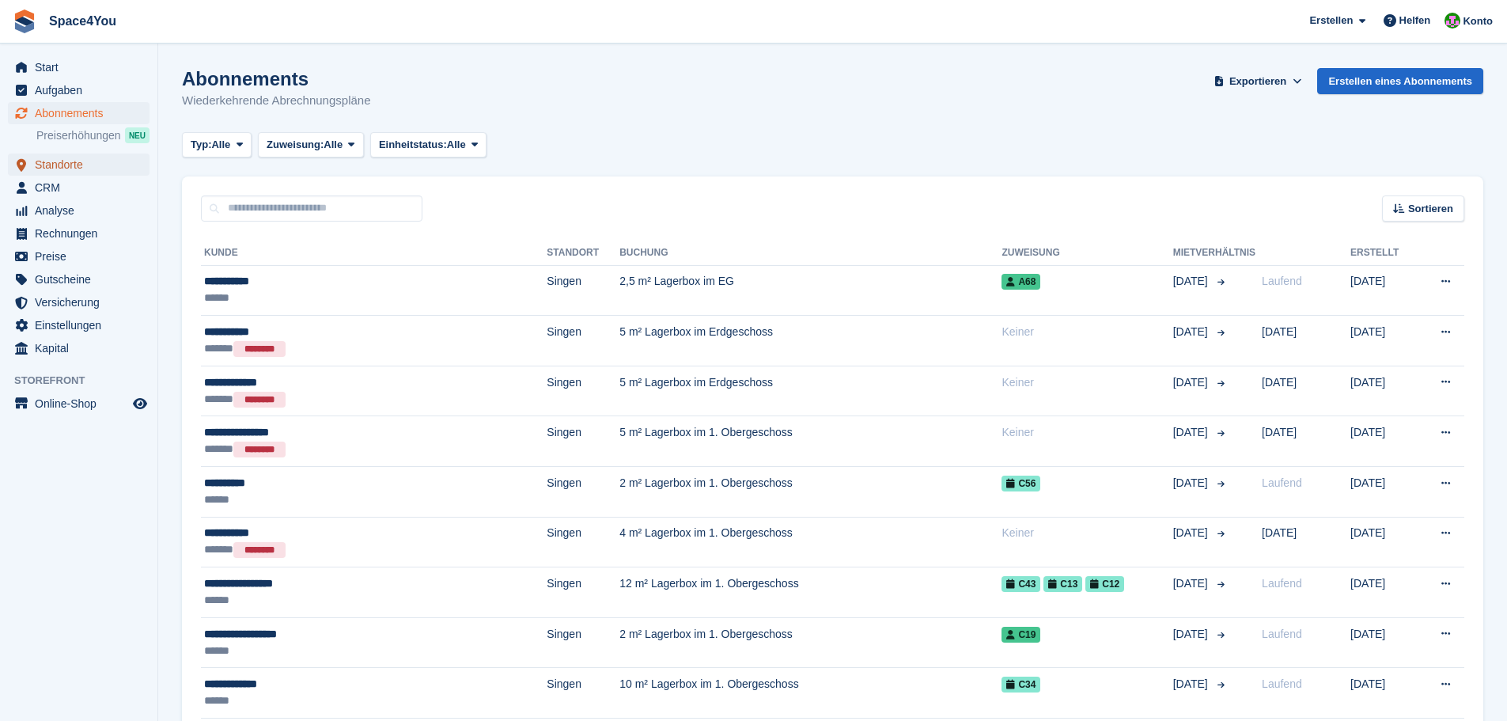
click at [109, 167] on span "Standorte" at bounding box center [82, 164] width 95 height 22
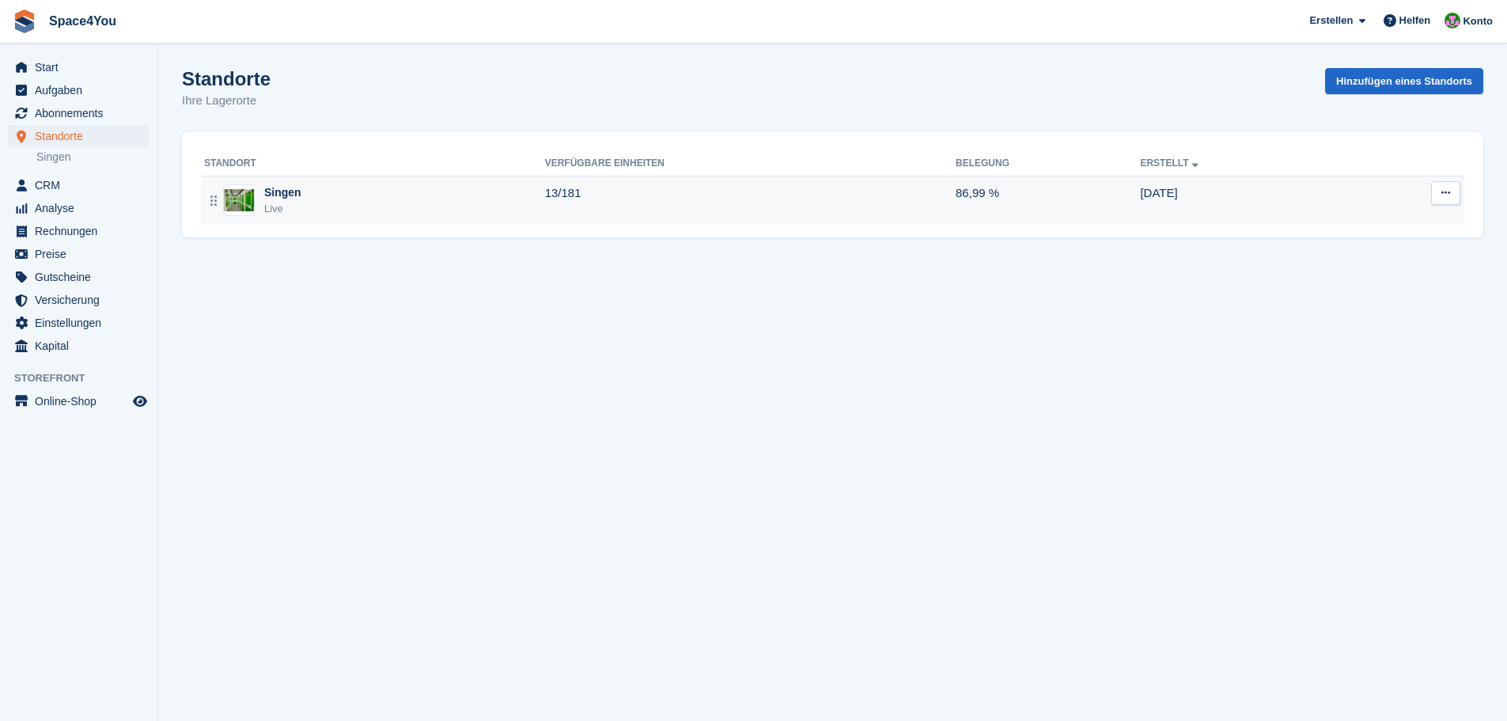
click at [351, 202] on div "Singen Live" at bounding box center [374, 200] width 341 height 32
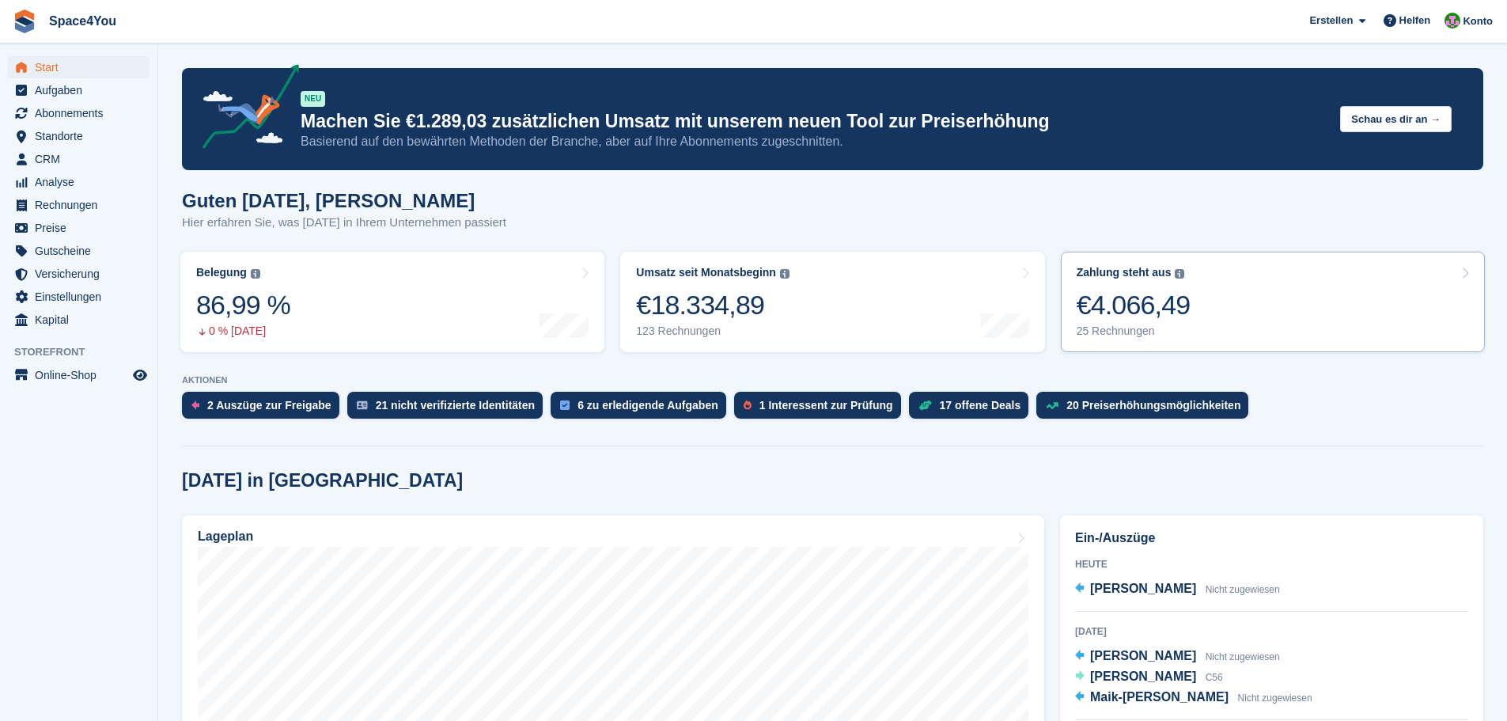
click at [1315, 328] on link "Zahlung steht aus Der gesamte ausstehende Saldo aller offenen Rechnungen. €4.06…" at bounding box center [1273, 302] width 424 height 100
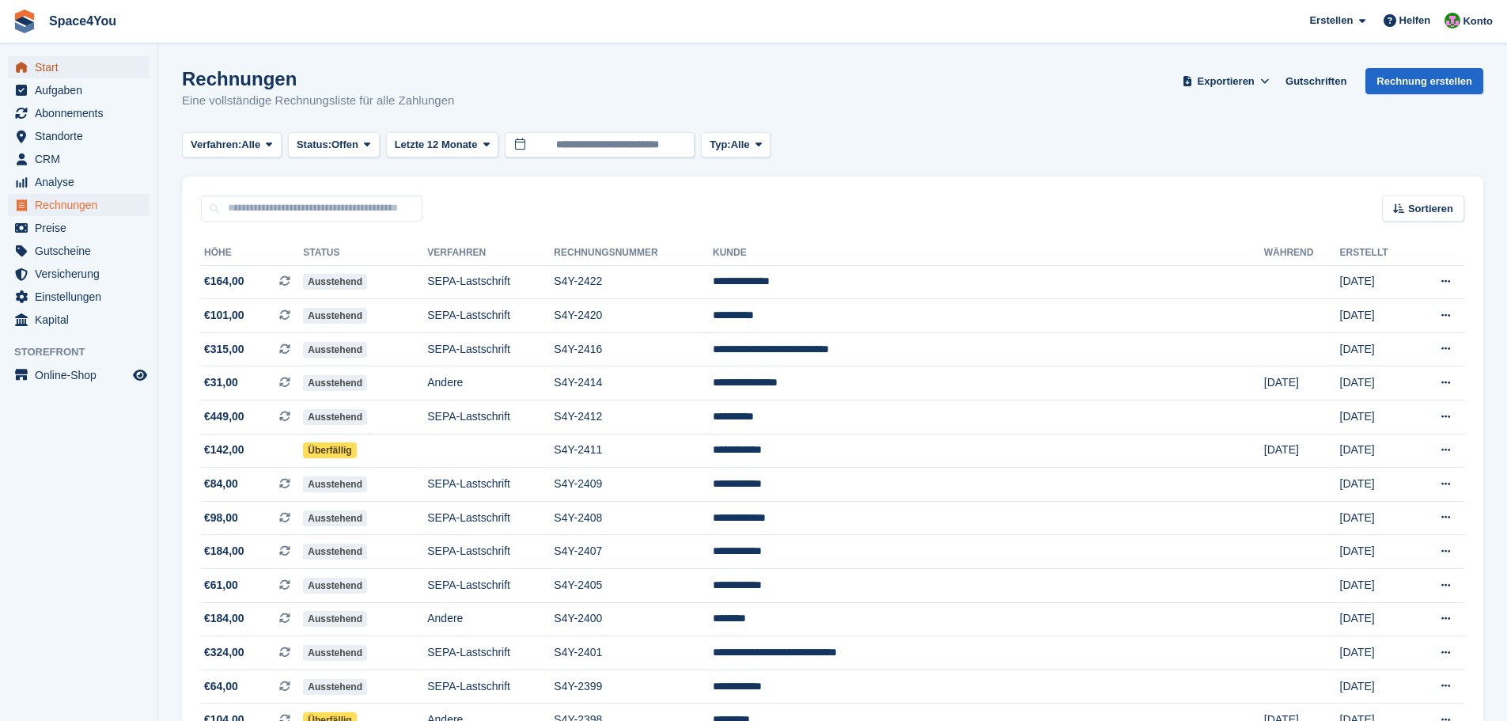
click at [103, 78] on span "Start" at bounding box center [82, 67] width 95 height 22
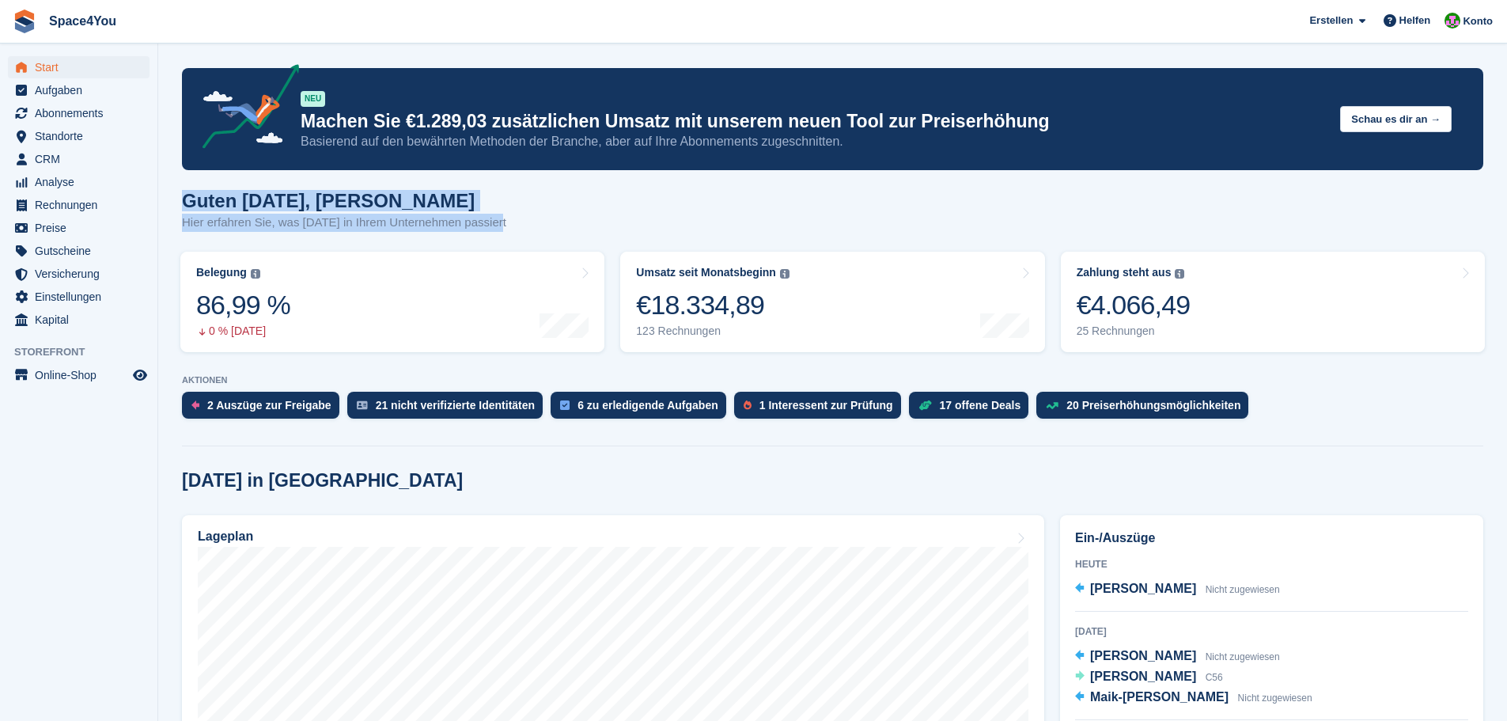
drag, startPoint x: 180, startPoint y: 202, endPoint x: 532, endPoint y: 218, distance: 352.4
click at [532, 218] on div "Guten [DATE], [PERSON_NAME] Hier erfahren Sie, was [DATE] in Ihrem Unternehmen …" at bounding box center [832, 220] width 1301 height 61
drag, startPoint x: 509, startPoint y: 222, endPoint x: 178, endPoint y: 200, distance: 332.2
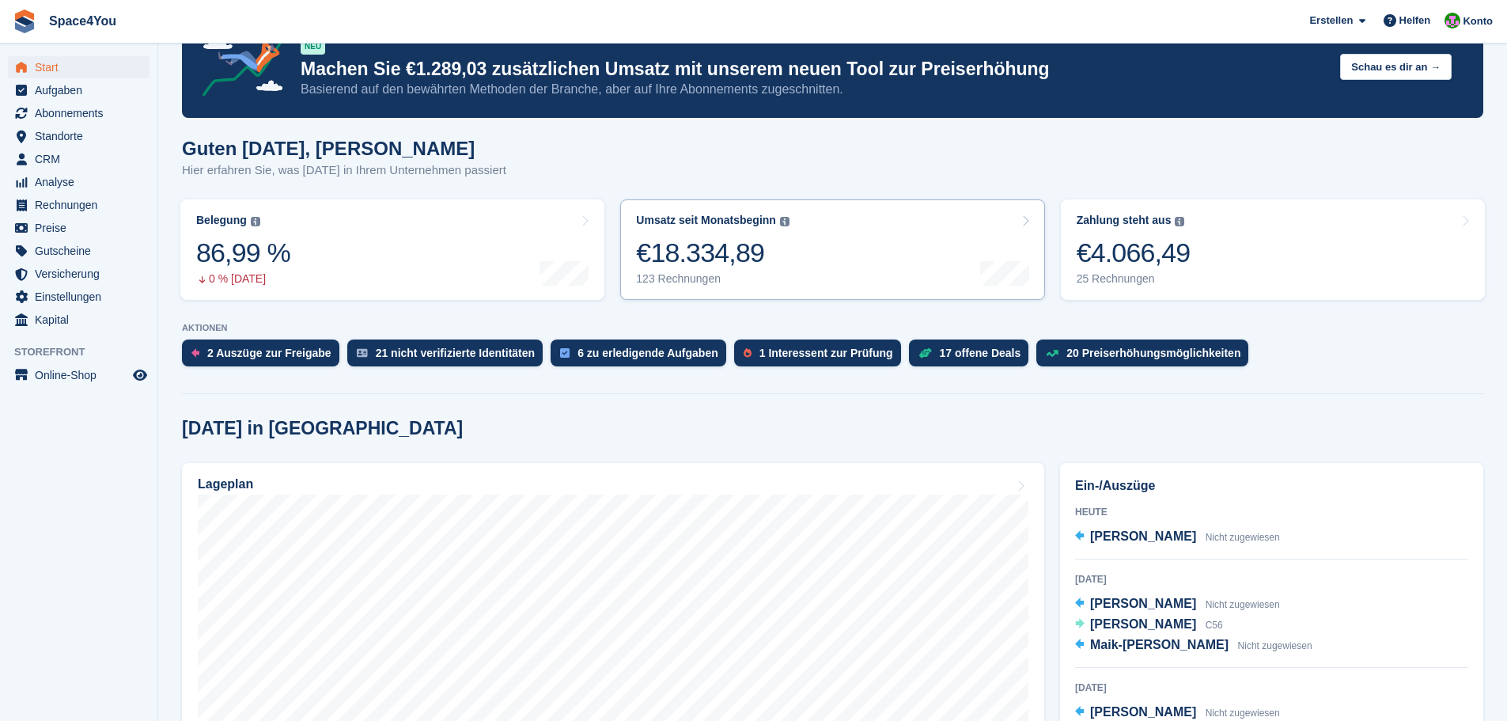
scroll to position [79, 0]
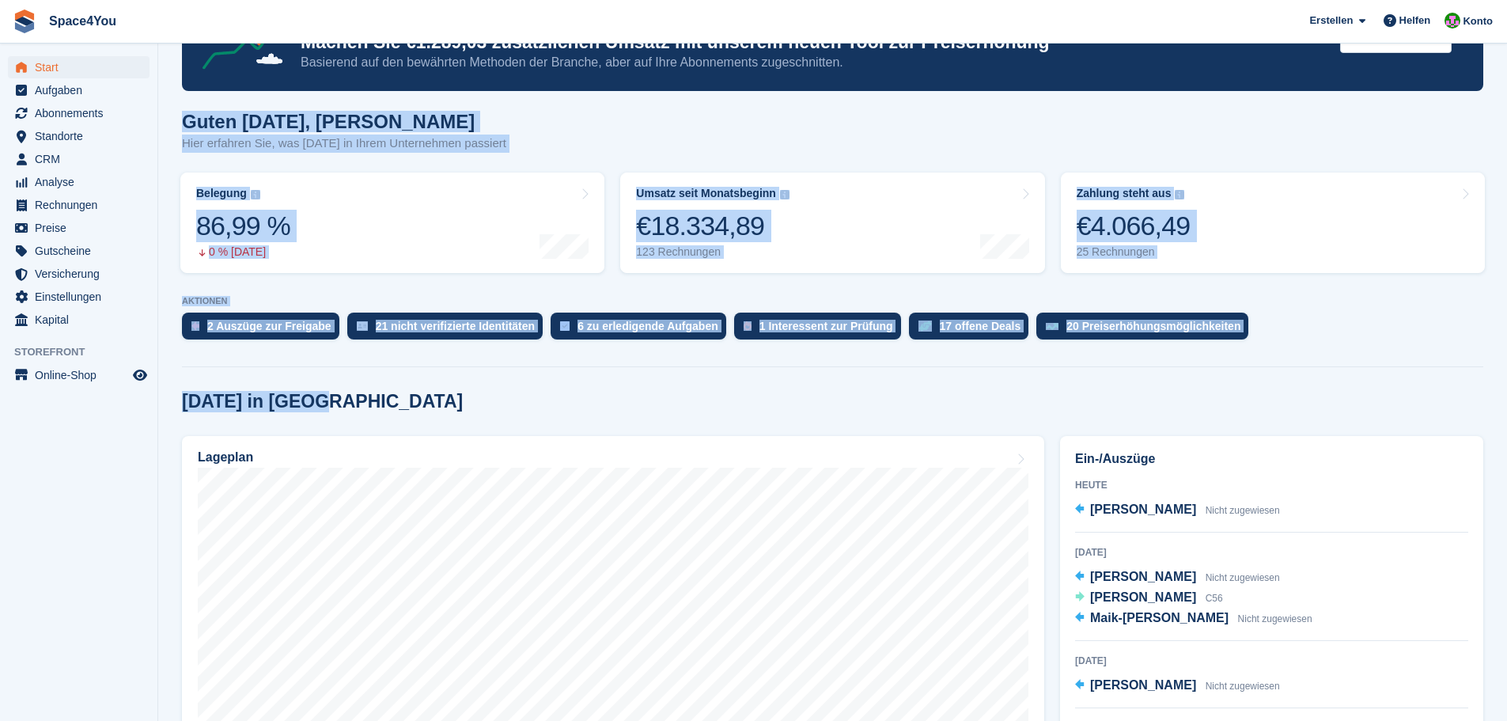
drag, startPoint x: 345, startPoint y: 397, endPoint x: 168, endPoint y: 132, distance: 318.8
click at [672, 146] on div "Guten Morgen, Luca-André Hier erfahren Sie, was heute in Ihrem Unternehmen pass…" at bounding box center [832, 141] width 1301 height 61
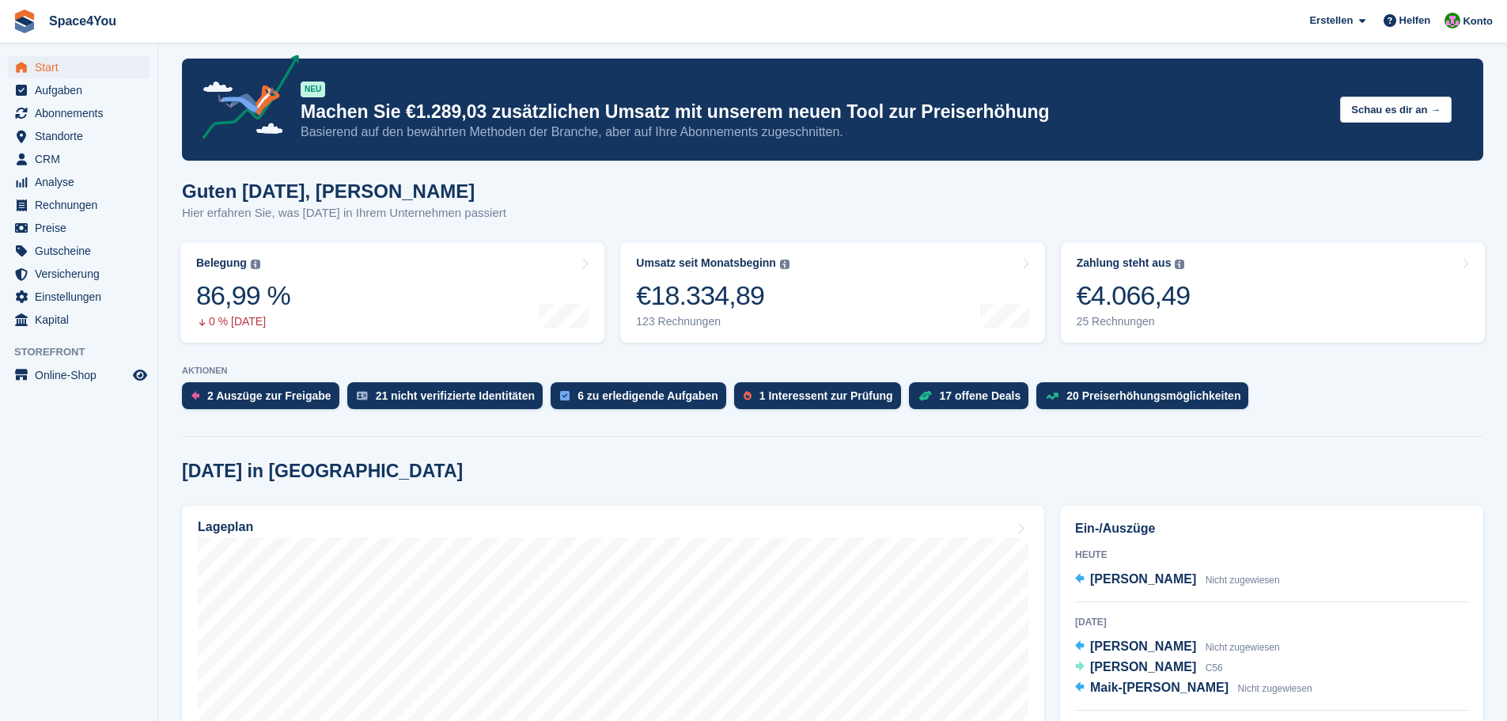
scroll to position [0, 0]
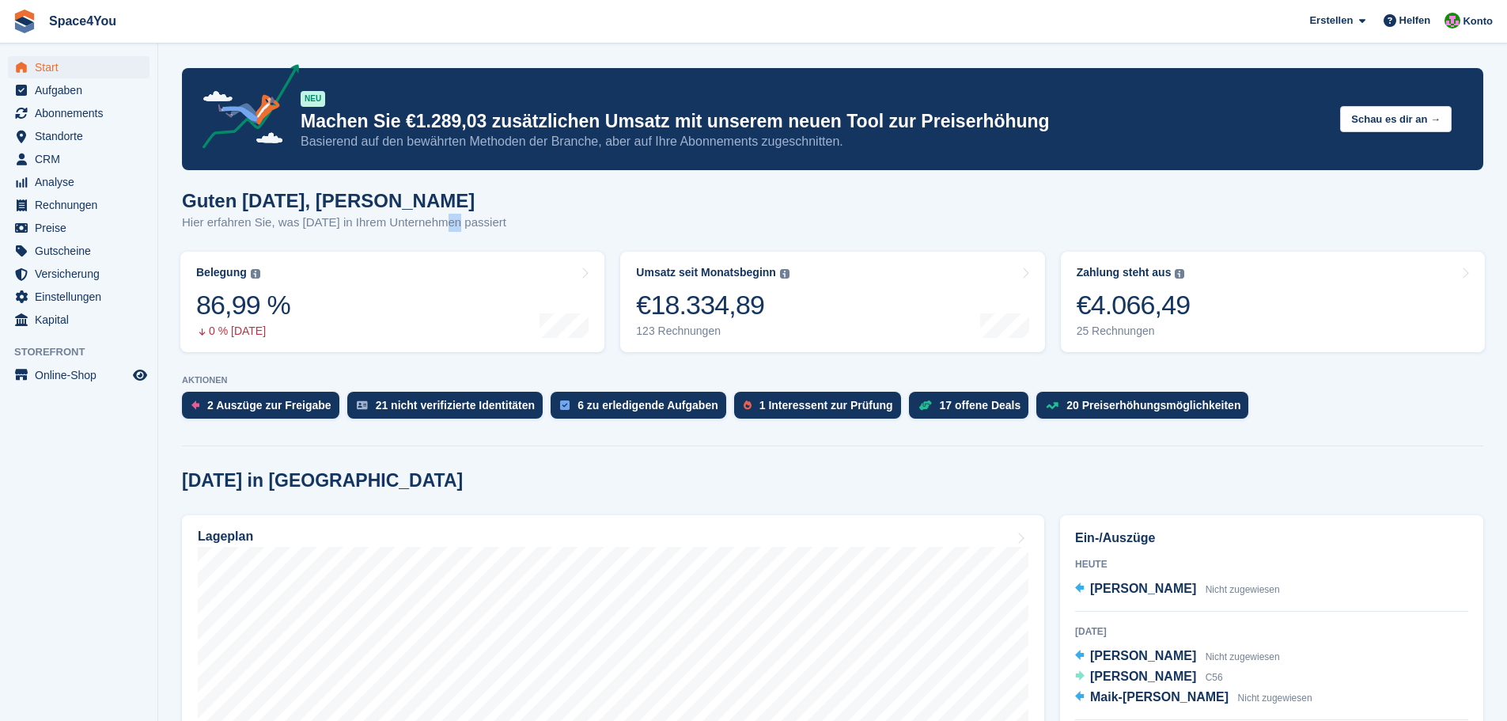
click at [455, 239] on div "Guten Morgen, Luca-André Hier erfahren Sie, was heute in Ihrem Unternehmen pass…" at bounding box center [832, 220] width 1301 height 61
click at [477, 214] on p "Hier erfahren Sie, was heute in Ihrem Unternehmen passiert" at bounding box center [344, 223] width 324 height 18
click at [479, 216] on p "Hier erfahren Sie, was heute in Ihrem Unternehmen passiert" at bounding box center [344, 223] width 324 height 18
click at [52, 165] on span "CRM" at bounding box center [82, 159] width 95 height 22
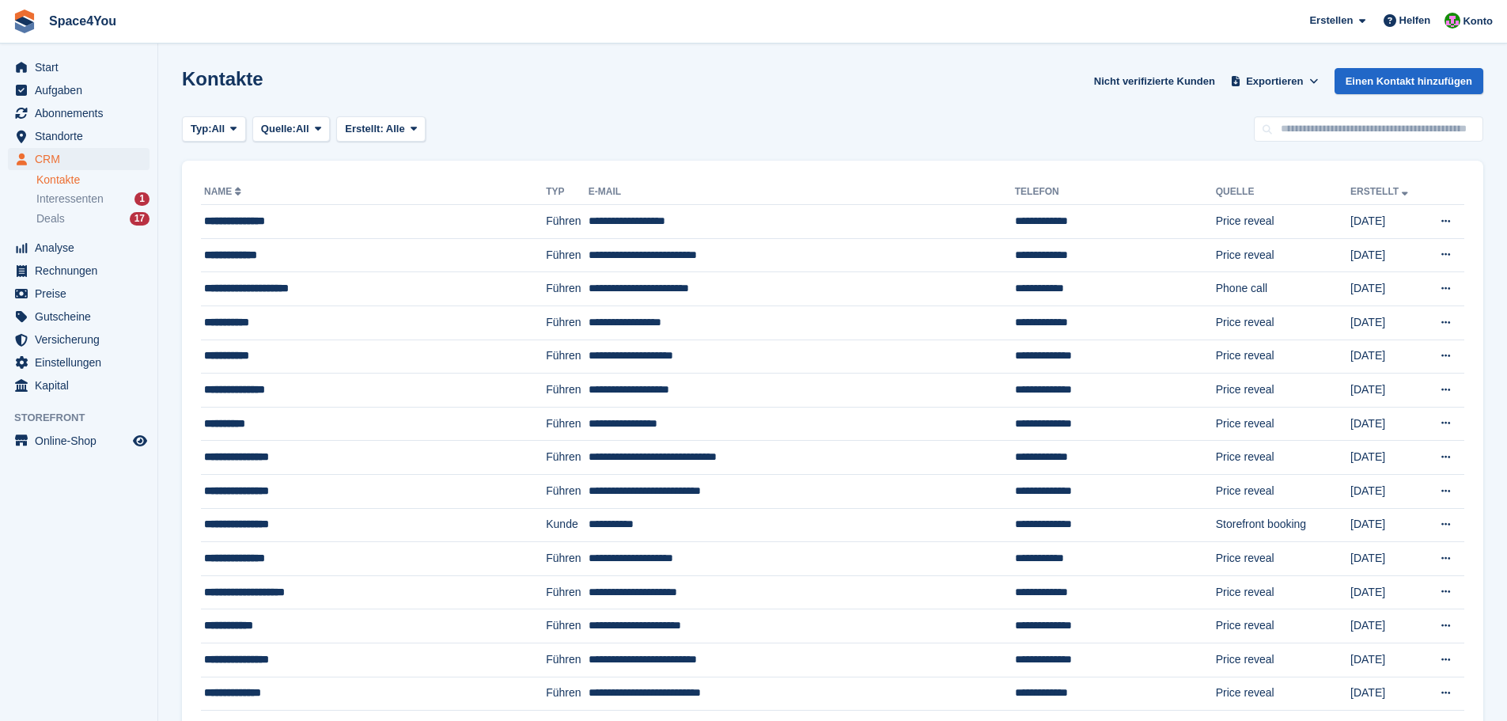
click at [91, 210] on li "Deals 17" at bounding box center [96, 219] width 121 height 18
click at [86, 214] on div "Deals 17" at bounding box center [92, 218] width 113 height 15
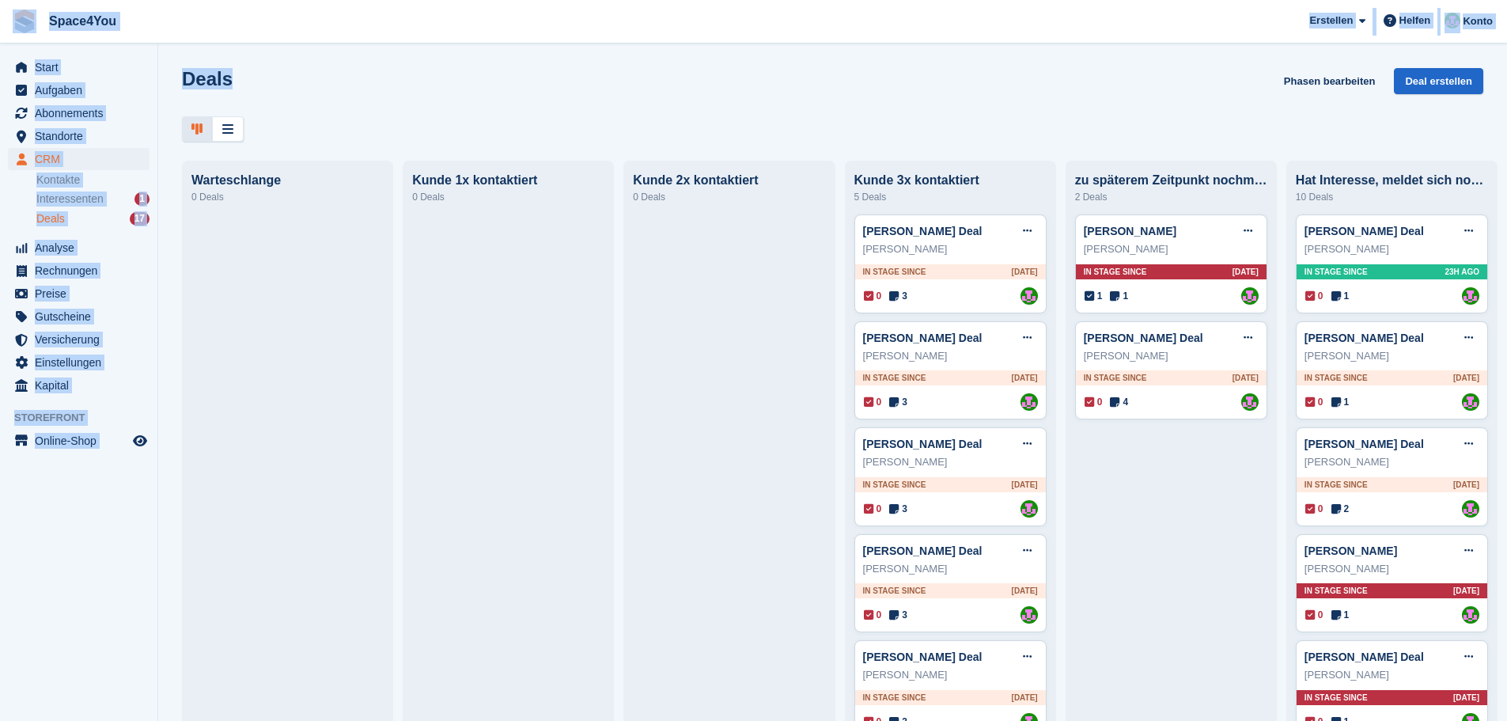
drag, startPoint x: 225, startPoint y: 78, endPoint x: 22, endPoint y: 22, distance: 210.7
click at [22, 22] on div "Space4You [GEOGRAPHIC_DATA] Abonnement Rechnung Kontakt Deal [GEOGRAPHIC_DATA] …" at bounding box center [753, 360] width 1507 height 721
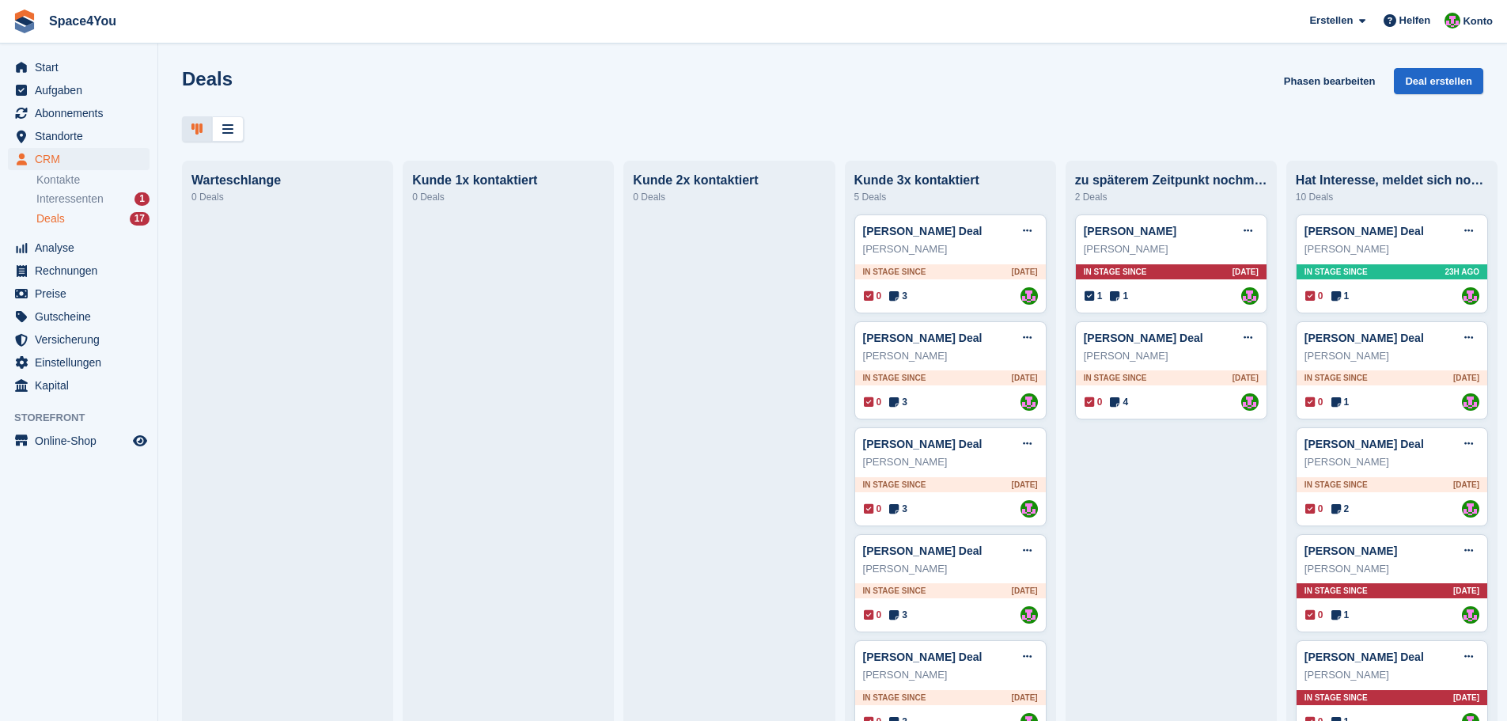
click at [334, 120] on div at bounding box center [832, 129] width 1301 height 26
click at [990, 254] on div "Alexander Geiss" at bounding box center [950, 249] width 175 height 16
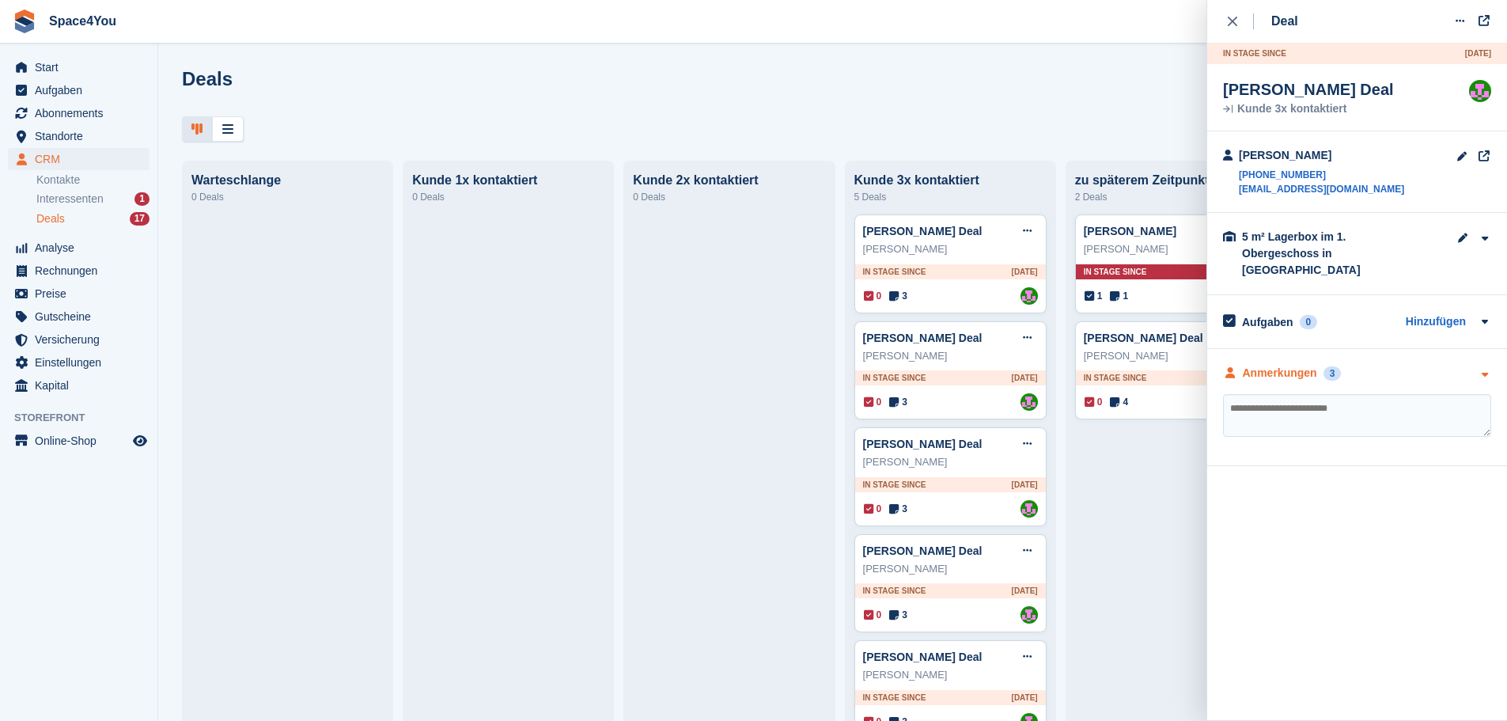
click at [1436, 365] on div "Anmerkungen 3" at bounding box center [1357, 373] width 268 height 17
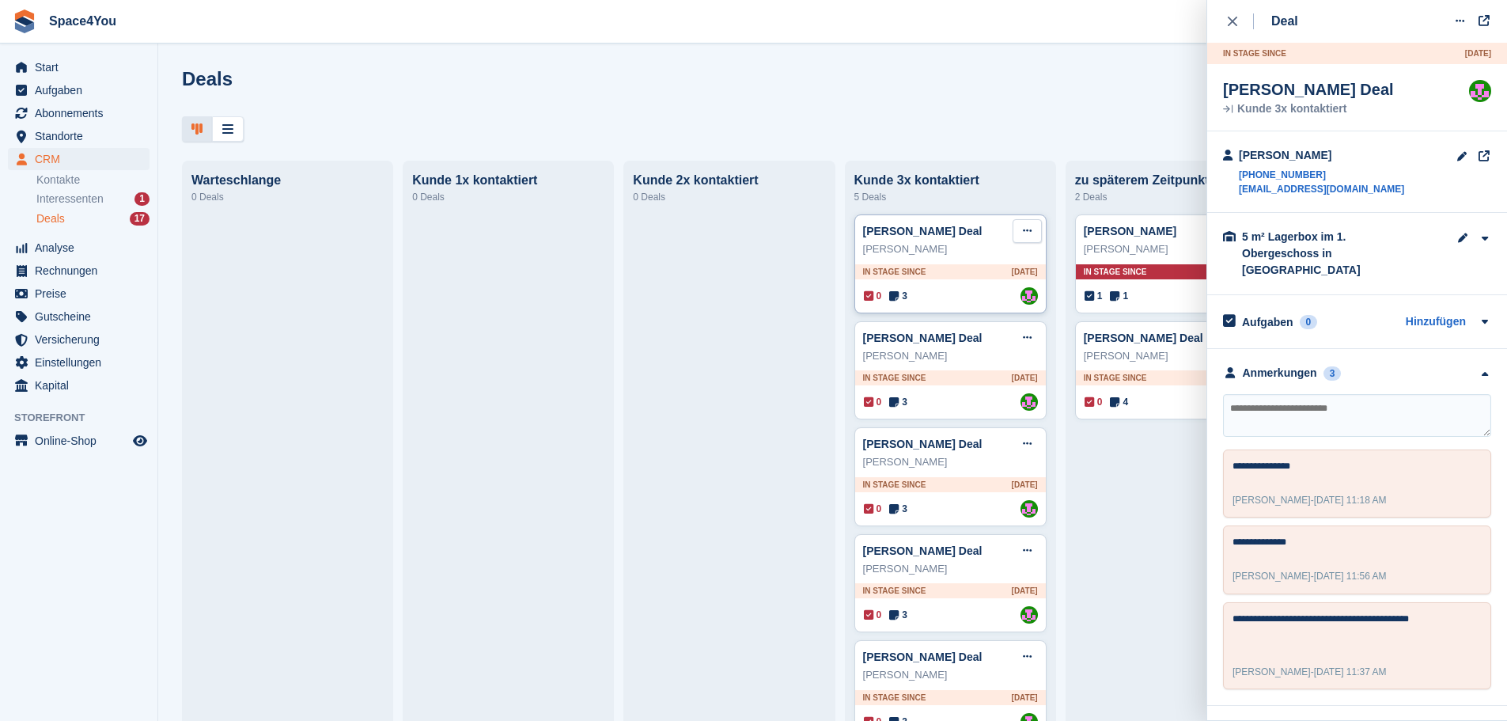
click at [1023, 236] on icon at bounding box center [1027, 230] width 9 height 10
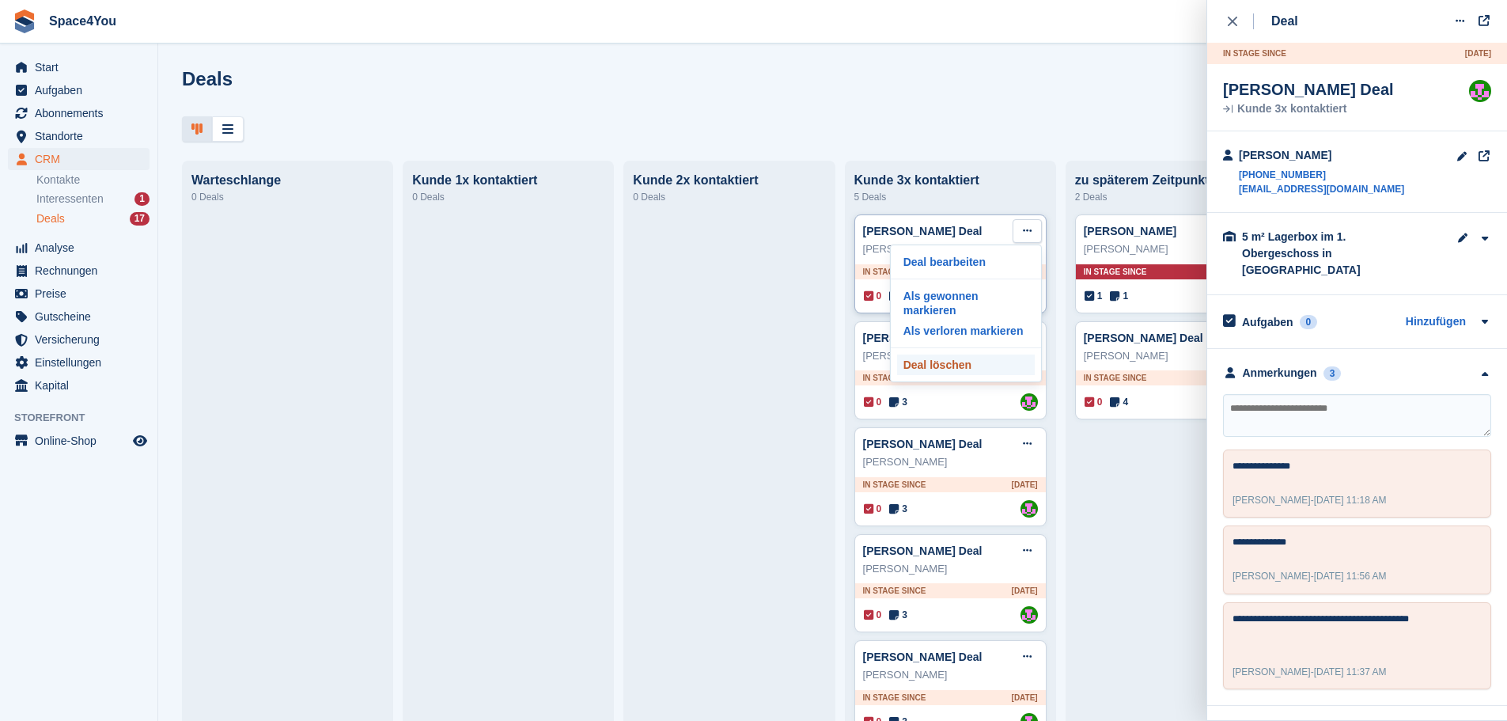
click at [954, 354] on p "Deal löschen" at bounding box center [966, 364] width 138 height 21
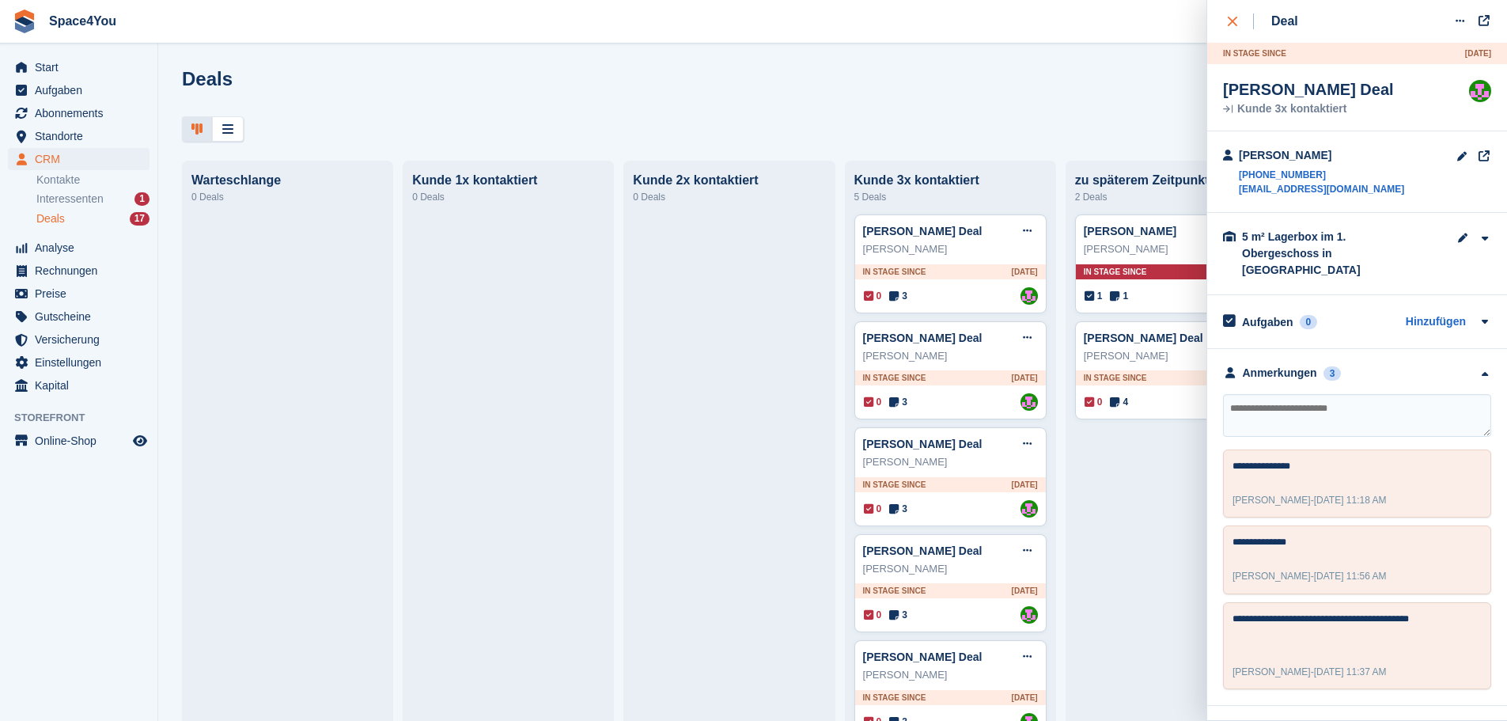
click at [1230, 27] on div "close" at bounding box center [1241, 21] width 26 height 16
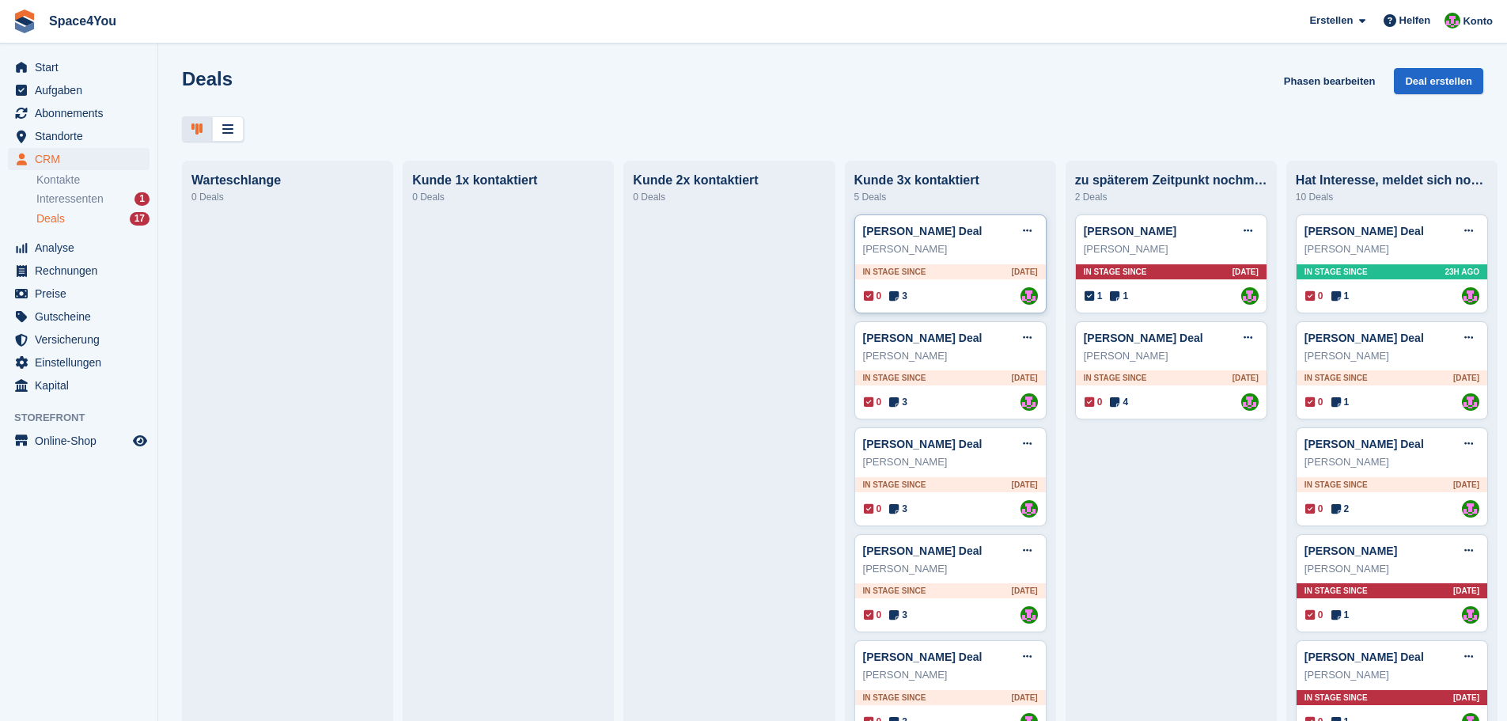
click at [964, 252] on div "Alexander Geiss" at bounding box center [950, 249] width 175 height 16
click at [981, 255] on div "Alexander Geiss" at bounding box center [950, 249] width 175 height 16
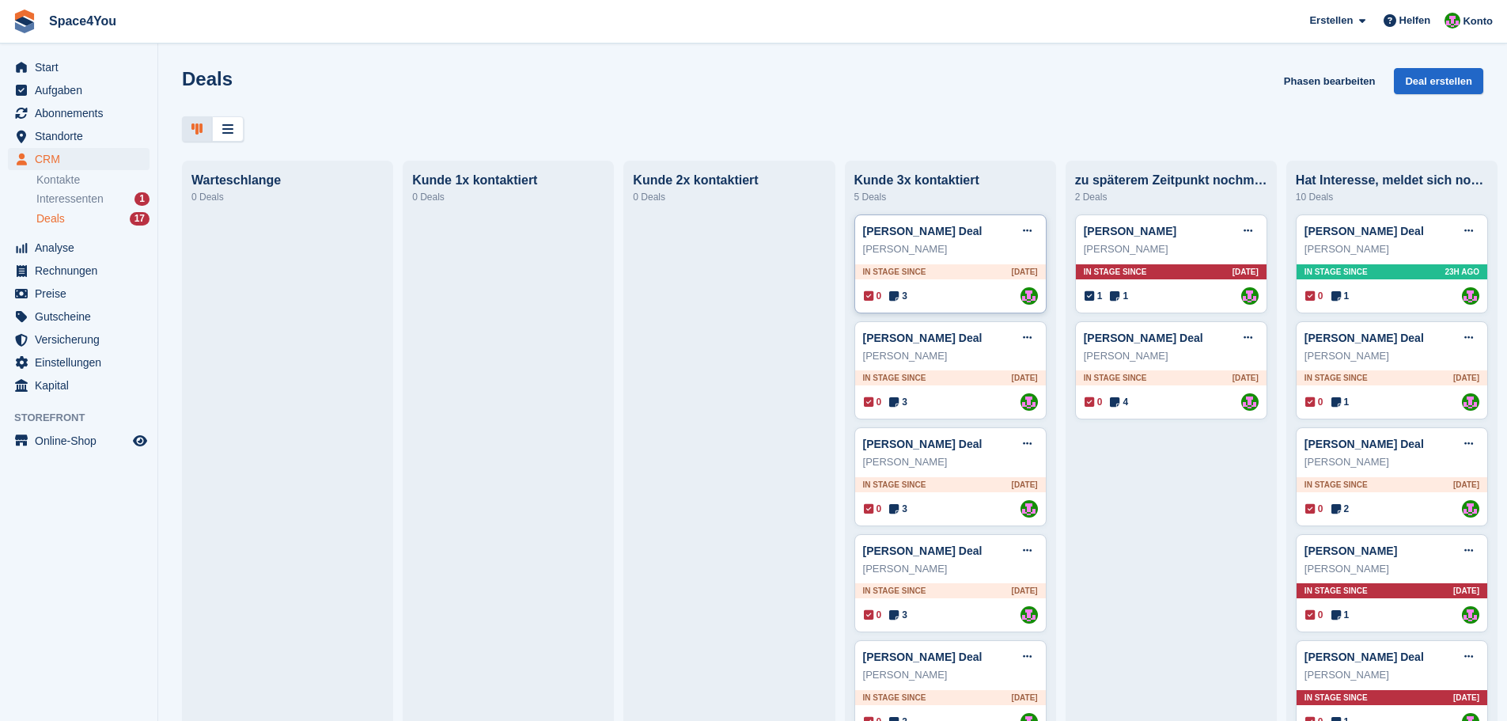
click at [981, 255] on div "Alexander Geiss" at bounding box center [950, 249] width 175 height 16
click at [977, 252] on div "Alexander Geiss" at bounding box center [950, 249] width 175 height 16
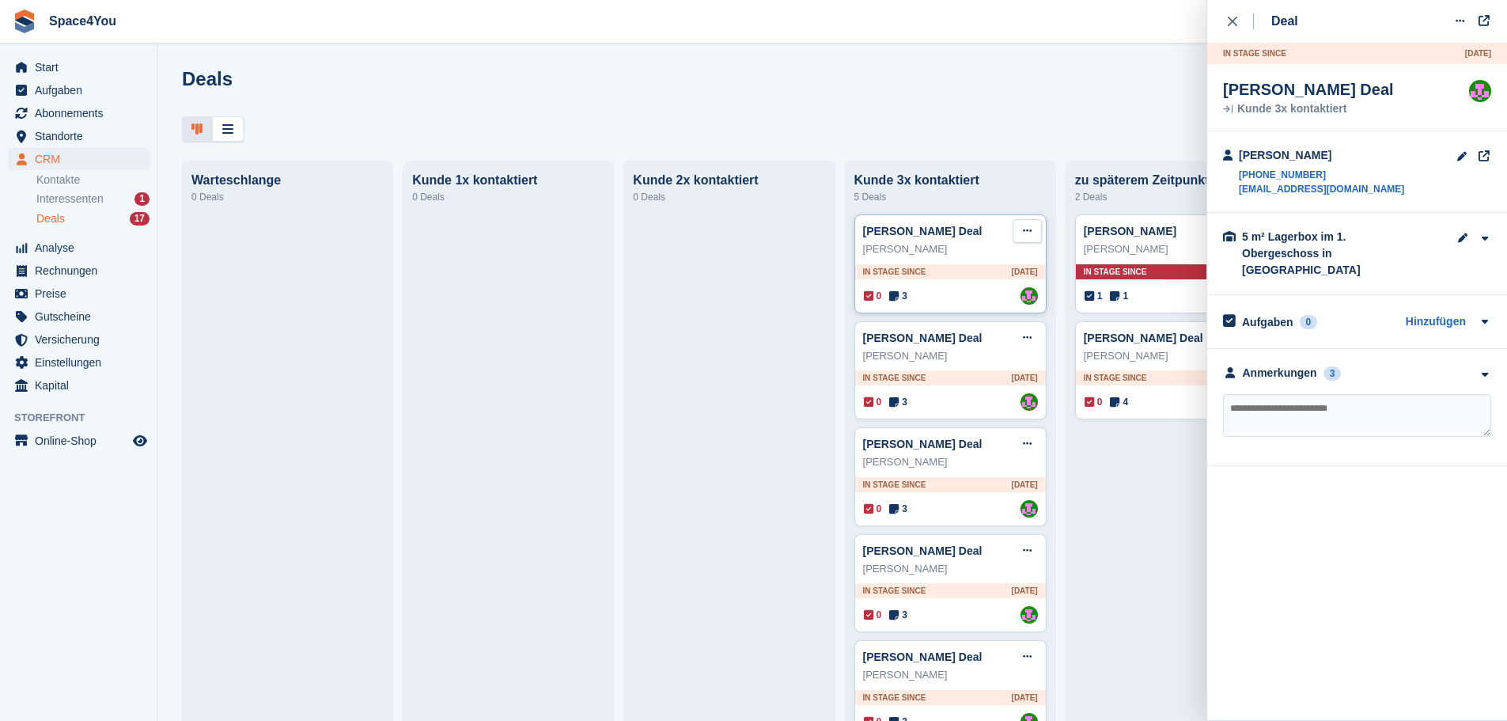
click at [1033, 233] on button at bounding box center [1027, 231] width 29 height 24
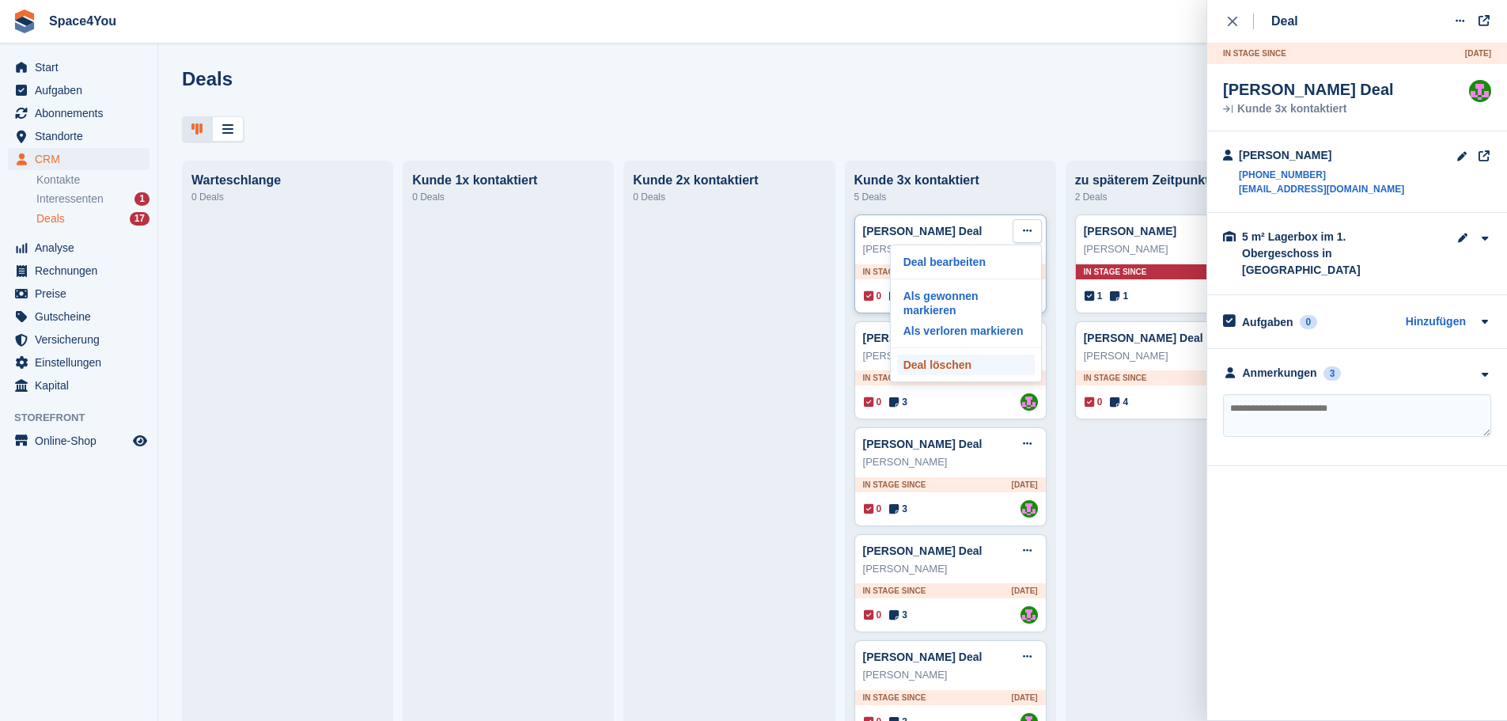
click at [929, 354] on p "Deal löschen" at bounding box center [966, 364] width 138 height 21
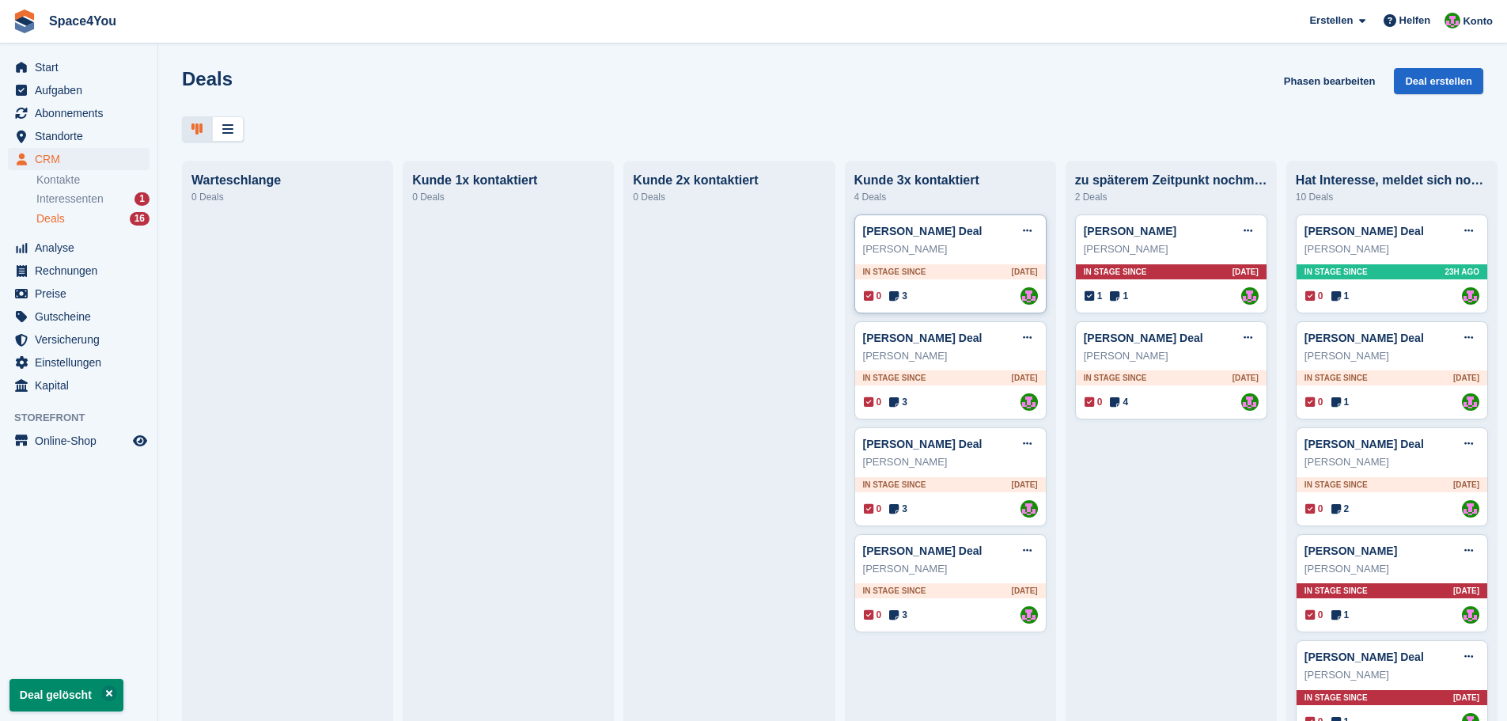
click at [983, 257] on div "Sebastian Breuninger" at bounding box center [950, 249] width 175 height 16
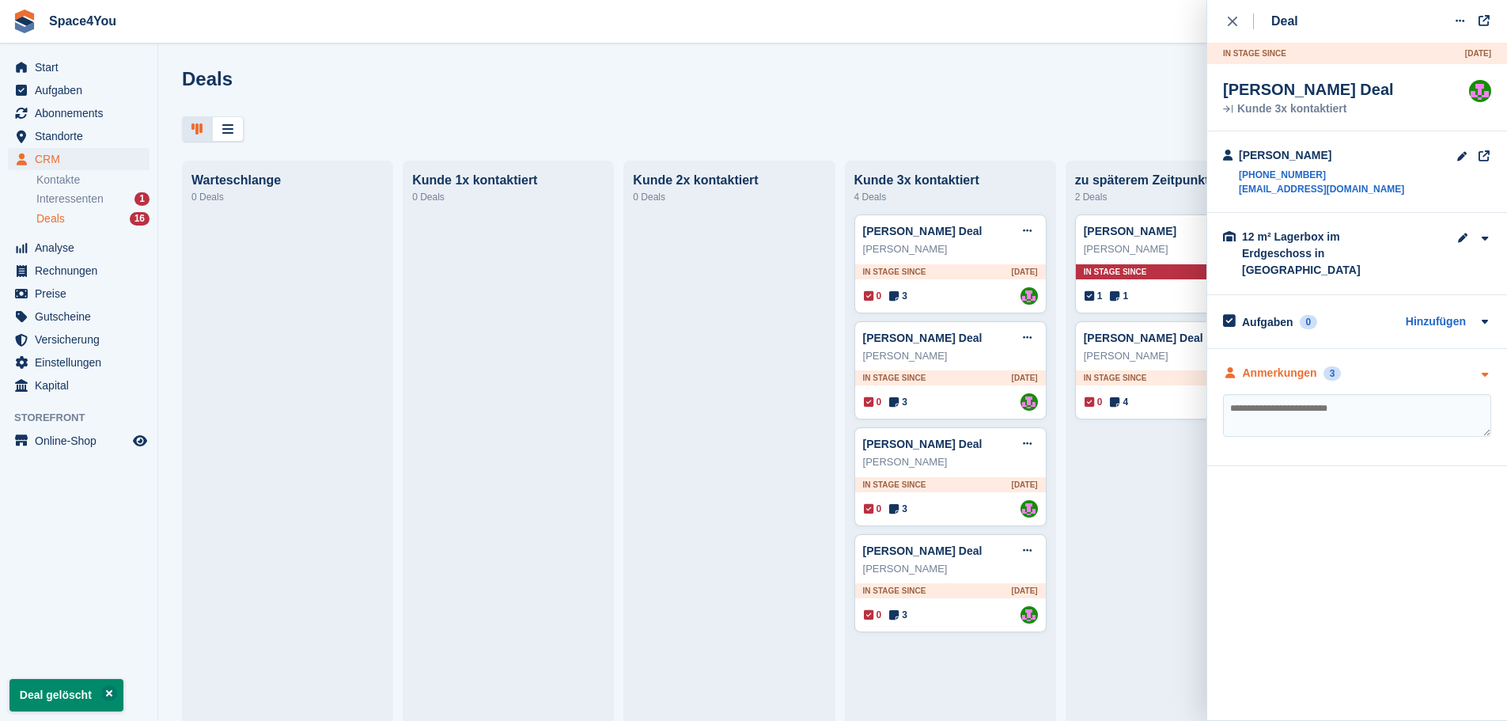
click at [1454, 365] on div "Anmerkungen 3" at bounding box center [1357, 373] width 268 height 17
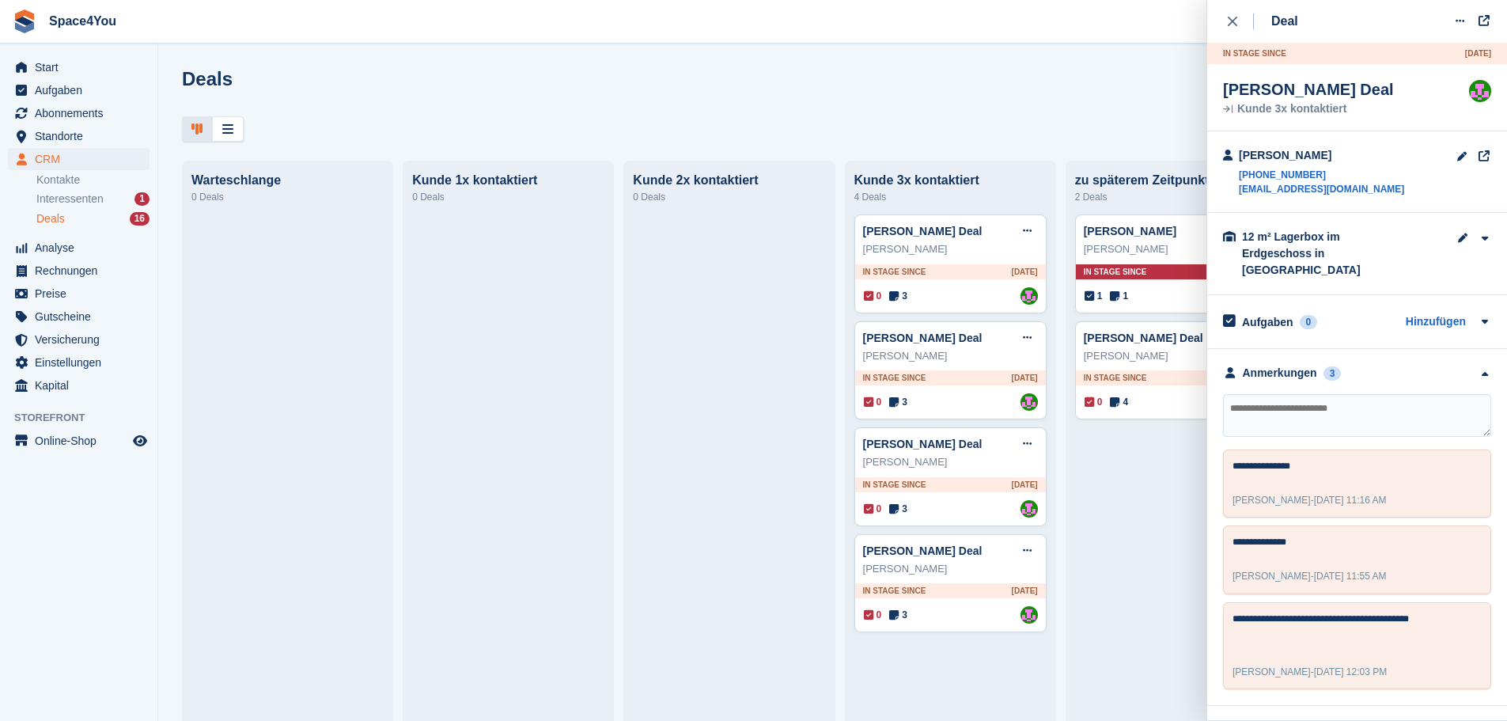
click at [1311, 394] on textarea at bounding box center [1357, 415] width 268 height 43
type textarea "**********"
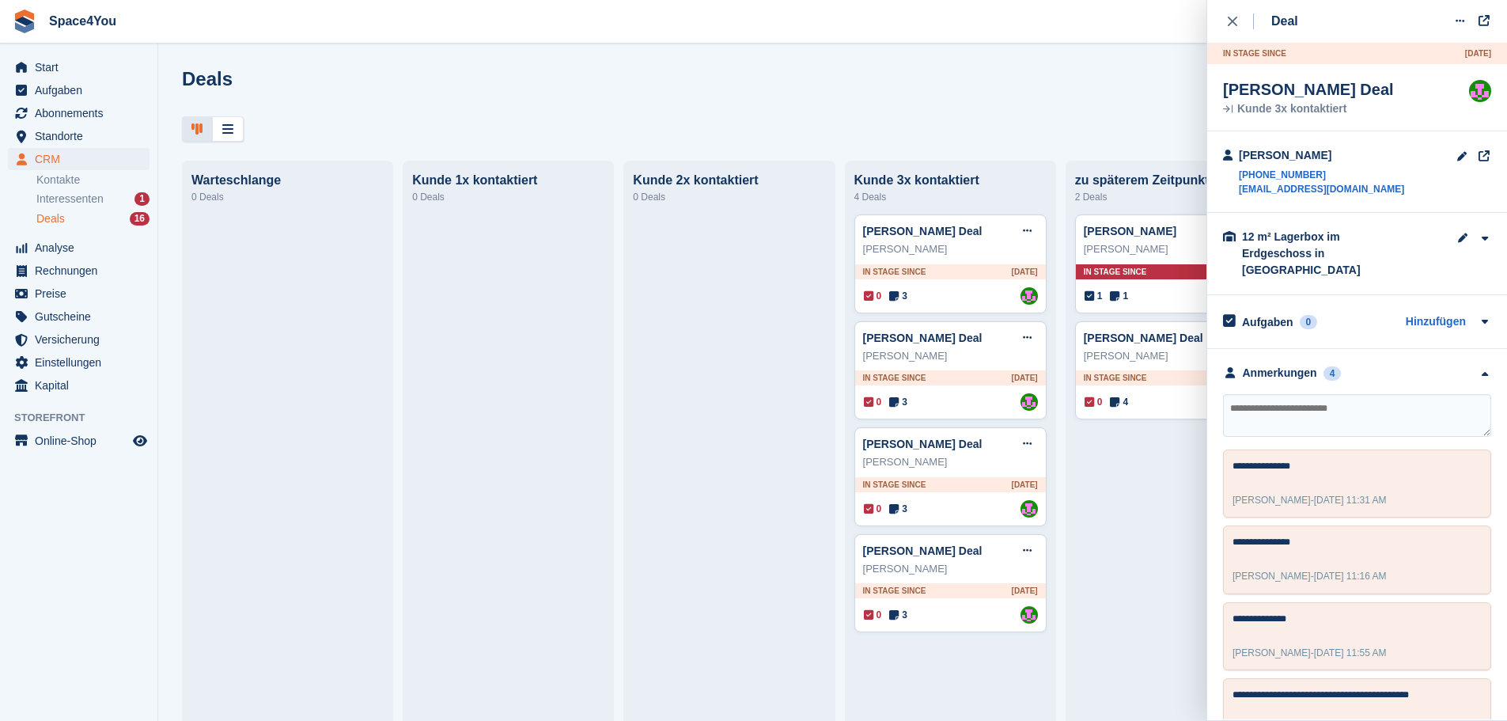
click at [893, 62] on div "Deals Phasen bearbeiten Deal erstellen Warteschlange 0 Deals Kunde 1x kontaktie…" at bounding box center [832, 360] width 1349 height 721
click at [998, 81] on div "Deals Phasen bearbeiten Deal erstellen" at bounding box center [832, 90] width 1301 height 45
click at [1242, 18] on div "close" at bounding box center [1241, 21] width 26 height 16
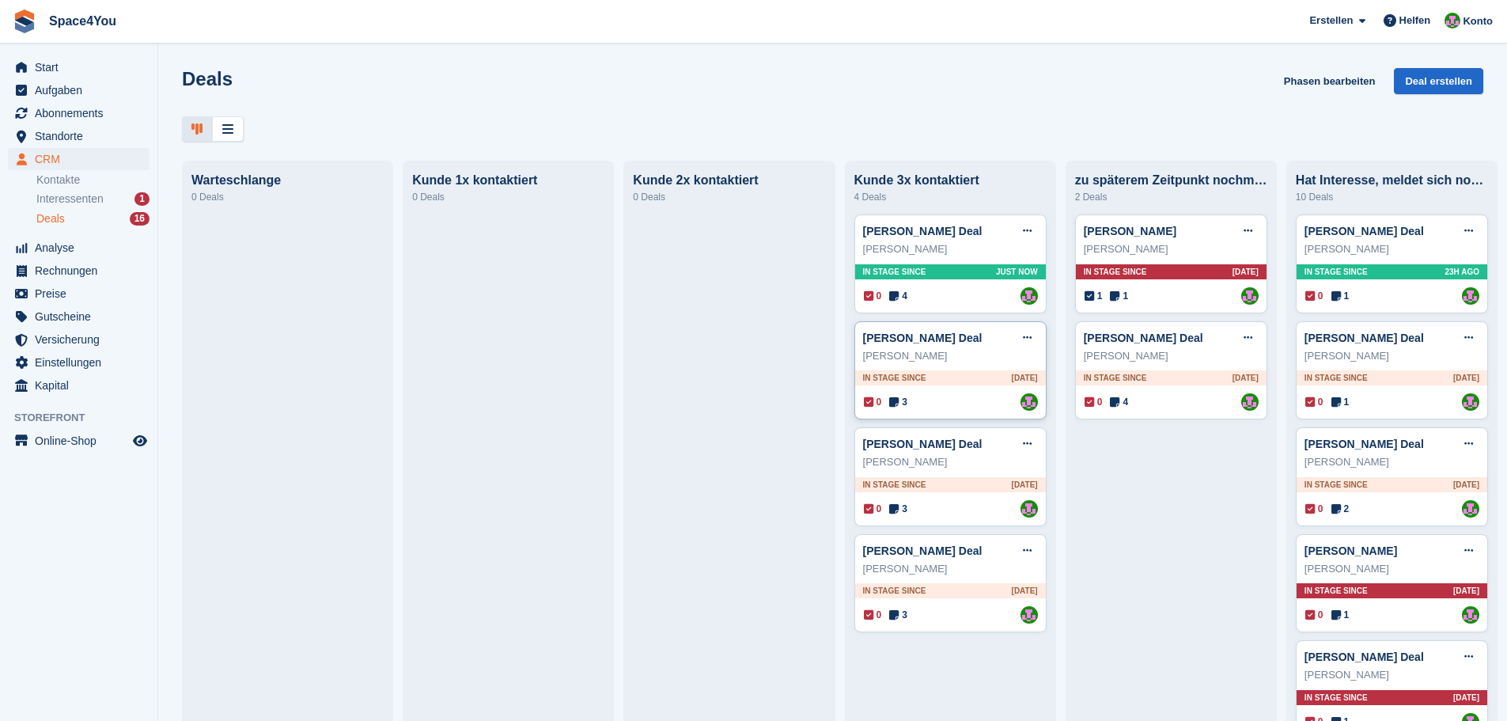
click at [956, 364] on div "Hannah Weiss" at bounding box center [950, 356] width 175 height 16
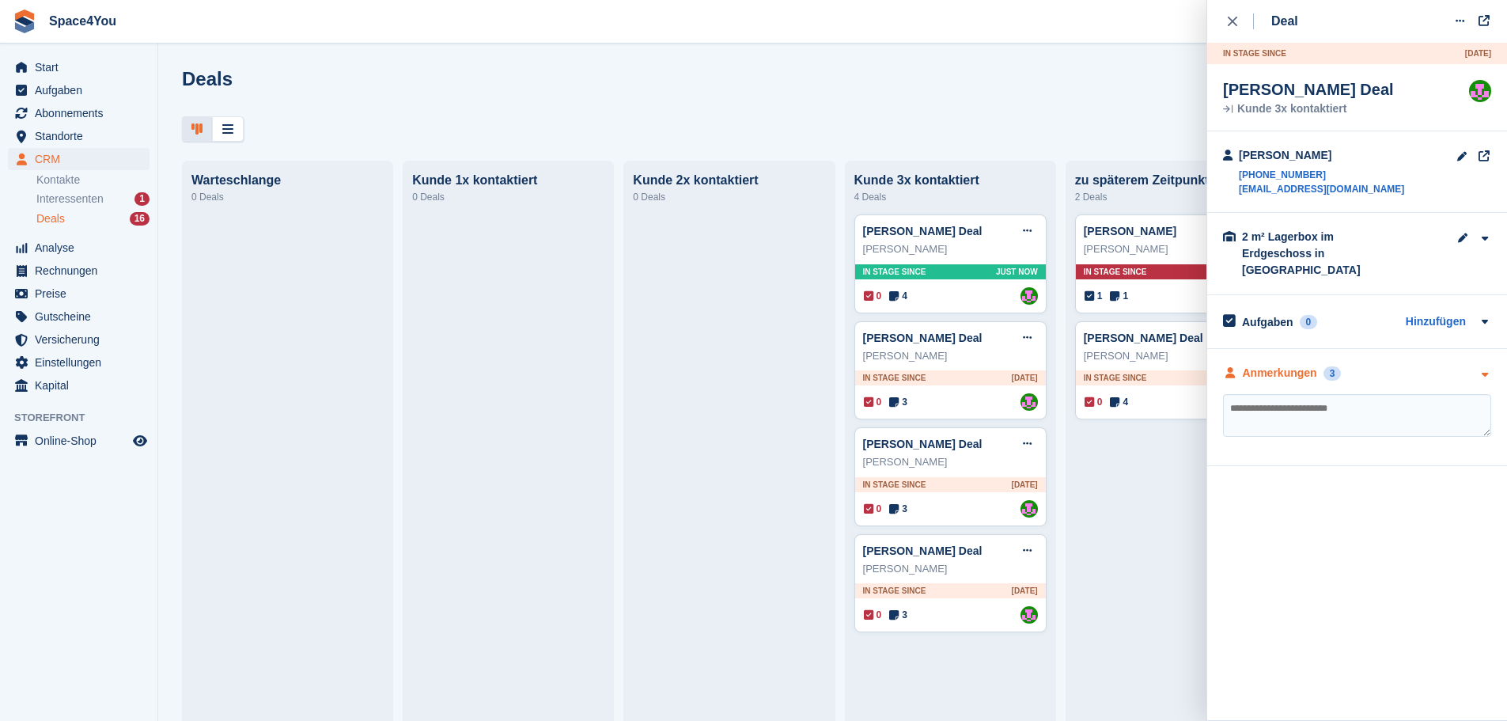
click at [1430, 365] on div "Anmerkungen 3" at bounding box center [1357, 373] width 268 height 17
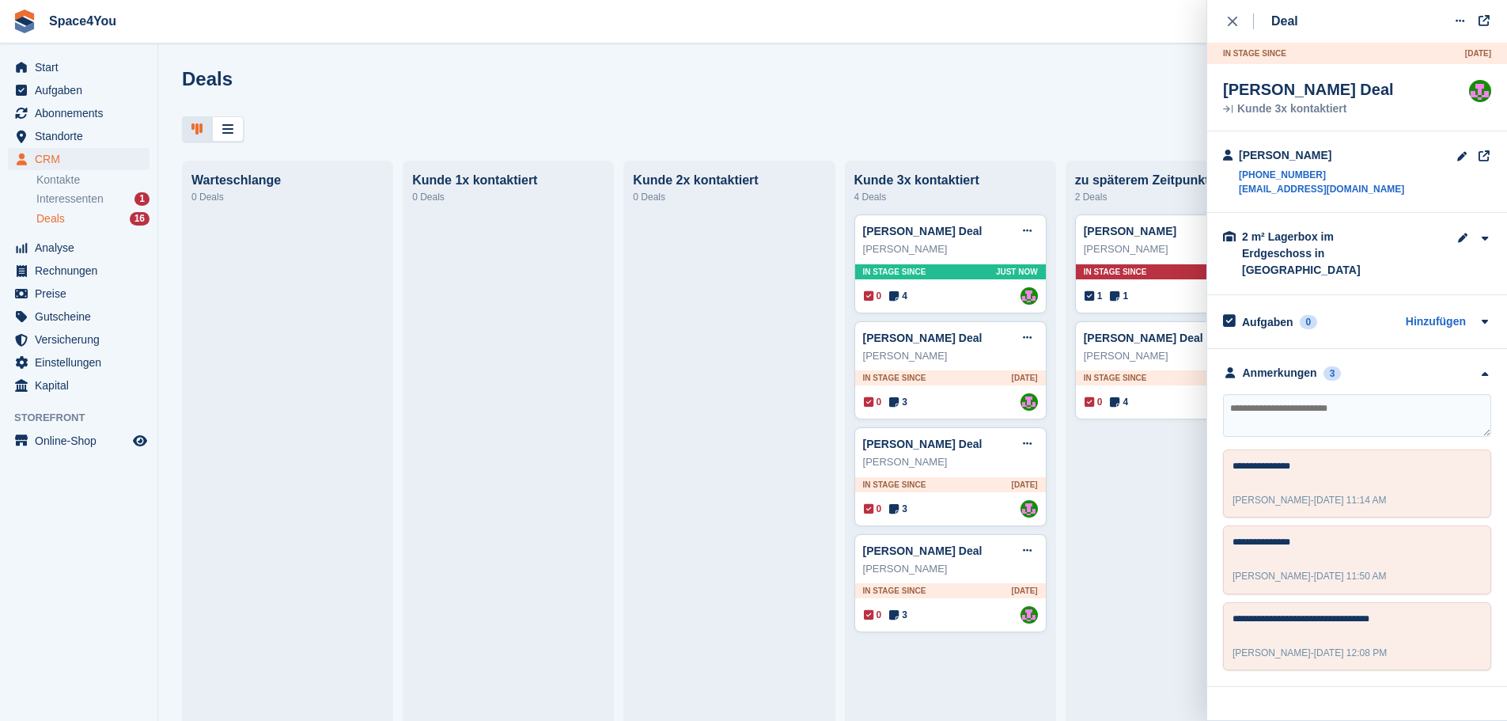
click at [1286, 400] on textarea at bounding box center [1357, 415] width 268 height 43
type textarea "**********"
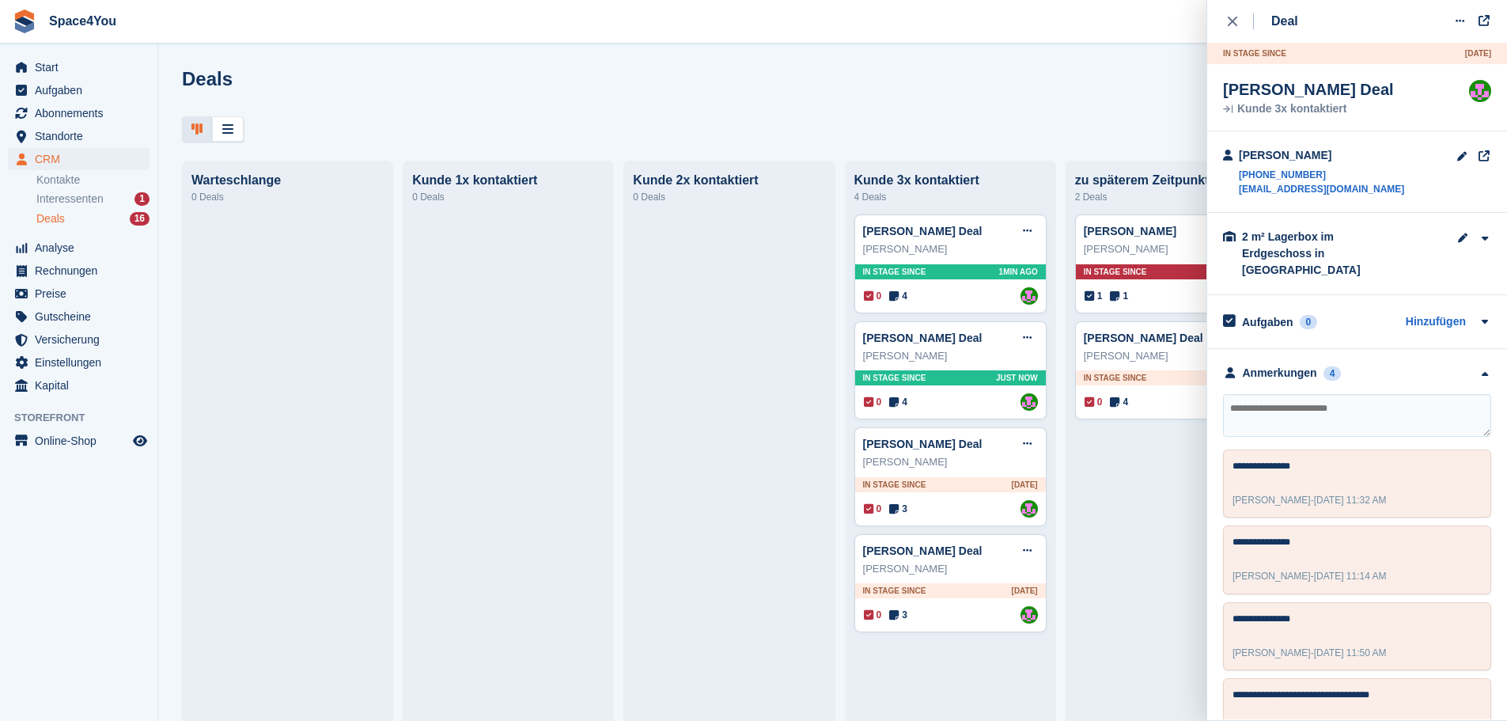
click at [966, 108] on div "Deals Phasen bearbeiten Deal erstellen" at bounding box center [832, 90] width 1301 height 45
click at [984, 463] on div "Karolina Fastyn" at bounding box center [950, 462] width 175 height 16
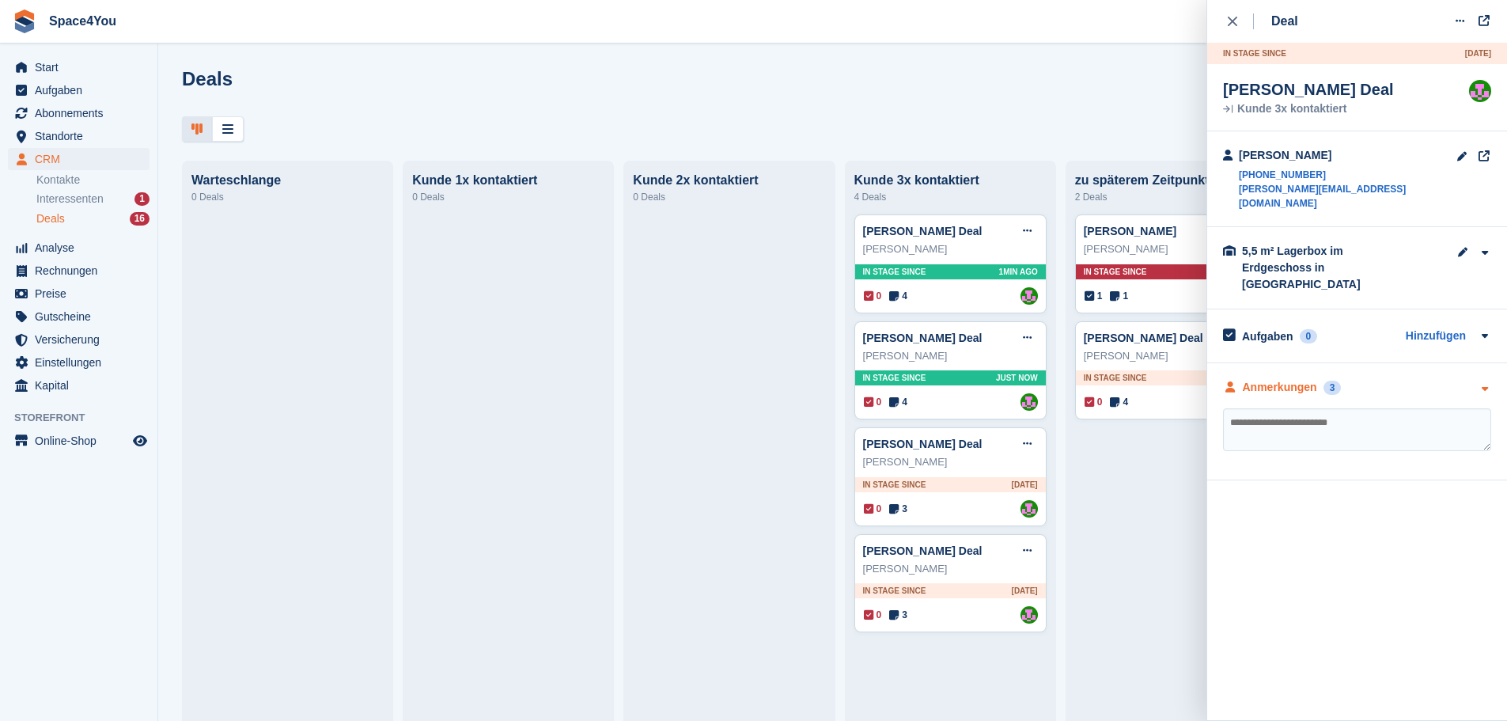
click at [1400, 379] on div "Anmerkungen 3" at bounding box center [1357, 387] width 268 height 17
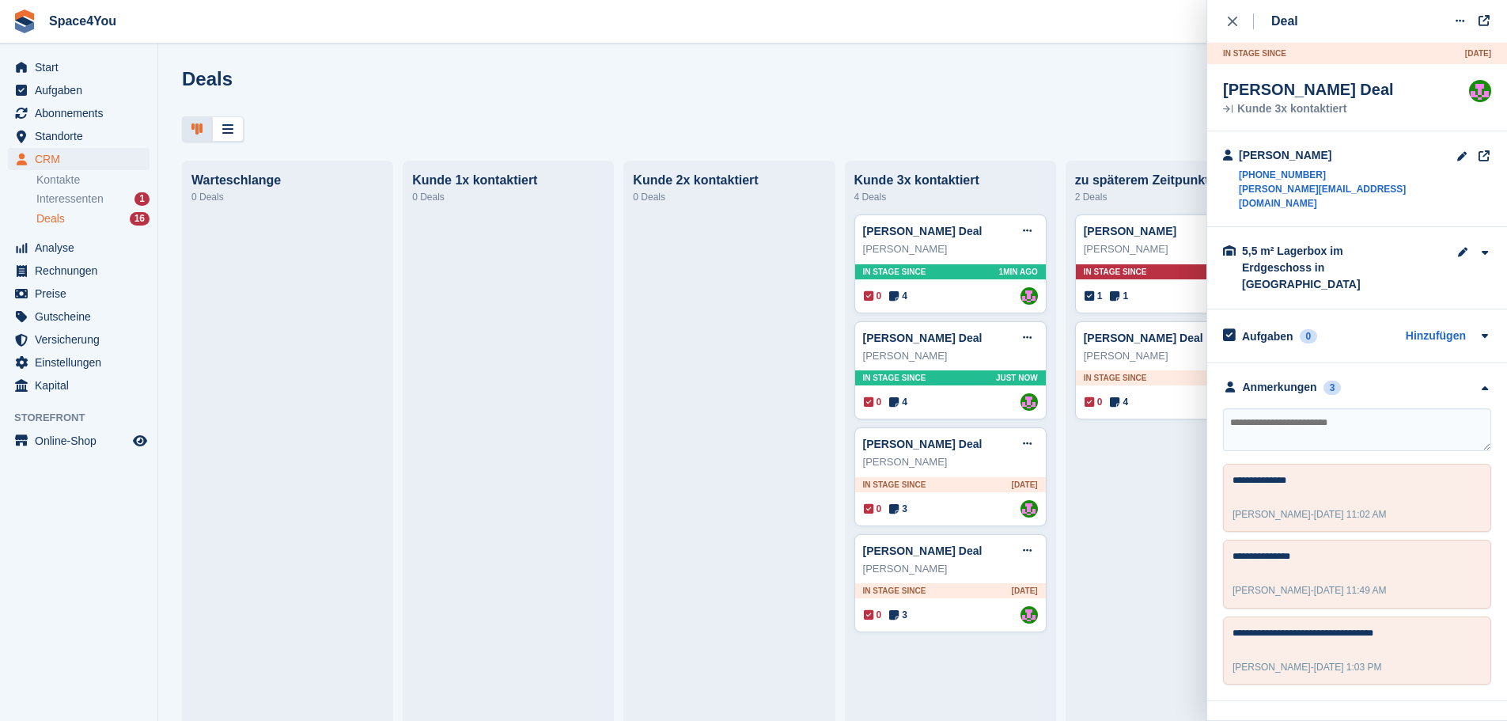
click at [1296, 408] on textarea at bounding box center [1357, 429] width 268 height 43
type textarea "**********"
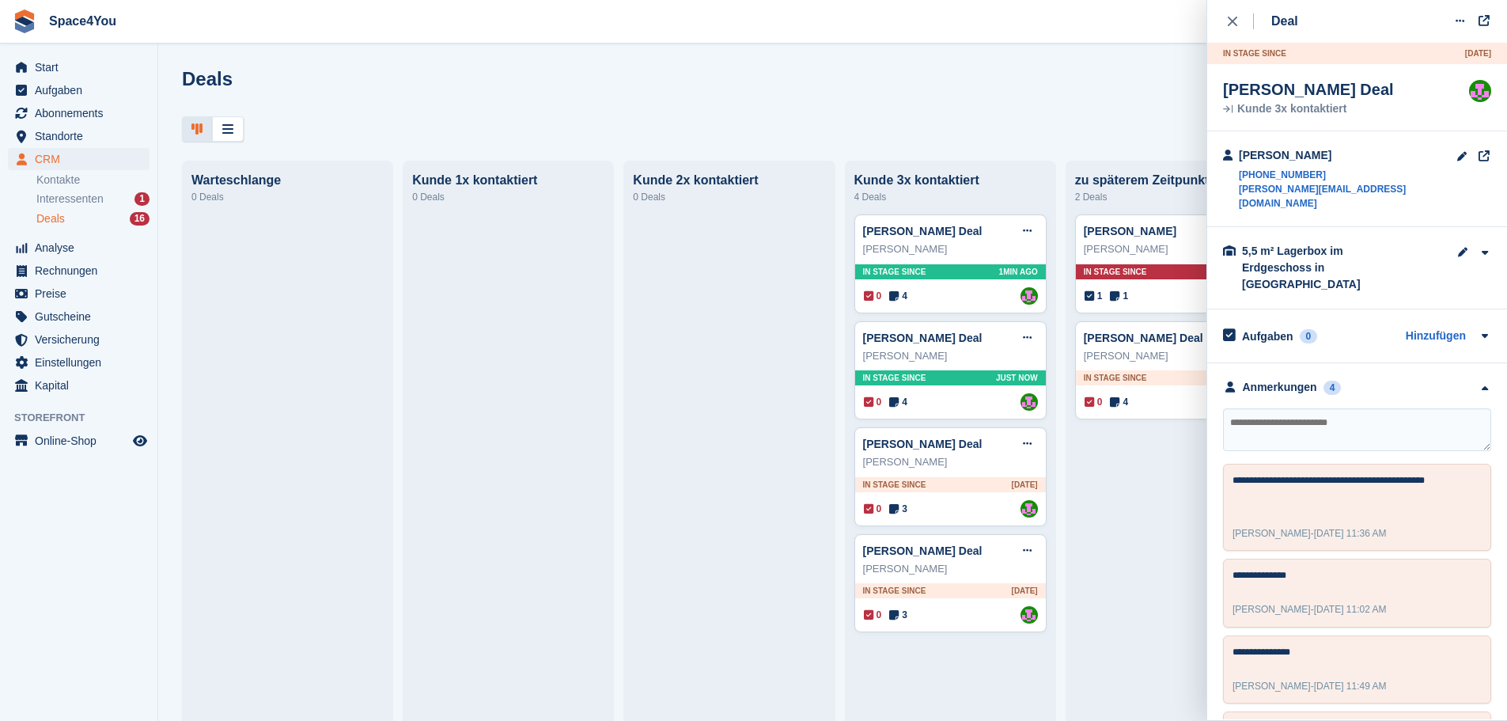
click at [774, 88] on div "Deals Phasen bearbeiten Deal erstellen" at bounding box center [832, 90] width 1301 height 45
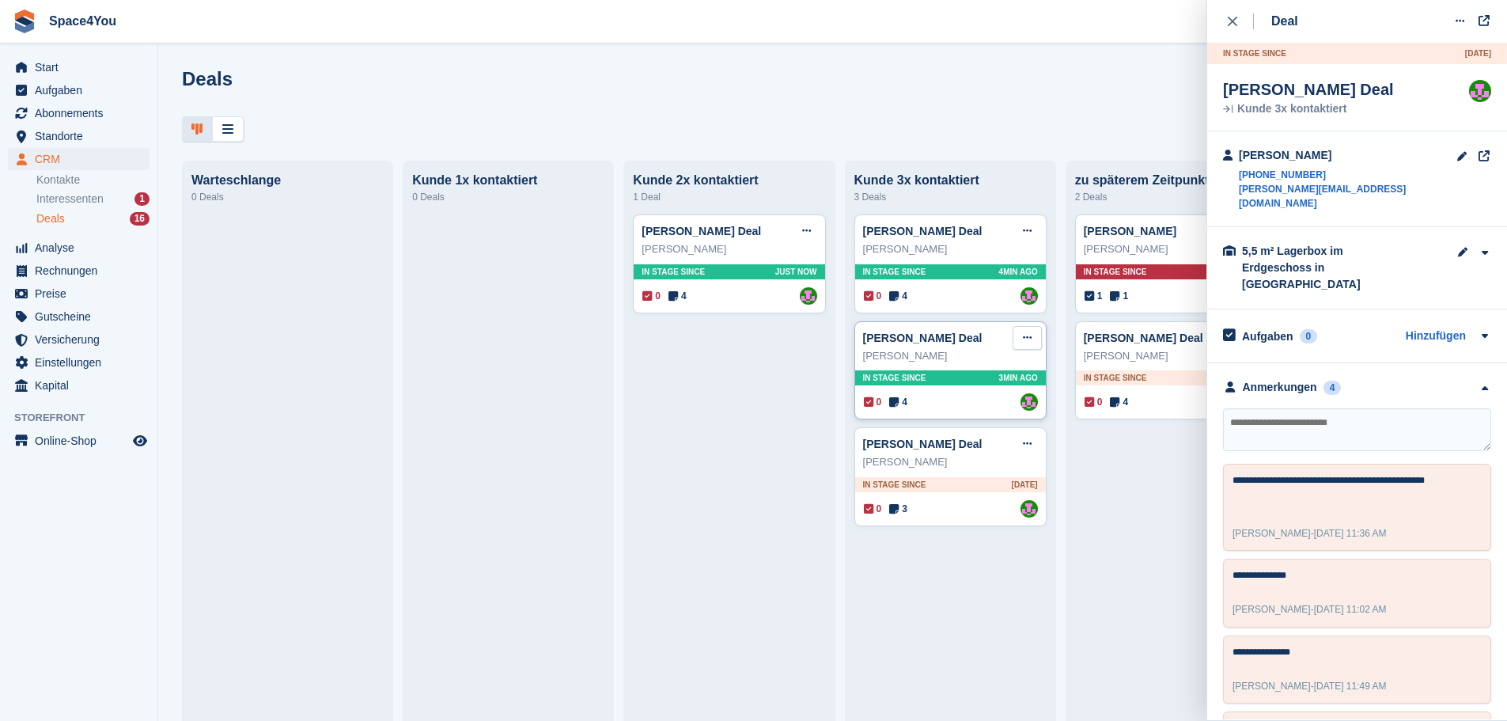
click at [1023, 343] on icon at bounding box center [1027, 337] width 9 height 10
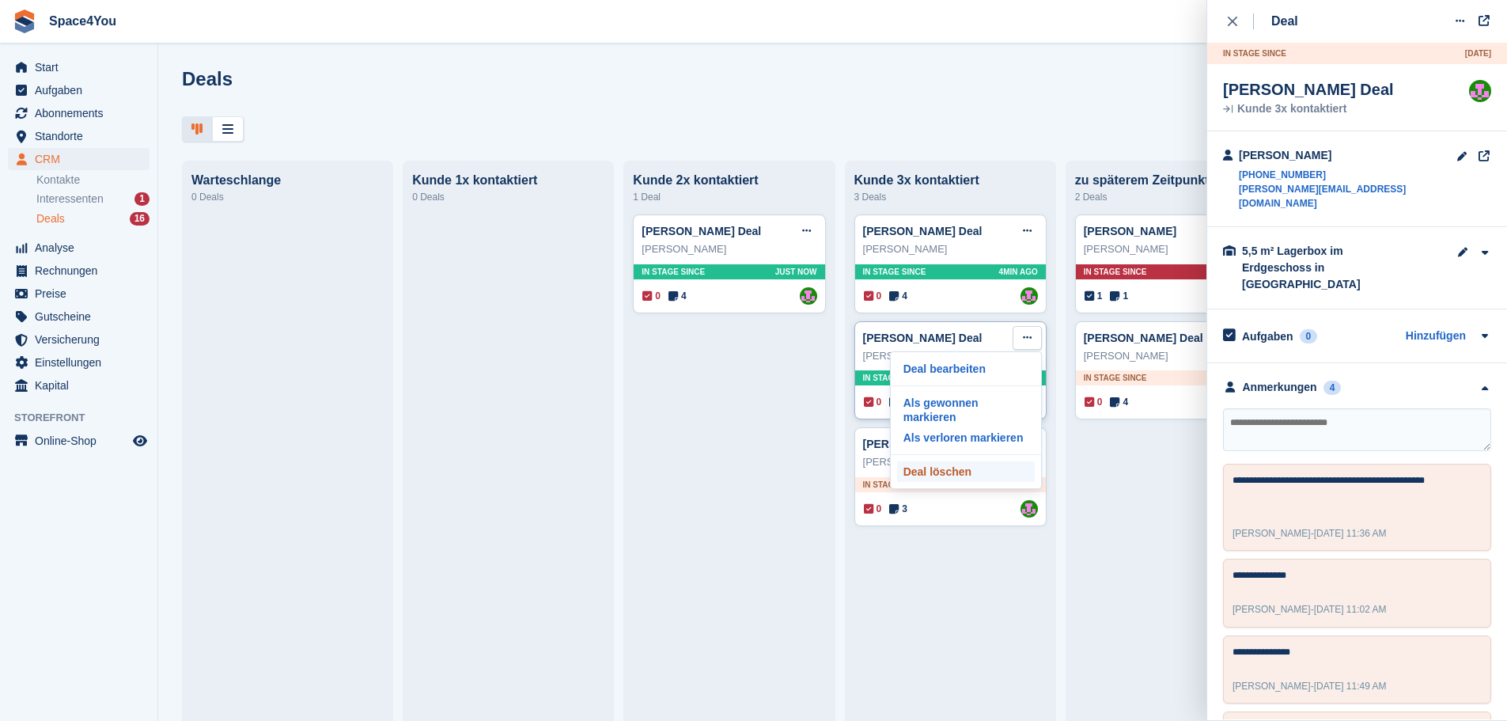
click at [939, 465] on p "Deal löschen" at bounding box center [966, 471] width 138 height 21
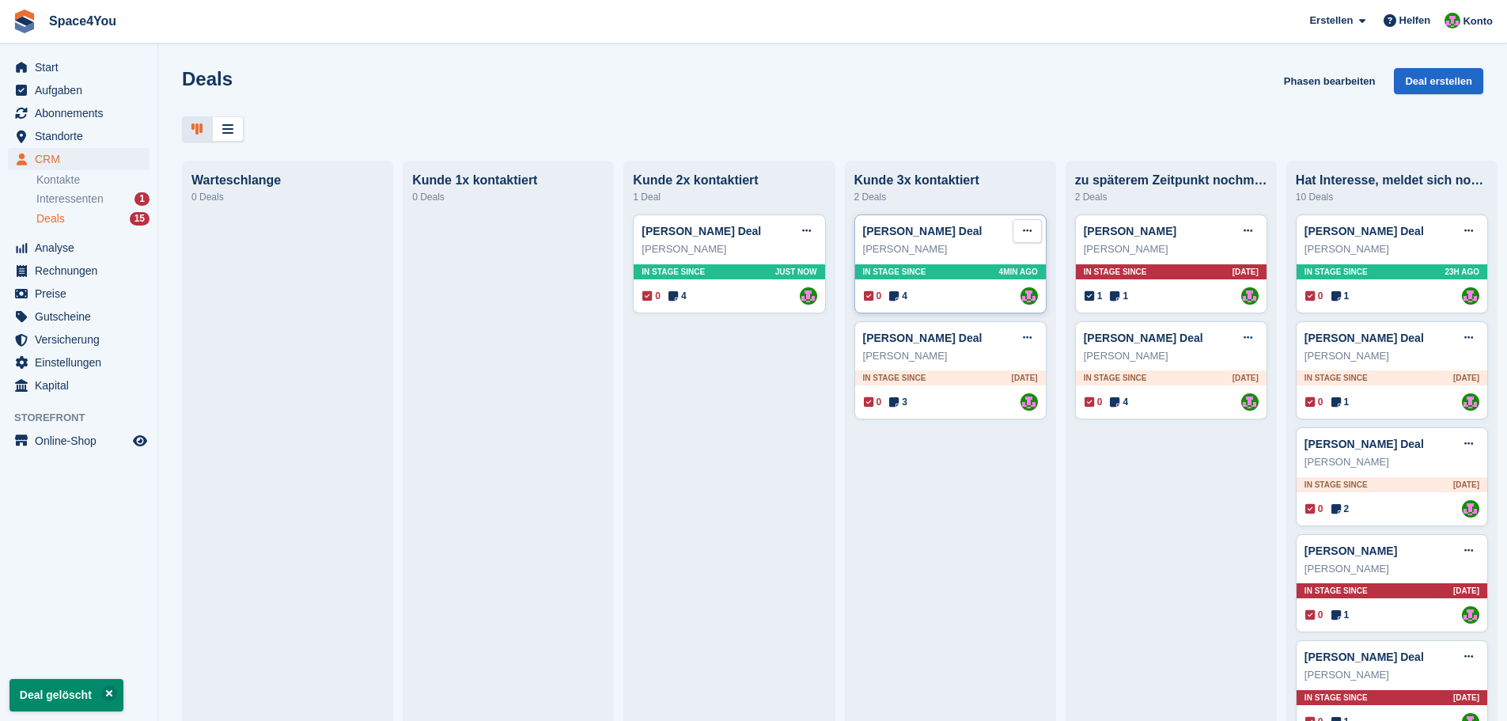
click at [1023, 236] on icon at bounding box center [1027, 230] width 9 height 10
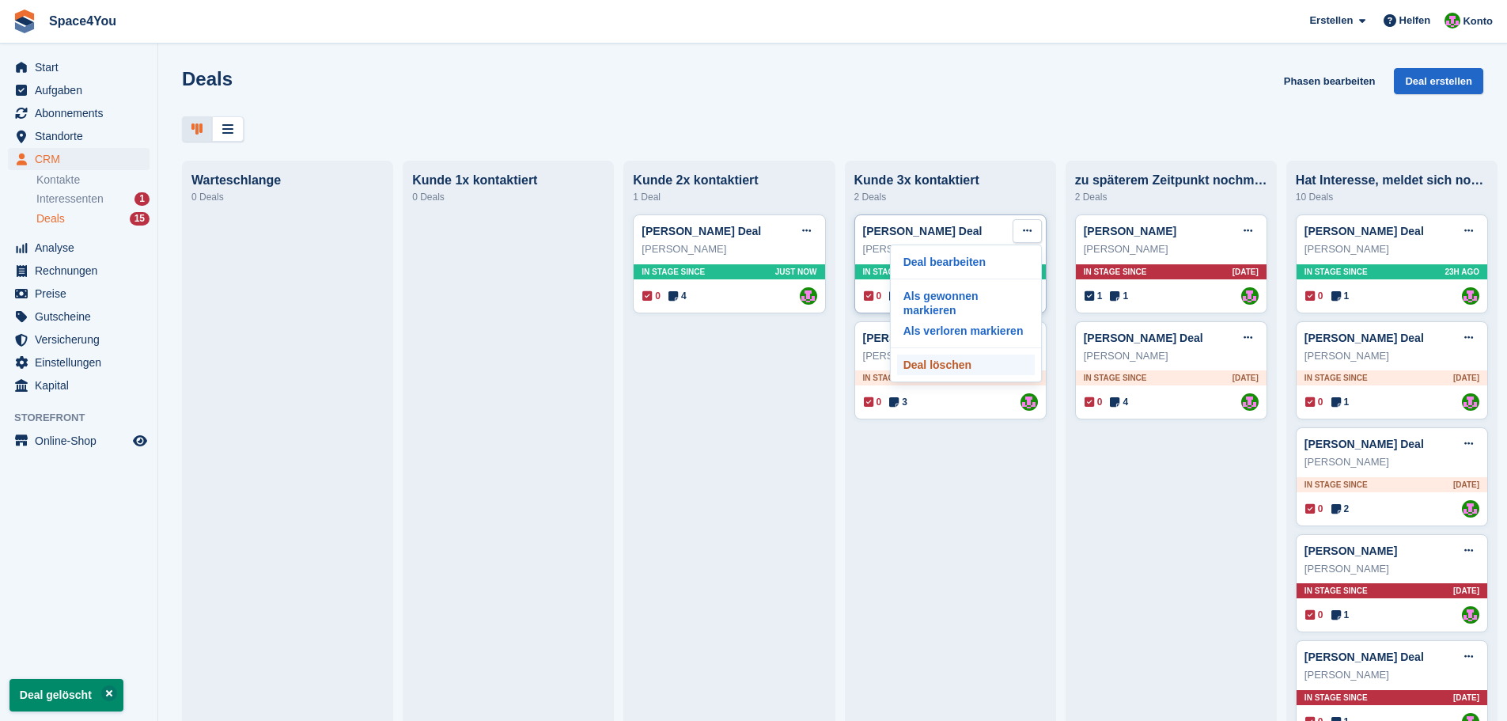
click at [957, 358] on p "Deal löschen" at bounding box center [966, 364] width 138 height 21
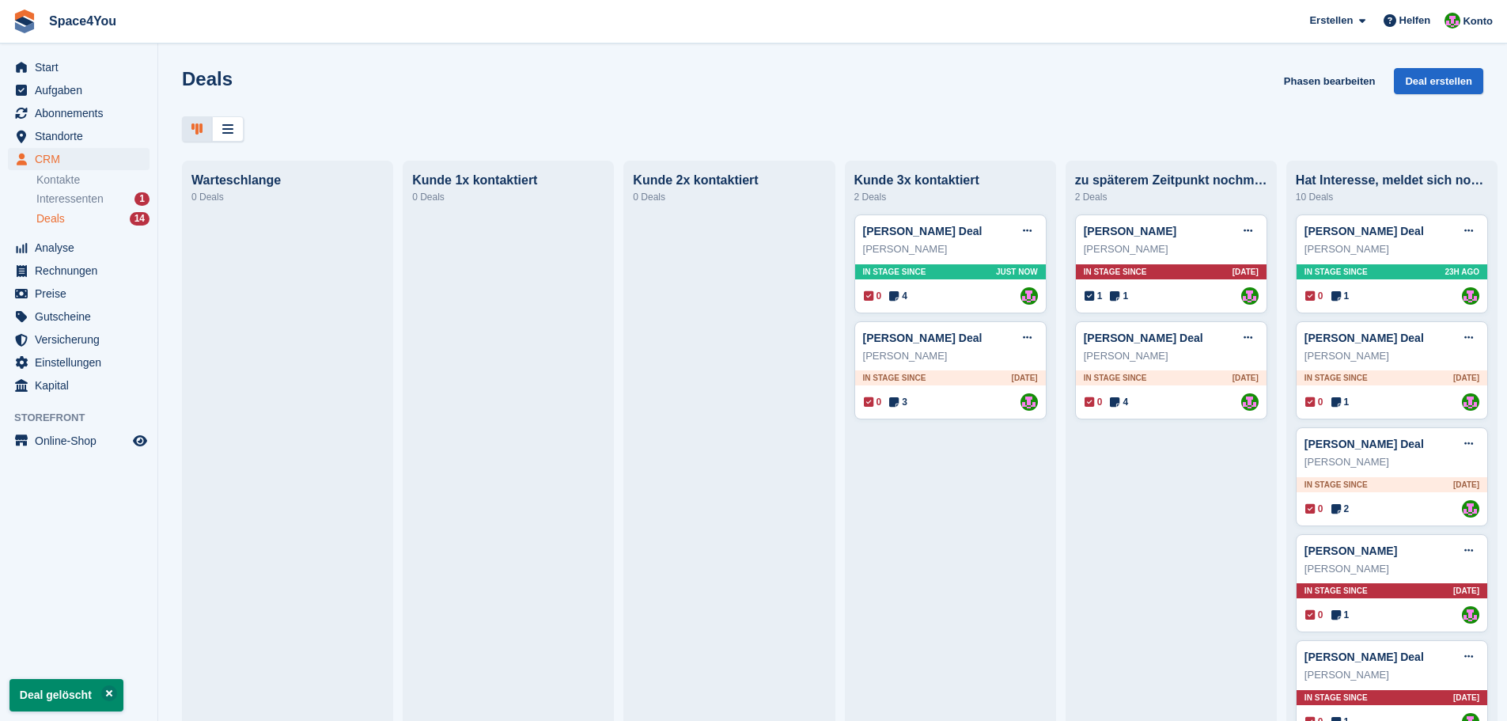
click at [987, 126] on div at bounding box center [832, 129] width 1301 height 26
click at [960, 370] on div "Sascha Matic Deal Deal bearbeiten Als gewonnen markieren Als verloren markieren…" at bounding box center [950, 370] width 192 height 99
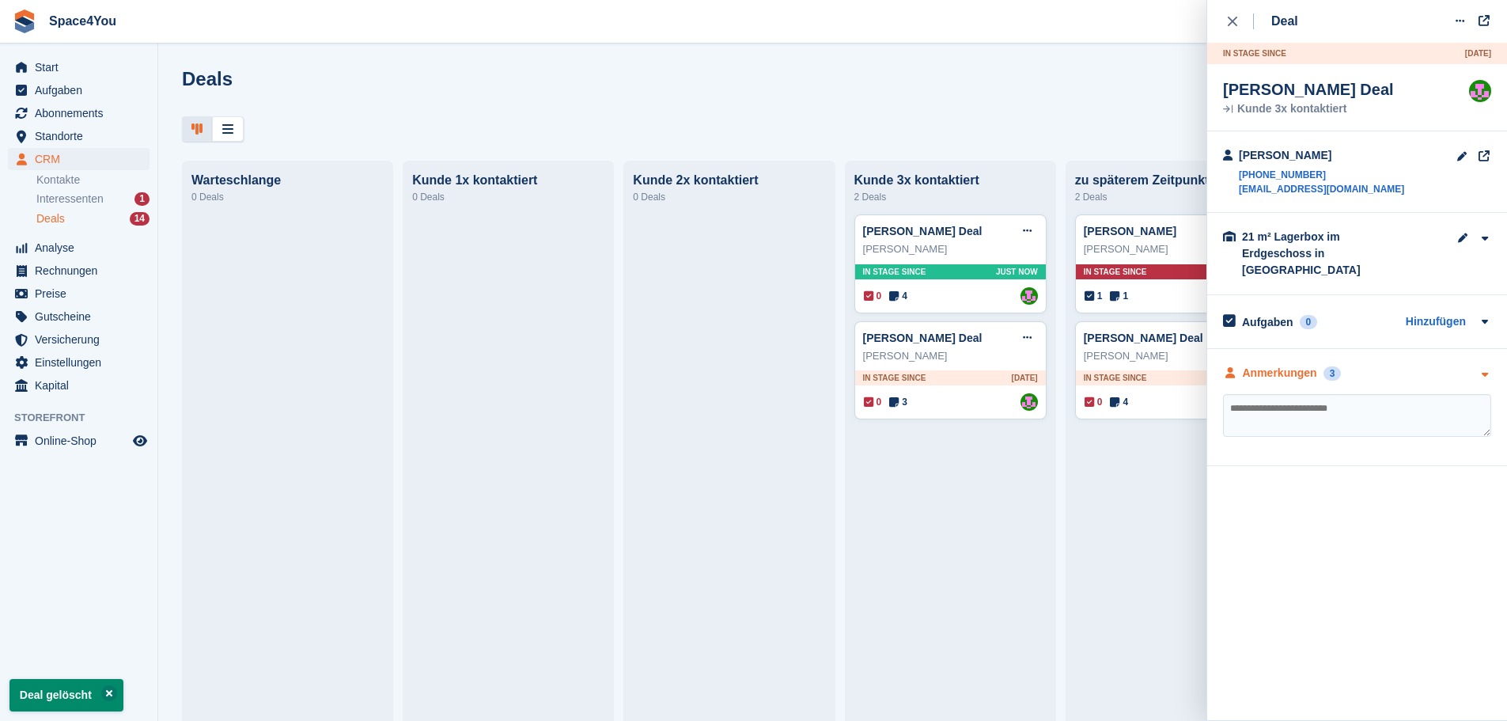
click at [1413, 365] on div "Anmerkungen 3" at bounding box center [1357, 373] width 268 height 17
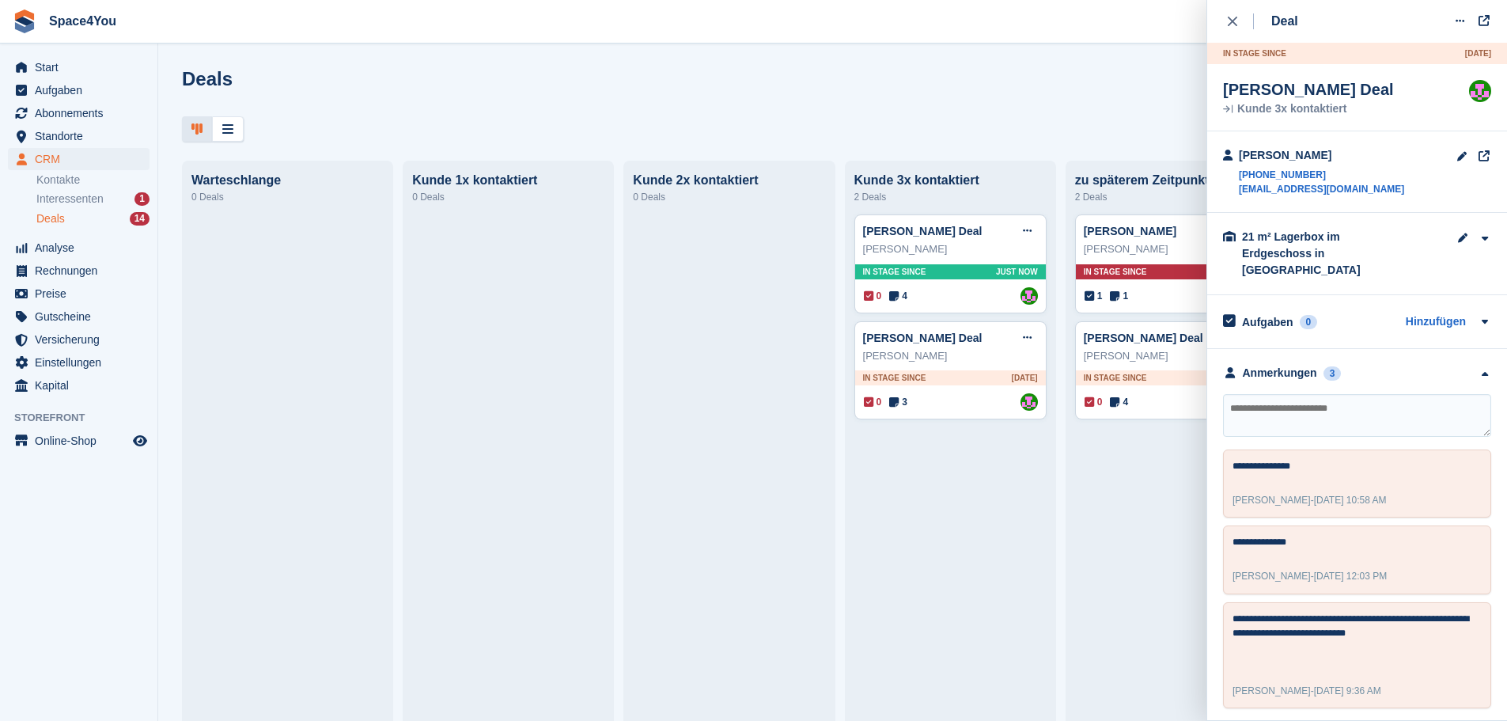
click at [1282, 414] on textarea at bounding box center [1357, 415] width 268 height 43
type textarea "**********"
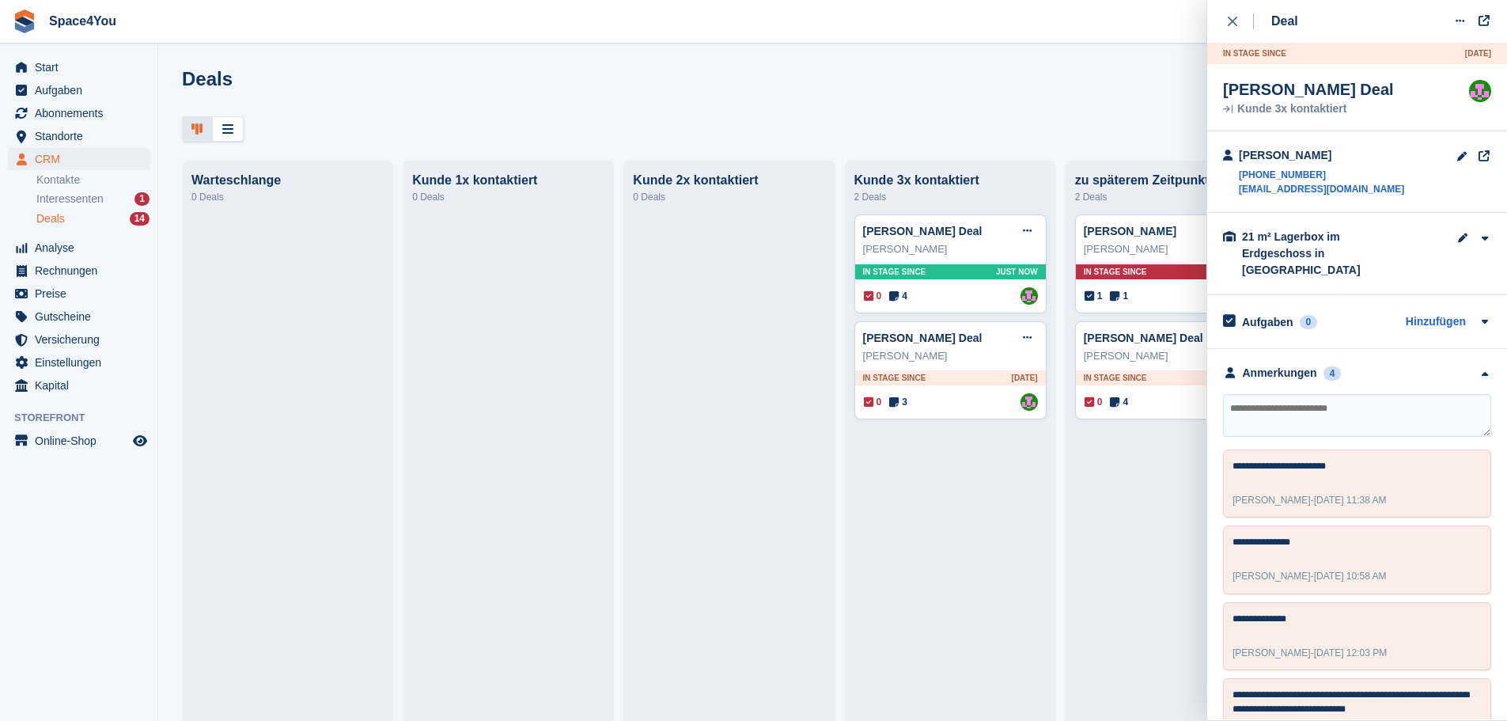
click at [786, 85] on div "Deals Phasen bearbeiten Deal erstellen" at bounding box center [832, 90] width 1301 height 45
click at [1233, 25] on icon "close" at bounding box center [1232, 21] width 9 height 9
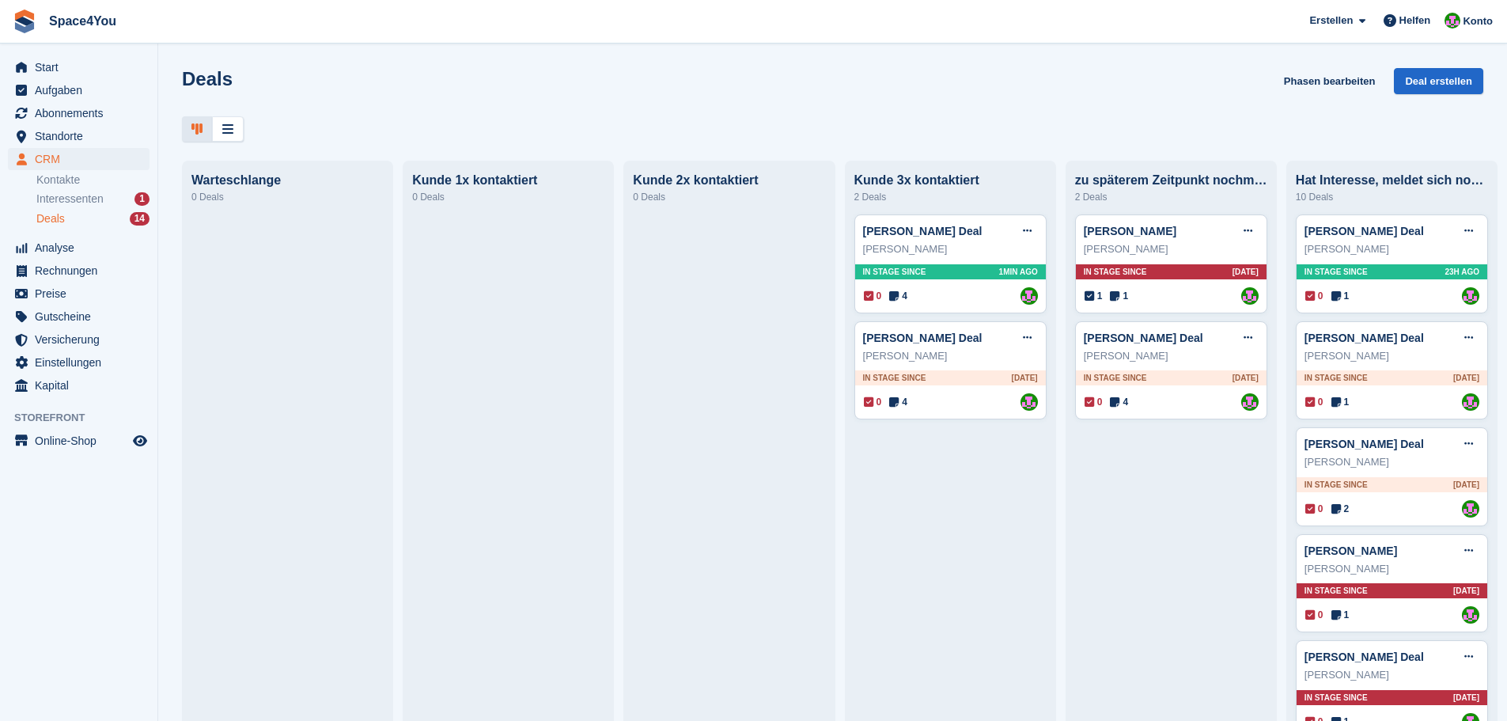
click at [365, 112] on div "Deals Phasen bearbeiten Deal erstellen" at bounding box center [832, 90] width 1301 height 45
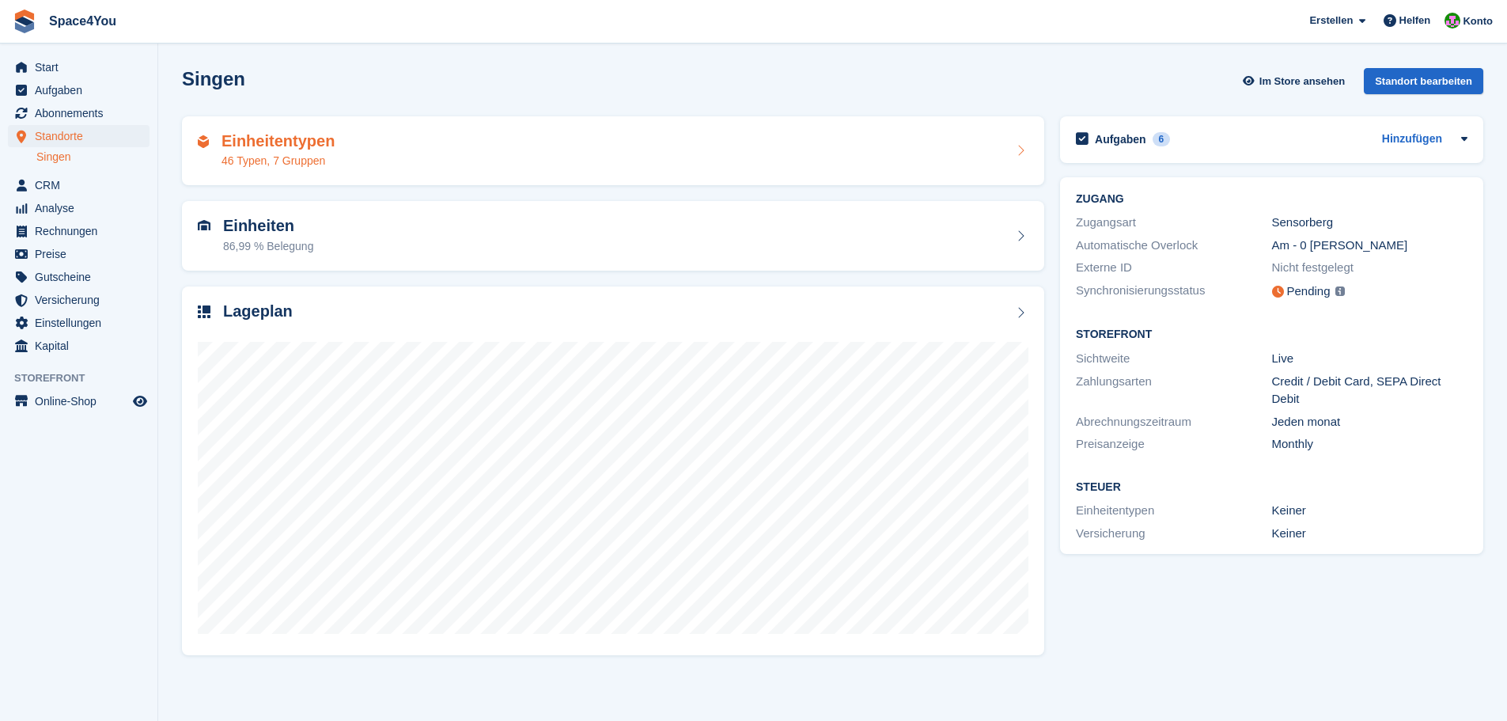
click at [360, 158] on div "Einheitentypen 46 Typen, 7 Gruppen" at bounding box center [613, 151] width 831 height 38
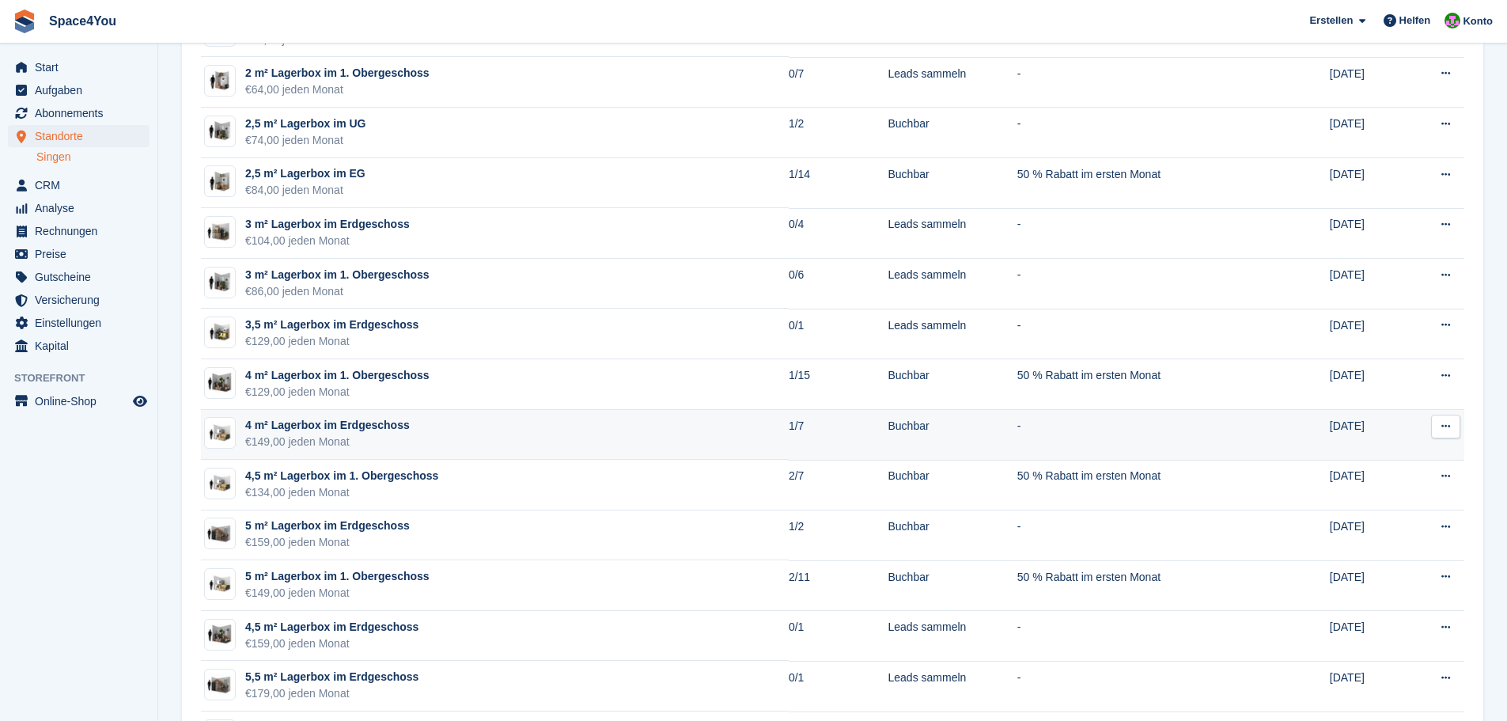
scroll to position [475, 0]
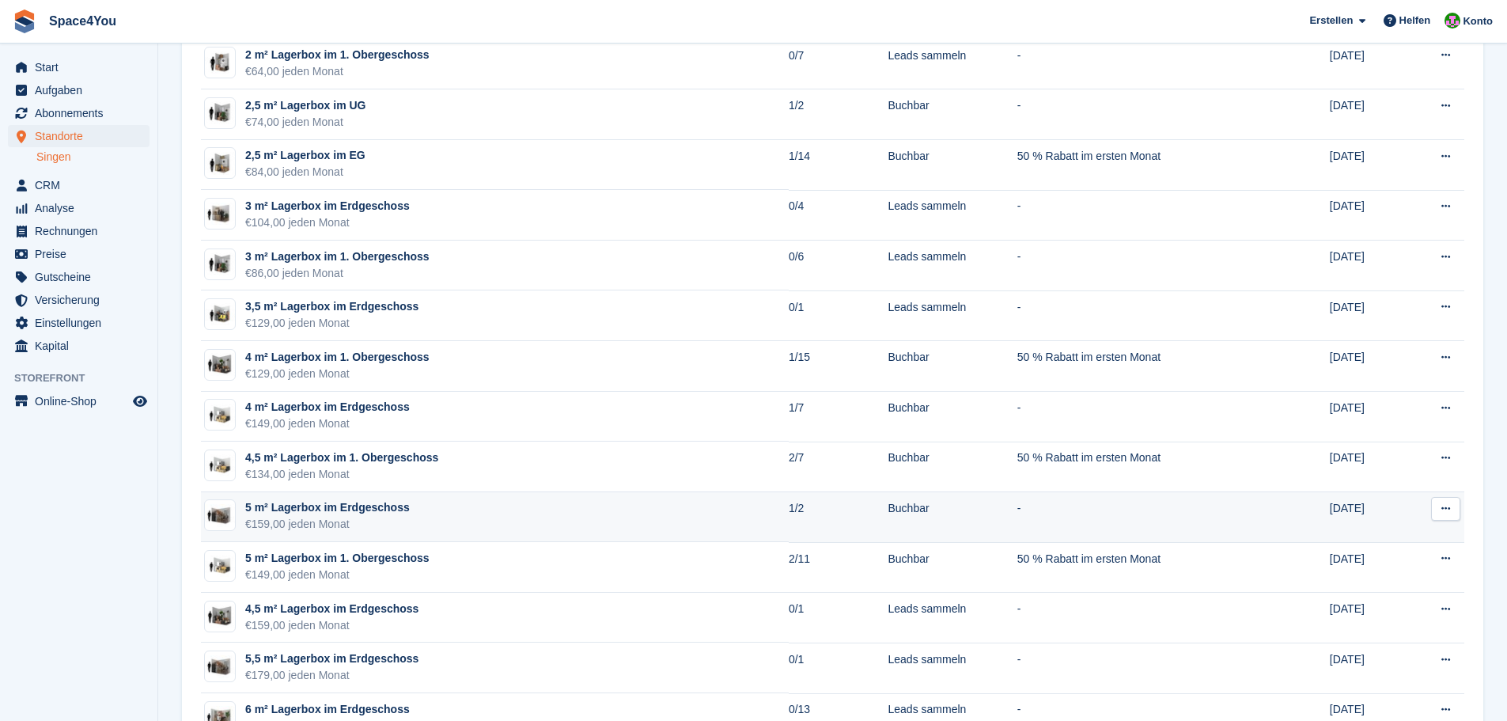
click at [394, 519] on div "€159,00 jeden Monat" at bounding box center [327, 524] width 165 height 17
